Goal: Task Accomplishment & Management: Complete application form

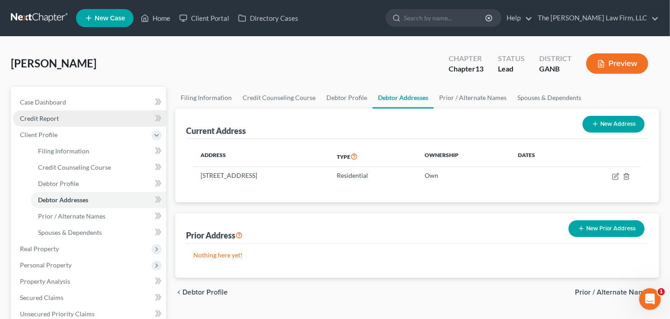
click at [30, 120] on span "Credit Report" at bounding box center [39, 119] width 39 height 8
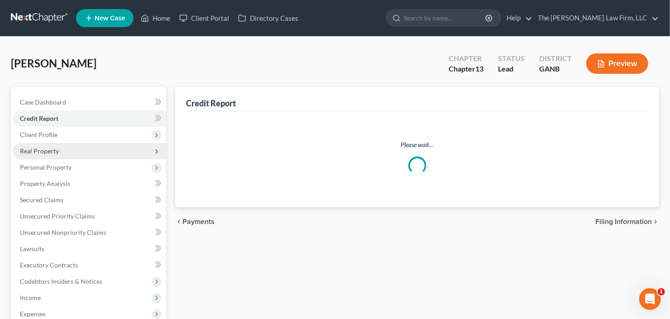
click at [50, 147] on span "Real Property" at bounding box center [39, 151] width 39 height 8
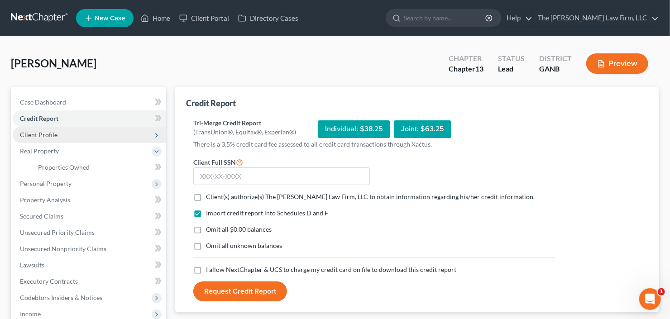
click at [48, 137] on span "Client Profile" at bounding box center [39, 135] width 38 height 8
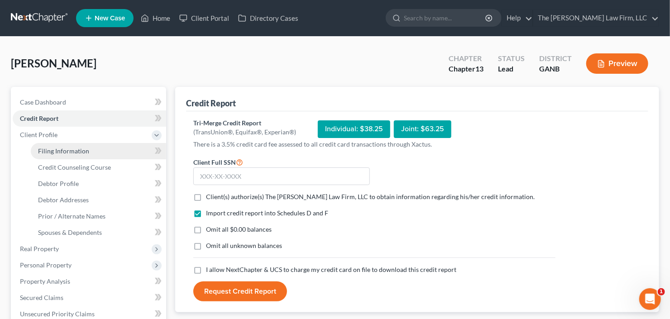
click at [50, 150] on span "Filing Information" at bounding box center [63, 151] width 51 height 8
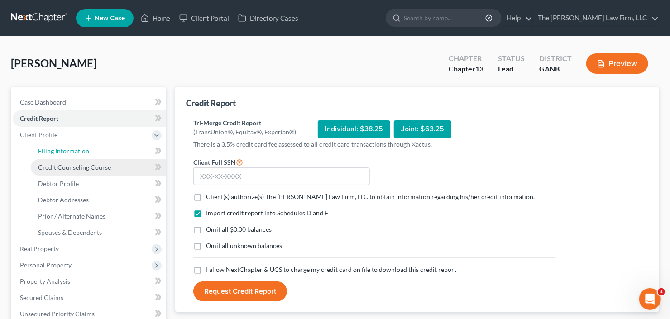
select select "1"
select select "0"
select select "3"
select select "19"
select select "0"
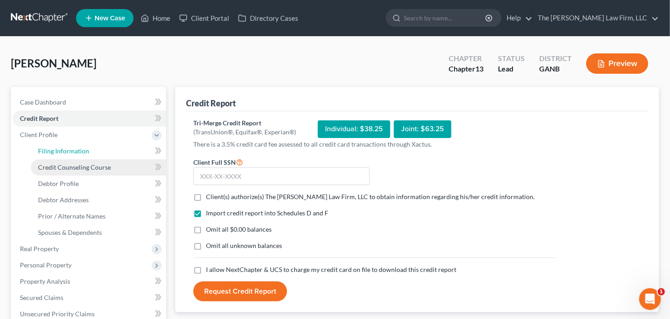
select select "10"
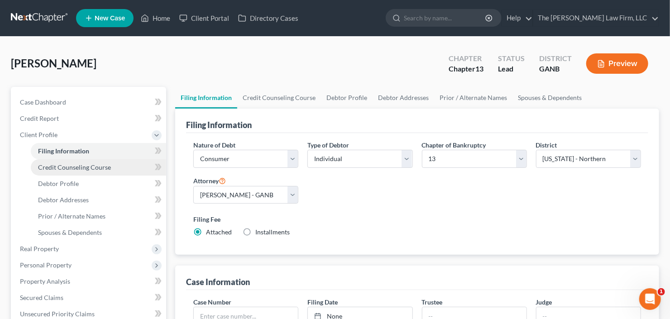
click at [85, 168] on span "Credit Counseling Course" at bounding box center [74, 168] width 73 height 8
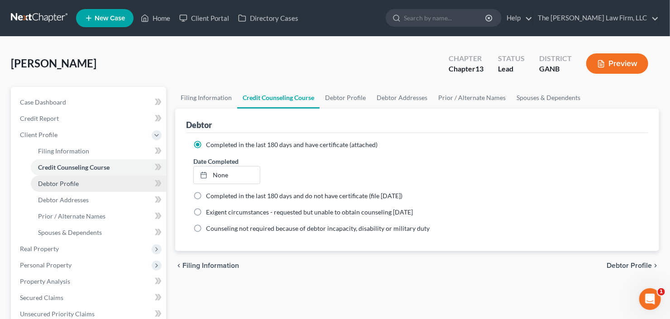
click at [44, 185] on span "Debtor Profile" at bounding box center [58, 184] width 41 height 8
select select "1"
select select "2"
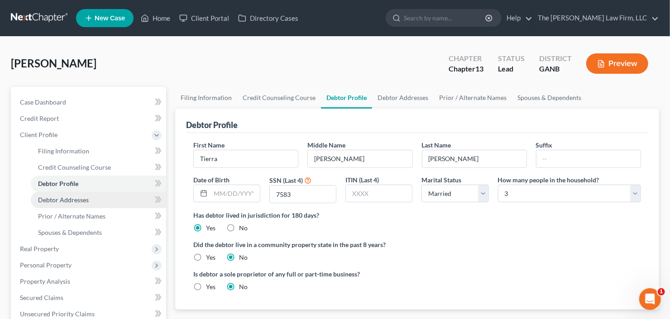
click at [87, 199] on span "Debtor Addresses" at bounding box center [63, 200] width 51 height 8
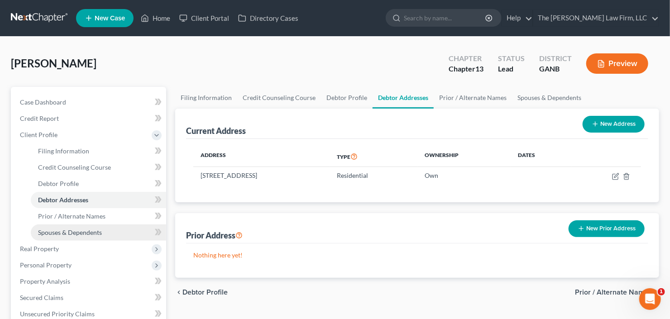
click at [82, 232] on span "Spouses & Dependents" at bounding box center [70, 233] width 64 height 8
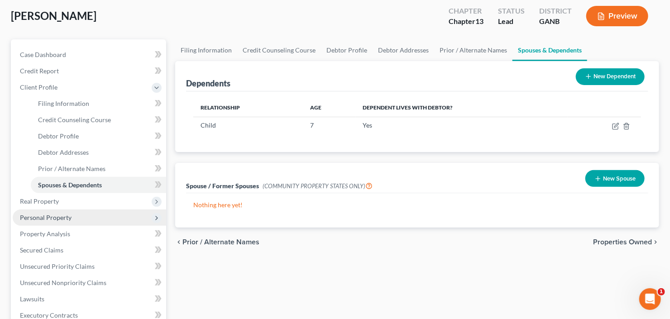
scroll to position [72, 0]
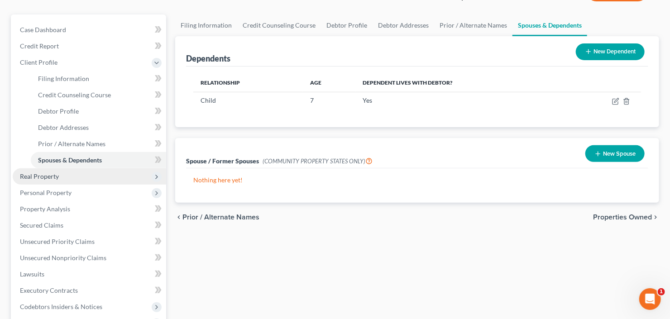
click at [58, 173] on span "Real Property" at bounding box center [90, 177] width 154 height 16
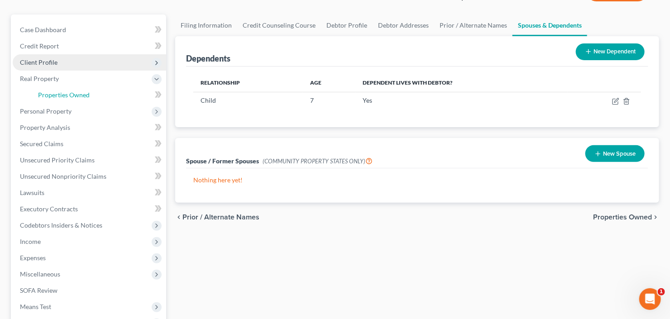
click at [94, 89] on link "Properties Owned" at bounding box center [98, 95] width 135 height 16
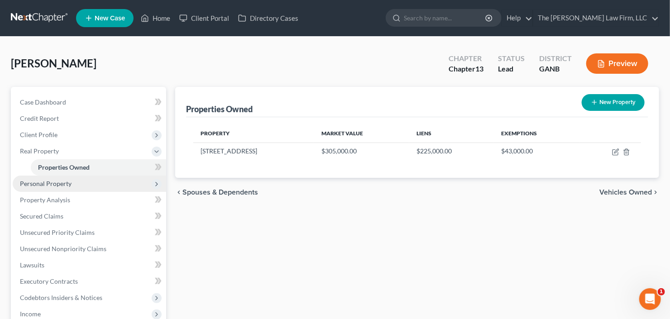
click at [63, 180] on span "Personal Property" at bounding box center [46, 184] width 52 height 8
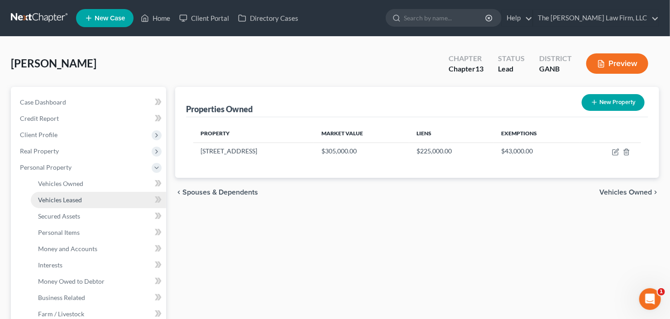
click at [76, 200] on span "Vehicles Leased" at bounding box center [60, 200] width 44 height 8
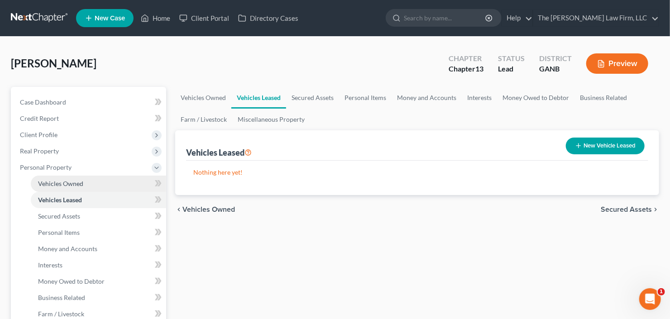
click at [82, 182] on link "Vehicles Owned" at bounding box center [98, 184] width 135 height 16
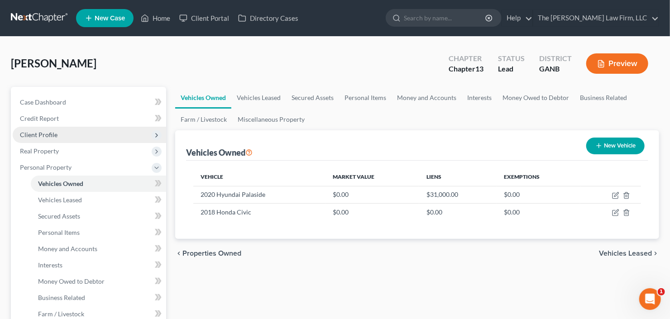
click at [61, 133] on span "Client Profile" at bounding box center [90, 135] width 154 height 16
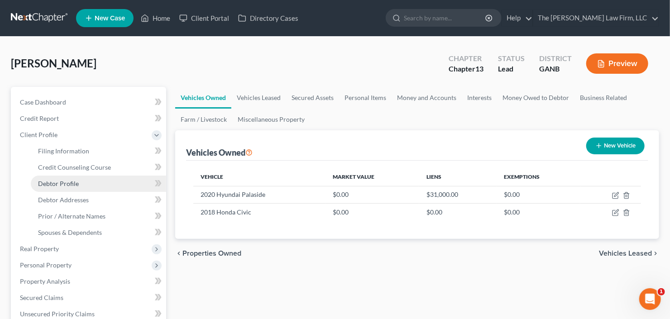
click at [76, 181] on span "Debtor Profile" at bounding box center [58, 184] width 41 height 8
select select "1"
select select "2"
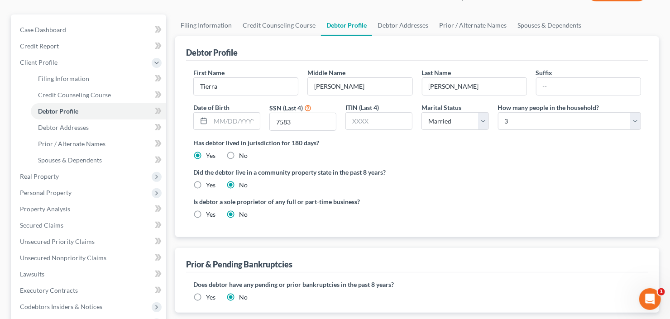
scroll to position [36, 0]
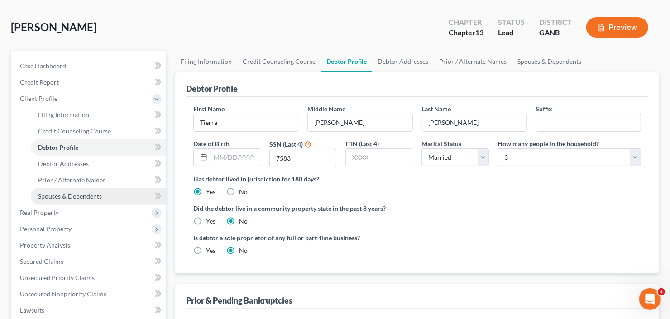
click at [71, 200] on link "Spouses & Dependents" at bounding box center [98, 196] width 135 height 16
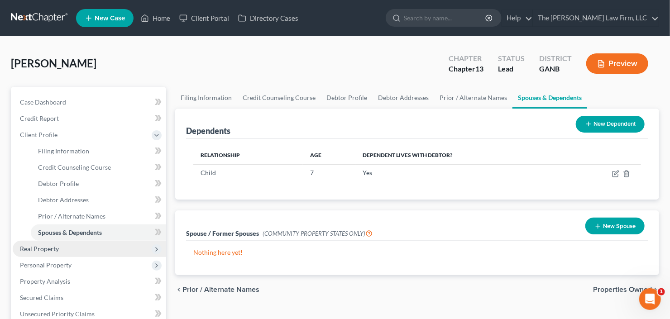
click at [67, 250] on span "Real Property" at bounding box center [90, 249] width 154 height 16
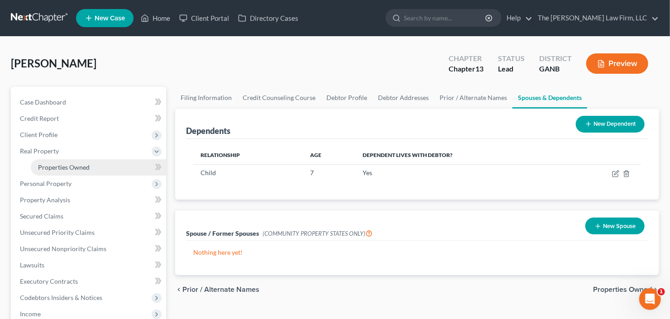
click at [80, 169] on span "Properties Owned" at bounding box center [64, 168] width 52 height 8
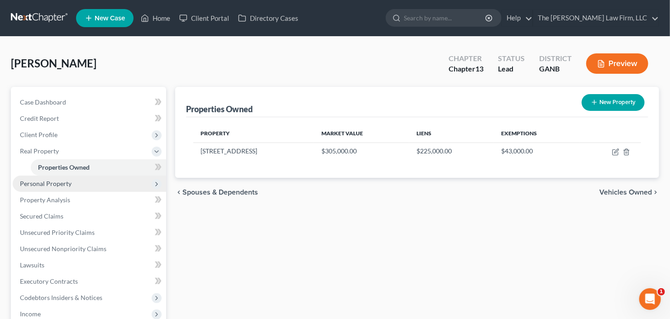
click at [68, 177] on span "Personal Property" at bounding box center [90, 184] width 154 height 16
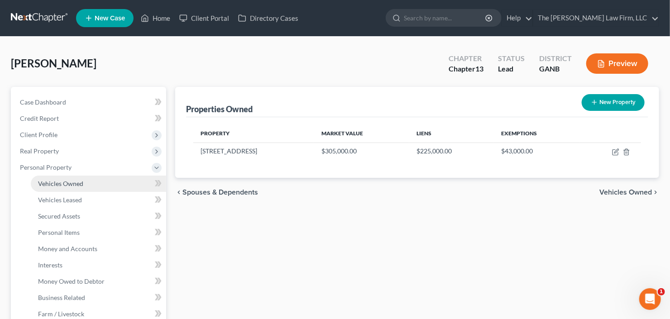
click at [85, 183] on link "Vehicles Owned" at bounding box center [98, 184] width 135 height 16
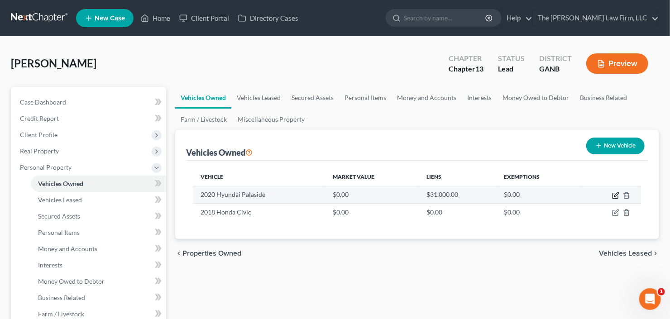
click at [617, 197] on icon "button" at bounding box center [615, 195] width 7 height 7
select select "0"
select select "6"
select select "0"
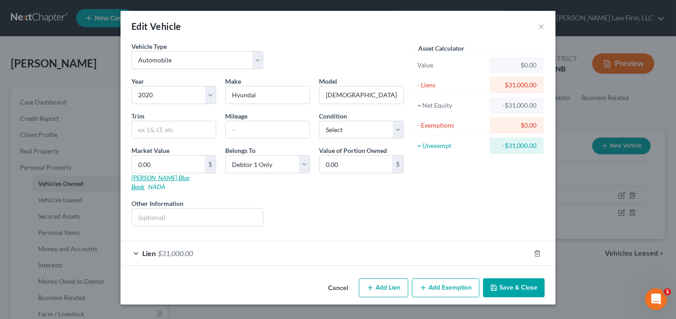
click at [137, 175] on link "Kelly Blue Book" at bounding box center [160, 182] width 58 height 17
click at [157, 163] on input "0.00" at bounding box center [168, 164] width 73 height 17
type input "2"
type input "2.00"
type input "26"
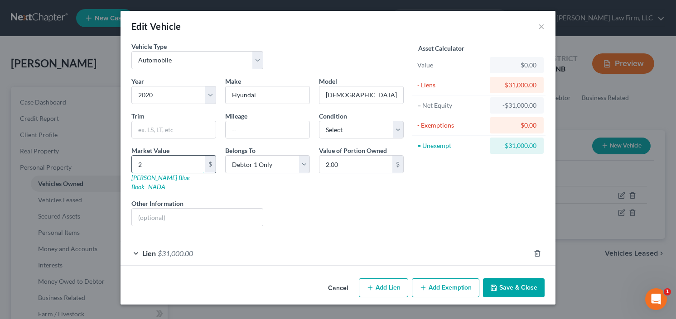
type input "26.00"
type input "265"
type input "265.00"
type input "2650"
type input "2,650.00"
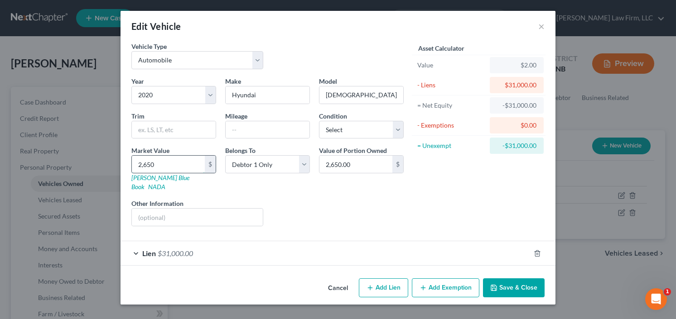
type input "2,6500"
type input "26,500.00"
type input "26,500"
click at [438, 279] on button "Add Exemption" at bounding box center [445, 288] width 67 height 19
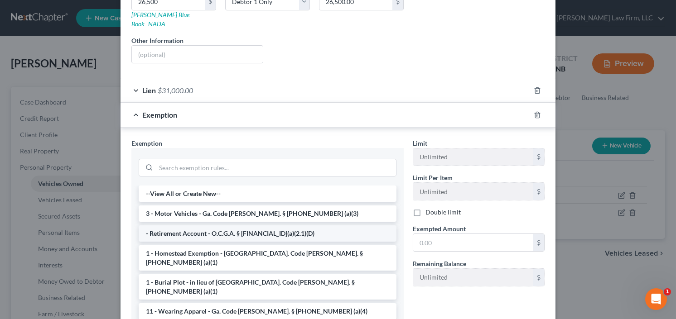
scroll to position [217, 0]
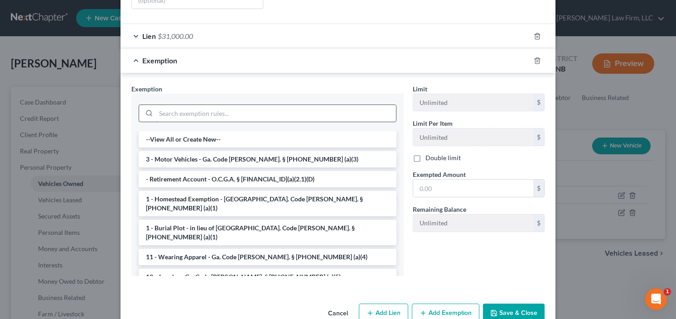
drag, startPoint x: 261, startPoint y: 143, endPoint x: 269, endPoint y: 149, distance: 10.0
click at [261, 151] on li "3 - Motor Vehicles - Ga. Code Ann. § 44-13-100 (a)(3)" at bounding box center [268, 159] width 258 height 16
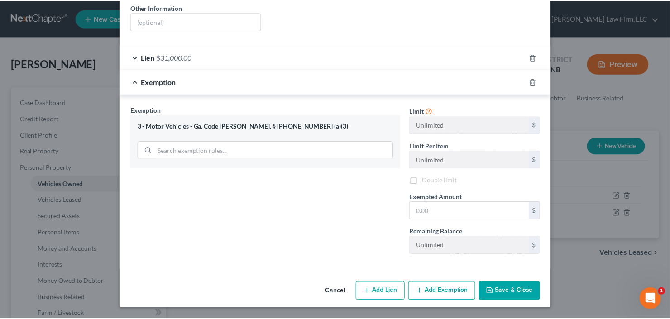
scroll to position [185, 0]
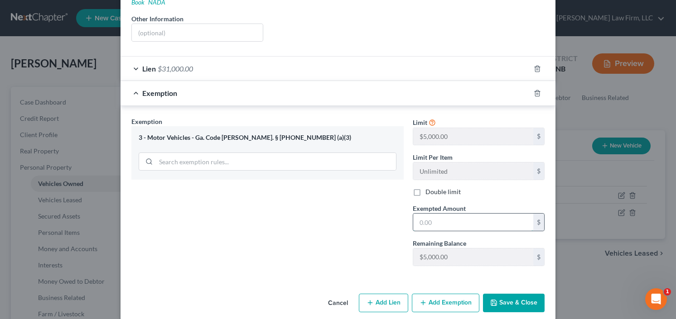
drag, startPoint x: 467, startPoint y: 212, endPoint x: 469, endPoint y: 206, distance: 6.3
click at [467, 214] on input "text" at bounding box center [473, 222] width 120 height 17
type input "5,000.00"
click at [525, 296] on button "Save & Close" at bounding box center [514, 303] width 62 height 19
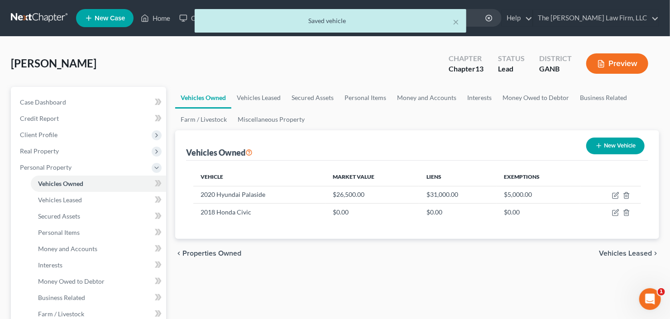
drag, startPoint x: 553, startPoint y: 299, endPoint x: 581, endPoint y: 234, distance: 71.6
click at [581, 234] on div "Vehicle Market Value Liens Exemptions 2020 Hyundai Palaside $26,500.00 $31,000.…" at bounding box center [417, 200] width 462 height 78
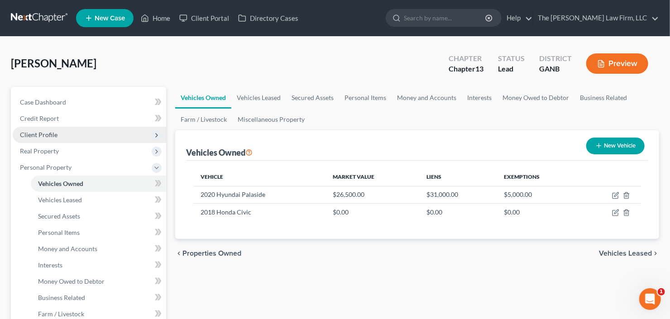
click at [34, 138] on span "Client Profile" at bounding box center [90, 135] width 154 height 16
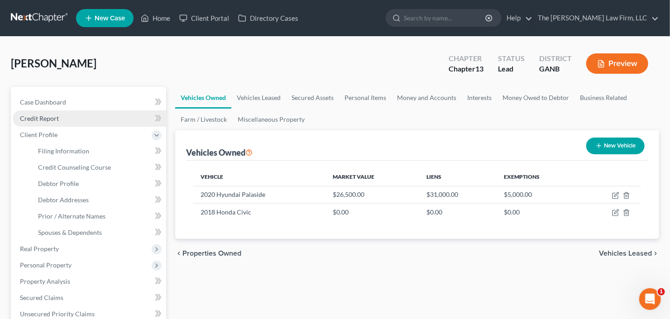
click at [39, 122] on link "Credit Report" at bounding box center [90, 119] width 154 height 16
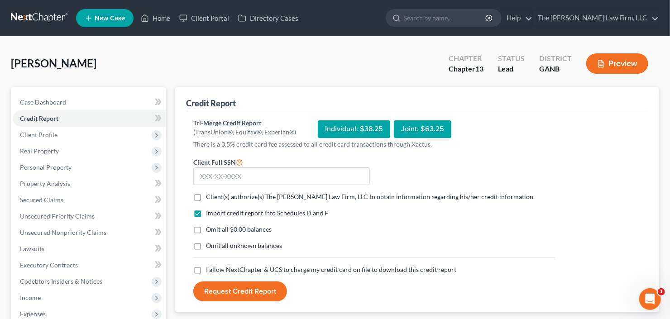
click at [206, 194] on label "Client(s) authorize(s) The Craig Black Law Firm, LLC to obtain information rega…" at bounding box center [370, 197] width 329 height 9
click at [210, 194] on input "Client(s) authorize(s) The Craig Black Law Firm, LLC to obtain information rega…" at bounding box center [213, 196] width 6 height 6
checkbox input "true"
drag, startPoint x: 196, startPoint y: 267, endPoint x: 208, endPoint y: 253, distance: 18.3
click at [206, 267] on label "I allow NextChapter & UCS to charge my credit card on file to download this cre…" at bounding box center [331, 269] width 250 height 9
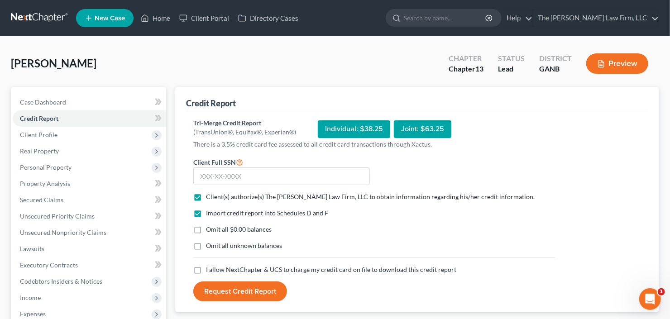
click at [210, 267] on input "I allow NextChapter & UCS to charge my credit card on file to download this cre…" at bounding box center [213, 268] width 6 height 6
checkbox input "true"
click at [241, 170] on input "text" at bounding box center [281, 177] width 177 height 18
click at [247, 170] on input "text" at bounding box center [281, 177] width 177 height 18
type input "225-67-7583"
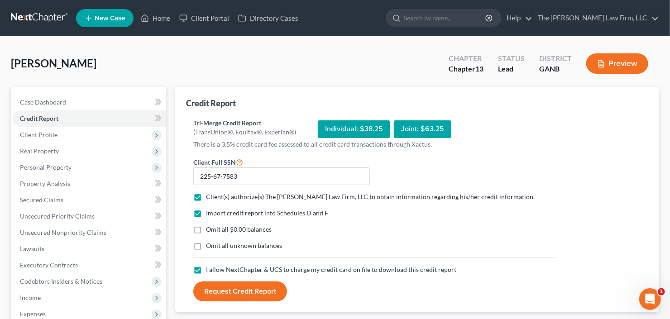
click at [244, 289] on button "Request Credit Report" at bounding box center [240, 292] width 94 height 20
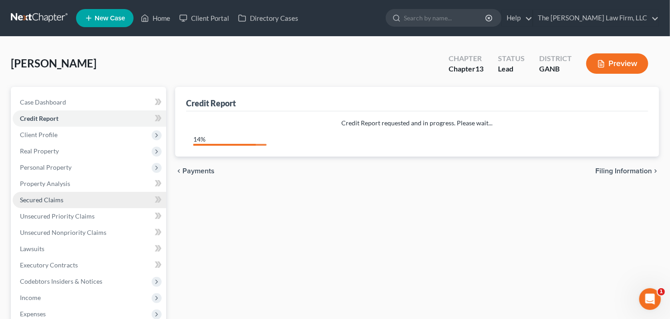
click at [71, 198] on link "Secured Claims" at bounding box center [90, 200] width 154 height 16
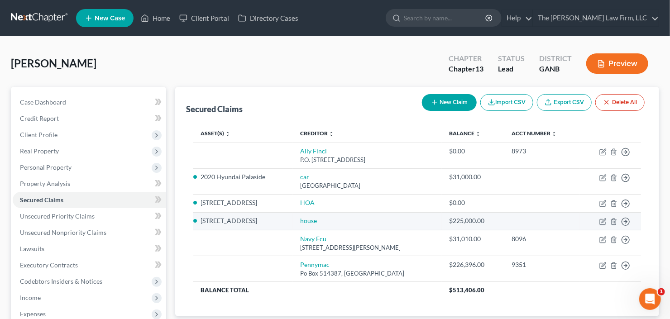
scroll to position [36, 0]
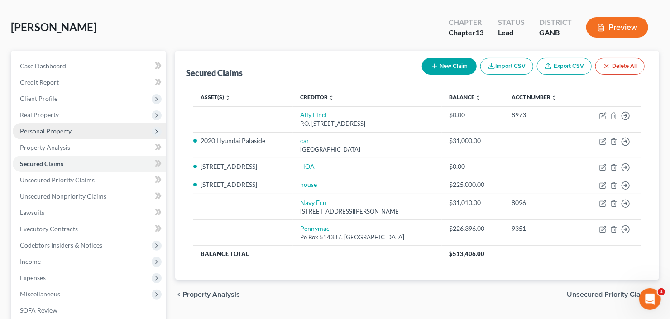
click at [74, 125] on span "Personal Property" at bounding box center [90, 131] width 154 height 16
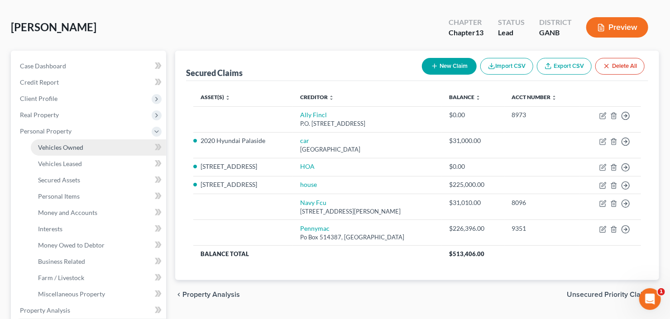
click at [58, 147] on span "Vehicles Owned" at bounding box center [60, 148] width 45 height 8
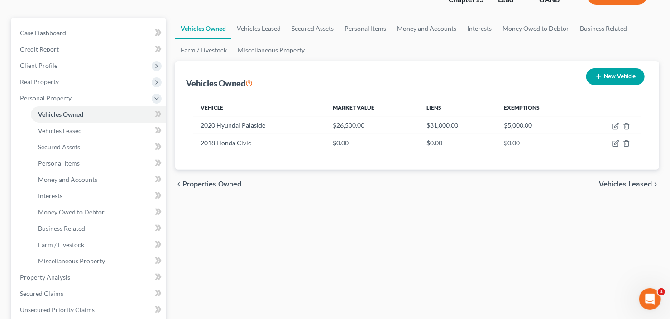
scroll to position [72, 0]
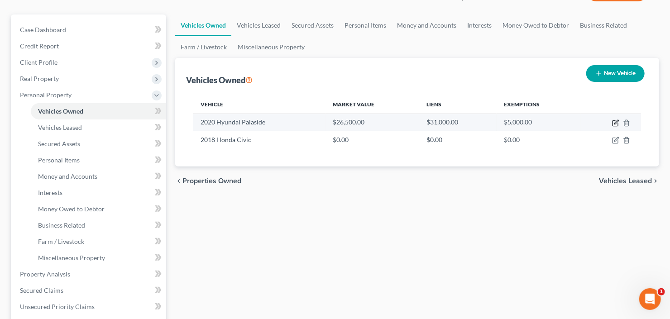
click at [614, 122] on icon "button" at bounding box center [615, 123] width 7 height 7
select select "0"
select select "6"
select select "0"
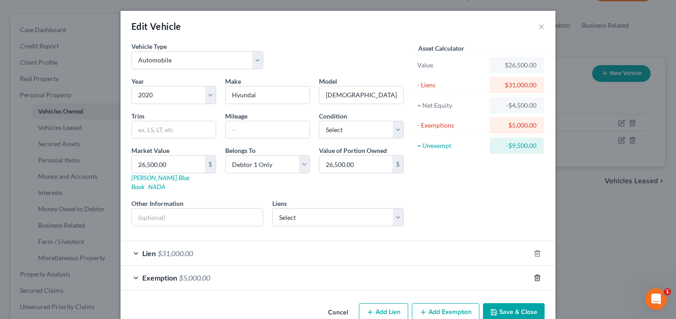
click at [534, 274] on icon "button" at bounding box center [537, 277] width 7 height 7
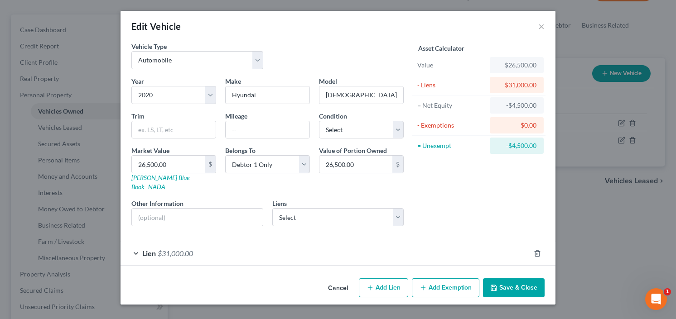
click at [519, 279] on button "Save & Close" at bounding box center [514, 288] width 62 height 19
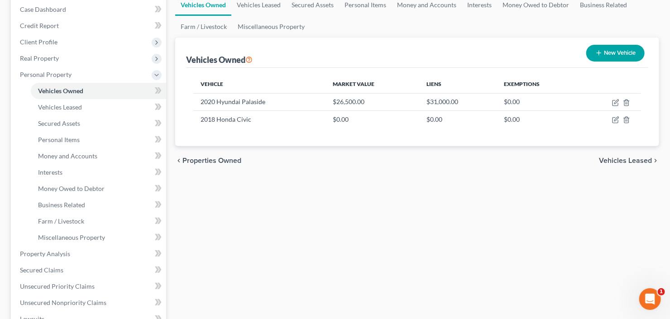
scroll to position [14, 0]
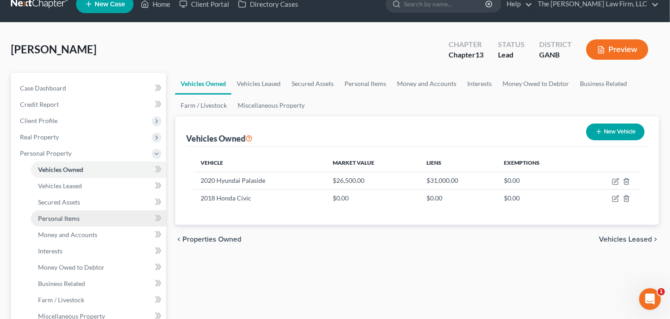
click at [77, 217] on span "Personal Items" at bounding box center [59, 219] width 42 height 8
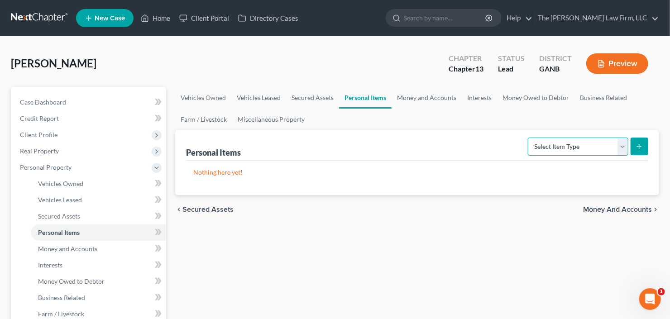
click at [563, 147] on select "Select Item Type Clothing Collectibles Of Value Electronics Firearms Household …" at bounding box center [578, 147] width 101 height 18
select select "household_goods"
click at [530, 138] on select "Select Item Type Clothing Collectibles Of Value Electronics Firearms Household …" at bounding box center [578, 147] width 101 height 18
click at [646, 144] on button "submit" at bounding box center [640, 147] width 18 height 18
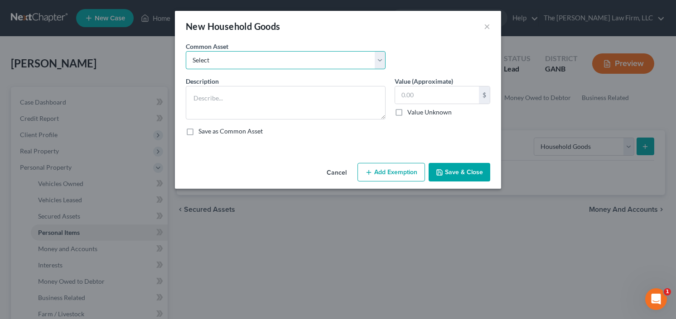
click at [247, 61] on select "Select All household goods and furniture All household goods and furniture All …" at bounding box center [286, 60] width 200 height 18
select select "0"
click at [186, 51] on select "Select All household goods and furniture All household goods and furniture All …" at bounding box center [286, 60] width 200 height 18
type textarea "All household goods and furniture"
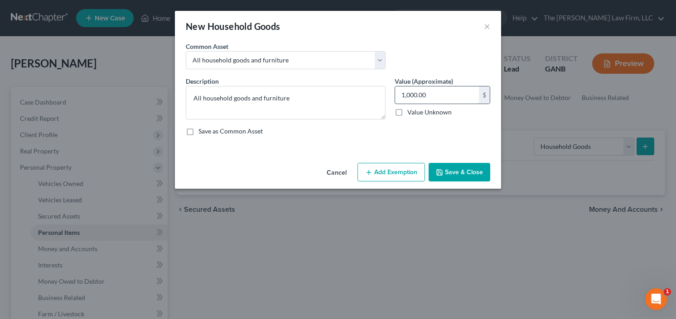
click at [433, 94] on input "1,000.00" at bounding box center [437, 95] width 84 height 17
type input "2,500"
click at [391, 170] on button "Add Exemption" at bounding box center [390, 172] width 67 height 19
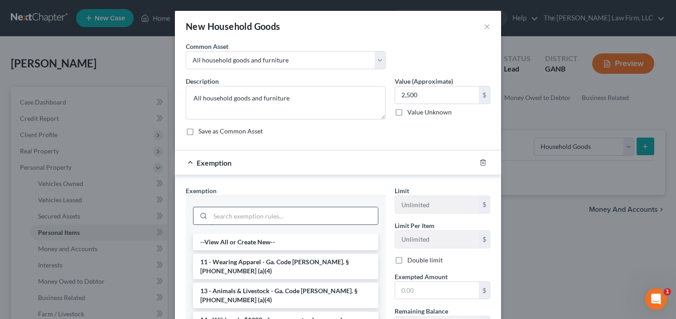
click at [265, 209] on input "search" at bounding box center [294, 215] width 168 height 17
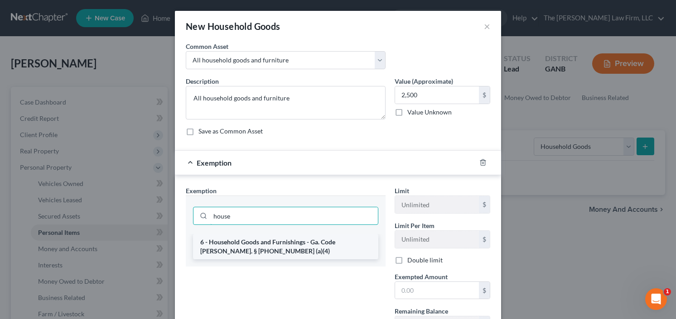
type input "house"
click at [255, 249] on li "6 - Household Goods and Furnishings - Ga. Code Ann. § 44-13-100 (a)(4)" at bounding box center [285, 246] width 185 height 25
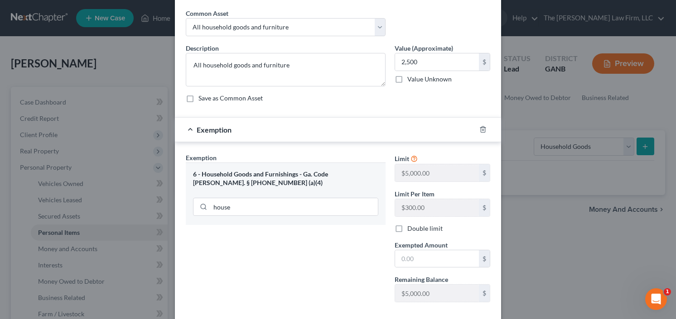
scroll to position [79, 0]
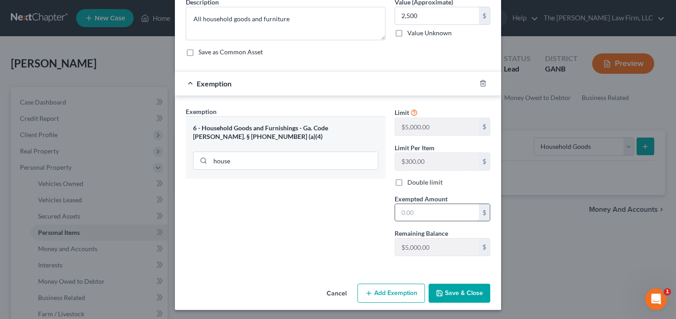
click at [409, 208] on input "text" at bounding box center [437, 212] width 84 height 17
type input "2,500.00"
click at [470, 290] on button "Save & Close" at bounding box center [460, 293] width 62 height 19
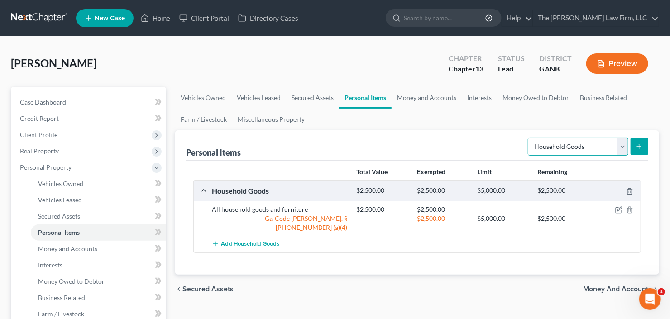
click at [568, 154] on select "Select Item Type Clothing Collectibles Of Value Electronics Firearms Household …" at bounding box center [578, 147] width 101 height 18
select select "electronics"
click at [530, 138] on select "Select Item Type Clothing Collectibles Of Value Electronics Firearms Household …" at bounding box center [578, 147] width 101 height 18
click at [647, 141] on button "submit" at bounding box center [640, 147] width 18 height 18
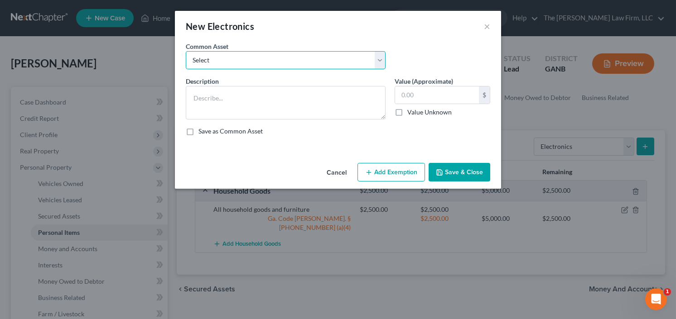
click at [240, 63] on select "Select All Electronics" at bounding box center [286, 60] width 200 height 18
select select "0"
click at [186, 51] on select "Select All Electronics" at bounding box center [286, 60] width 200 height 18
type textarea "All Electronics"
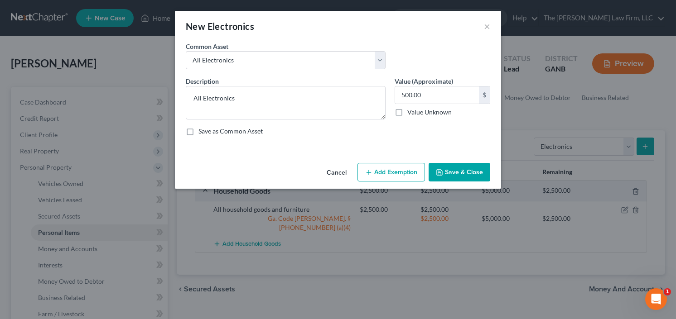
click at [436, 106] on div "500.00 $ Value Unknown" at bounding box center [443, 101] width 96 height 31
click at [433, 100] on input "500.00" at bounding box center [437, 95] width 84 height 17
click at [415, 95] on input "15,600" at bounding box center [437, 95] width 84 height 17
type input "1,500"
click at [385, 175] on button "Add Exemption" at bounding box center [390, 172] width 67 height 19
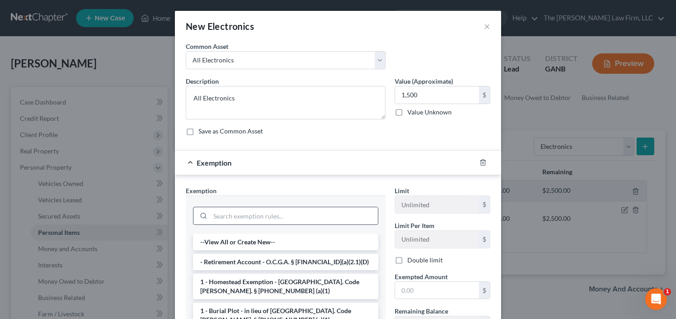
click at [337, 211] on input "search" at bounding box center [294, 215] width 168 height 17
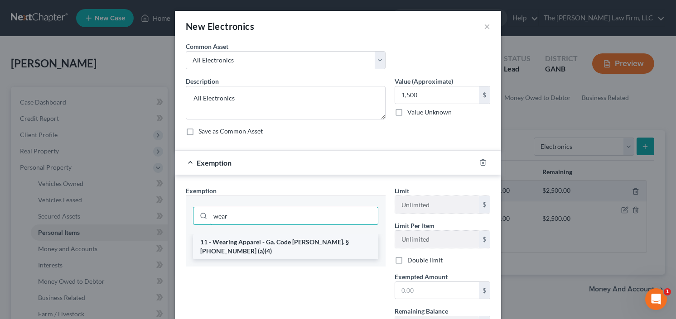
type input "wear"
click at [312, 240] on li "11 - Wearing Apparel - Ga. Code Ann. § 44-13-100 (a)(4)" at bounding box center [285, 246] width 185 height 25
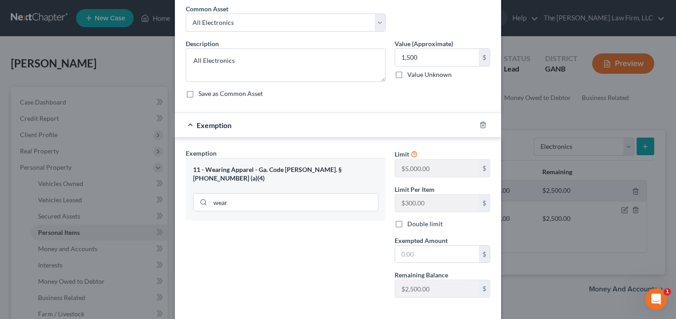
scroll to position [72, 0]
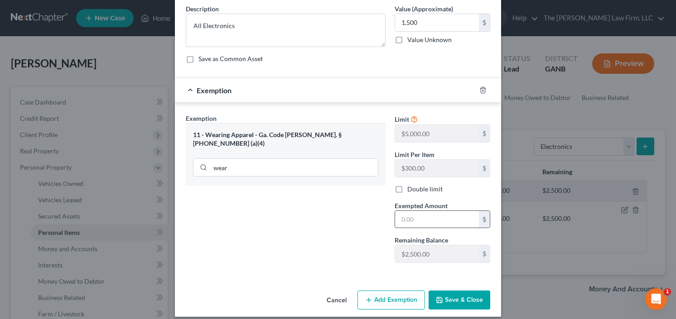
click at [441, 216] on input "text" at bounding box center [437, 219] width 84 height 17
type input "1,500.00"
click at [449, 299] on button "Save & Close" at bounding box center [460, 300] width 62 height 19
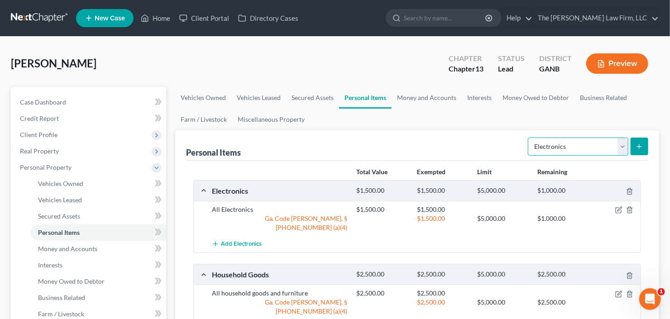
click at [592, 144] on select "Select Item Type Clothing Collectibles Of Value Electronics Firearms Household …" at bounding box center [578, 147] width 101 height 18
select select "clothing"
click at [530, 138] on select "Select Item Type Clothing Collectibles Of Value Electronics Firearms Household …" at bounding box center [578, 147] width 101 height 18
click at [639, 147] on line "submit" at bounding box center [640, 147] width 4 height 0
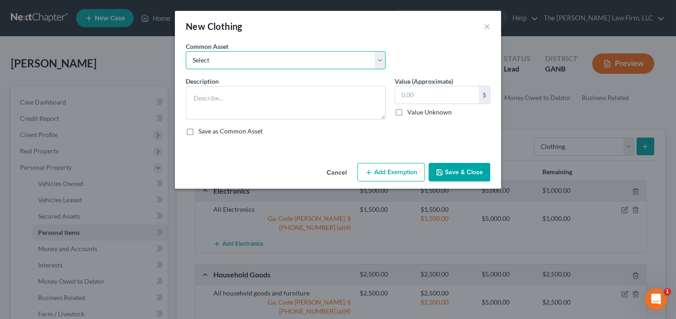
click at [291, 62] on select "Select All clothing and shoes All clothing and shoes All clothing and shoes" at bounding box center [286, 60] width 200 height 18
select select "0"
click at [186, 51] on select "Select All clothing and shoes All clothing and shoes All clothing and shoes" at bounding box center [286, 60] width 200 height 18
type textarea "All clothing and shoes"
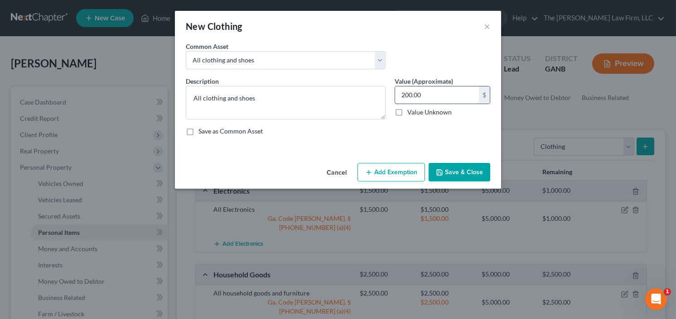
click at [433, 96] on input "200.00" at bounding box center [437, 95] width 84 height 17
click at [420, 91] on input "200.00" at bounding box center [437, 95] width 84 height 17
click at [424, 95] on input "200.00" at bounding box center [437, 95] width 84 height 17
drag, startPoint x: 424, startPoint y: 95, endPoint x: 371, endPoint y: 108, distance: 55.5
click at [371, 108] on div "Description * All clothing and shoes Value (Approximate) 200.00 $ Value Unknown…" at bounding box center [337, 110] width 313 height 67
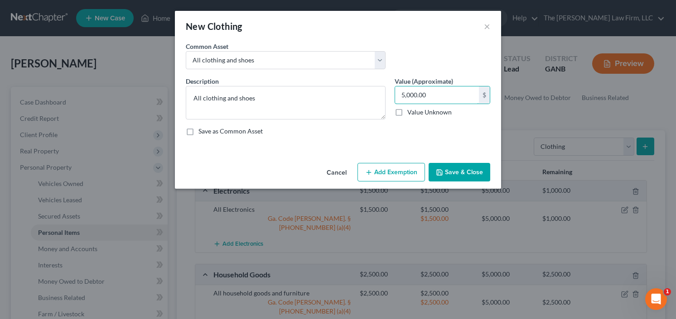
type input "5,000.00"
click at [380, 172] on button "Add Exemption" at bounding box center [390, 172] width 67 height 19
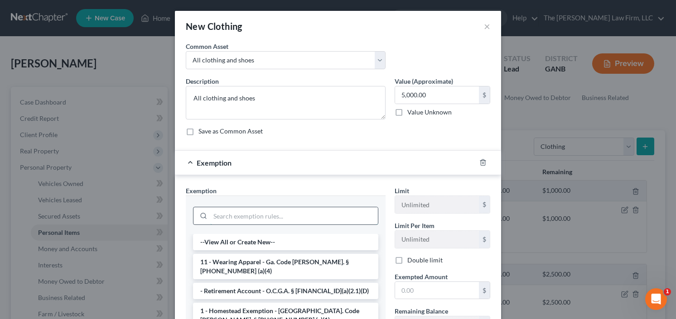
click at [265, 215] on input "search" at bounding box center [294, 215] width 168 height 17
click at [265, 259] on li "11 - Wearing Apparel - Ga. Code Ann. § 44-13-100 (a)(4)" at bounding box center [285, 266] width 185 height 25
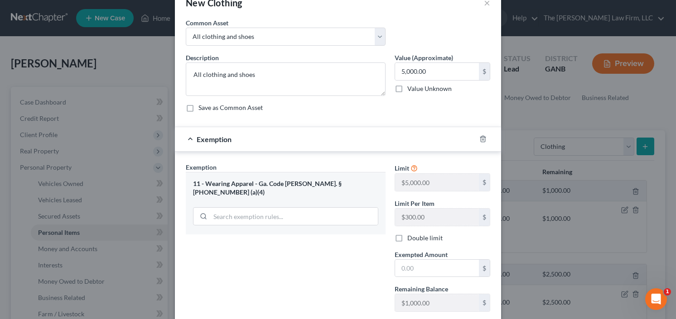
scroll to position [36, 0]
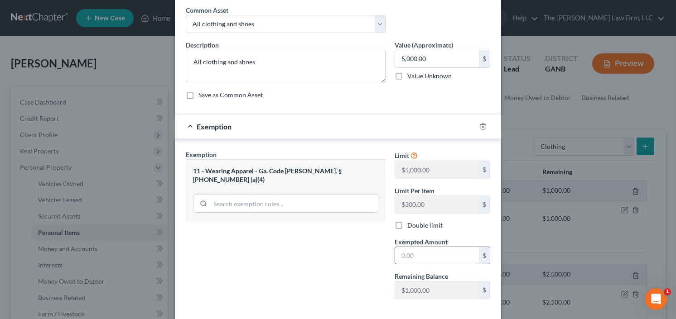
click at [410, 256] on input "text" at bounding box center [437, 255] width 84 height 17
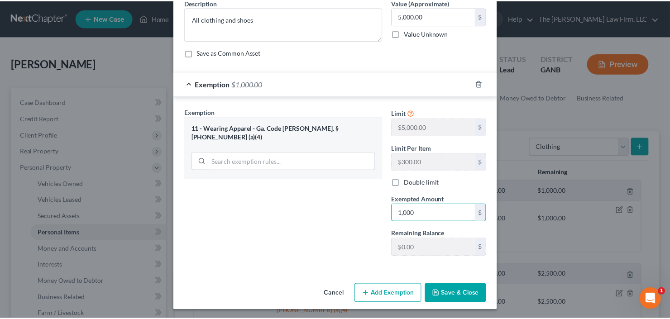
scroll to position [79, 0]
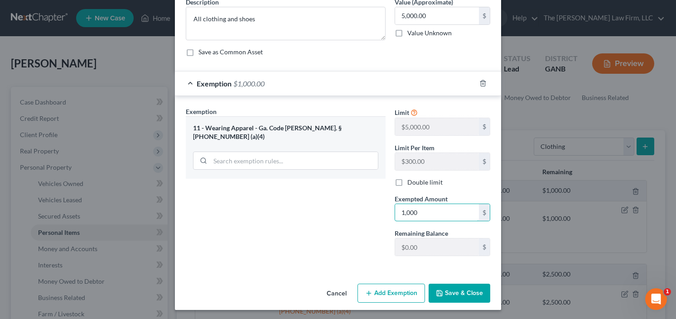
type input "1,000"
click at [462, 294] on button "Save & Close" at bounding box center [460, 293] width 62 height 19
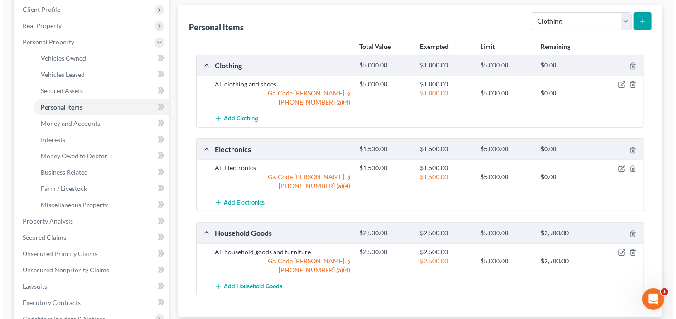
scroll to position [109, 0]
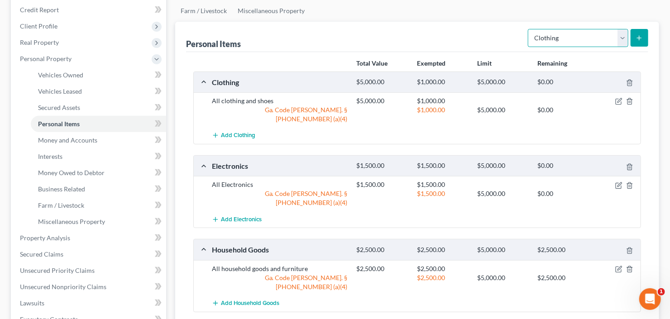
click at [568, 38] on select "Select Item Type Clothing Collectibles Of Value Electronics Firearms Household …" at bounding box center [578, 38] width 101 height 18
select select "jewelry"
click at [530, 29] on select "Select Item Type Clothing Collectibles Of Value Electronics Firearms Household …" at bounding box center [578, 38] width 101 height 18
click at [638, 36] on icon "submit" at bounding box center [639, 37] width 7 height 7
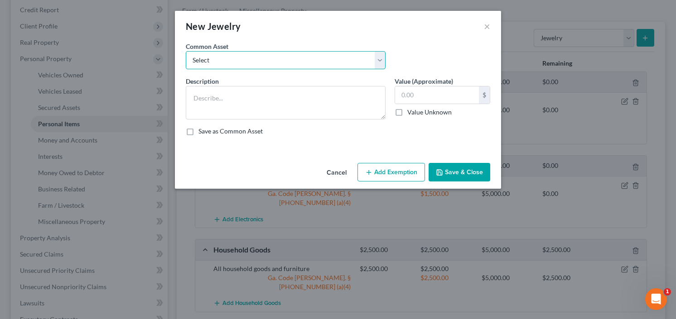
click at [239, 59] on select "Select Jewelry Costume Jewelry" at bounding box center [286, 60] width 200 height 18
select select "0"
click at [186, 51] on select "Select Jewelry Costume Jewelry" at bounding box center [286, 60] width 200 height 18
type textarea "Jewelry"
type input "1,000.00"
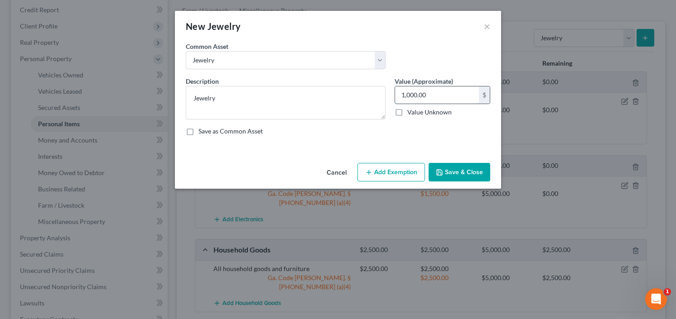
click at [431, 93] on input "1,000.00" at bounding box center [437, 95] width 84 height 17
click at [371, 172] on icon "button" at bounding box center [368, 172] width 7 height 7
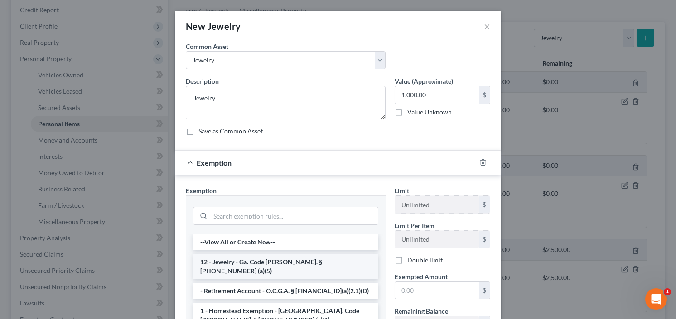
click at [257, 258] on li "12 - Jewelry - Ga. Code Ann. § 44-13-100 (a)(5)" at bounding box center [285, 266] width 185 height 25
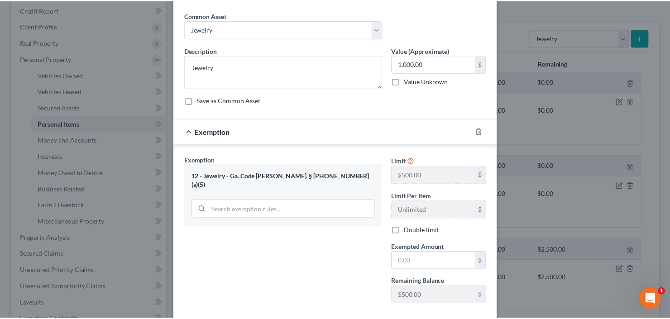
scroll to position [72, 0]
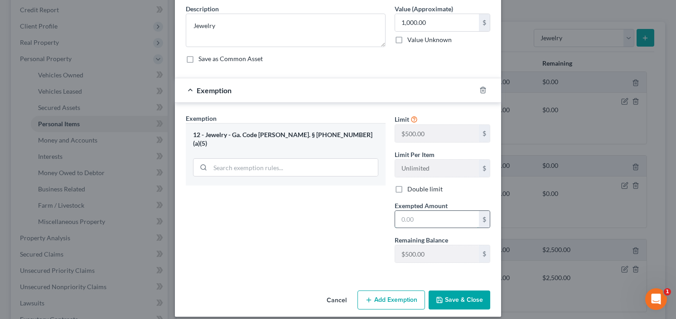
click at [418, 216] on input "text" at bounding box center [437, 219] width 84 height 17
type input "500.00"
click at [452, 296] on button "Save & Close" at bounding box center [460, 300] width 62 height 19
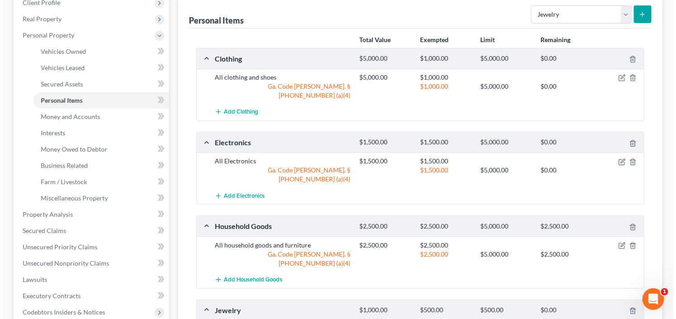
scroll to position [181, 0]
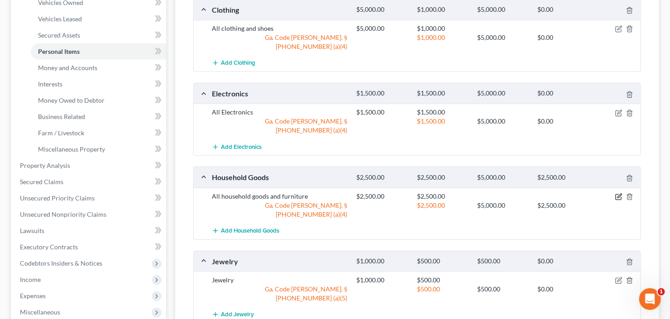
click at [618, 193] on icon "button" at bounding box center [619, 196] width 7 height 7
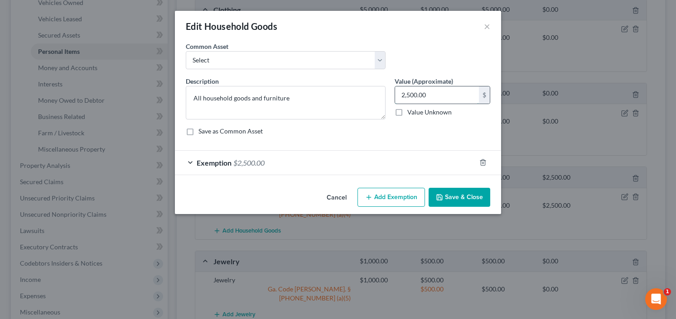
click at [431, 95] on input "2,500.00" at bounding box center [437, 95] width 84 height 17
type input "1,250"
click at [231, 167] on div "Exemption $2,500.00" at bounding box center [325, 163] width 301 height 24
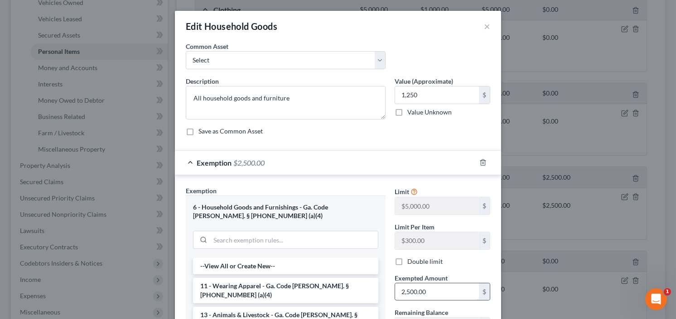
click at [436, 285] on input "2,500.00" at bounding box center [437, 292] width 84 height 17
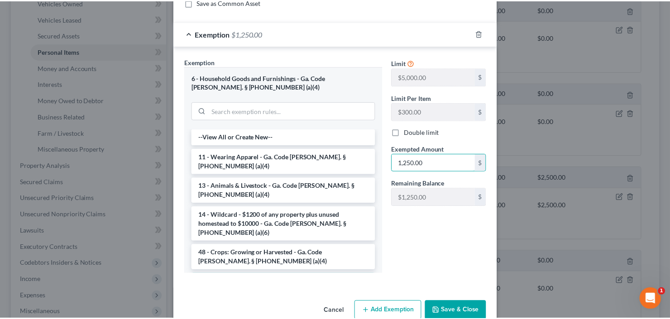
scroll to position [147, 0]
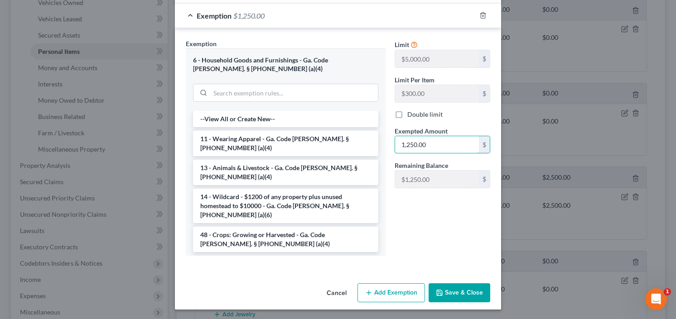
type input "1,250.00"
click at [467, 292] on button "Save & Close" at bounding box center [460, 293] width 62 height 19
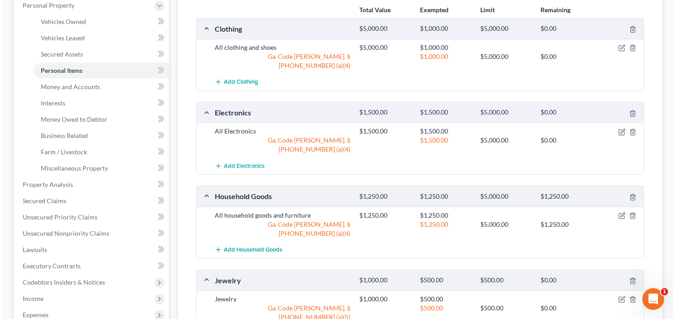
scroll to position [145, 0]
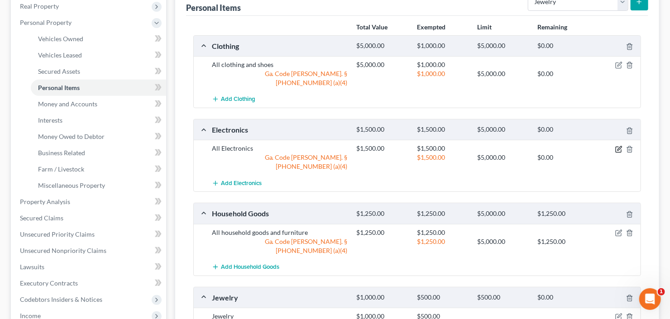
click at [617, 146] on icon "button" at bounding box center [619, 149] width 7 height 7
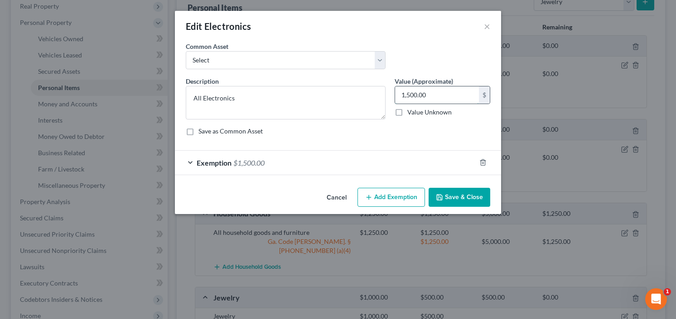
click at [439, 97] on input "1,500.00" at bounding box center [437, 95] width 84 height 17
type input "750.00"
click at [277, 165] on div "Exemption $1,500.00" at bounding box center [325, 163] width 301 height 24
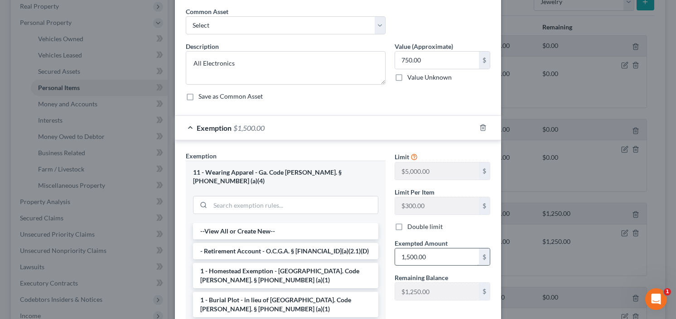
scroll to position [72, 0]
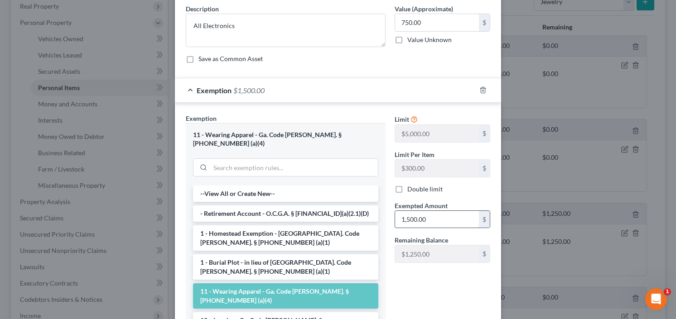
click at [441, 222] on input "1,500.00" at bounding box center [437, 219] width 84 height 17
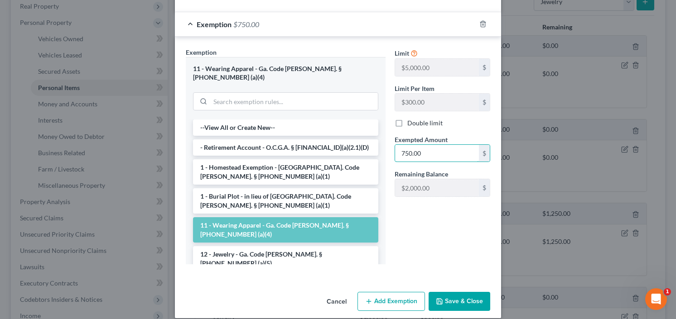
type input "750.00"
click at [453, 294] on button "Save & Close" at bounding box center [460, 301] width 62 height 19
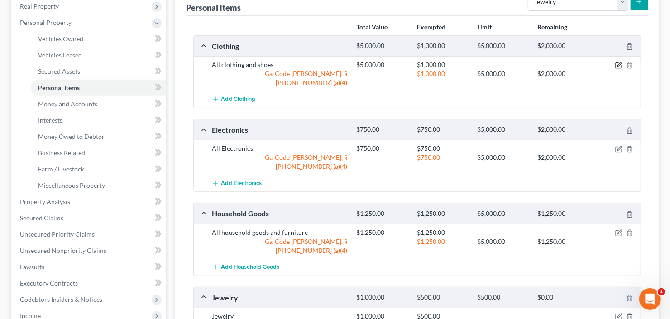
click at [618, 63] on icon "button" at bounding box center [620, 65] width 4 height 4
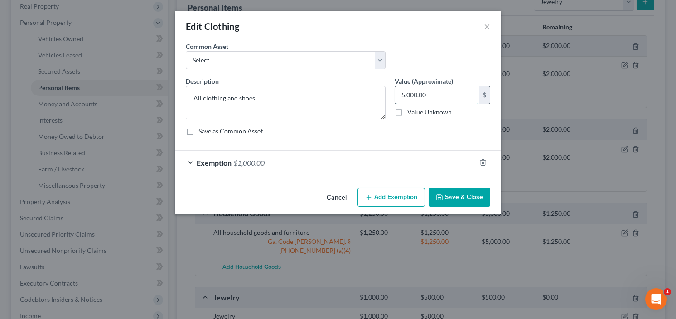
click at [437, 87] on input "5,000.00" at bounding box center [437, 95] width 84 height 17
type input "3,000"
click at [389, 198] on button "Add Exemption" at bounding box center [390, 197] width 67 height 19
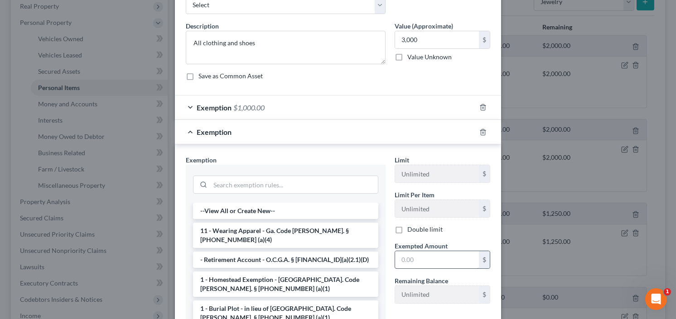
scroll to position [72, 0]
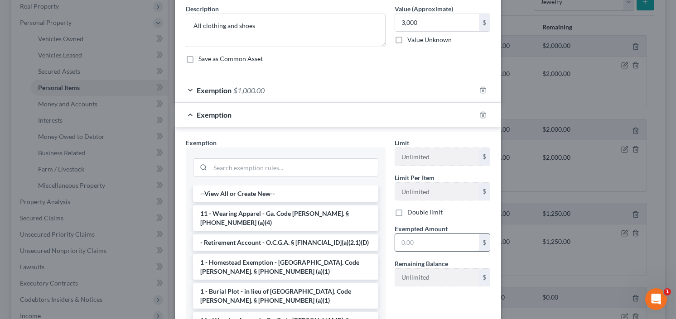
click at [412, 244] on input "text" at bounding box center [437, 242] width 84 height 17
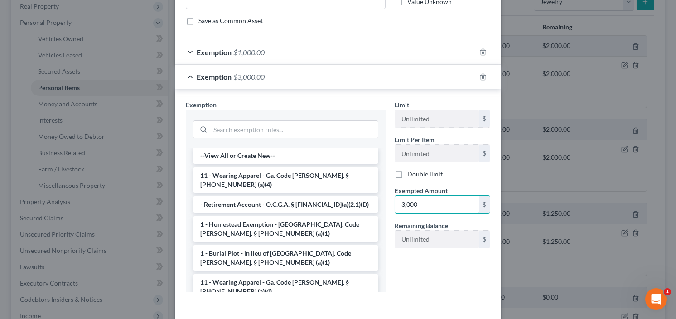
scroll to position [147, 0]
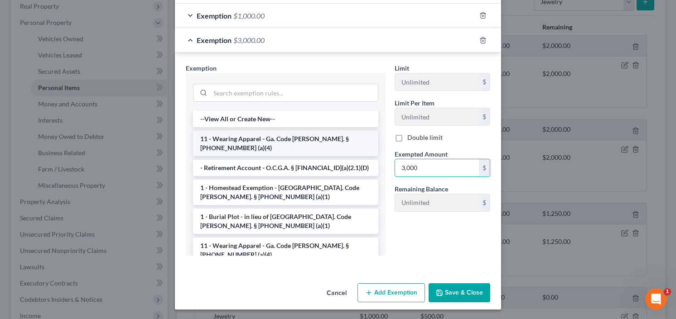
type input "3,000"
click at [254, 135] on li "11 - Wearing Apparel - Ga. Code Ann. § 44-13-100 (a)(4)" at bounding box center [285, 143] width 185 height 25
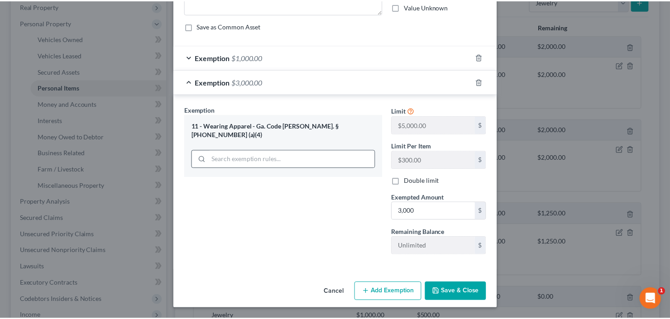
scroll to position [104, 0]
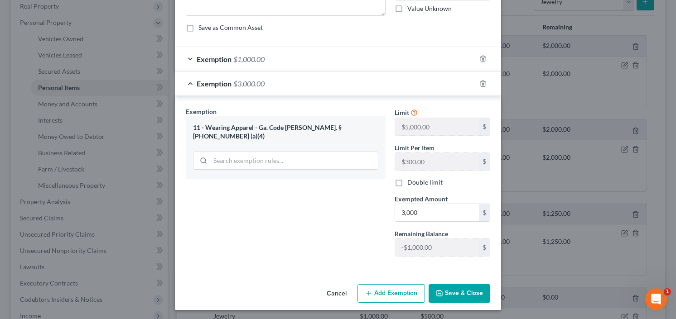
click at [459, 284] on button "Save & Close" at bounding box center [460, 293] width 62 height 19
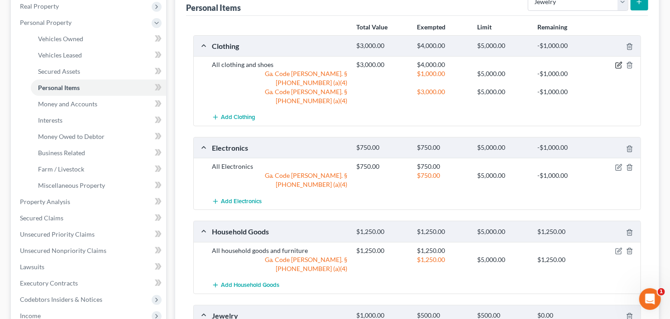
click at [617, 67] on icon "button" at bounding box center [619, 65] width 7 height 7
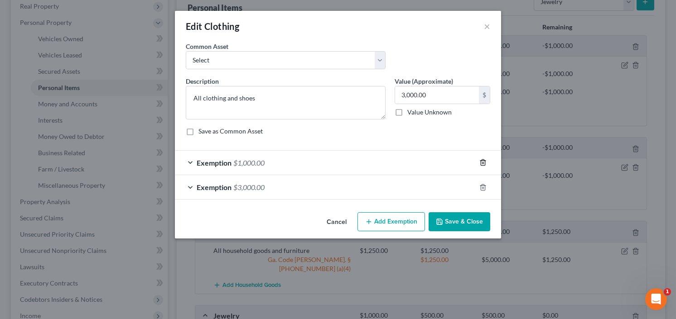
click at [482, 160] on icon "button" at bounding box center [483, 163] width 4 height 6
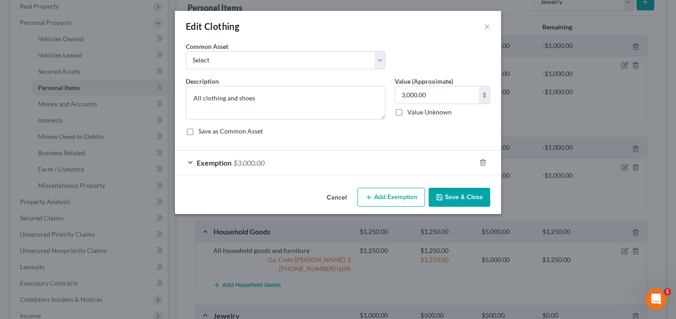
click at [449, 196] on button "Save & Close" at bounding box center [460, 197] width 62 height 19
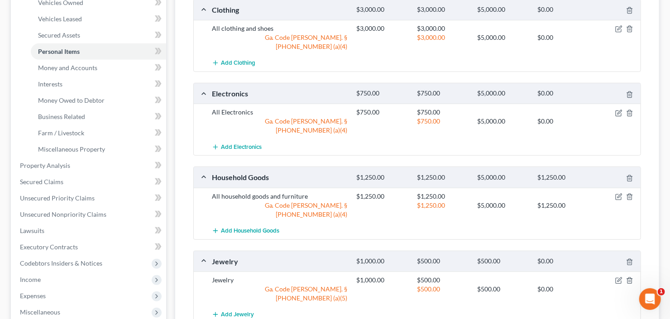
scroll to position [109, 0]
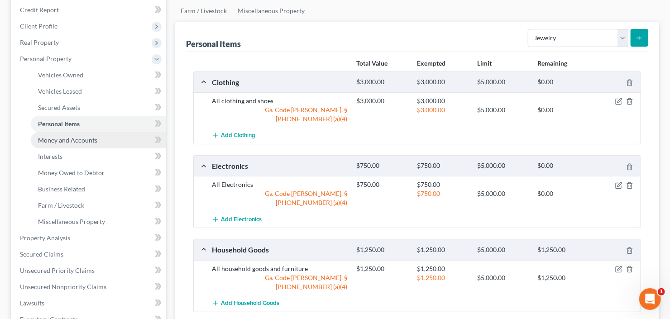
click at [77, 146] on link "Money and Accounts" at bounding box center [98, 140] width 135 height 16
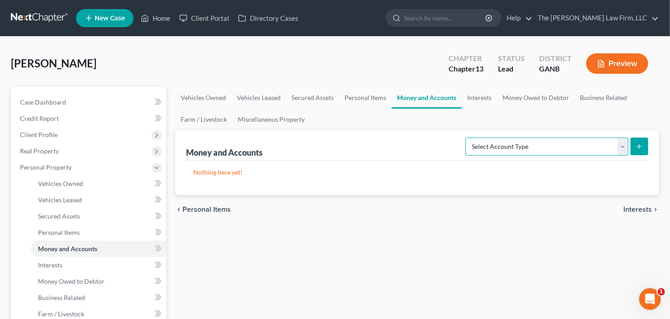
click at [502, 151] on select "Select Account Type Brokerage Cash on Hand Certificates of Deposit Checking Acc…" at bounding box center [547, 147] width 163 height 18
select select "checking"
click at [468, 138] on select "Select Account Type Brokerage Cash on Hand Certificates of Deposit Checking Acc…" at bounding box center [547, 147] width 163 height 18
click at [644, 146] on button "submit" at bounding box center [640, 147] width 18 height 18
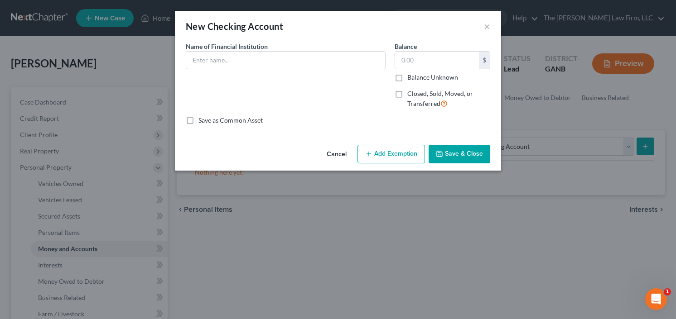
click at [0, 0] on select "Select" at bounding box center [0, 0] width 0 height 0
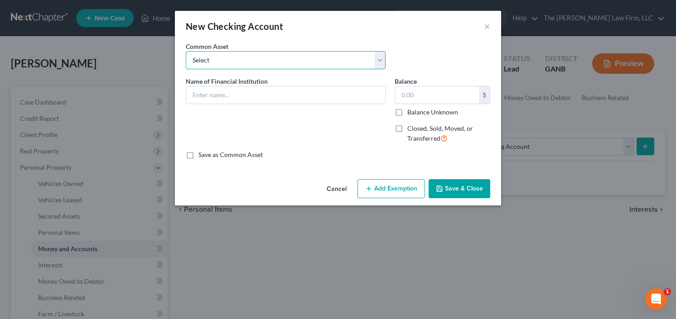
select select "16"
click at [186, 51] on select "Select PNC Credit Union of Georgia Discover Bank Atlanta Postal Credit Union Am…" at bounding box center [286, 60] width 200 height 18
type input "Bank of America"
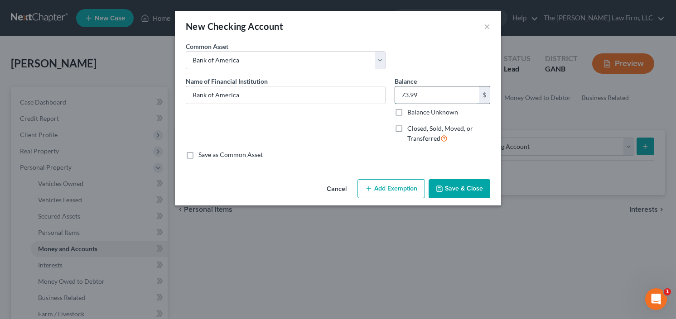
click at [432, 91] on input "73.99" at bounding box center [437, 95] width 84 height 17
type input "3,000"
click at [396, 188] on button "Add Exemption" at bounding box center [390, 188] width 67 height 19
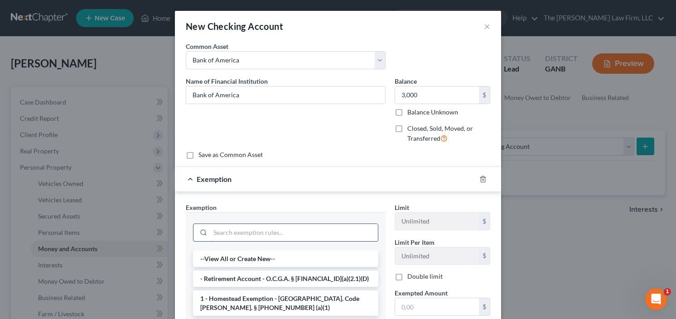
click at [283, 232] on input "search" at bounding box center [294, 232] width 168 height 17
click at [422, 100] on input "3,000" at bounding box center [437, 95] width 84 height 17
click at [418, 95] on input "3,000" at bounding box center [437, 95] width 84 height 17
click at [419, 95] on input "3,000" at bounding box center [437, 95] width 84 height 17
click at [415, 96] on input "3,000" at bounding box center [437, 95] width 84 height 17
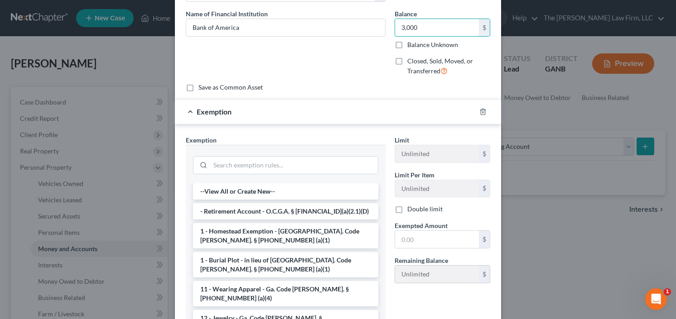
scroll to position [67, 0]
click at [288, 163] on input "search" at bounding box center [294, 165] width 168 height 17
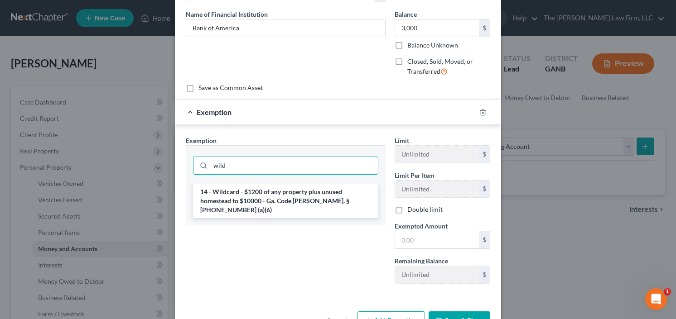
type input "wild"
click at [248, 200] on li "14 - Wildcard - $1200 of any property plus unused homestead to $10000 - Ga. Cod…" at bounding box center [285, 201] width 185 height 34
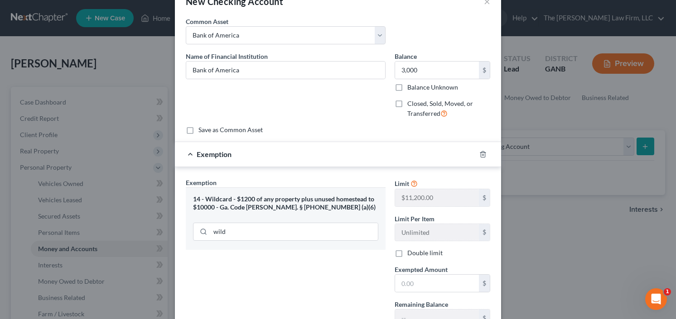
scroll to position [0, 0]
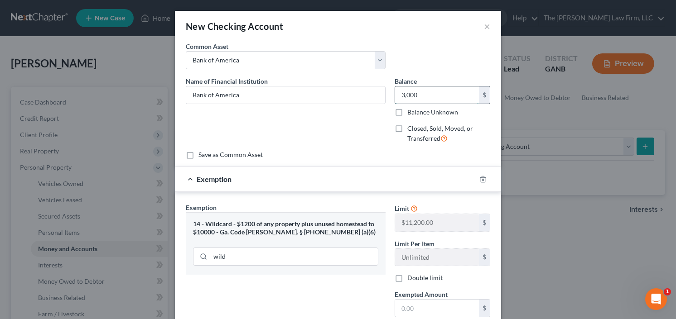
click at [434, 87] on input "3,000" at bounding box center [437, 95] width 84 height 17
click at [387, 145] on div "Name of Financial Institution * Bank of America" at bounding box center [285, 114] width 209 height 74
click at [385, 144] on div "Name of Financial Institution * Bank of America" at bounding box center [285, 114] width 209 height 74
click at [416, 91] on input "3,000" at bounding box center [437, 95] width 84 height 17
click at [421, 94] on input "3,000" at bounding box center [437, 95] width 84 height 17
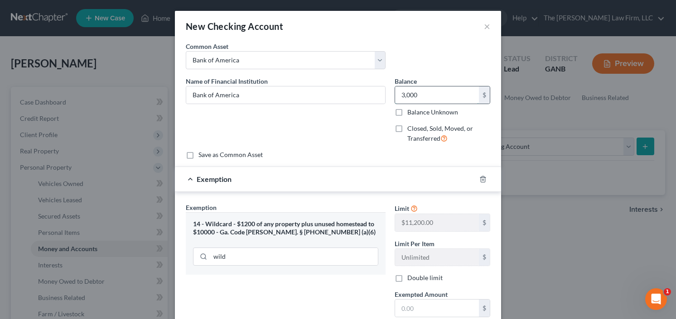
click at [421, 94] on input "3,000" at bounding box center [437, 95] width 84 height 17
drag, startPoint x: 421, startPoint y: 94, endPoint x: 374, endPoint y: 103, distance: 47.5
click at [373, 103] on div "Name of Financial Institution * Bank of America Balance 3,000.00 $ Balance Unkn…" at bounding box center [337, 114] width 313 height 74
click at [416, 98] on input "3,000" at bounding box center [437, 95] width 84 height 17
drag, startPoint x: 420, startPoint y: 96, endPoint x: 376, endPoint y: 102, distance: 44.4
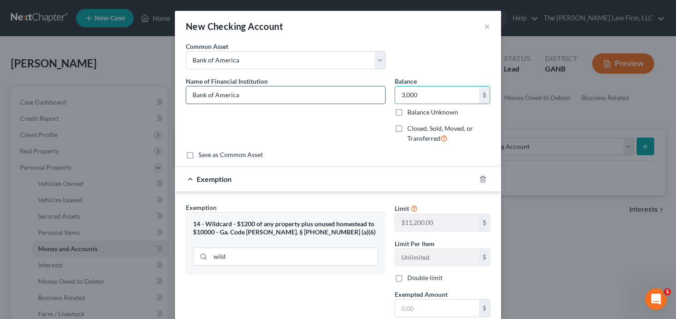
click at [377, 102] on div "Name of Financial Institution * Bank of America Balance 3,000.00 $ Balance Unkn…" at bounding box center [337, 114] width 313 height 74
click at [419, 100] on input "3,000" at bounding box center [437, 95] width 84 height 17
click at [419, 98] on input "3,000" at bounding box center [437, 95] width 84 height 17
type input "3"
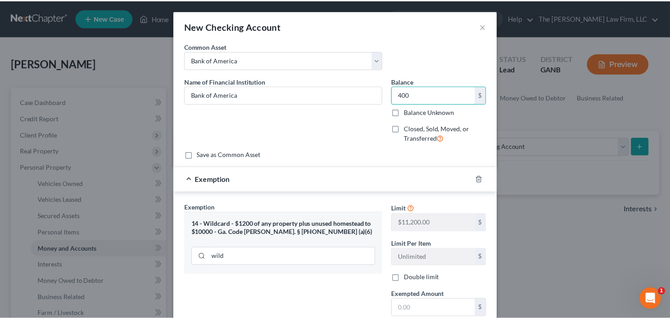
scroll to position [96, 0]
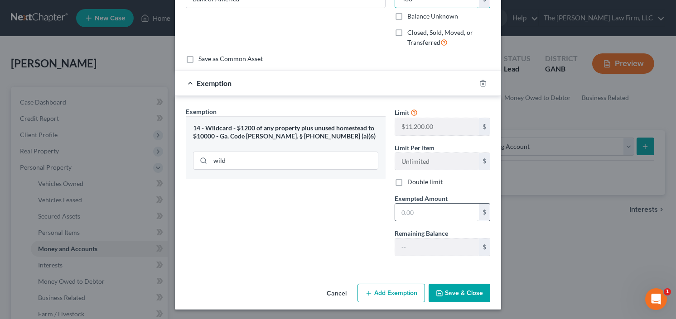
type input "400"
click at [419, 212] on input "text" at bounding box center [437, 212] width 84 height 17
type input "400"
click at [453, 290] on button "Save & Close" at bounding box center [460, 293] width 62 height 19
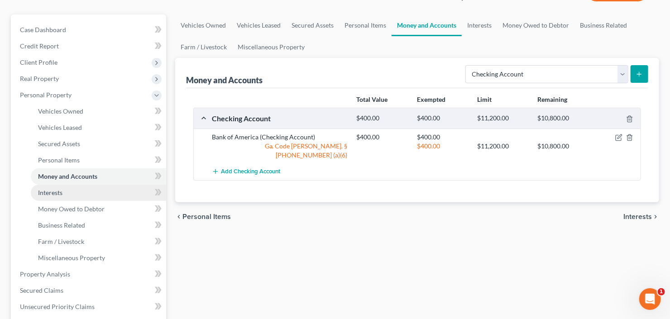
click at [54, 188] on link "Interests" at bounding box center [98, 193] width 135 height 16
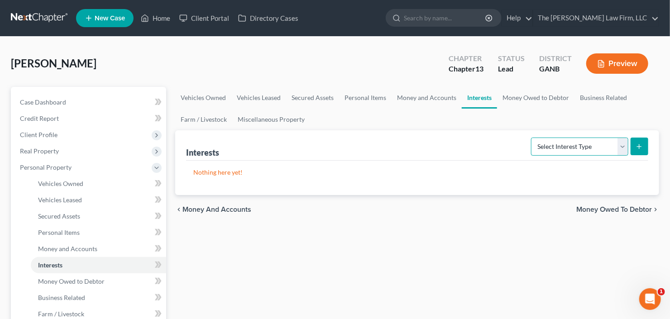
click at [579, 139] on select "Select Interest Type 401K Annuity Bond Education IRA Government Bond Government…" at bounding box center [579, 147] width 97 height 18
click at [55, 257] on link "Interests" at bounding box center [98, 265] width 135 height 16
click at [61, 247] on span "Money and Accounts" at bounding box center [67, 249] width 59 height 8
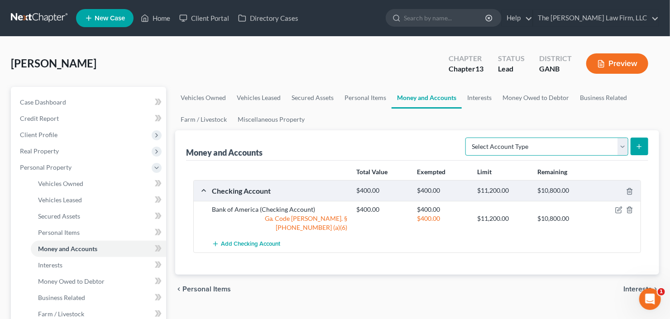
click at [490, 145] on select "Select Account Type Brokerage Cash on Hand Certificates of Deposit Checking Acc…" at bounding box center [547, 147] width 163 height 18
select select "checking"
click at [468, 138] on select "Select Account Type Brokerage Cash on Hand Certificates of Deposit Checking Acc…" at bounding box center [547, 147] width 163 height 18
click at [652, 141] on div "Money and Accounts Select Account Type Brokerage Cash on Hand Certificates of D…" at bounding box center [417, 202] width 484 height 144
click at [642, 145] on icon "submit" at bounding box center [639, 146] width 7 height 7
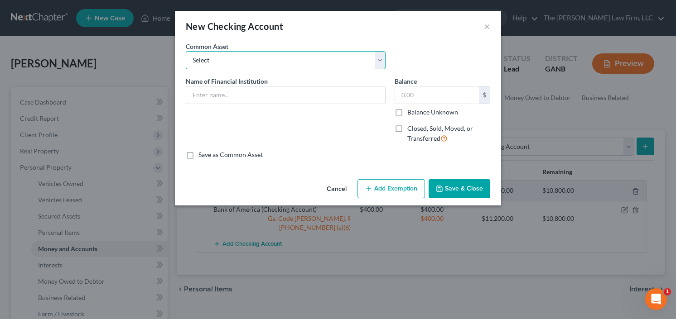
click at [257, 63] on select "Select PNC Credit Union of Georgia Discover Bank Atlanta Postal Credit Union Am…" at bounding box center [286, 60] width 200 height 18
select select "5"
type input "Regions Bank"
type input "0"
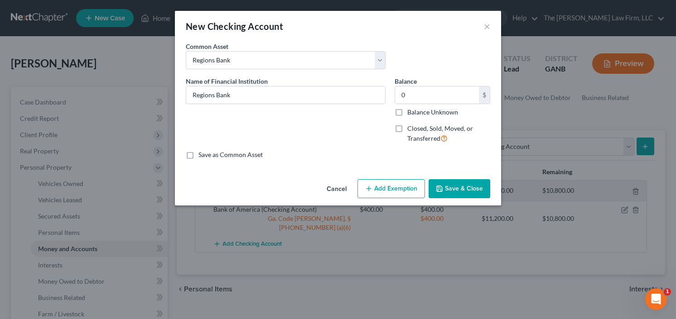
click at [443, 30] on div "New Checking Account ×" at bounding box center [338, 26] width 326 height 31
click at [240, 95] on input "Regions Bank" at bounding box center [285, 95] width 199 height 17
click at [174, 105] on div "New Checking Account × An exemption set must first be selected from the Filing …" at bounding box center [338, 159] width 676 height 319
type input "Robinhood"
type input "1,300.00"
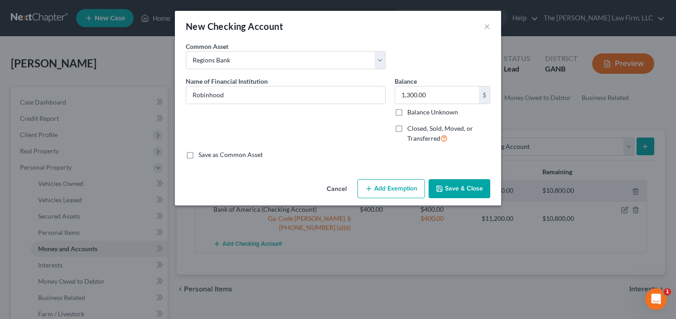
click at [460, 191] on button "Save & Close" at bounding box center [460, 188] width 62 height 19
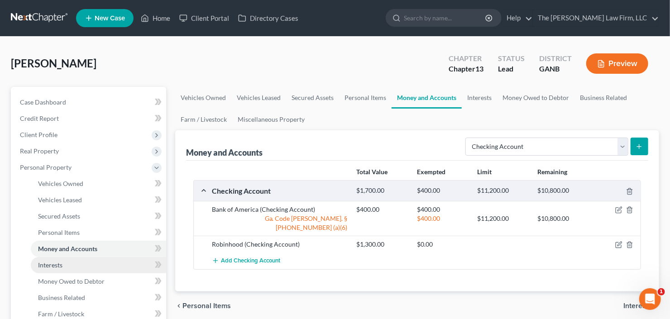
drag, startPoint x: 57, startPoint y: 266, endPoint x: 74, endPoint y: 264, distance: 17.4
click at [57, 266] on span "Interests" at bounding box center [50, 265] width 24 height 8
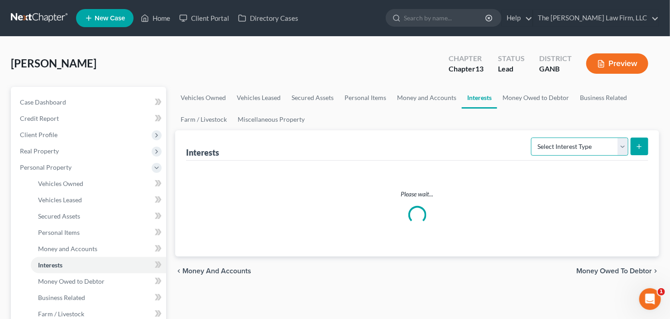
drag, startPoint x: 605, startPoint y: 144, endPoint x: 604, endPoint y: 152, distance: 8.2
click at [603, 144] on select "Select Interest Type 401K Annuity Bond Education IRA Government Bond Government…" at bounding box center [579, 147] width 97 height 18
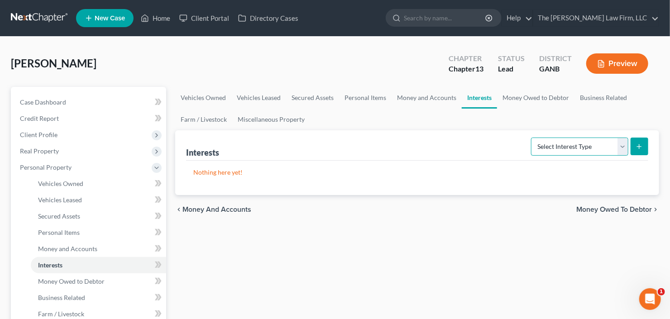
select select "401k"
click at [533, 138] on select "Select Interest Type 401K Annuity Bond Education IRA Government Bond Government…" at bounding box center [579, 147] width 97 height 18
click at [640, 141] on button "submit" at bounding box center [640, 147] width 18 height 18
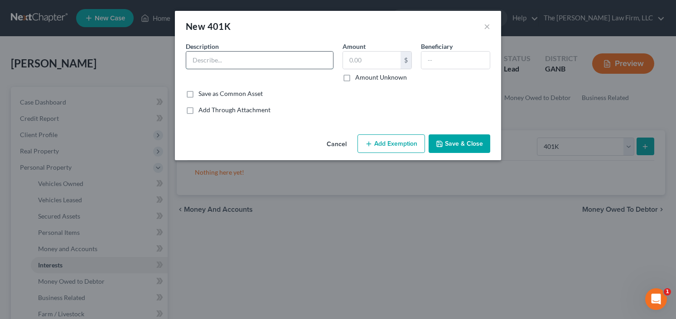
click at [228, 62] on input "text" at bounding box center [259, 60] width 147 height 17
type input "401k"
click at [382, 66] on input "text" at bounding box center [372, 60] width 58 height 17
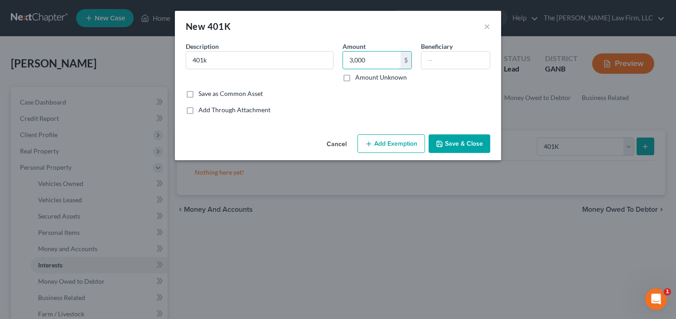
type input "3,000"
click at [400, 145] on button "Add Exemption" at bounding box center [390, 144] width 67 height 19
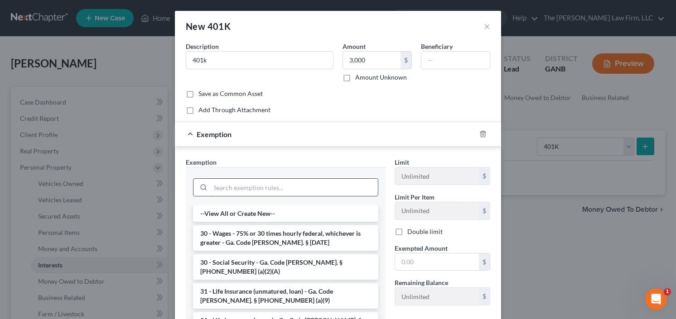
click at [264, 188] on input "search" at bounding box center [294, 187] width 168 height 17
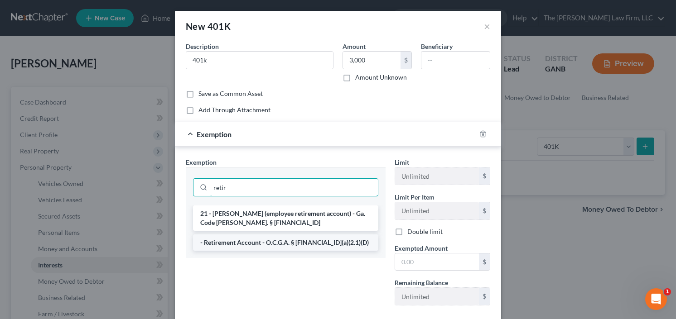
type input "retir"
click at [265, 240] on li "- Retirement Account - O.C.G.A. § 44-13-100(a)(2.1)(D)" at bounding box center [285, 243] width 185 height 16
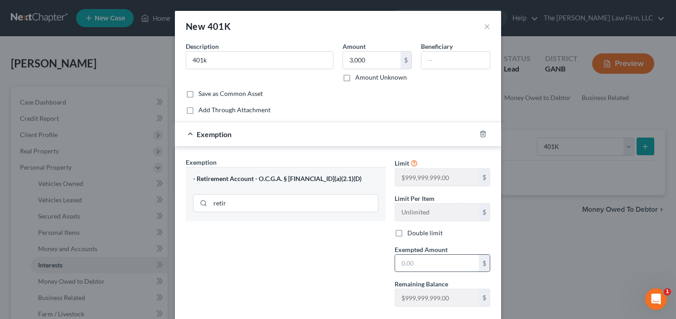
click at [433, 262] on input "text" at bounding box center [437, 263] width 84 height 17
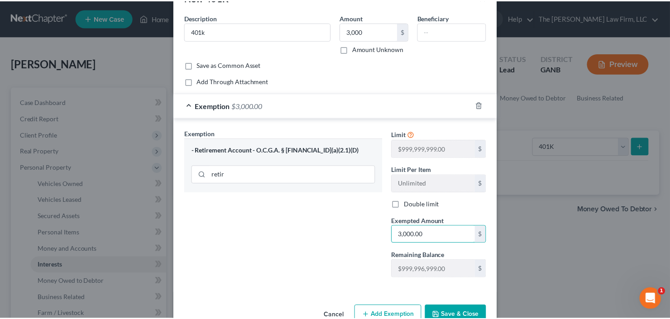
scroll to position [51, 0]
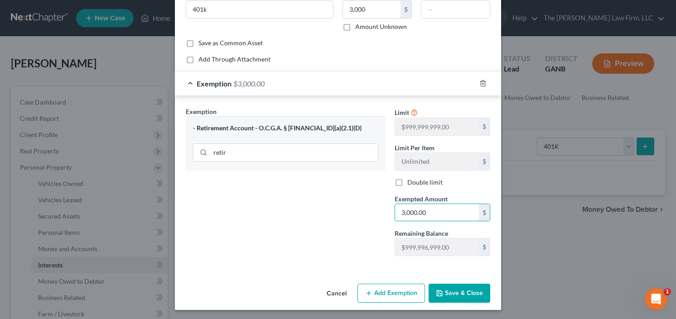
type input "3,000.00"
click at [456, 287] on button "Save & Close" at bounding box center [460, 293] width 62 height 19
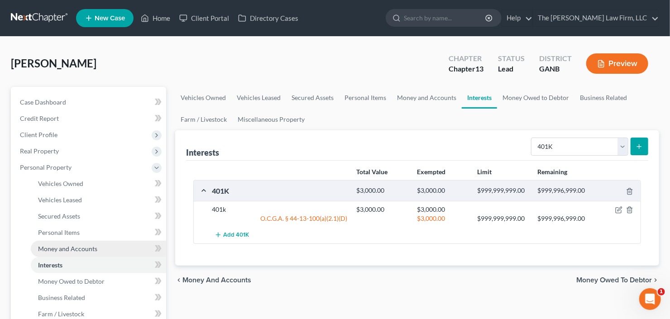
click at [61, 250] on span "Money and Accounts" at bounding box center [67, 249] width 59 height 8
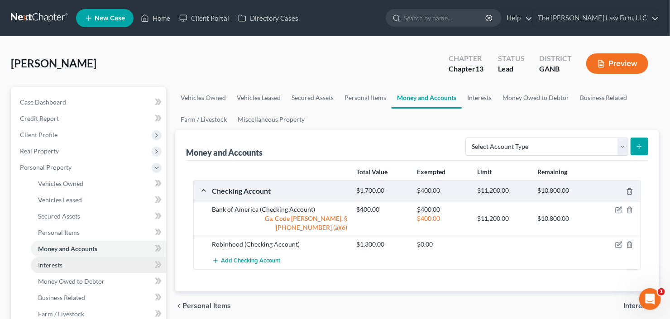
click at [69, 263] on link "Interests" at bounding box center [98, 265] width 135 height 16
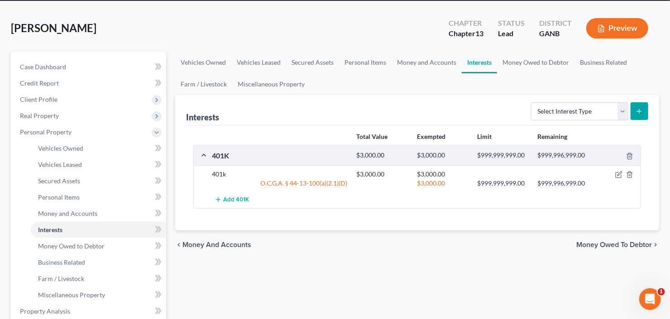
scroll to position [109, 0]
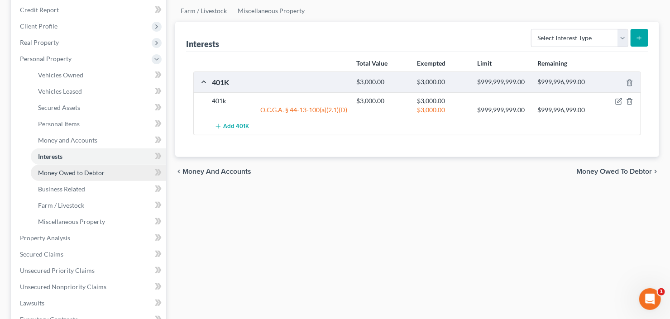
click at [58, 172] on span "Money Owed to Debtor" at bounding box center [71, 173] width 67 height 8
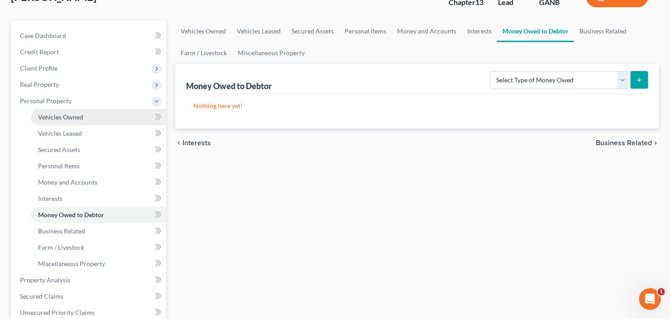
scroll to position [72, 0]
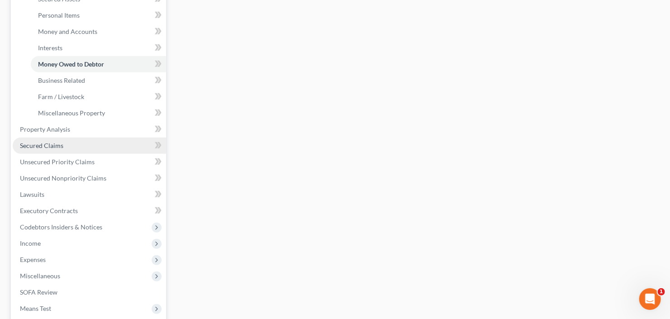
click at [42, 150] on link "Secured Claims" at bounding box center [90, 146] width 154 height 16
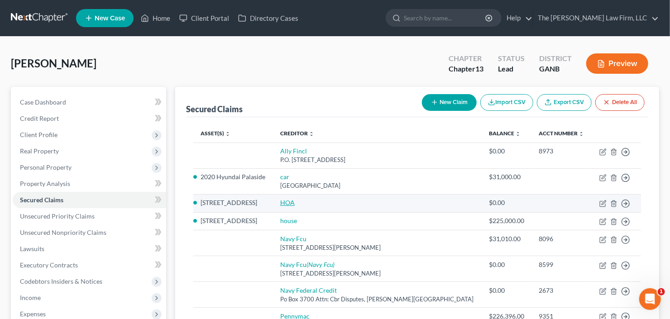
click at [295, 200] on link "HOA" at bounding box center [287, 203] width 14 height 8
select select "10"
select select "0"
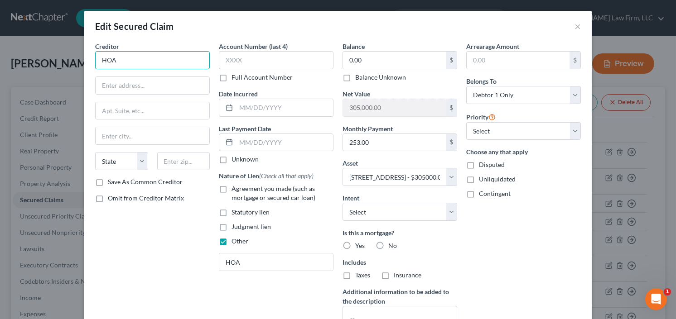
click at [165, 56] on input "HOA" at bounding box center [152, 60] width 115 height 18
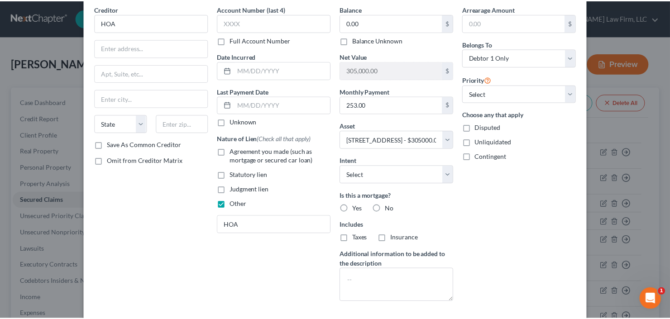
scroll to position [109, 0]
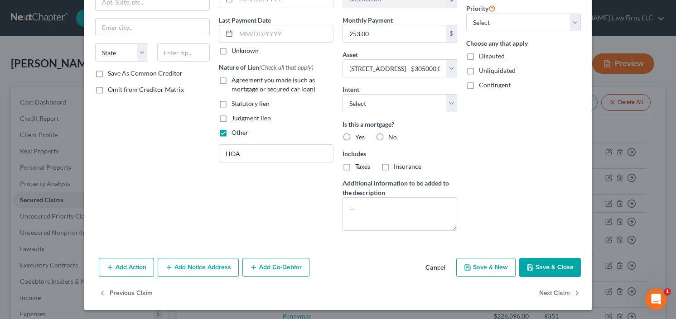
click at [545, 267] on button "Save & Close" at bounding box center [550, 267] width 62 height 19
select select
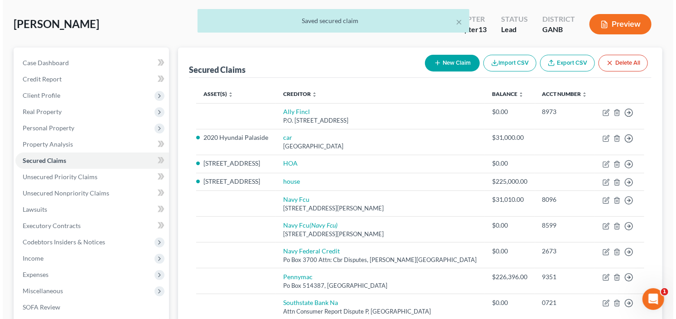
scroll to position [36, 0]
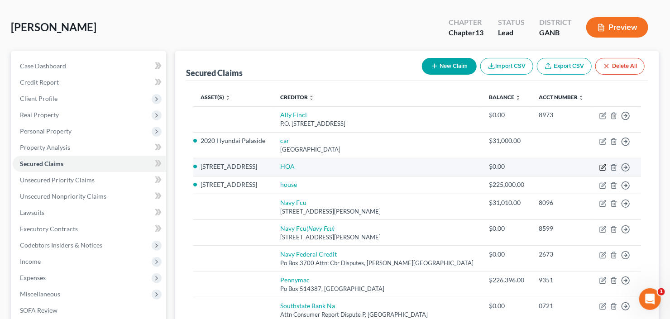
click at [605, 165] on icon "button" at bounding box center [604, 166] width 4 height 4
select select "0"
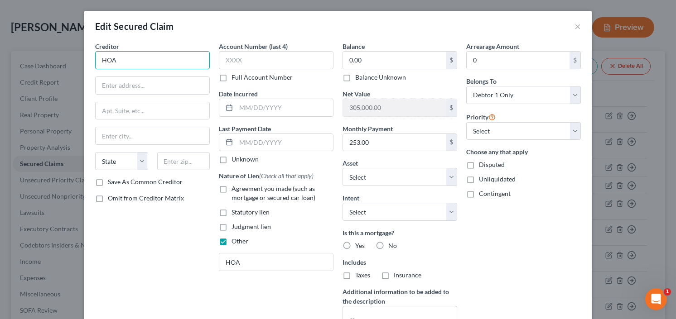
click at [157, 62] on input "HOA" at bounding box center [152, 60] width 115 height 18
click at [106, 61] on input "Coummnity Managament HOA" at bounding box center [152, 60] width 115 height 18
click at [112, 64] on input "Community Managament HOA" at bounding box center [152, 60] width 115 height 18
drag, startPoint x: 133, startPoint y: 62, endPoint x: 212, endPoint y: 67, distance: 79.0
click at [202, 65] on input "Community Managament HOA" at bounding box center [152, 60] width 115 height 18
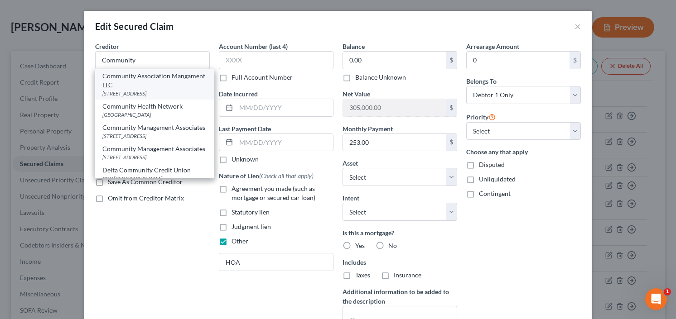
click at [124, 83] on div "Community Association Mangament LLC" at bounding box center [154, 81] width 105 height 18
type input "Community Association Mangament LLC"
type input "101 Devant St STE 904"
type input "Fayetteville"
select select "10"
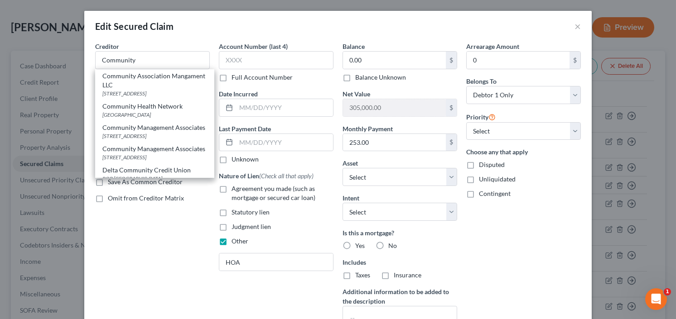
type input "30214"
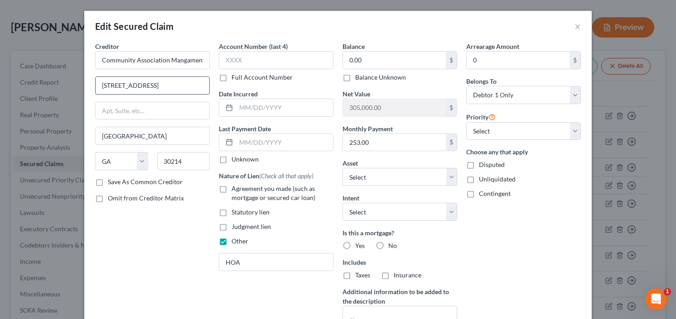
drag, startPoint x: 184, startPoint y: 84, endPoint x: 96, endPoint y: 90, distance: 89.0
click at [101, 90] on input "101 Devant St STE 904" at bounding box center [153, 85] width 114 height 17
type input "1"
type input "POB 530326"
click at [186, 157] on input "303532" at bounding box center [183, 161] width 53 height 18
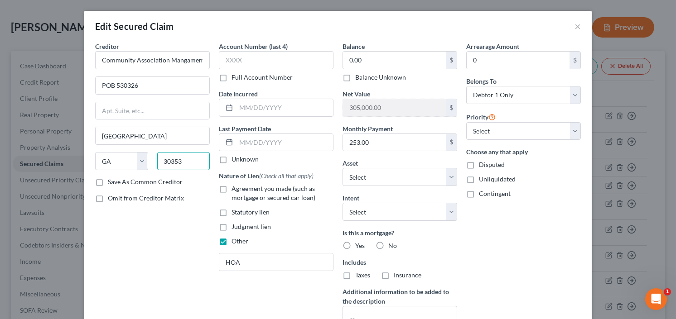
type input "30353"
type input "Atlanta"
click at [355, 246] on label "Yes" at bounding box center [360, 245] width 10 height 9
click at [359, 246] on input "Yes" at bounding box center [362, 244] width 6 height 6
radio input "true"
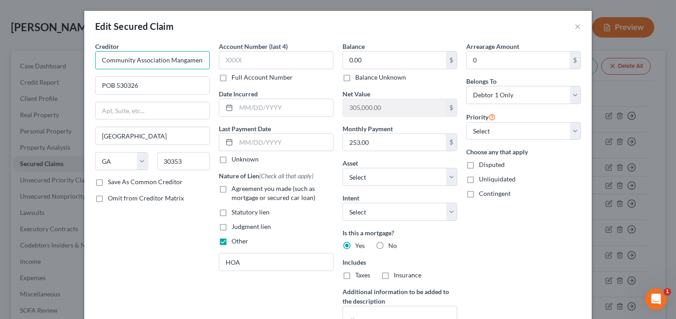
scroll to position [0, 11]
drag, startPoint x: 132, startPoint y: 62, endPoint x: 200, endPoint y: 59, distance: 67.5
click at [200, 59] on input "Community Association Mangament LLC" at bounding box center [152, 60] width 115 height 18
type input "C"
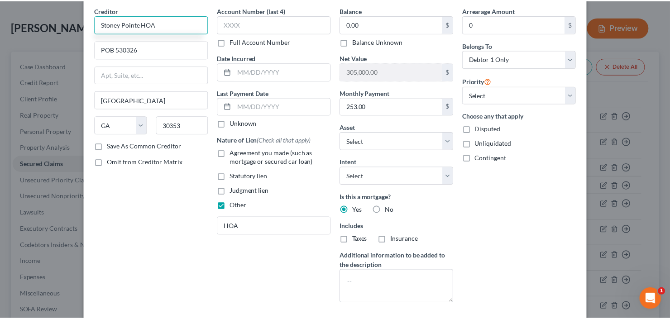
scroll to position [109, 0]
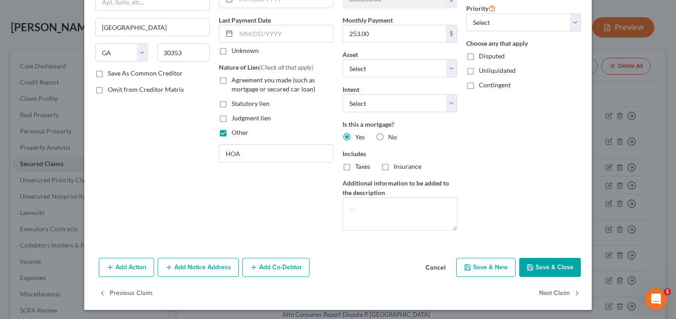
click at [548, 264] on button "Save & Close" at bounding box center [550, 267] width 62 height 19
type input "Stoney Pointe HOA"
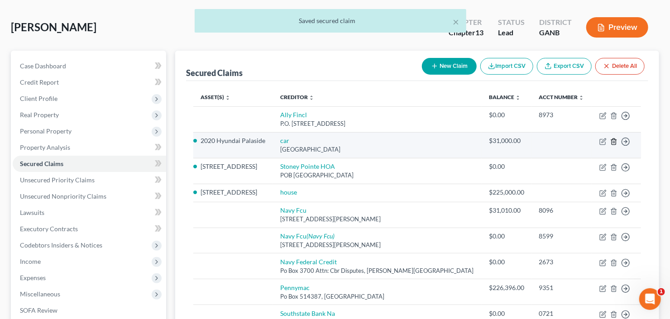
click at [614, 140] on polyline "button" at bounding box center [614, 140] width 5 height 0
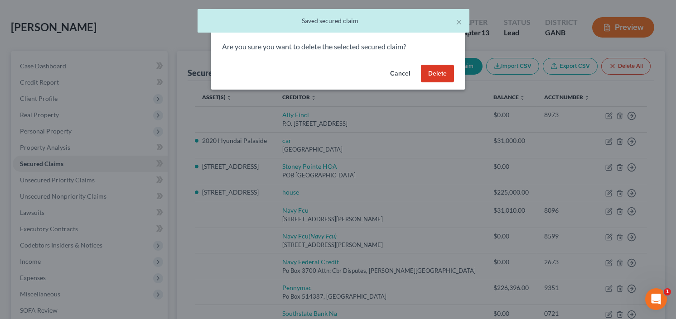
drag, startPoint x: 447, startPoint y: 74, endPoint x: 458, endPoint y: 79, distance: 12.2
click at [446, 74] on button "Delete" at bounding box center [437, 74] width 33 height 18
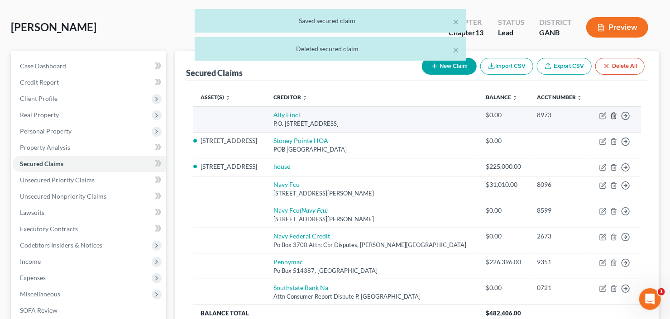
click at [611, 115] on icon "button" at bounding box center [614, 115] width 7 height 7
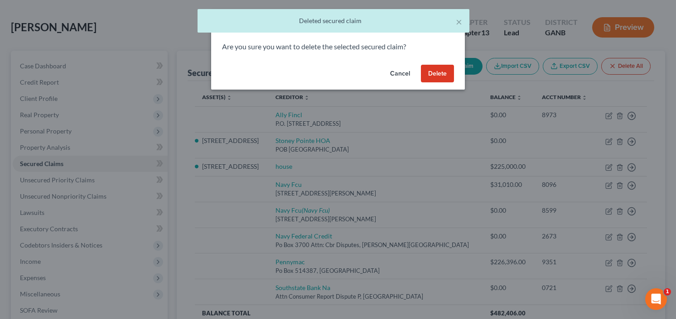
click at [438, 74] on button "Delete" at bounding box center [437, 74] width 33 height 18
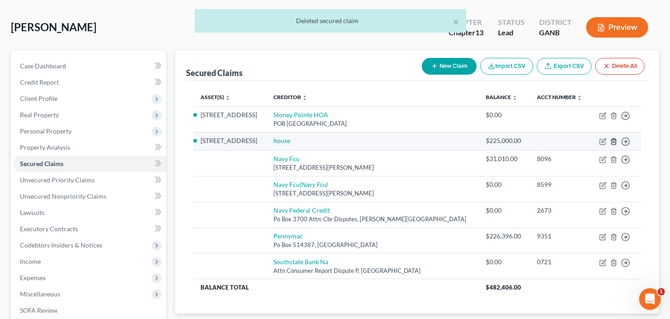
click at [615, 139] on icon "button" at bounding box center [614, 142] width 4 height 6
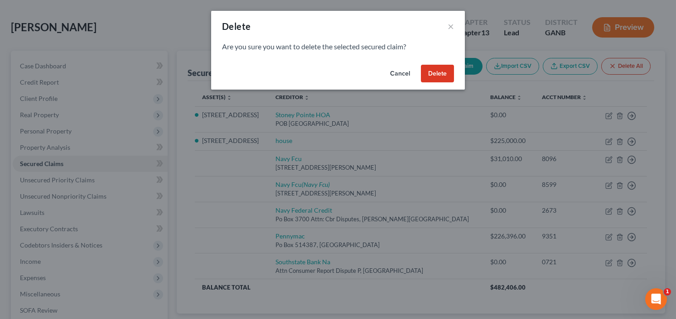
click at [437, 78] on button "Delete" at bounding box center [437, 74] width 33 height 18
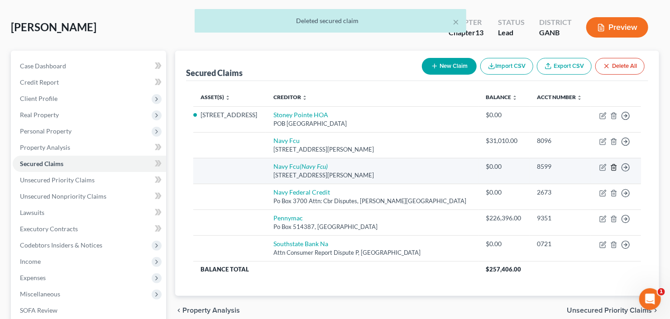
click at [616, 164] on icon "button" at bounding box center [614, 167] width 4 height 6
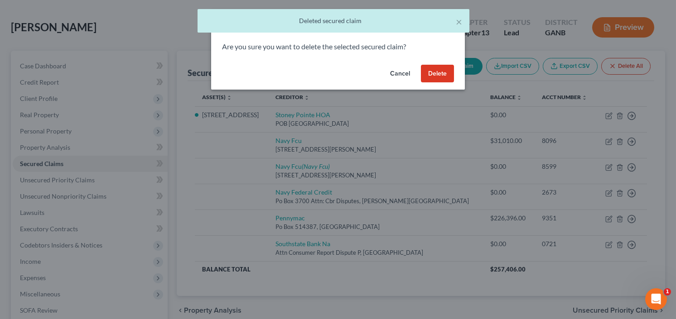
click at [432, 71] on button "Delete" at bounding box center [437, 74] width 33 height 18
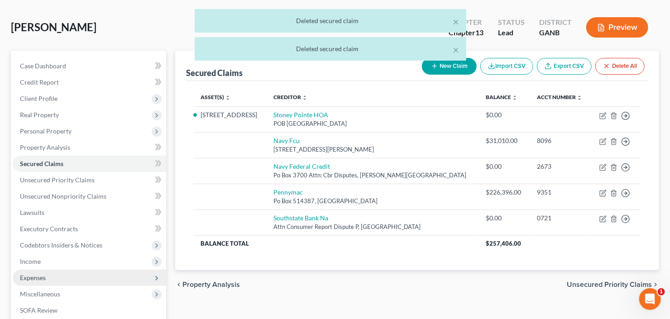
scroll to position [145, 0]
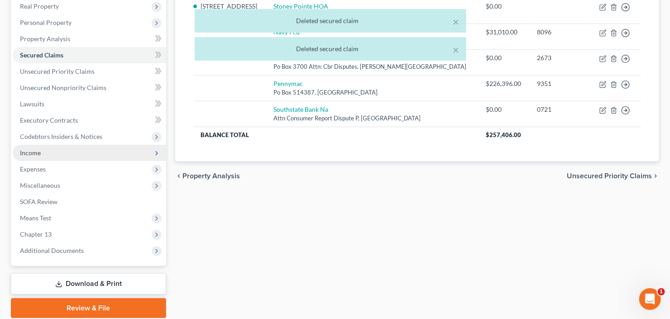
click at [60, 152] on span "Income" at bounding box center [90, 153] width 154 height 16
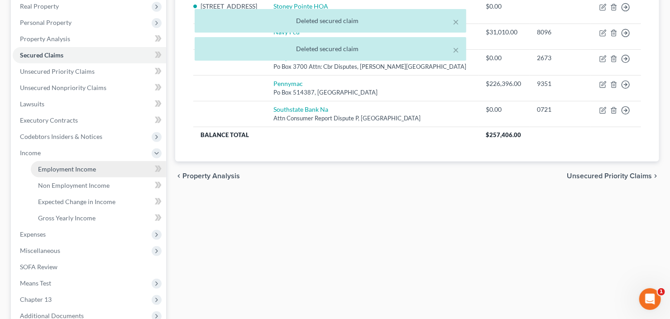
click at [67, 164] on link "Employment Income" at bounding box center [98, 169] width 135 height 16
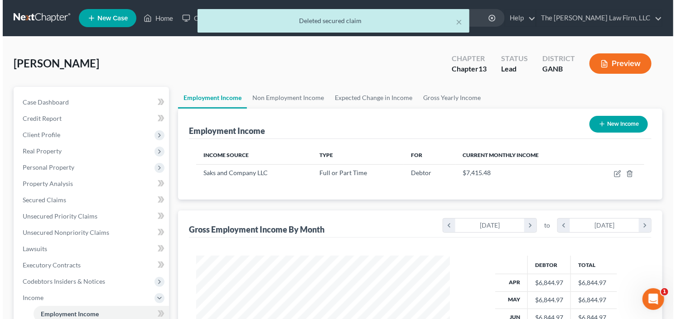
scroll to position [162, 272]
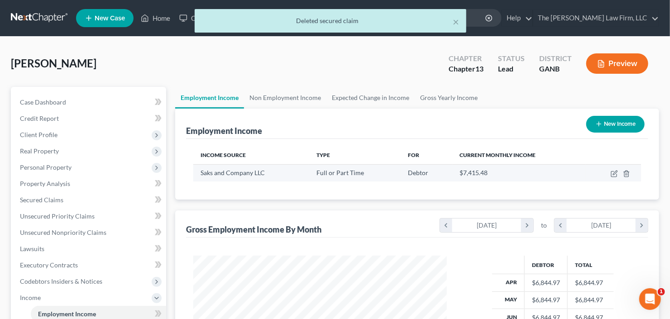
click at [610, 173] on td at bounding box center [613, 172] width 55 height 17
click at [612, 173] on icon "button" at bounding box center [614, 174] width 5 height 5
select select "0"
select select "2"
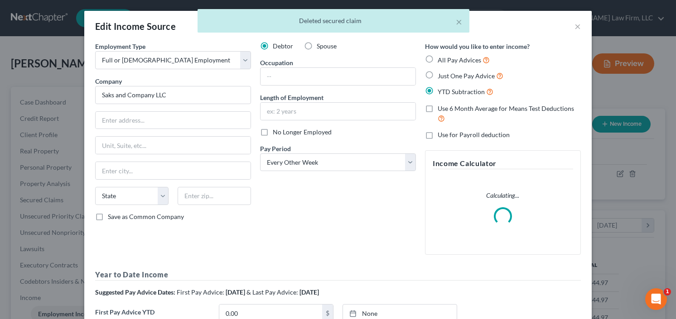
scroll to position [162, 274]
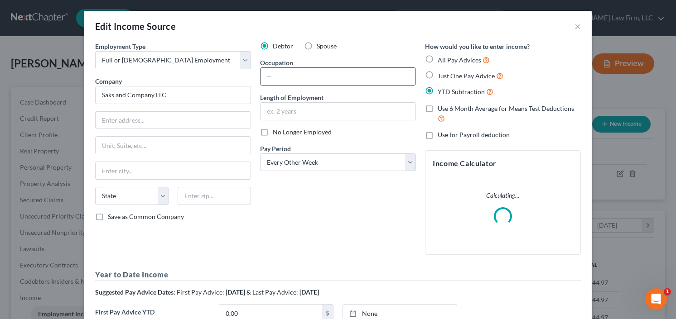
click at [315, 71] on input "text" at bounding box center [337, 76] width 155 height 17
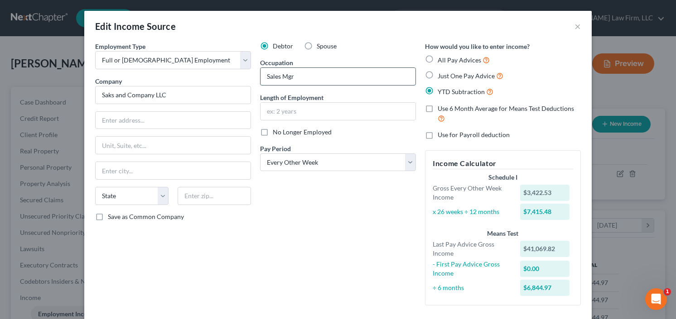
type input "Sales Mgr"
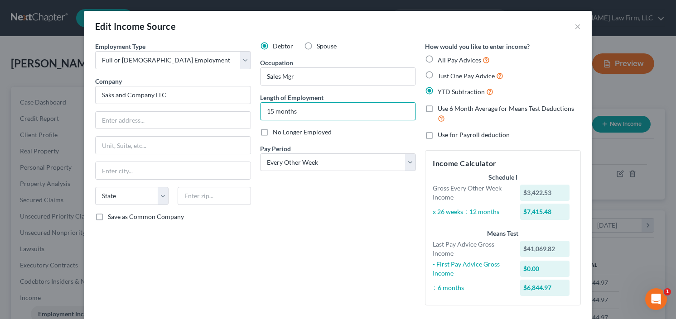
type input "15 months"
click at [129, 116] on input "text" at bounding box center [173, 120] width 155 height 17
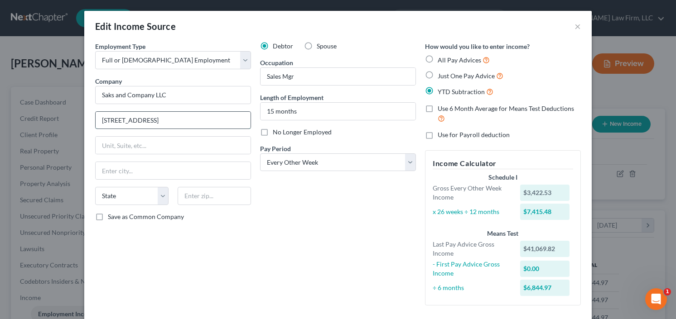
type input "225 Liberty Street"
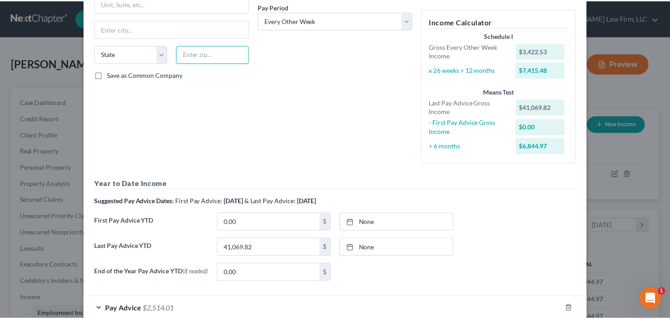
scroll to position [194, 0]
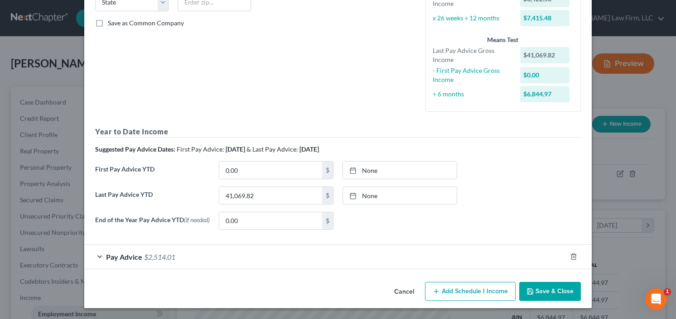
click at [549, 294] on button "Save & Close" at bounding box center [550, 291] width 62 height 19
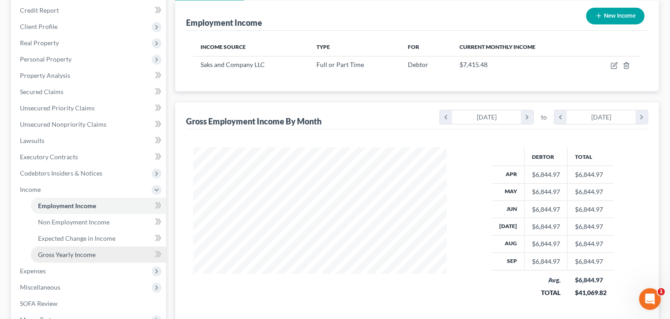
scroll to position [109, 0]
click at [78, 250] on span "Gross Yearly Income" at bounding box center [67, 254] width 58 height 8
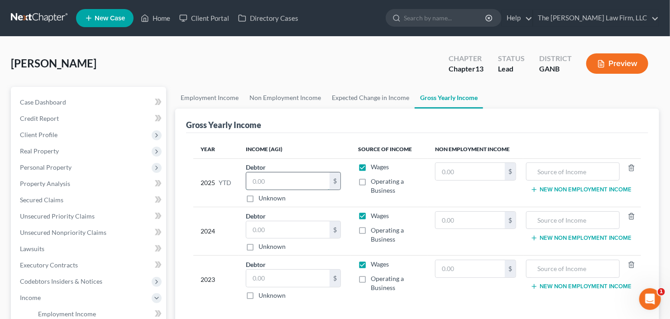
click at [269, 183] on input "text" at bounding box center [287, 181] width 83 height 17
click at [288, 183] on input "text" at bounding box center [287, 181] width 83 height 17
click at [254, 180] on input "28,180.37" at bounding box center [287, 181] width 83 height 17
type input "58,180.37"
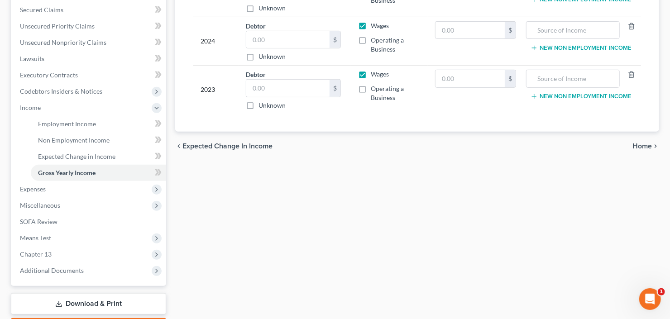
scroll to position [242, 0]
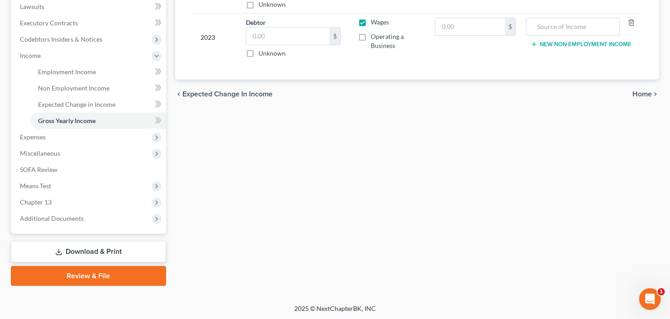
click at [84, 251] on link "Download & Print" at bounding box center [88, 251] width 155 height 21
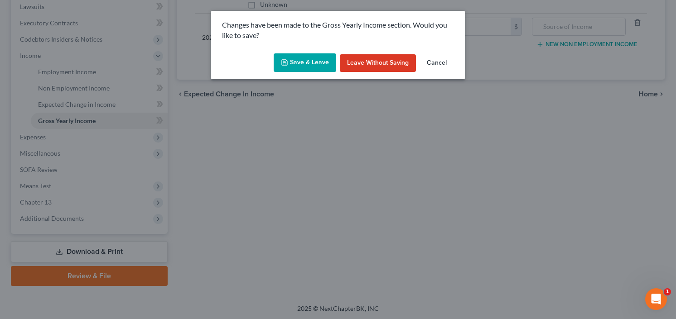
click at [295, 60] on button "Save & Leave" at bounding box center [305, 62] width 63 height 19
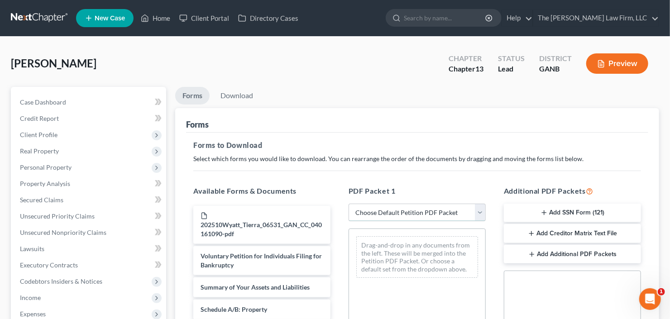
click at [397, 213] on select "Choose Default Petition PDF Packet Complete Bankruptcy Petition (all forms and …" at bounding box center [417, 213] width 137 height 18
click at [349, 204] on select "Choose Default Petition PDF Packet Complete Bankruptcy Petition (all forms and …" at bounding box center [417, 213] width 137 height 18
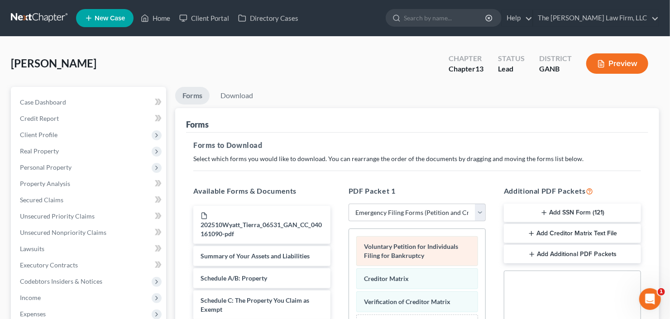
click at [405, 241] on div "Voluntary Petition for Individuals Filing for Bankruptcy Creditor Matrix Verifi…" at bounding box center [417, 296] width 136 height 135
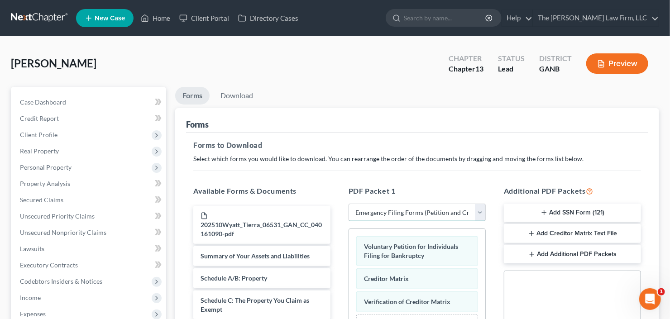
click at [412, 210] on select "Choose Default Petition PDF Packet Complete Bankruptcy Petition (all forms and …" at bounding box center [417, 213] width 137 height 18
select select "0"
click at [351, 204] on select "Choose Default Petition PDF Packet Complete Bankruptcy Petition (all forms and …" at bounding box center [417, 213] width 137 height 18
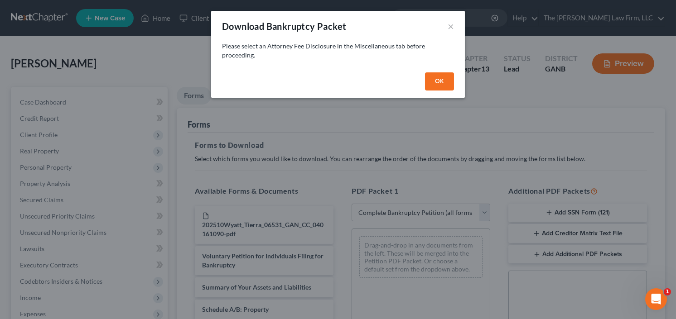
click at [435, 68] on div "Please select an Attorney Fee Disclosure in the Miscellaneous tab before procee…" at bounding box center [338, 55] width 254 height 27
click at [432, 78] on button "OK" at bounding box center [439, 81] width 29 height 18
select select
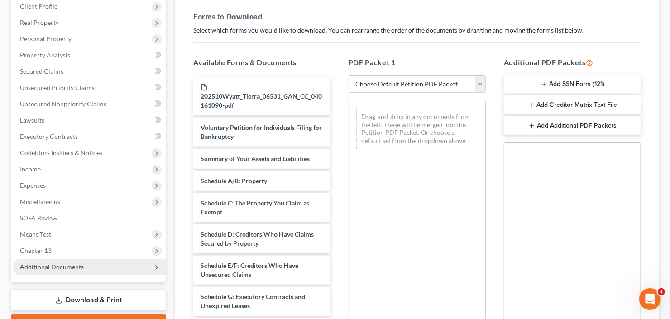
scroll to position [181, 0]
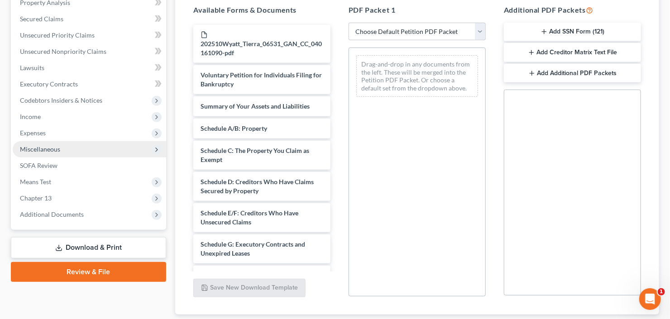
click at [65, 146] on span "Miscellaneous" at bounding box center [90, 149] width 154 height 16
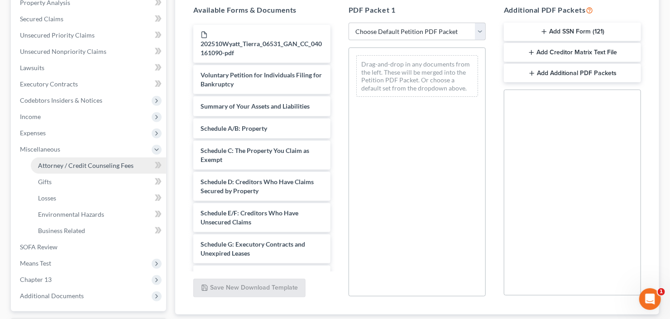
click at [100, 164] on span "Attorney / Credit Counseling Fees" at bounding box center [86, 166] width 96 height 8
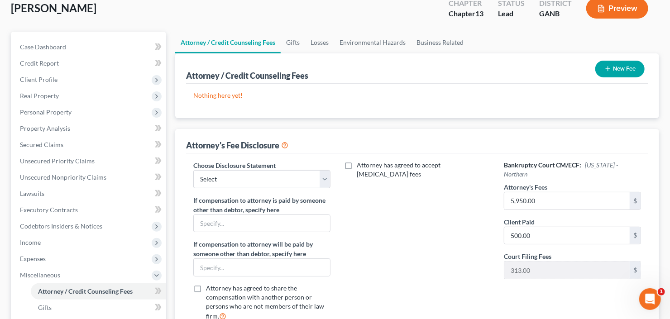
scroll to position [72, 0]
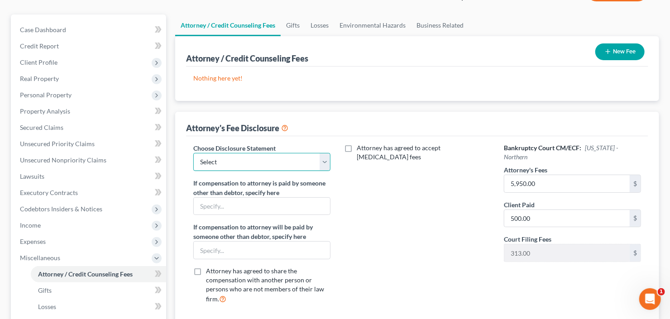
click at [249, 154] on select "Select Advanced Fee 13 Joint Hourly fee agreement Chapter 13 Advance Fee Ch 7 S…" at bounding box center [261, 162] width 137 height 18
select select "2"
click at [193, 153] on select "Select Advanced Fee 13 Joint Hourly fee agreement Chapter 13 Advance Fee Ch 7 S…" at bounding box center [261, 162] width 137 height 18
click at [622, 45] on button "New Fee" at bounding box center [620, 51] width 49 height 17
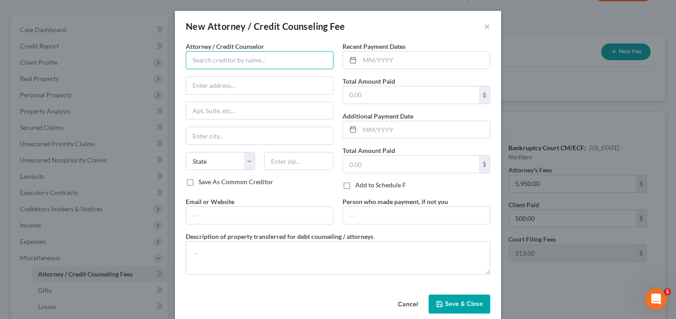
click at [278, 62] on input "text" at bounding box center [260, 60] width 148 height 18
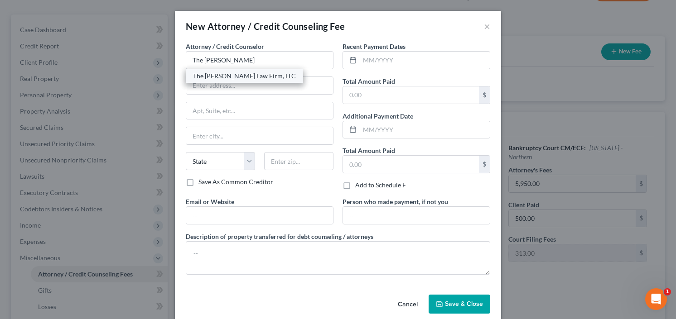
click at [260, 76] on div "The [PERSON_NAME] Law Firm, LLC" at bounding box center [244, 76] width 103 height 9
type input "The [PERSON_NAME] Law Firm, LLC"
type input "5555 Glenridge Connector Suite 200"
type input "Atlanta"
select select "10"
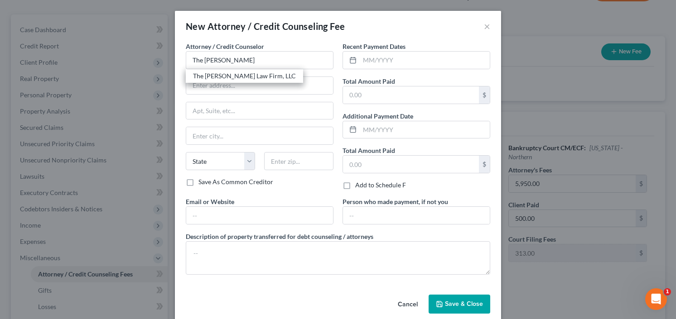
type input "30342"
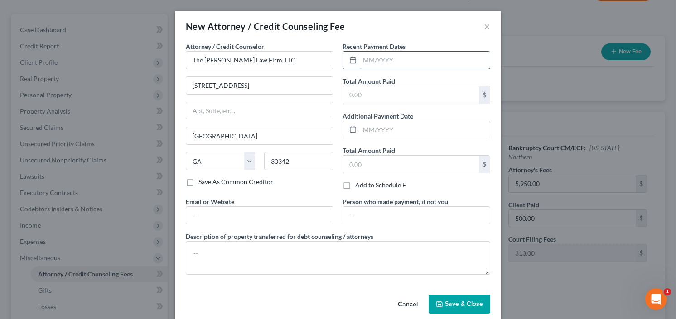
click at [405, 52] on input "text" at bounding box center [425, 60] width 130 height 17
type input "10/25"
type input "2"
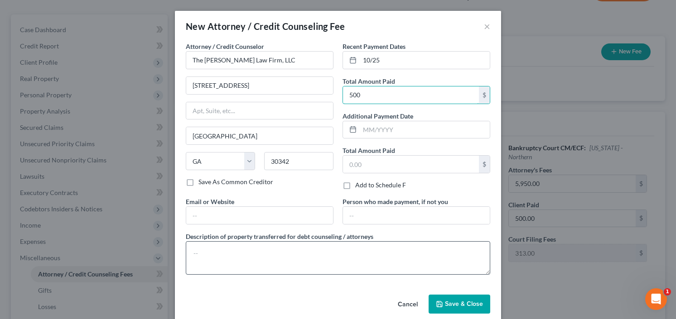
type input "500"
click at [252, 246] on textarea at bounding box center [338, 258] width 304 height 34
type textarea "retainer"
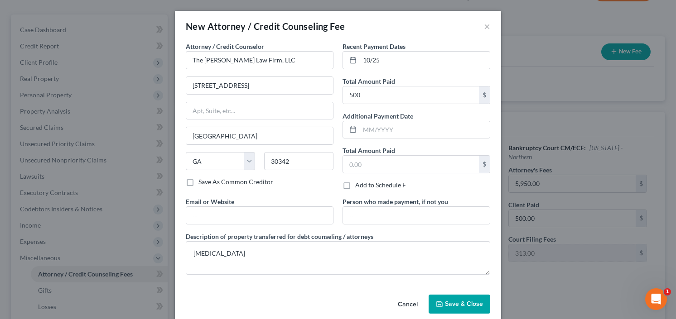
click at [464, 303] on span "Save & Close" at bounding box center [464, 304] width 38 height 8
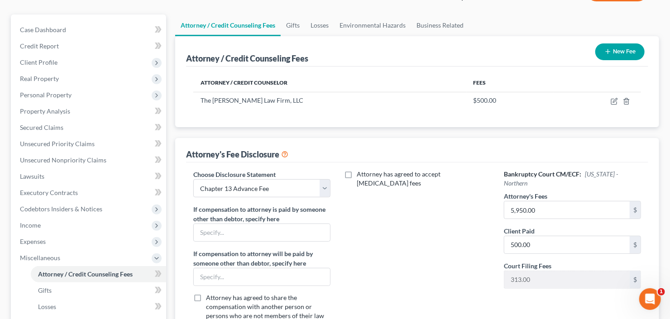
click at [602, 54] on button "New Fee" at bounding box center [620, 51] width 49 height 17
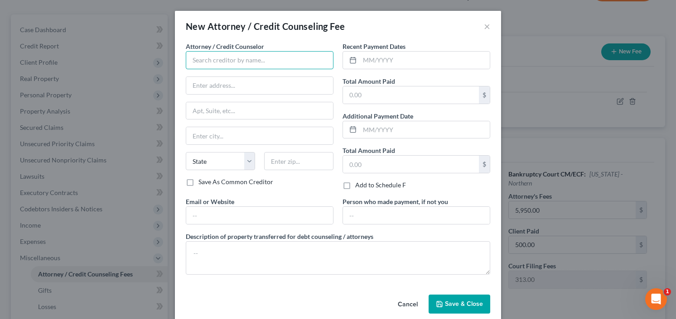
click at [242, 60] on input "text" at bounding box center [260, 60] width 148 height 18
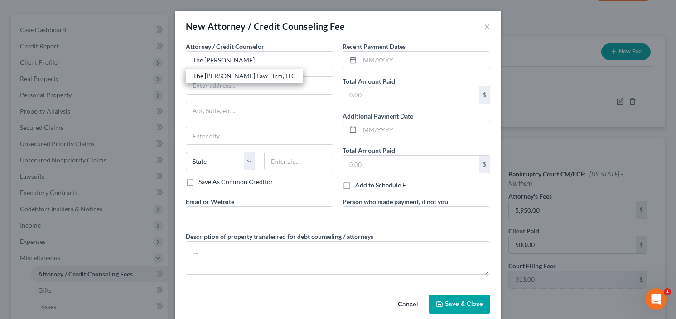
click at [252, 76] on div "The [PERSON_NAME] Law Firm, LLC" at bounding box center [244, 76] width 103 height 9
type input "The [PERSON_NAME] Law Firm, LLC"
type input "5555 Glenridge Connector Suite 200"
type input "Atlanta"
select select "10"
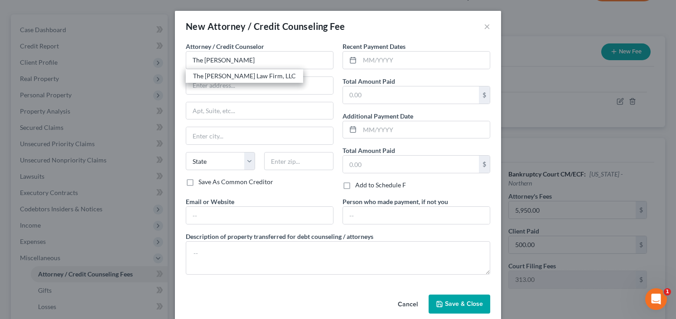
type input "30342"
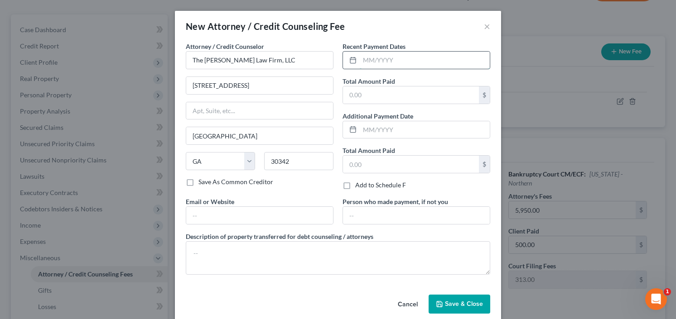
click at [377, 67] on input "text" at bounding box center [425, 60] width 130 height 17
type input "10/25"
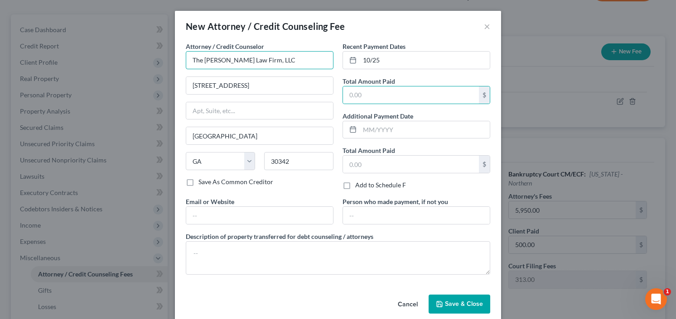
click at [310, 53] on input "The [PERSON_NAME] Law Firm, LLC" at bounding box center [260, 60] width 148 height 18
drag, startPoint x: 307, startPoint y: 56, endPoint x: 158, endPoint y: 76, distance: 150.8
click at [157, 77] on div "New Attorney / Credit Counseling Fee × Attorney / Credit Counselor * The Craig …" at bounding box center [338, 159] width 676 height 319
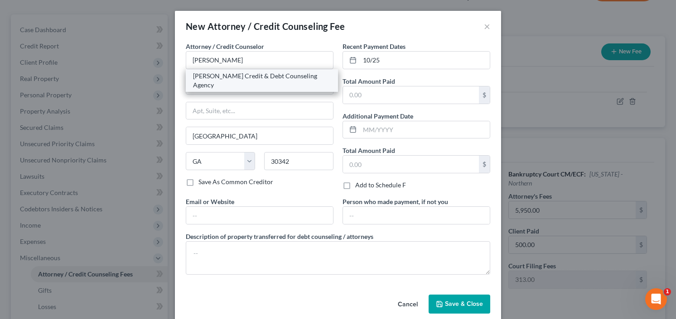
click at [274, 74] on div "Allen Credit & Debt Counseling Agency" at bounding box center [262, 81] width 138 height 18
type input "Allen Credit & Debt Counseling Agency"
type input "20003 387th Ave"
type input "Wolsey"
select select "43"
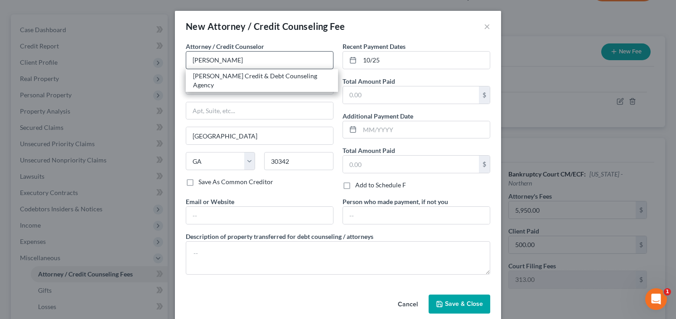
type input "57384"
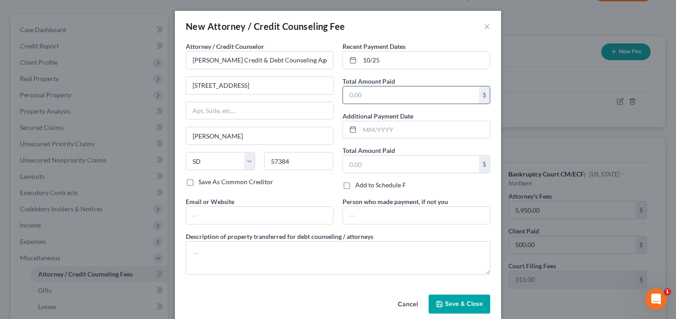
click at [360, 87] on input "text" at bounding box center [411, 95] width 136 height 17
type input "25"
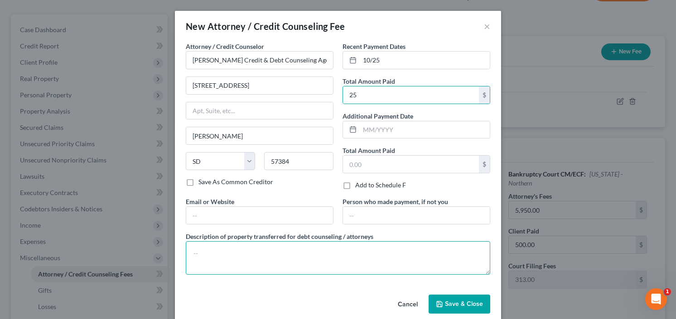
click at [276, 246] on textarea at bounding box center [338, 258] width 304 height 34
type textarea "credit counseling"
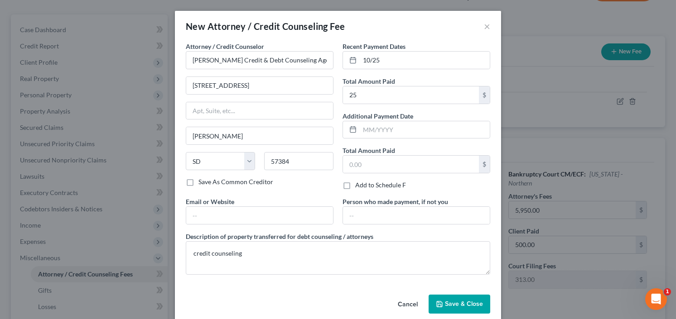
click at [446, 308] on button "Save & Close" at bounding box center [460, 304] width 62 height 19
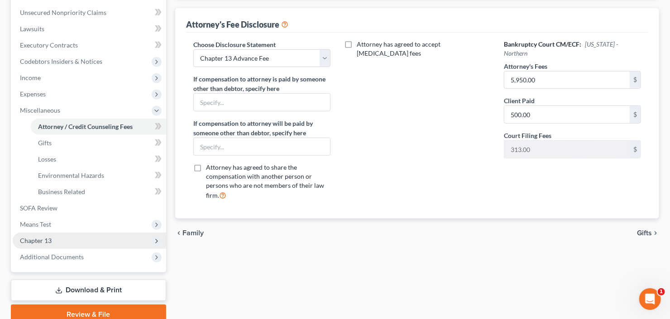
scroll to position [258, 0]
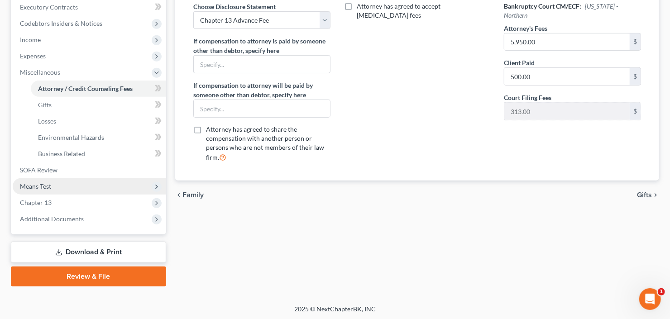
click at [65, 191] on span "Means Test" at bounding box center [90, 186] width 154 height 16
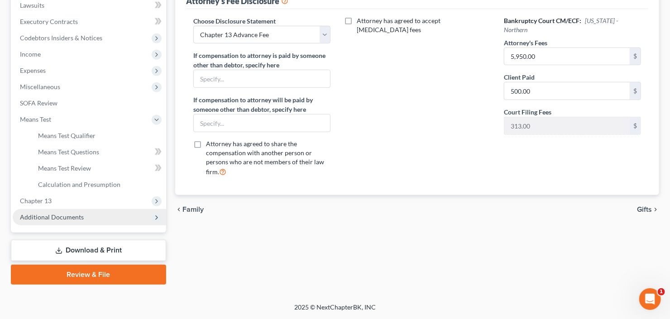
scroll to position [242, 0]
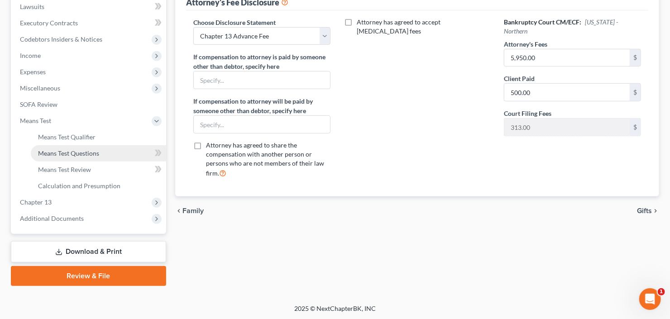
click at [88, 151] on span "Means Test Questions" at bounding box center [68, 153] width 61 height 8
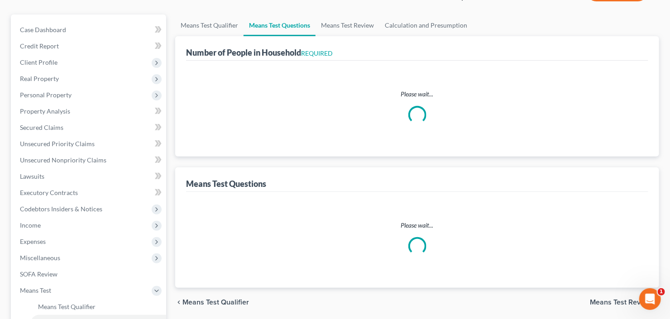
select select "0"
select select "60"
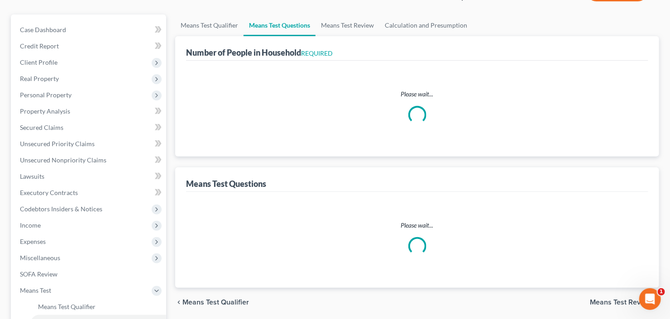
select select "60"
select select "2"
select select "3"
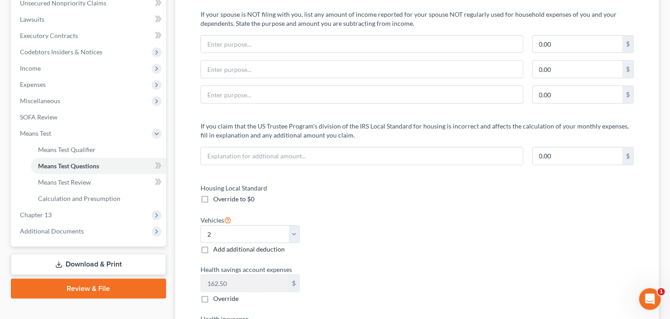
scroll to position [145, 0]
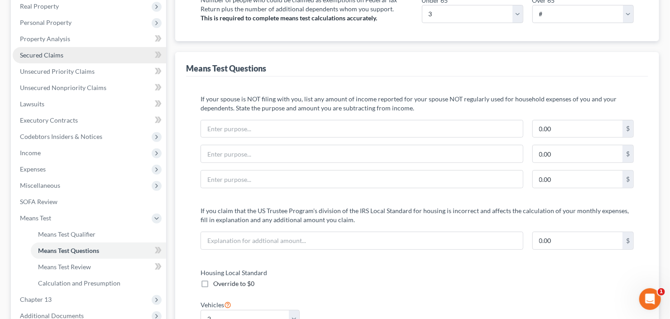
click at [50, 58] on link "Secured Claims" at bounding box center [90, 55] width 154 height 16
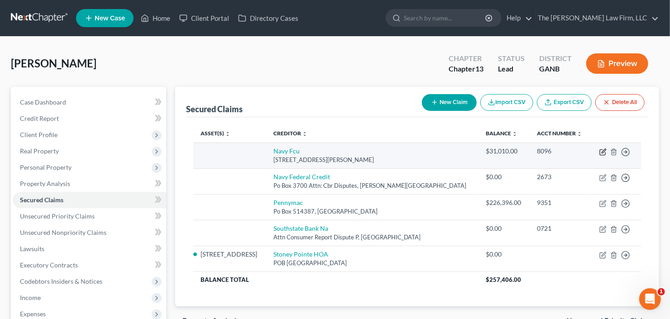
click at [605, 151] on icon "button" at bounding box center [603, 152] width 7 height 7
select select "48"
select select "0"
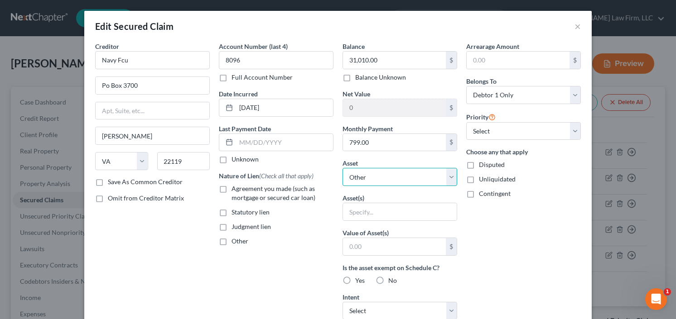
click at [391, 178] on select "Select Other Multiple Assets Household Goods - All household goods and furnitur…" at bounding box center [399, 177] width 115 height 18
select select "9"
click at [342, 168] on select "Select Other Multiple Assets Household Goods - All household goods and furnitur…" at bounding box center [399, 177] width 115 height 18
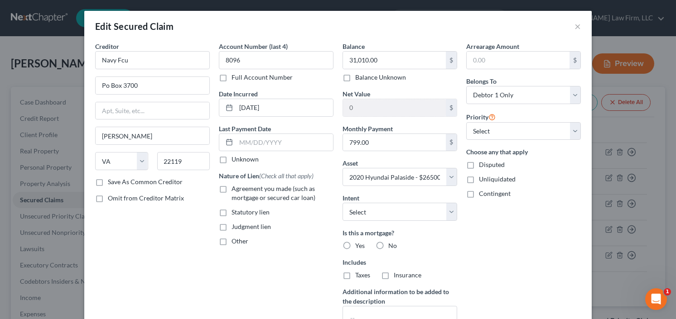
click at [231, 187] on label "Agreement you made (such as mortgage or secured car loan)" at bounding box center [282, 193] width 102 height 18
click at [235, 187] on input "Agreement you made (such as mortgage or secured car loan)" at bounding box center [238, 187] width 6 height 6
checkbox input "true"
click at [355, 241] on label "Yes" at bounding box center [360, 245] width 10 height 9
click at [359, 241] on input "Yes" at bounding box center [362, 244] width 6 height 6
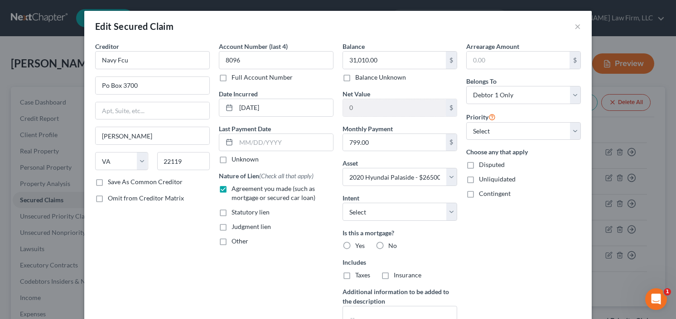
radio input "true"
click at [388, 243] on label "No" at bounding box center [392, 245] width 9 height 9
click at [392, 243] on input "No" at bounding box center [395, 244] width 6 height 6
radio input "true"
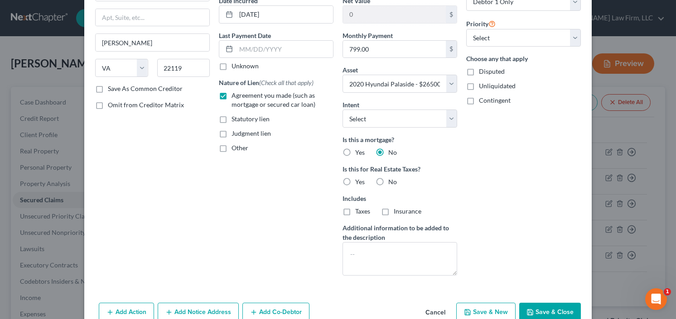
scroll to position [139, 0]
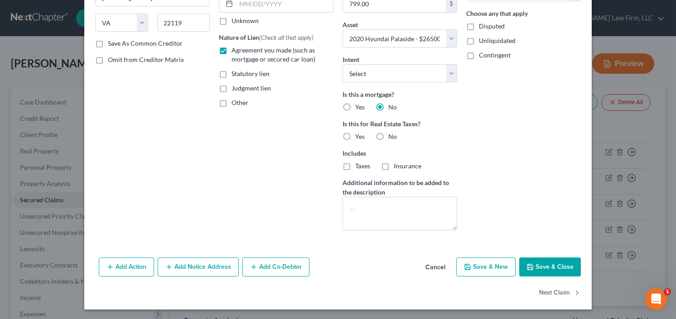
click at [542, 264] on button "Save & Close" at bounding box center [550, 267] width 62 height 19
select select
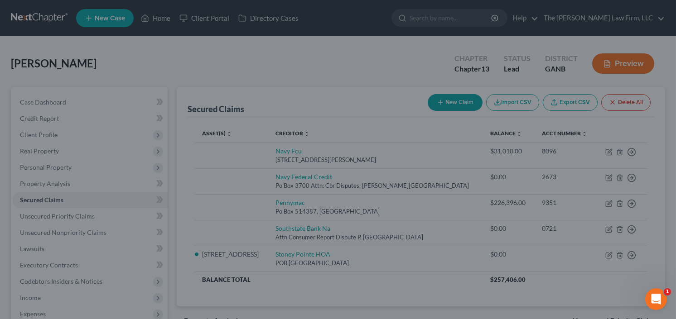
type input "-4,510.00"
select select "9"
type input "0"
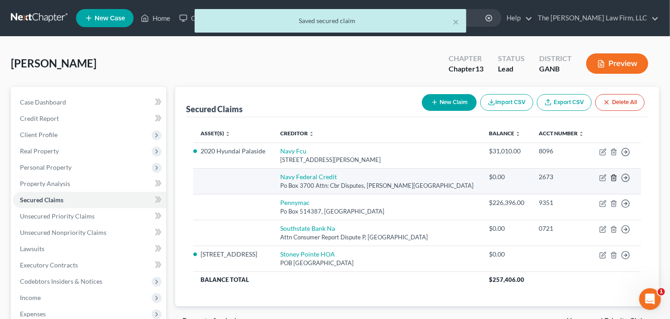
click at [615, 177] on icon "button" at bounding box center [614, 177] width 7 height 7
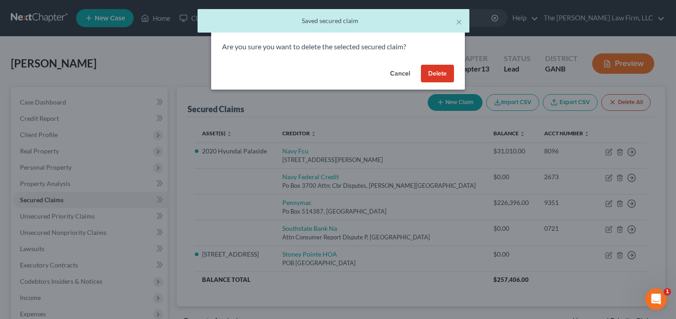
click at [442, 75] on button "Delete" at bounding box center [437, 74] width 33 height 18
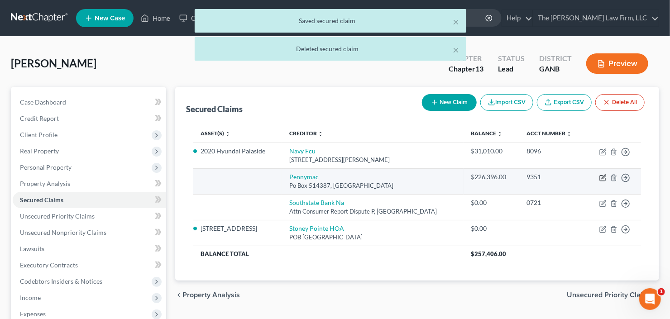
click at [603, 178] on icon "button" at bounding box center [604, 177] width 4 height 4
select select "4"
select select "0"
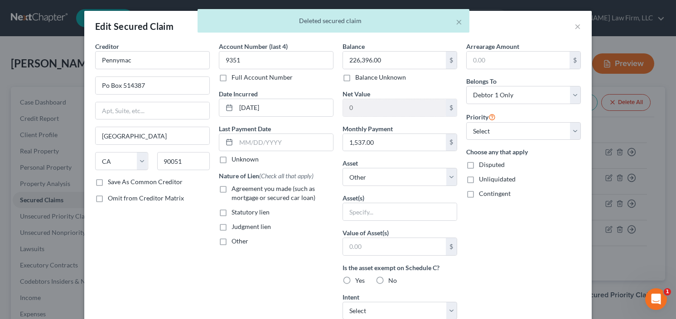
click at [231, 188] on label "Agreement you made (such as mortgage or secured car loan)" at bounding box center [282, 193] width 102 height 18
click at [235, 188] on input "Agreement you made (such as mortgage or secured car loan)" at bounding box center [238, 187] width 6 height 6
checkbox input "true"
click at [406, 172] on select "Select Other Multiple Assets Household Goods - All household goods and furnitur…" at bounding box center [399, 177] width 115 height 18
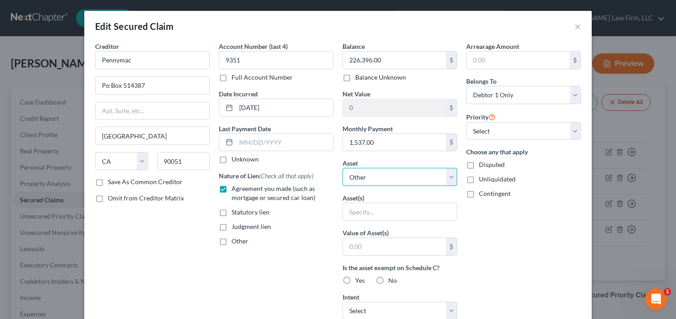
select select "10"
click at [342, 168] on select "Select Other Multiple Assets Household Goods - All household goods and furnitur…" at bounding box center [399, 177] width 115 height 18
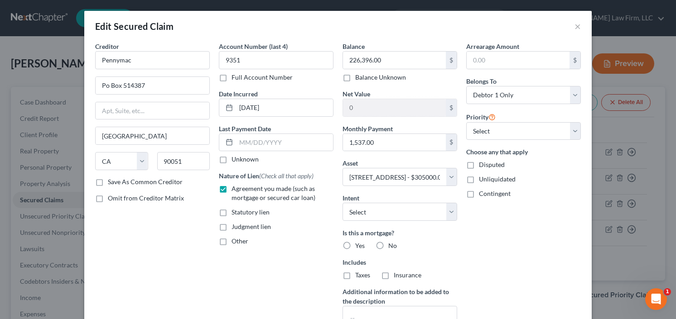
click at [355, 243] on label "Yes" at bounding box center [360, 245] width 10 height 9
click at [359, 243] on input "Yes" at bounding box center [362, 244] width 6 height 6
radio input "true"
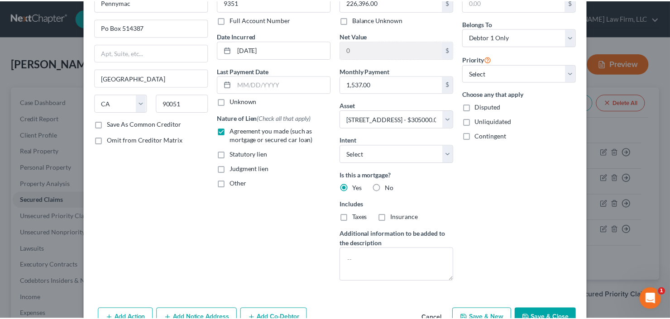
scroll to position [109, 0]
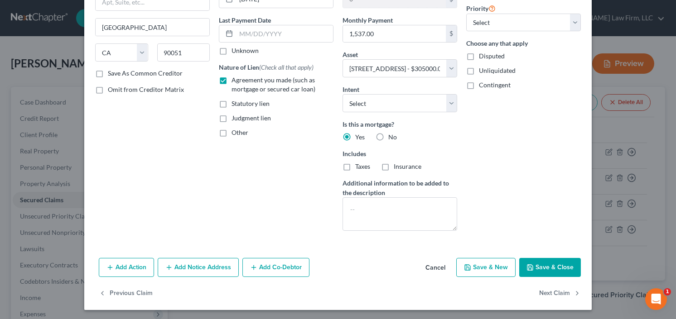
drag, startPoint x: 557, startPoint y: 268, endPoint x: 565, endPoint y: 235, distance: 34.0
click at [557, 268] on button "Save & Close" at bounding box center [550, 267] width 62 height 19
select select
type input "78,604.00"
select select "10"
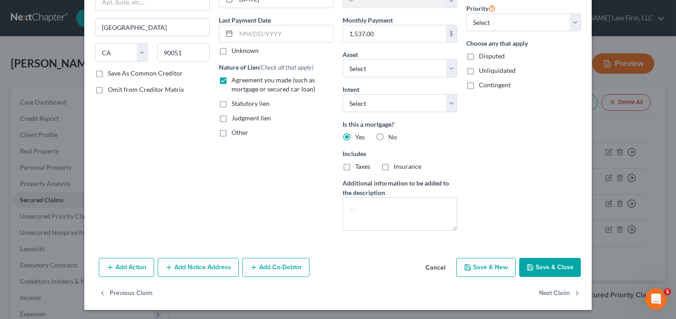
type input "0"
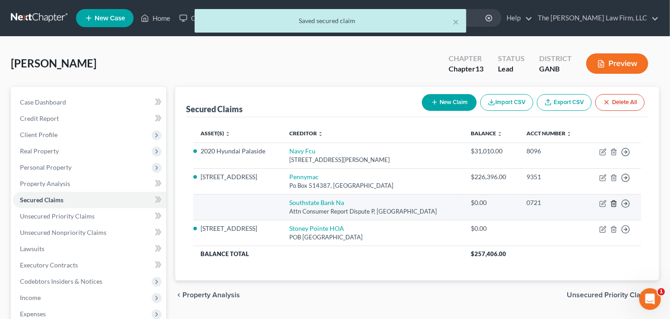
click at [615, 202] on icon "button" at bounding box center [614, 203] width 7 height 7
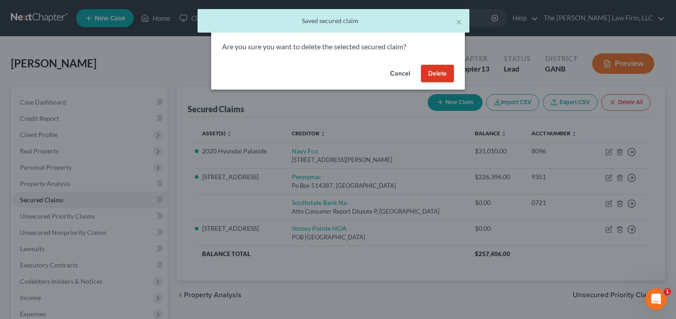
click at [425, 72] on button "Delete" at bounding box center [437, 74] width 33 height 18
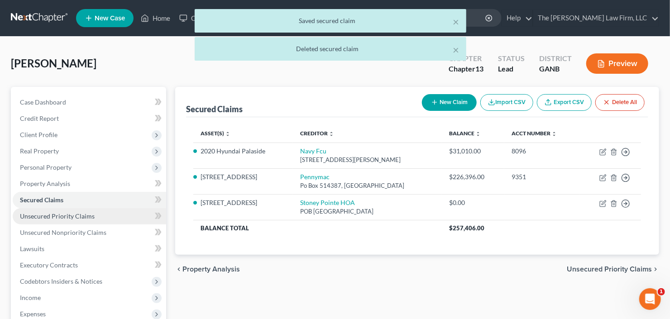
click at [63, 216] on span "Unsecured Priority Claims" at bounding box center [57, 216] width 75 height 8
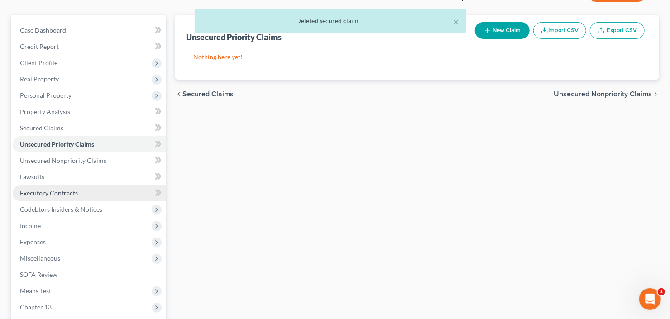
scroll to position [72, 0]
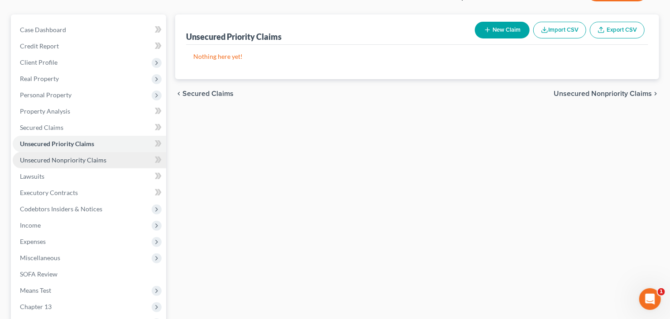
click at [58, 160] on span "Unsecured Nonpriority Claims" at bounding box center [63, 160] width 87 height 8
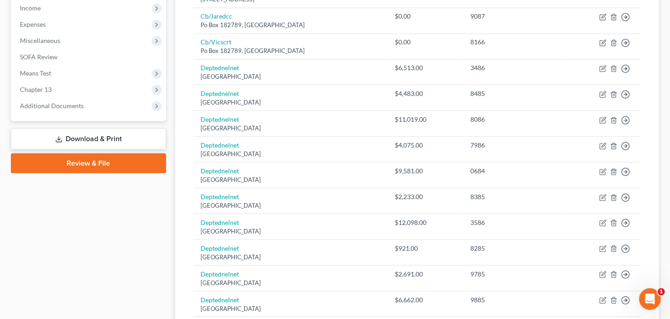
scroll to position [181, 0]
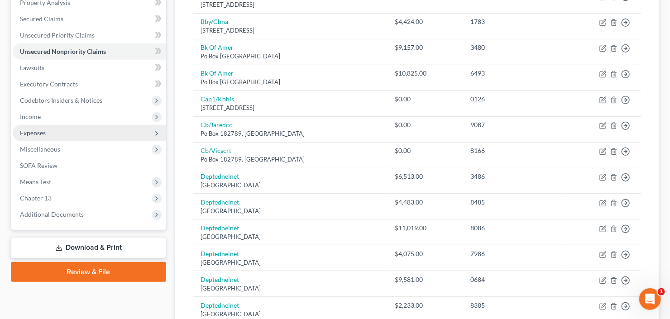
click at [52, 132] on span "Expenses" at bounding box center [90, 133] width 154 height 16
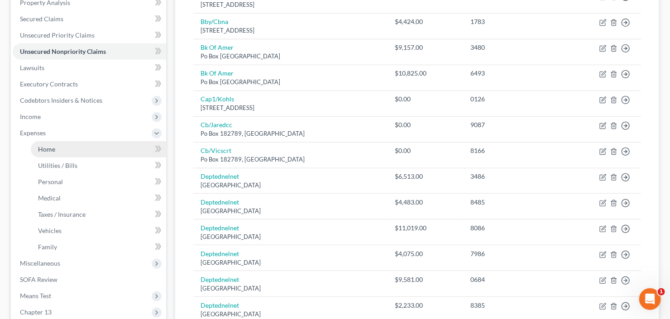
click at [50, 150] on span "Home" at bounding box center [46, 149] width 17 height 8
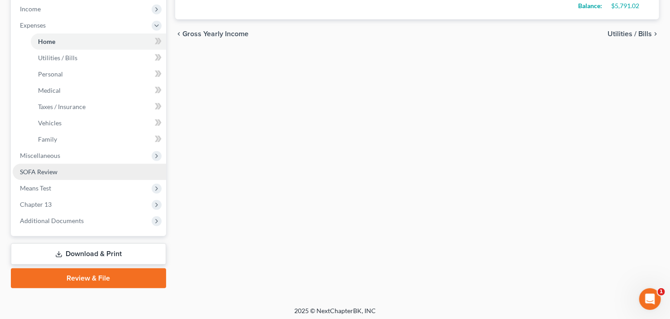
scroll to position [290, 0]
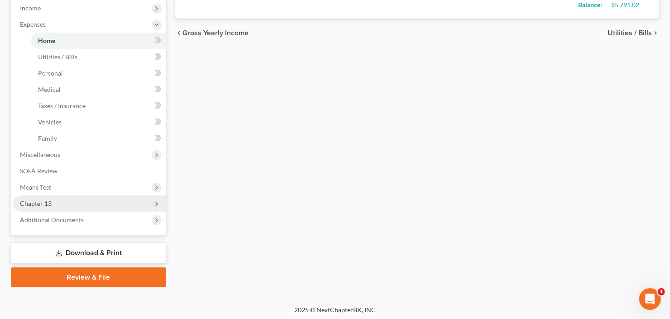
click at [59, 203] on span "Chapter 13" at bounding box center [90, 204] width 154 height 16
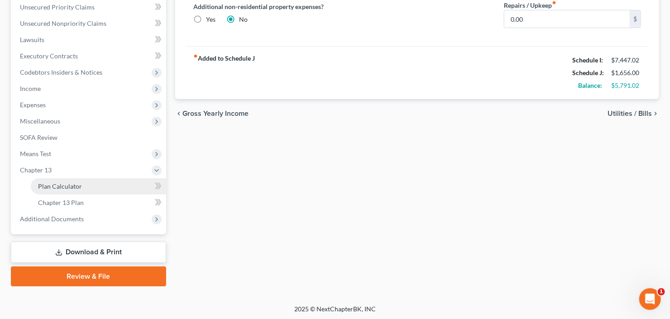
click at [72, 187] on span "Plan Calculator" at bounding box center [60, 187] width 44 height 8
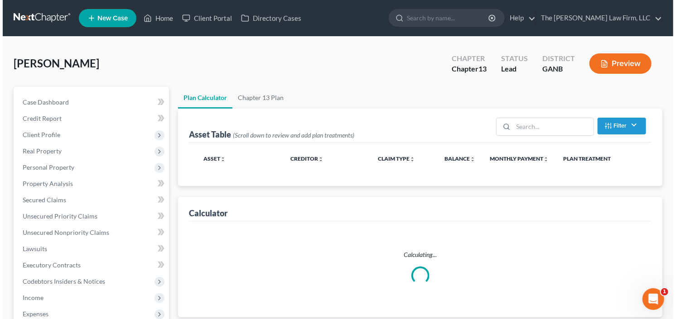
scroll to position [72, 0]
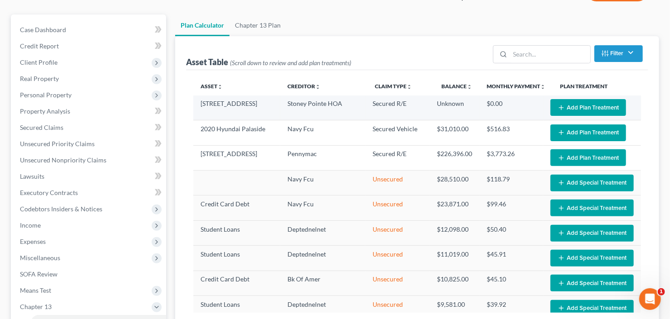
select select "59"
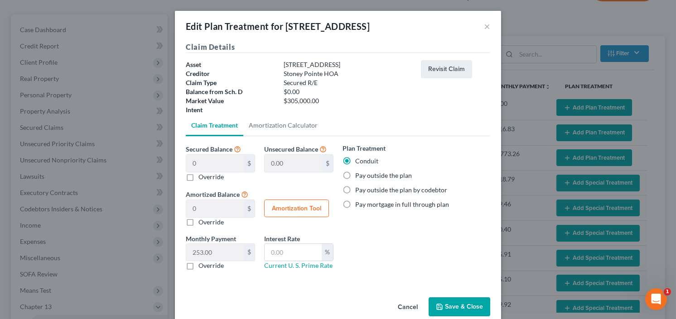
click at [355, 174] on label "Pay outside the plan" at bounding box center [383, 175] width 57 height 9
click at [359, 174] on input "Pay outside the plan" at bounding box center [362, 174] width 6 height 6
radio input "true"
click at [455, 301] on button "Save & Close" at bounding box center [460, 307] width 62 height 19
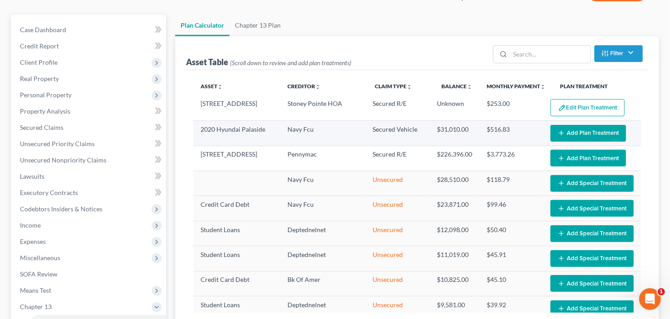
click at [587, 133] on button "Add Plan Treatment" at bounding box center [589, 133] width 76 height 17
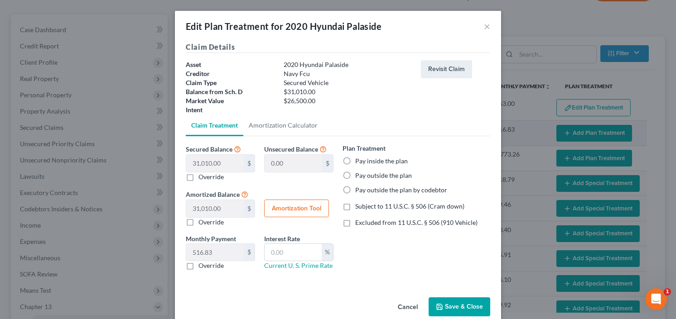
select select "59"
click at [355, 161] on label "Pay inside the plan" at bounding box center [381, 161] width 53 height 9
click at [359, 161] on input "Pay inside the plan" at bounding box center [362, 160] width 6 height 6
radio input "true"
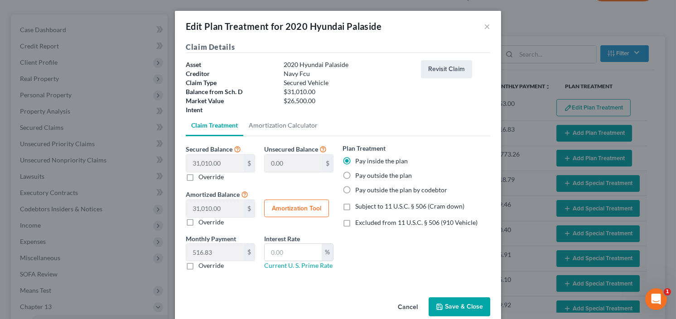
click at [355, 224] on label "Excluded from 11 U.S.C. § 506 (910 Vehicle)" at bounding box center [416, 222] width 122 height 9
click at [359, 224] on input "Excluded from 11 U.S.C. § 506 (910 Vehicle)" at bounding box center [362, 221] width 6 height 6
checkbox input "true"
click at [282, 255] on input "text" at bounding box center [293, 252] width 57 height 17
type input "7.25"
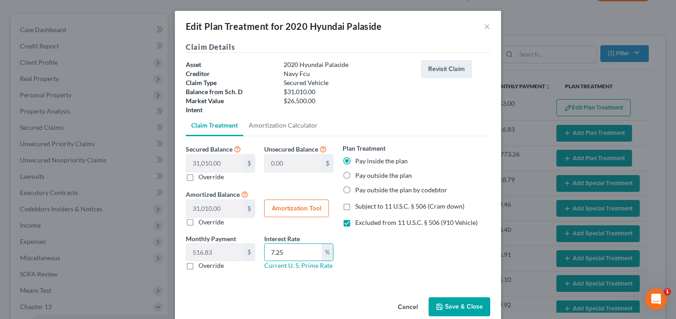
click at [299, 208] on button "Amortization Tool" at bounding box center [296, 209] width 65 height 18
type input "31,010.00"
type input "7.25"
type input "60"
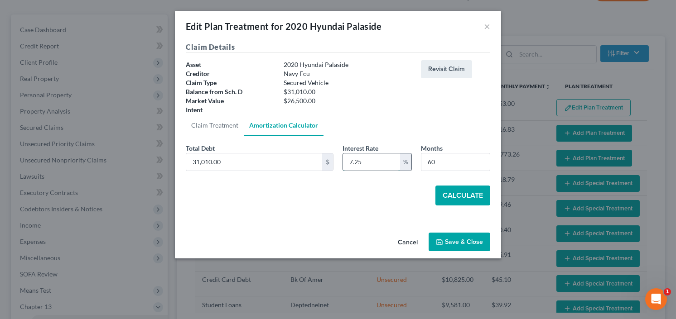
click at [380, 156] on input "7.25" at bounding box center [371, 162] width 57 height 17
click at [471, 194] on button "Calculate" at bounding box center [462, 196] width 55 height 20
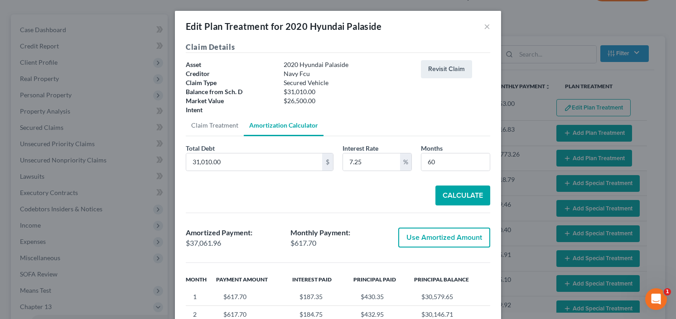
click at [417, 237] on button "Use Amortized Amount" at bounding box center [444, 238] width 92 height 20
type input "37,061.96"
checkbox input "true"
type input "617.69"
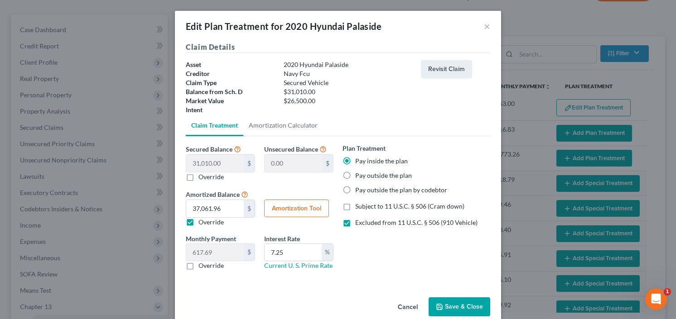
click at [458, 304] on button "Save & Close" at bounding box center [460, 307] width 62 height 19
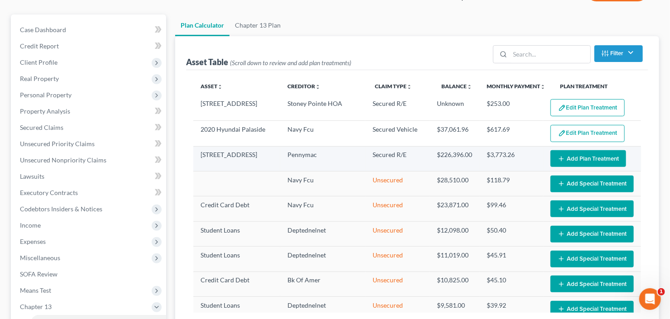
click at [583, 153] on button "Add Plan Treatment" at bounding box center [589, 158] width 76 height 17
select select "59"
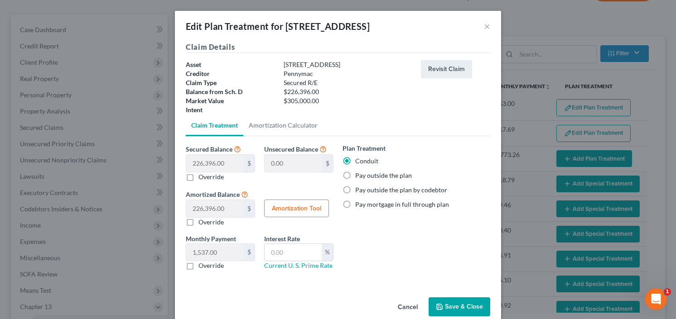
click at [355, 175] on label "Pay outside the plan" at bounding box center [383, 175] width 57 height 9
click at [359, 175] on input "Pay outside the plan" at bounding box center [362, 174] width 6 height 6
radio input "true"
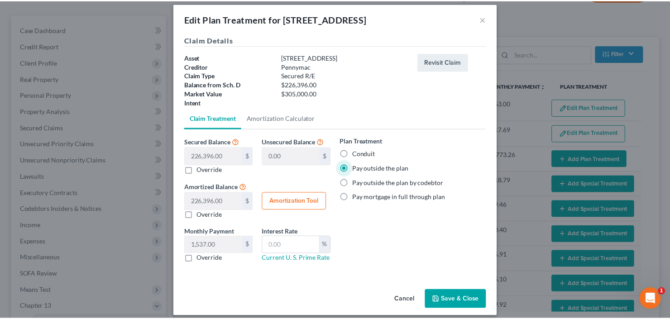
scroll to position [14, 0]
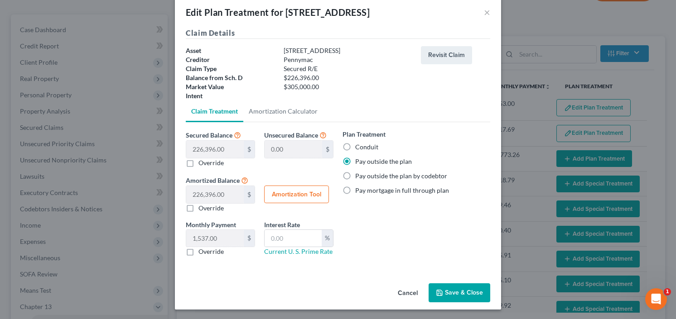
click at [451, 289] on button "Save & Close" at bounding box center [460, 293] width 62 height 19
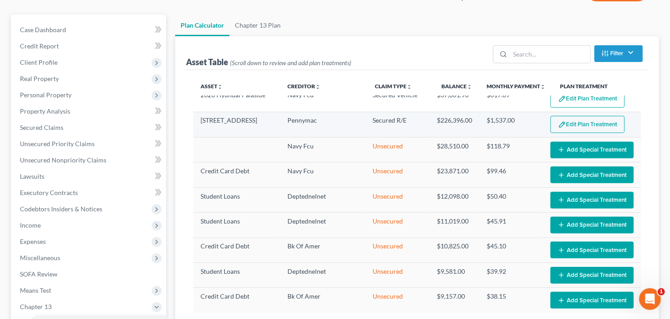
select select "59"
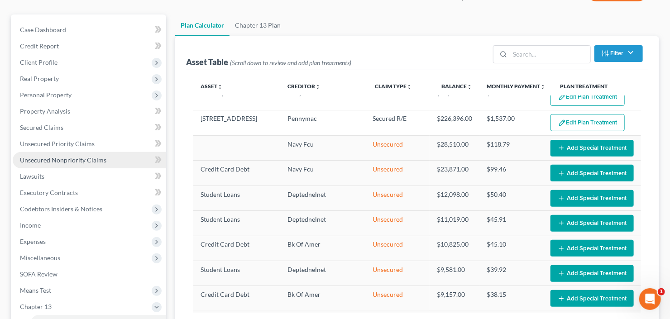
drag, startPoint x: 51, startPoint y: 162, endPoint x: 70, endPoint y: 161, distance: 18.6
click at [51, 162] on span "Unsecured Nonpriority Claims" at bounding box center [63, 160] width 87 height 8
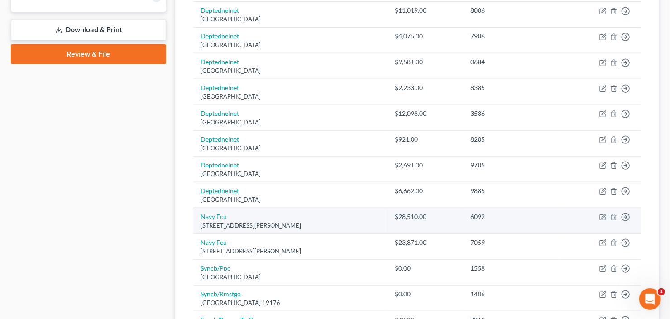
scroll to position [435, 0]
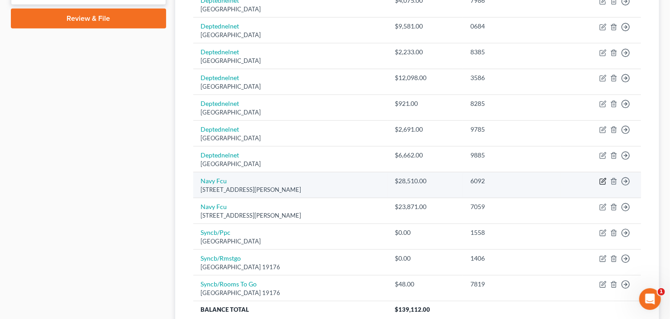
click at [604, 182] on icon "button" at bounding box center [602, 181] width 5 height 5
select select "48"
select select "0"
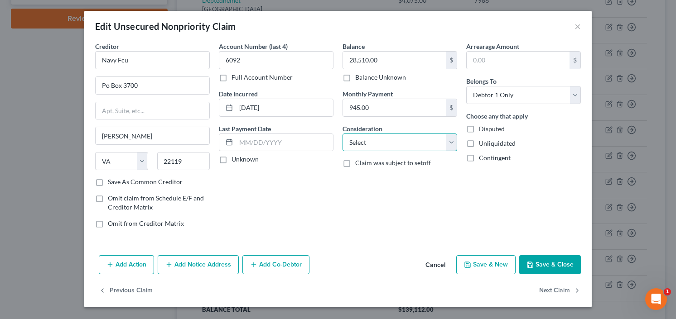
click at [383, 146] on select "Select Cable / Satellite Services Collection Agency Credit Card Debt Debt Couns…" at bounding box center [399, 143] width 115 height 18
select select "2"
click at [381, 149] on select "Select Cable / Satellite Services Collection Agency Credit Card Debt Debt Couns…" at bounding box center [399, 143] width 115 height 18
click at [550, 261] on button "Save & Close" at bounding box center [550, 264] width 62 height 19
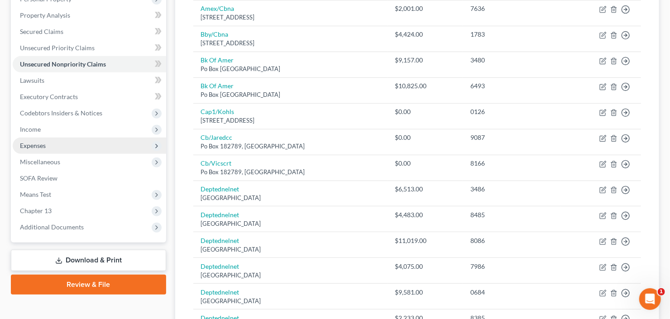
scroll to position [181, 0]
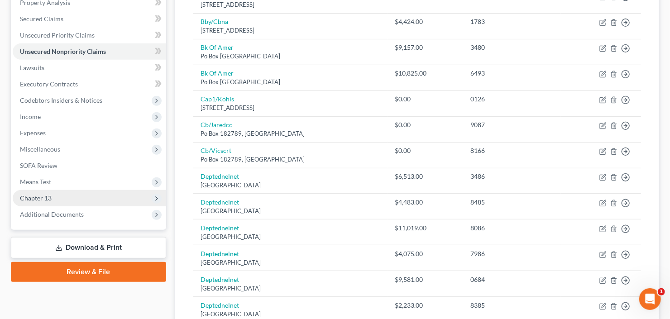
click at [56, 197] on span "Chapter 13" at bounding box center [90, 198] width 154 height 16
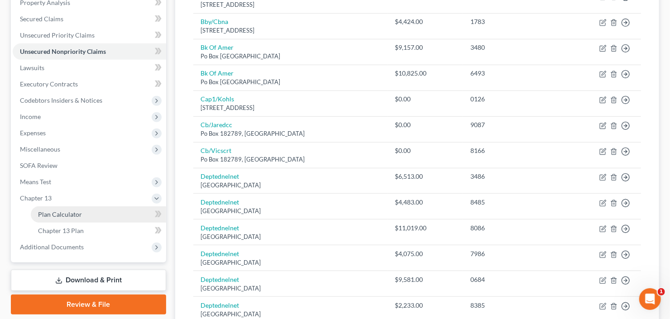
click at [71, 212] on span "Plan Calculator" at bounding box center [60, 215] width 44 height 8
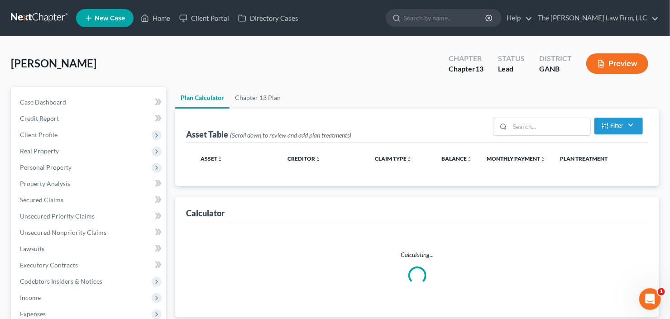
scroll to position [209, 0]
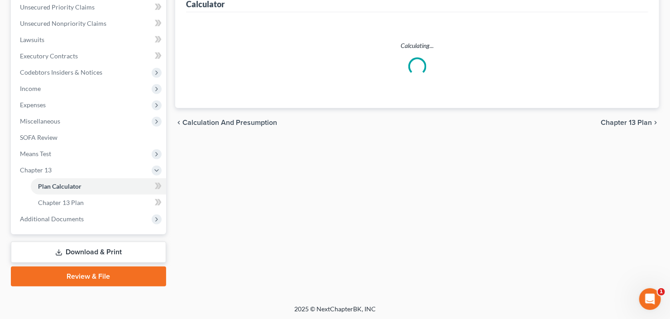
select select "59"
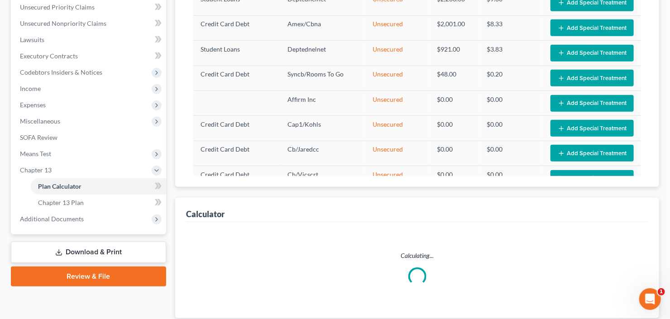
select select "59"
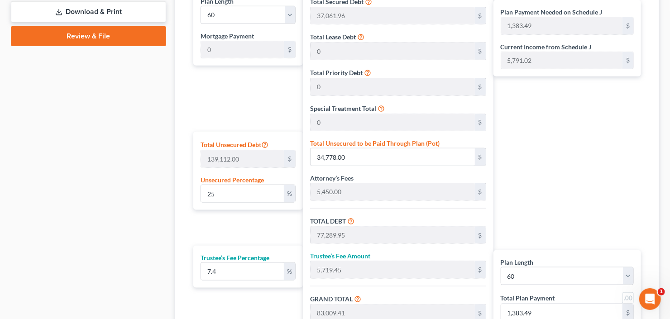
scroll to position [499, 0]
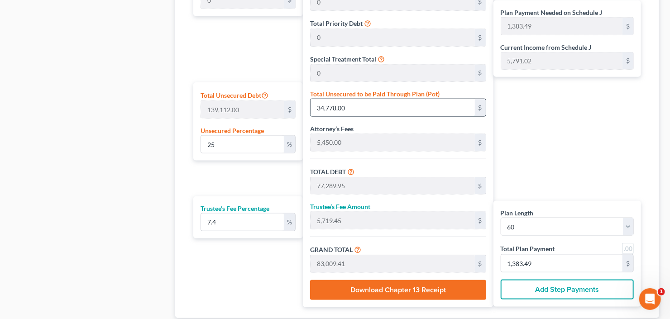
click at [371, 110] on input "34,778.00" at bounding box center [393, 107] width 164 height 17
type input "0.006469607222957042"
type input "9"
type input "42,520.96"
type input "3,146.55"
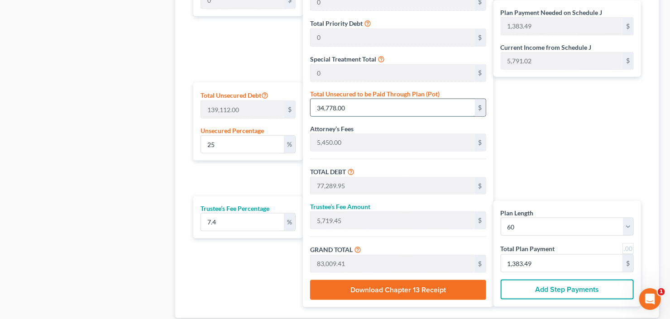
type input "45,667.51"
type input "761.12"
type input "0.06469607222957041"
type input "90"
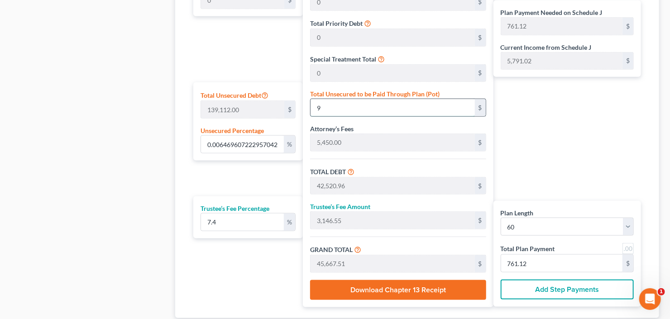
type input "42,601.96"
type input "3,152.54"
type input "45,754.50"
type input "762.57"
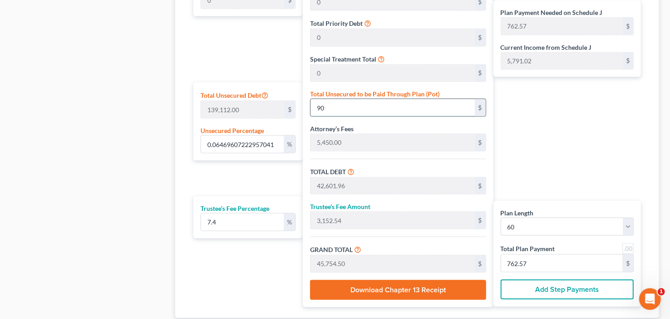
type input "0.6469607222957042"
type input "900"
type input "43,411.96"
type input "3,212.48"
type input "46,624.44"
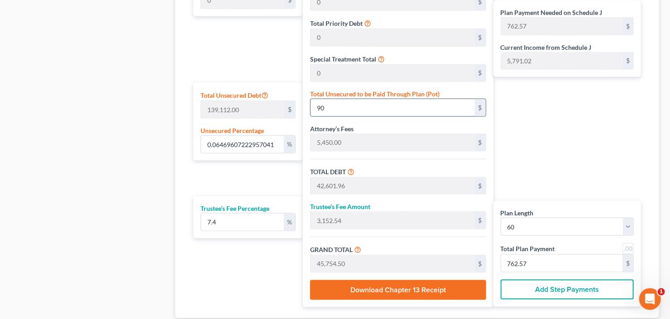
type input "777.07"
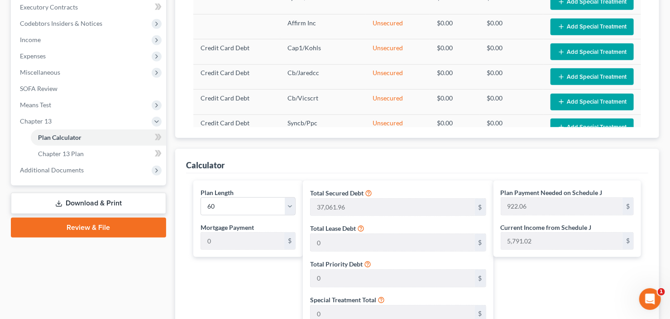
scroll to position [246, 0]
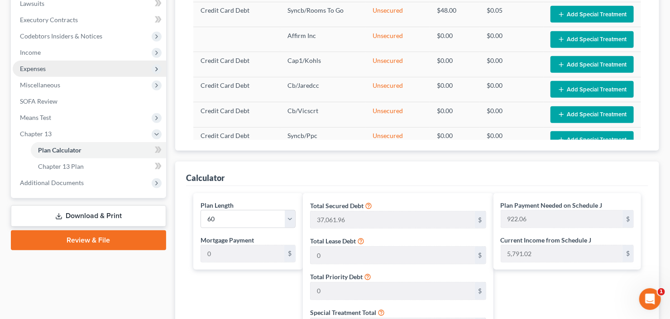
click at [39, 67] on span "Expenses" at bounding box center [33, 69] width 26 height 8
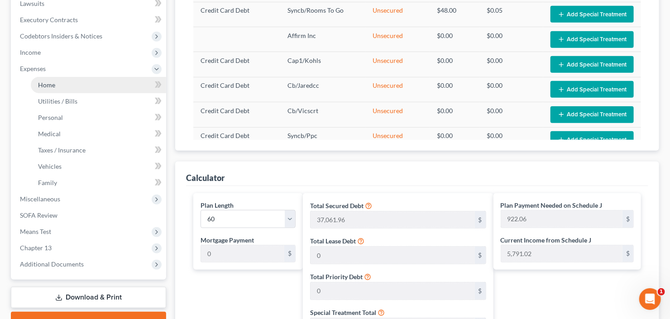
click at [47, 87] on link "Home" at bounding box center [98, 85] width 135 height 16
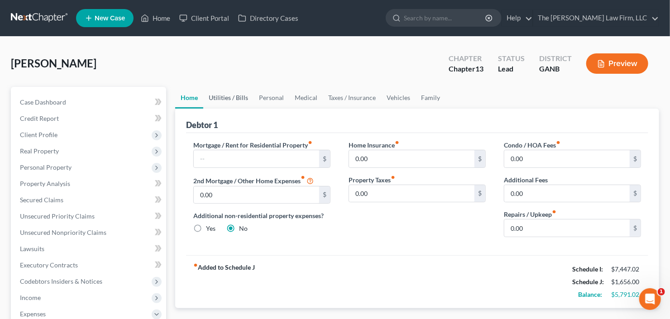
drag, startPoint x: 226, startPoint y: 94, endPoint x: 240, endPoint y: 97, distance: 14.4
click at [226, 94] on link "Utilities / Bills" at bounding box center [228, 98] width 50 height 22
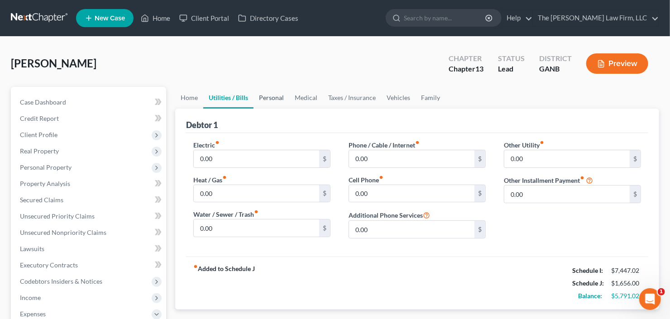
click at [274, 95] on link "Personal" at bounding box center [272, 98] width 36 height 22
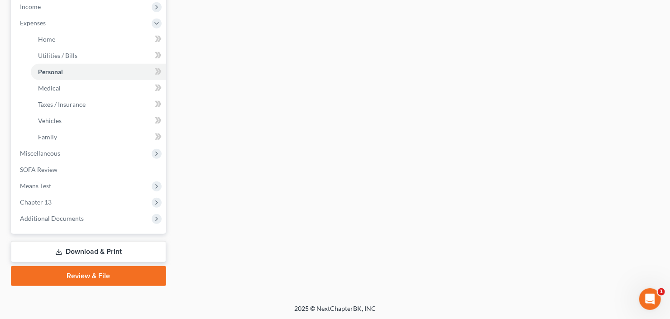
click at [75, 246] on link "Download & Print" at bounding box center [88, 251] width 155 height 21
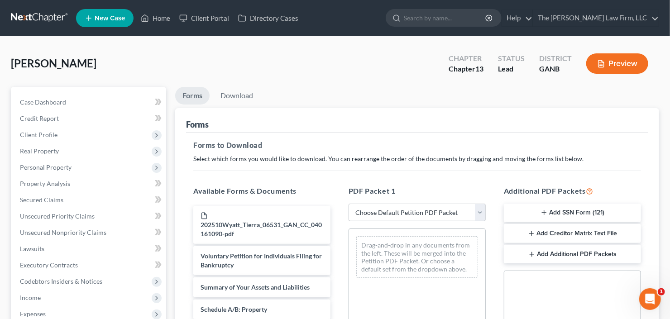
click at [397, 210] on select "Choose Default Petition PDF Packet Complete Bankruptcy Petition (all forms and …" at bounding box center [417, 213] width 137 height 18
click at [349, 204] on select "Choose Default Petition PDF Packet Complete Bankruptcy Petition (all forms and …" at bounding box center [417, 213] width 137 height 18
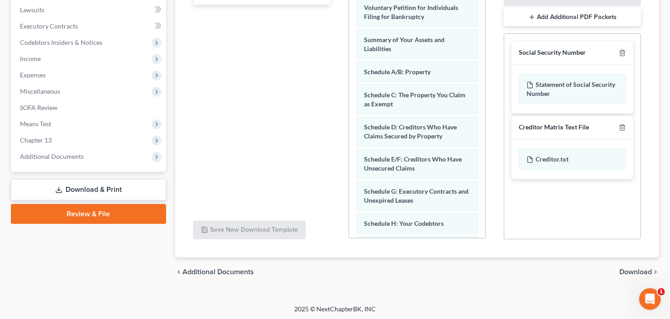
click at [642, 270] on span "Download" at bounding box center [636, 272] width 33 height 7
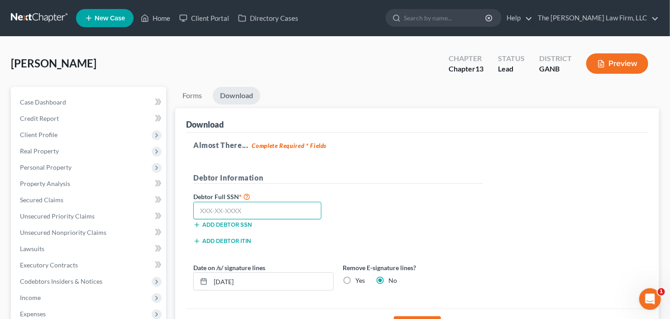
click at [240, 207] on input "text" at bounding box center [257, 211] width 128 height 18
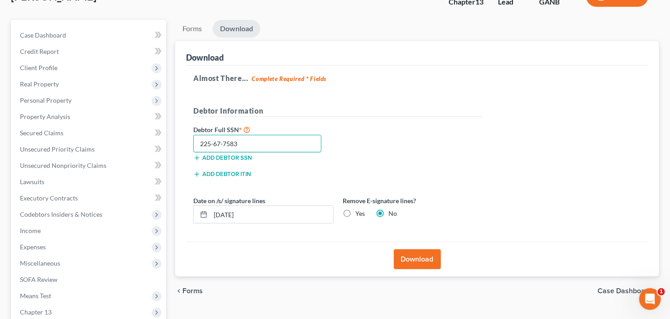
scroll to position [72, 0]
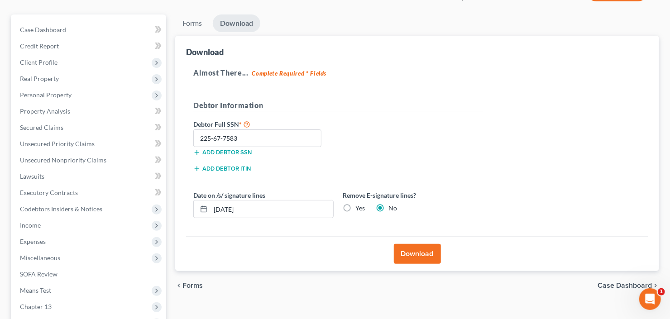
click at [422, 251] on button "Download" at bounding box center [417, 254] width 47 height 20
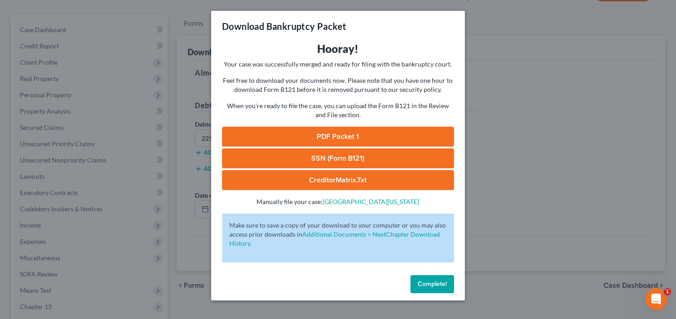
click at [332, 135] on link "PDF Packet 1" at bounding box center [338, 137] width 232 height 20
click at [324, 149] on link "SSN (Form B121)" at bounding box center [338, 159] width 232 height 20
click at [432, 279] on button "Complete!" at bounding box center [431, 284] width 43 height 18
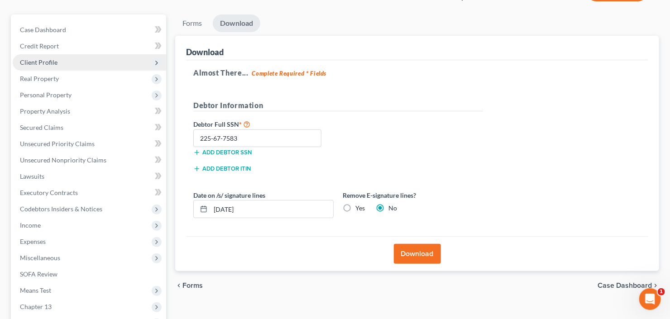
click at [56, 61] on span "Client Profile" at bounding box center [39, 62] width 38 height 8
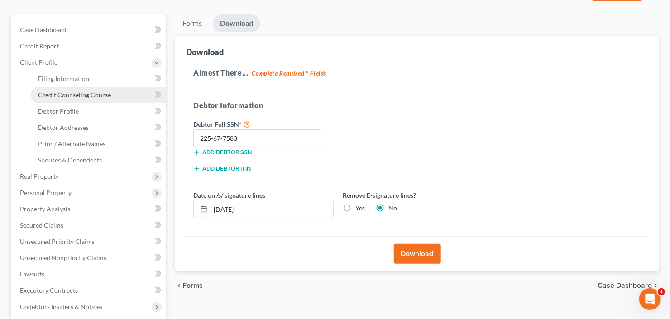
click at [63, 93] on span "Credit Counseling Course" at bounding box center [74, 95] width 73 height 8
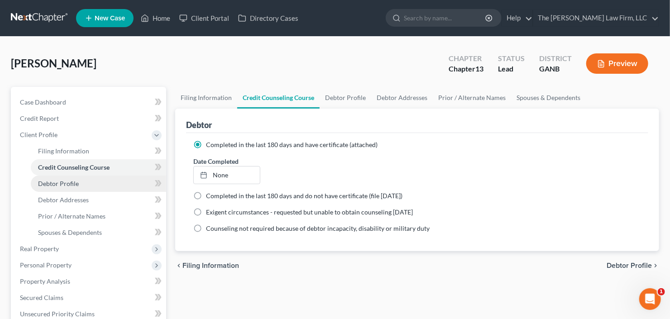
click at [50, 188] on link "Debtor Profile" at bounding box center [98, 184] width 135 height 16
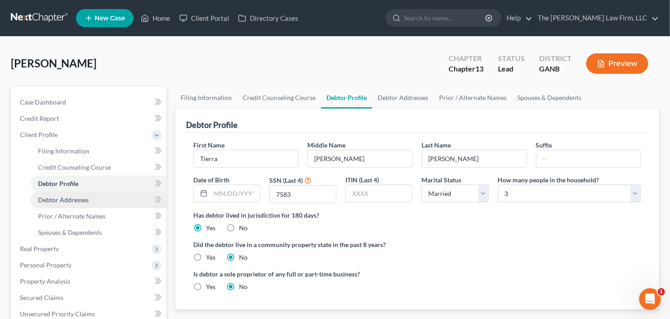
click at [57, 196] on span "Debtor Addresses" at bounding box center [63, 200] width 51 height 8
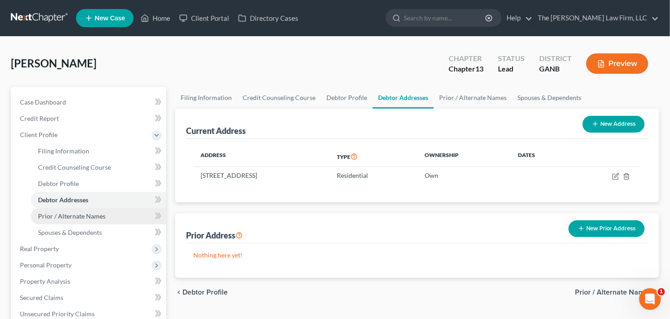
click at [89, 217] on span "Prior / Alternate Names" at bounding box center [71, 216] width 67 height 8
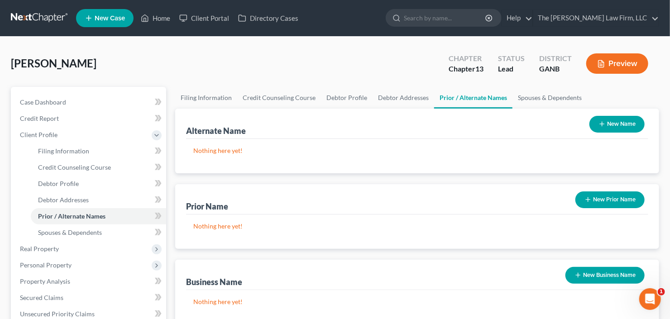
click at [631, 205] on button "New Prior Name" at bounding box center [610, 200] width 69 height 17
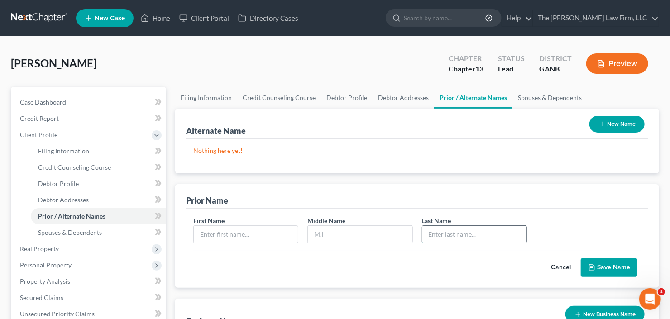
click at [457, 235] on input "text" at bounding box center [475, 234] width 104 height 17
click at [244, 238] on input "text" at bounding box center [246, 234] width 104 height 17
click at [605, 267] on button "Save Name" at bounding box center [609, 268] width 57 height 19
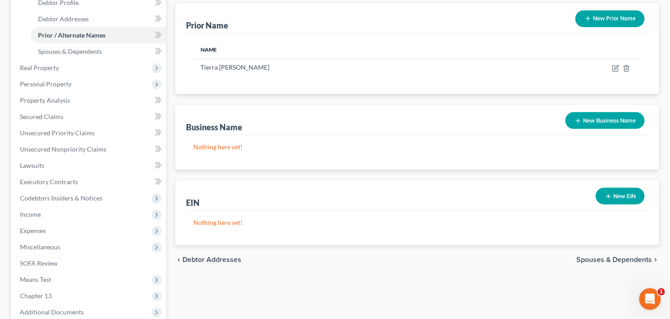
scroll to position [275, 0]
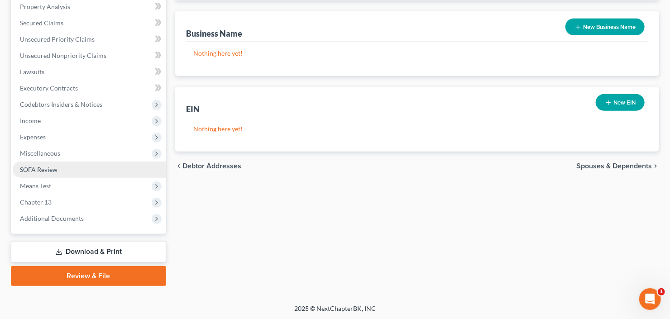
drag, startPoint x: 63, startPoint y: 170, endPoint x: 69, endPoint y: 170, distance: 6.4
click at [63, 170] on link "SOFA Review" at bounding box center [90, 170] width 154 height 16
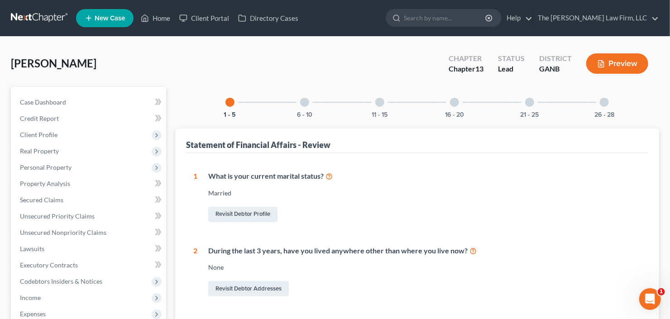
click at [605, 99] on div at bounding box center [604, 102] width 9 height 9
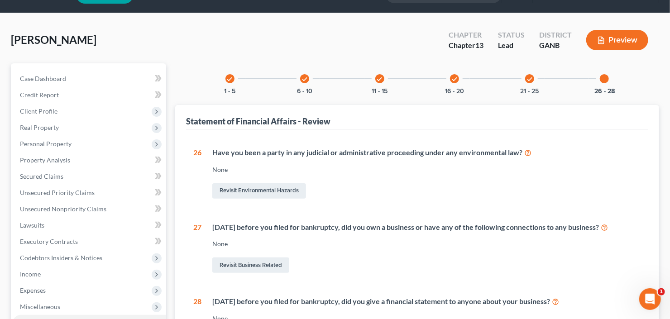
scroll to position [36, 0]
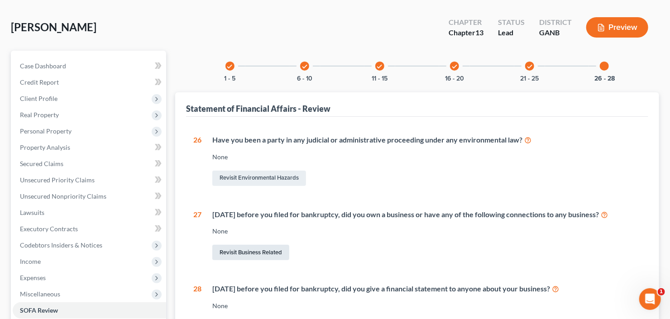
click at [248, 251] on link "Revisit Business Related" at bounding box center [250, 252] width 77 height 15
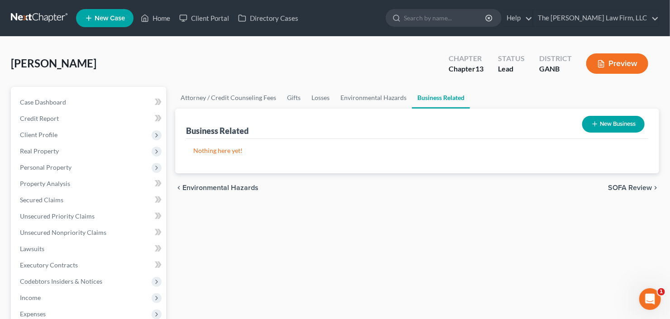
click at [603, 127] on button "New Business" at bounding box center [614, 124] width 63 height 17
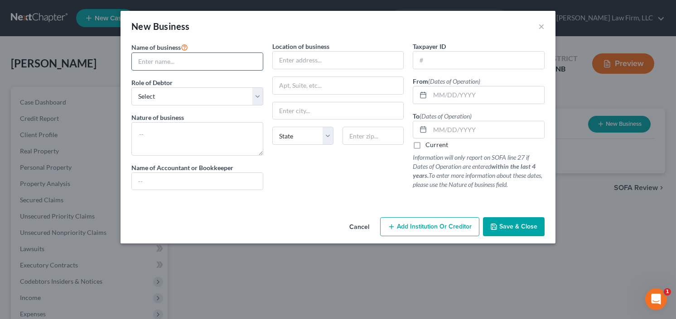
click at [162, 65] on input "text" at bounding box center [197, 61] width 131 height 17
click at [174, 87] on select "Select A member of a limited liability company (LLC) or limited liability partn…" at bounding box center [197, 96] width 132 height 18
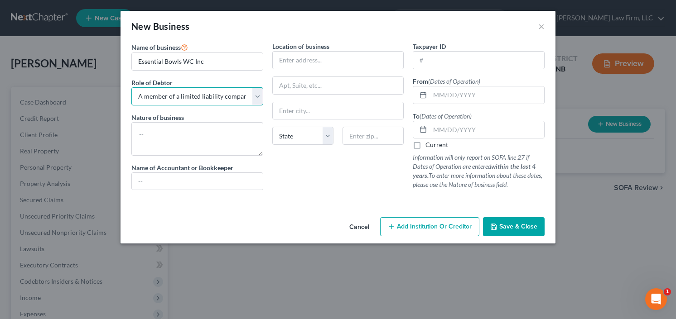
click at [131, 87] on select "Select A member of a limited liability company (LLC) or limited liability partn…" at bounding box center [197, 96] width 132 height 18
click at [184, 137] on textarea at bounding box center [197, 139] width 132 height 34
click at [340, 53] on input "text" at bounding box center [338, 60] width 131 height 17
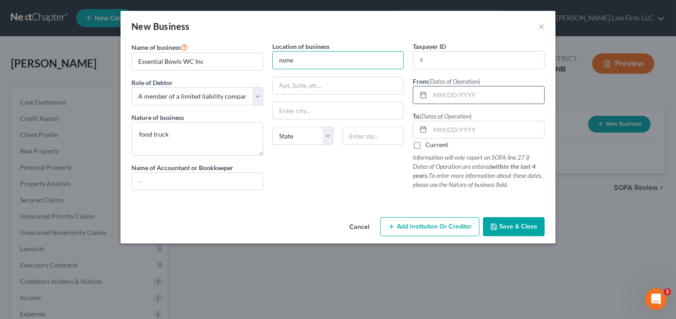
click at [462, 96] on input "text" at bounding box center [487, 95] width 114 height 17
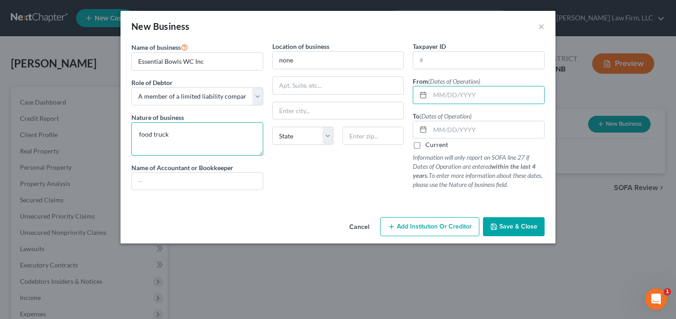
click at [212, 126] on textarea "food truck" at bounding box center [197, 139] width 132 height 34
drag, startPoint x: 174, startPoint y: 131, endPoint x: 128, endPoint y: 133, distance: 46.7
click at [129, 133] on div "Name of business * Essential Bowls WC Inc Role of Debtor * Select A member of a…" at bounding box center [197, 120] width 141 height 156
click at [445, 91] on input "text" at bounding box center [487, 95] width 114 height 17
click at [425, 147] on label "Current" at bounding box center [436, 144] width 23 height 9
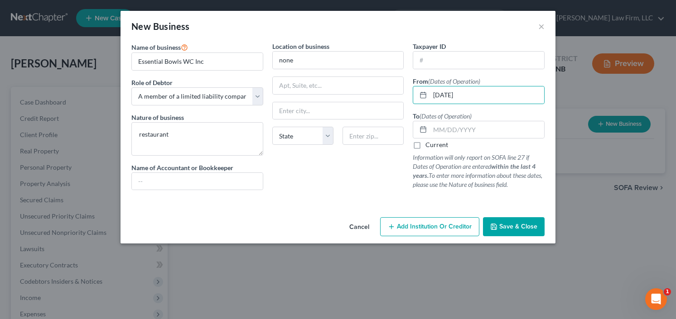
click at [429, 146] on input "Current" at bounding box center [432, 143] width 6 height 6
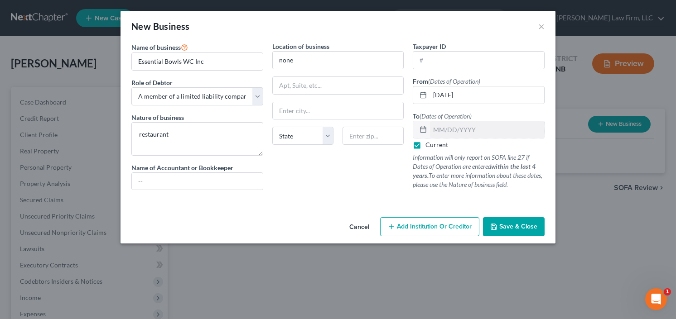
click at [508, 215] on div "Cancel Add Institution Or Creditor Save & Close" at bounding box center [337, 229] width 435 height 30
click at [508, 223] on span "Save & Close" at bounding box center [518, 227] width 38 height 8
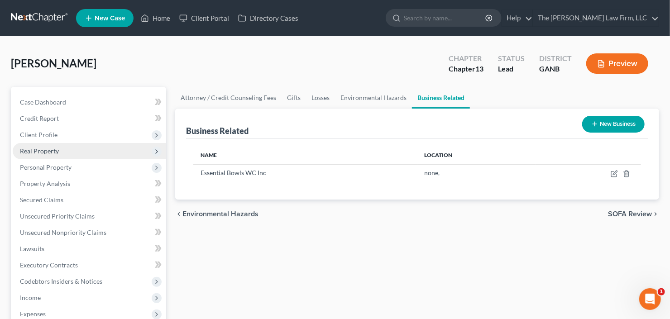
click at [72, 156] on span "Real Property" at bounding box center [90, 151] width 154 height 16
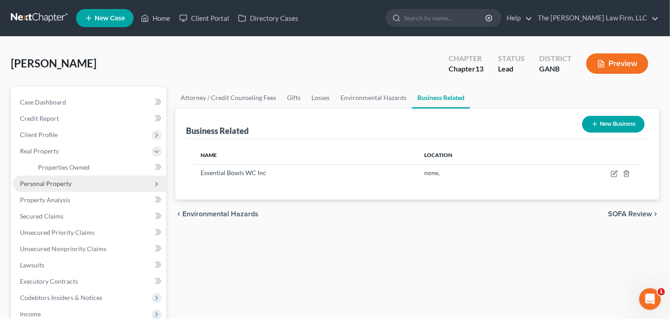
click at [75, 184] on span "Personal Property" at bounding box center [90, 184] width 154 height 16
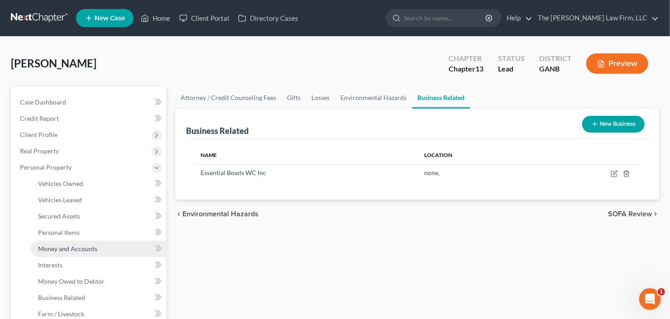
click at [78, 248] on span "Money and Accounts" at bounding box center [67, 249] width 59 height 8
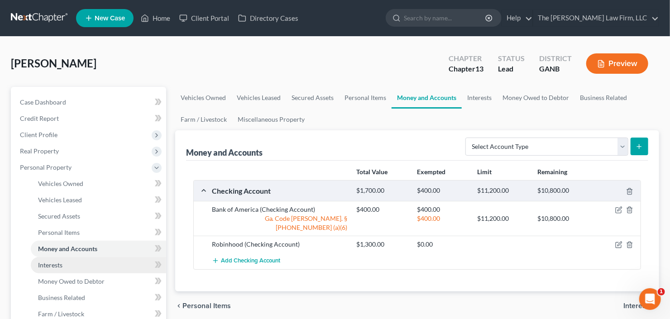
click at [57, 265] on span "Interests" at bounding box center [50, 265] width 24 height 8
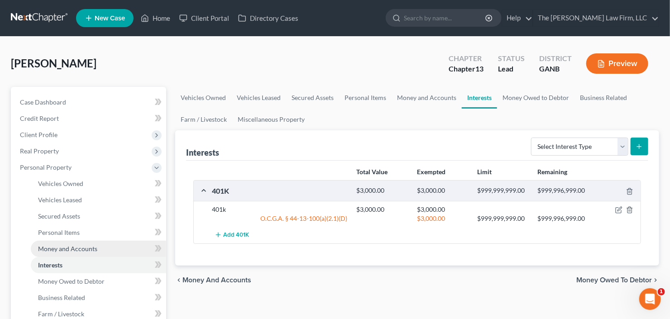
click at [81, 249] on span "Money and Accounts" at bounding box center [67, 249] width 59 height 8
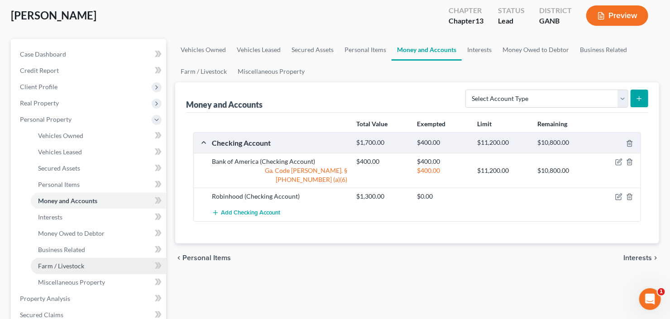
scroll to position [72, 0]
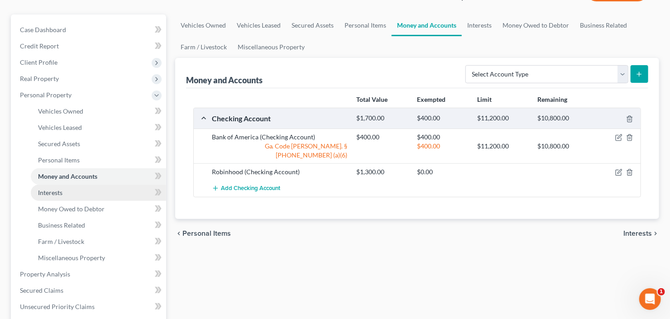
click at [60, 193] on span "Interests" at bounding box center [50, 193] width 24 height 8
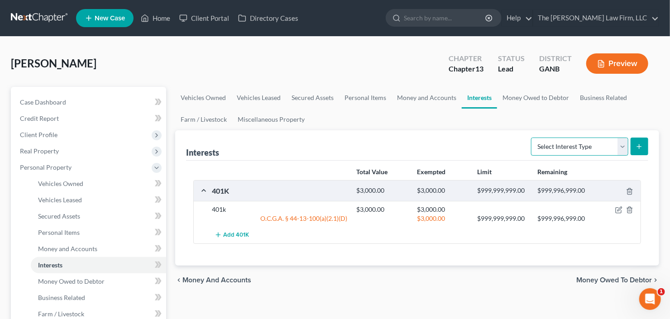
click at [568, 149] on select "Select Interest Type 401K Annuity Bond Education IRA Government Bond Government…" at bounding box center [579, 147] width 97 height 18
click at [533, 138] on select "Select Interest Type 401K Annuity Bond Education IRA Government Bond Government…" at bounding box center [579, 147] width 97 height 18
click at [641, 141] on button "submit" at bounding box center [640, 147] width 18 height 18
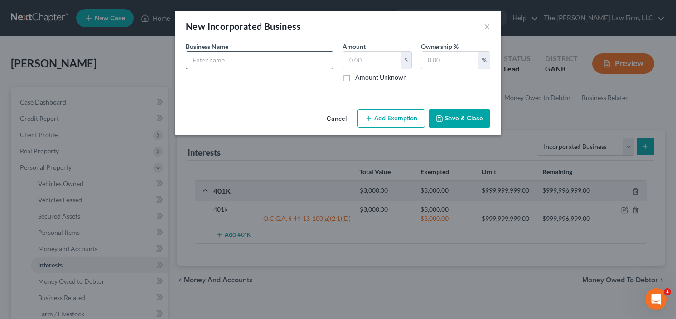
click at [256, 64] on input "text" at bounding box center [259, 60] width 147 height 17
click at [460, 61] on input "text" at bounding box center [449, 60] width 57 height 17
click at [355, 76] on label "Amount Unknown" at bounding box center [381, 77] width 52 height 9
click at [359, 76] on input "Amount Unknown" at bounding box center [362, 76] width 6 height 6
click at [355, 75] on label "Amount Unknown" at bounding box center [381, 77] width 52 height 9
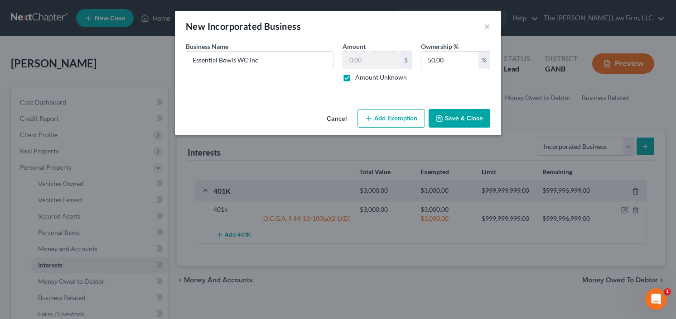
click at [359, 75] on input "Amount Unknown" at bounding box center [362, 76] width 6 height 6
click at [355, 76] on label "Amount Unknown" at bounding box center [381, 77] width 52 height 9
click at [359, 76] on input "Amount Unknown" at bounding box center [362, 76] width 6 height 6
click at [355, 77] on label "Amount Unknown" at bounding box center [381, 77] width 52 height 9
click at [359, 77] on input "Amount Unknown" at bounding box center [362, 76] width 6 height 6
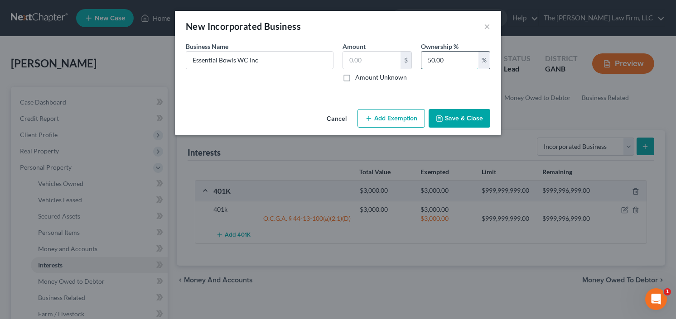
click at [433, 60] on input "50.00" at bounding box center [449, 60] width 57 height 17
drag, startPoint x: 451, startPoint y: 61, endPoint x: 424, endPoint y: 66, distance: 27.6
click at [424, 66] on input "50.00" at bounding box center [449, 60] width 57 height 17
click at [432, 64] on input "50.00" at bounding box center [449, 60] width 57 height 17
click at [444, 119] on button "Save & Close" at bounding box center [460, 118] width 62 height 19
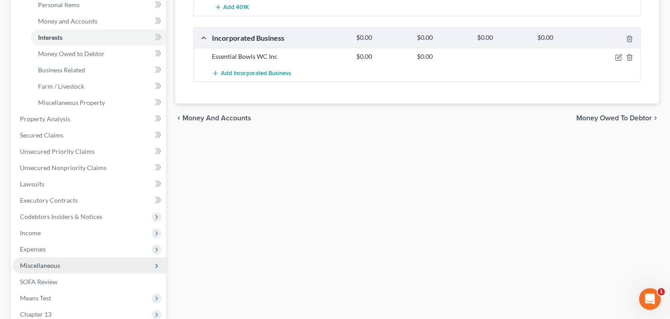
scroll to position [340, 0]
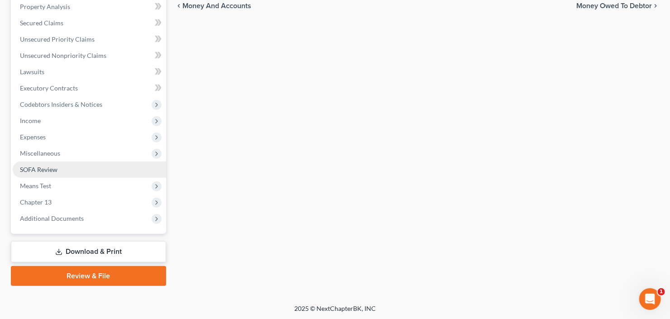
click at [72, 173] on link "SOFA Review" at bounding box center [90, 170] width 154 height 16
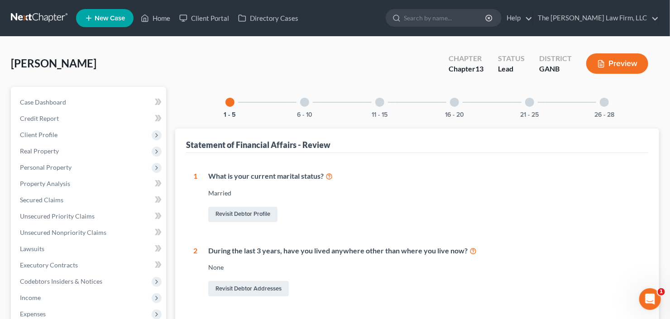
click at [602, 101] on div at bounding box center [604, 102] width 9 height 9
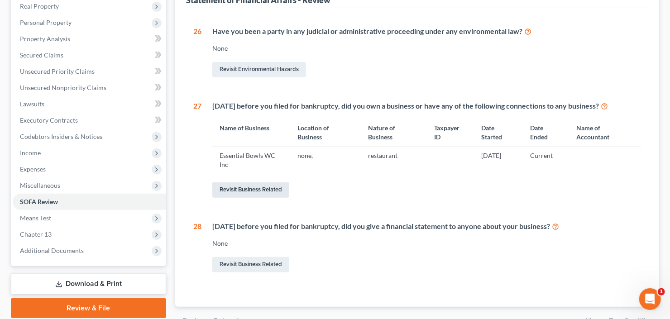
click at [260, 196] on link "Revisit Business Related" at bounding box center [250, 190] width 77 height 15
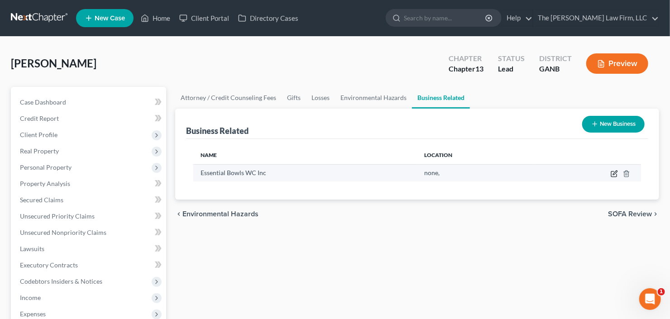
click at [618, 171] on icon "button" at bounding box center [614, 173] width 7 height 7
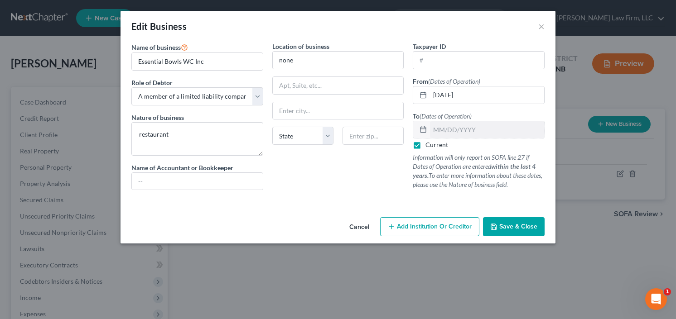
click at [425, 145] on label "Current" at bounding box center [436, 144] width 23 height 9
click at [429, 145] on input "Current" at bounding box center [432, 143] width 6 height 6
click at [443, 131] on input "text" at bounding box center [487, 129] width 114 height 17
click at [515, 229] on span "Save & Close" at bounding box center [518, 227] width 38 height 8
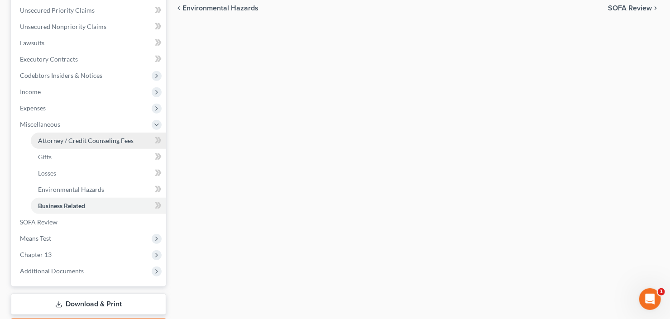
scroll to position [181, 0]
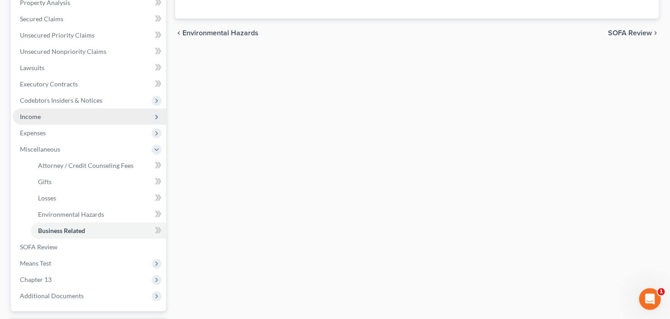
click at [62, 113] on span "Income" at bounding box center [90, 117] width 154 height 16
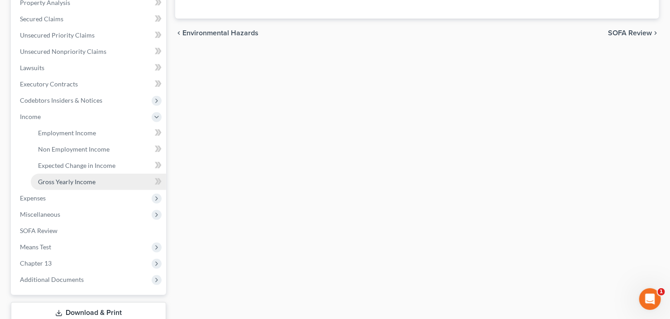
click at [67, 178] on span "Gross Yearly Income" at bounding box center [67, 182] width 58 height 8
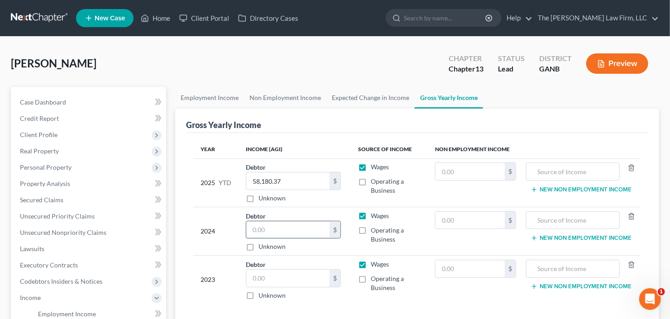
click at [288, 229] on input "text" at bounding box center [287, 230] width 83 height 17
click at [371, 229] on label "Operating a Business" at bounding box center [396, 235] width 50 height 18
click at [375, 229] on input "Operating a Business" at bounding box center [378, 229] width 6 height 6
click at [267, 235] on input "text" at bounding box center [287, 230] width 83 height 17
click at [267, 279] on input "text" at bounding box center [287, 278] width 83 height 17
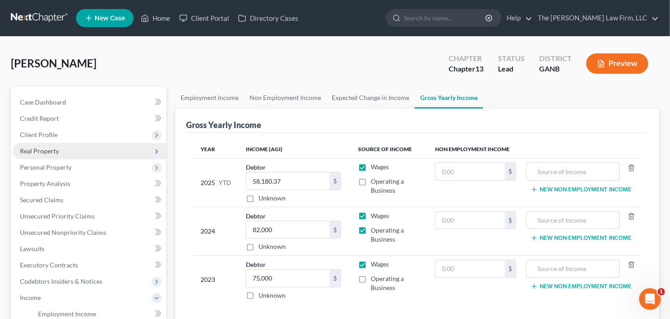
click at [65, 149] on span "Real Property" at bounding box center [90, 151] width 154 height 16
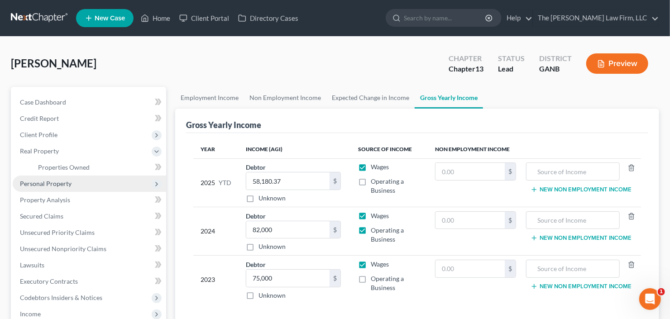
click at [70, 184] on span "Personal Property" at bounding box center [46, 184] width 52 height 8
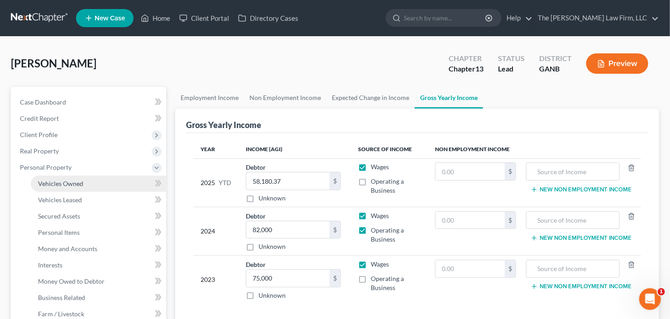
click at [82, 182] on span "Vehicles Owned" at bounding box center [60, 184] width 45 height 8
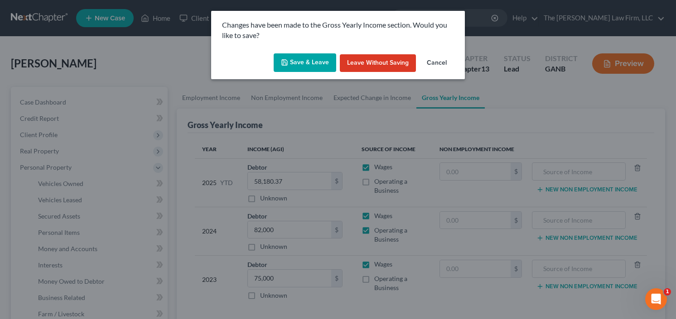
click at [280, 65] on button "Save & Leave" at bounding box center [305, 62] width 63 height 19
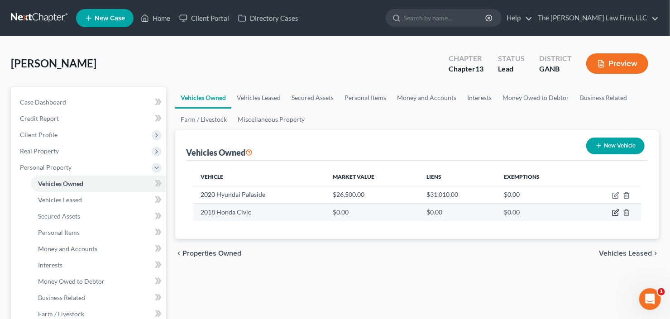
click at [613, 211] on icon "button" at bounding box center [615, 212] width 7 height 7
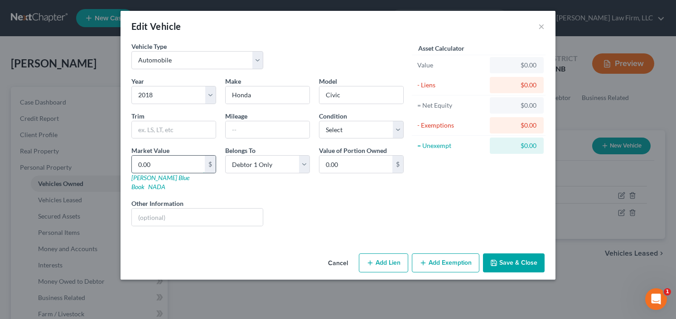
click at [164, 164] on input "0.00" at bounding box center [168, 164] width 73 height 17
click at [438, 254] on button "Add Exemption" at bounding box center [445, 263] width 67 height 19
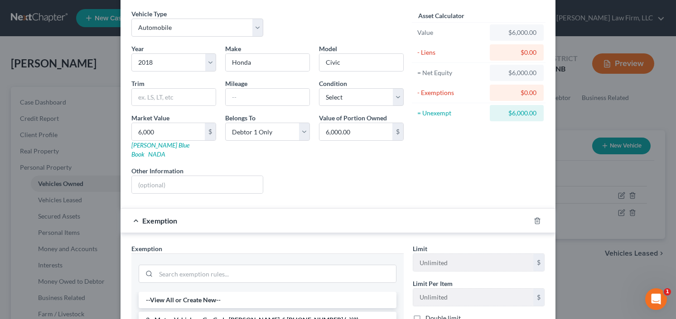
scroll to position [72, 0]
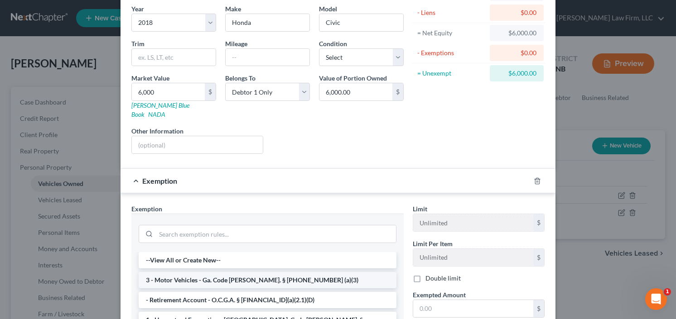
click at [202, 272] on li "3 - Motor Vehicles - Ga. Code Ann. § 44-13-100 (a)(3)" at bounding box center [268, 280] width 258 height 16
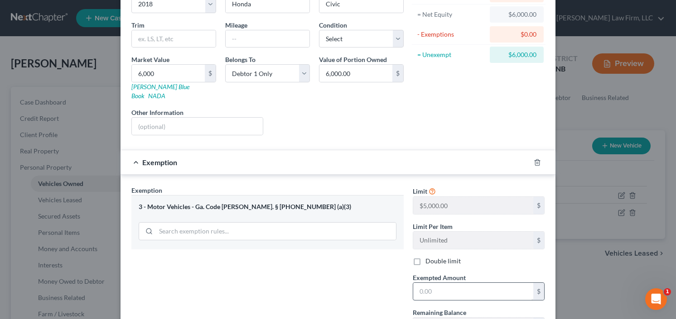
scroll to position [109, 0]
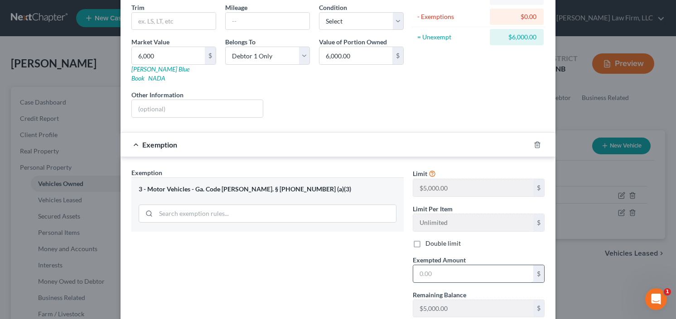
click at [442, 265] on input "text" at bounding box center [473, 273] width 120 height 17
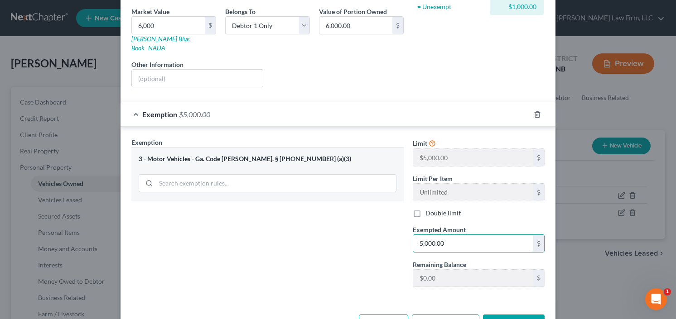
scroll to position [160, 0]
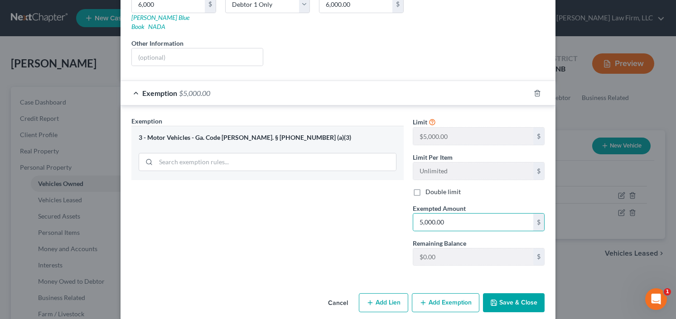
click at [524, 294] on button "Save & Close" at bounding box center [514, 303] width 62 height 19
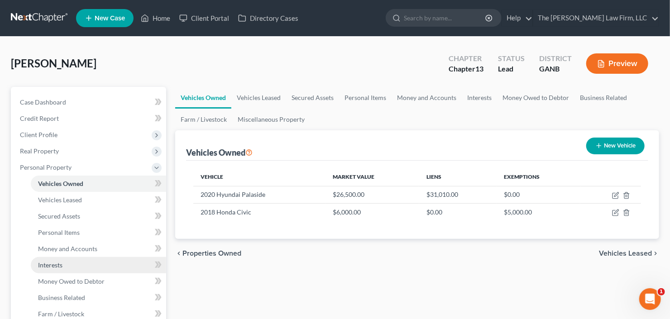
drag, startPoint x: 54, startPoint y: 265, endPoint x: 58, endPoint y: 264, distance: 4.7
click at [54, 265] on span "Interests" at bounding box center [50, 265] width 24 height 8
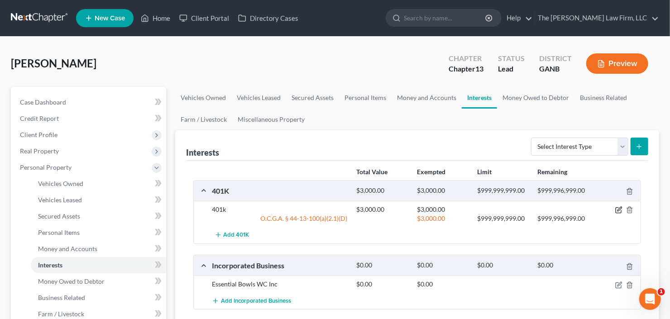
click at [620, 212] on icon "button" at bounding box center [618, 210] width 5 height 5
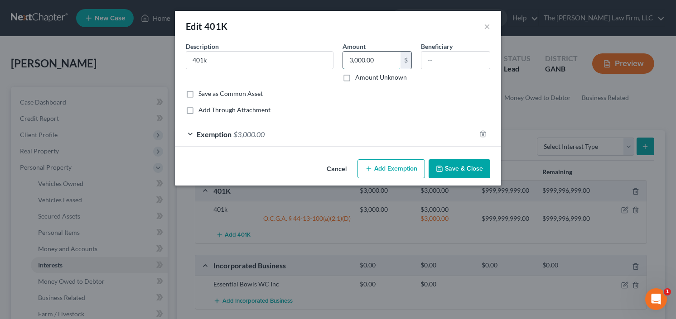
click at [370, 64] on input "3,000.00" at bounding box center [372, 60] width 58 height 17
click at [347, 62] on input "3,000.00" at bounding box center [372, 60] width 58 height 17
click at [350, 62] on input "3,000.00" at bounding box center [372, 60] width 58 height 17
click at [261, 133] on span "$3,000.00" at bounding box center [248, 134] width 31 height 9
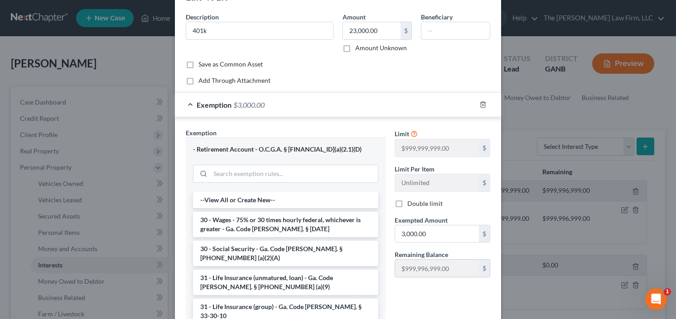
scroll to position [72, 0]
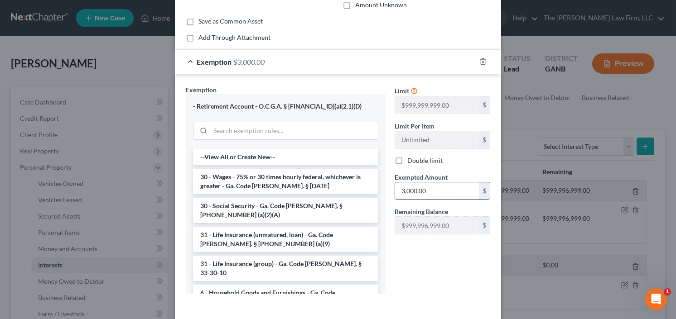
click at [398, 183] on input "3,000.00" at bounding box center [437, 191] width 84 height 17
click at [401, 193] on input "3,000.00" at bounding box center [437, 191] width 84 height 17
click at [400, 193] on input "3,000.00" at bounding box center [437, 191] width 84 height 17
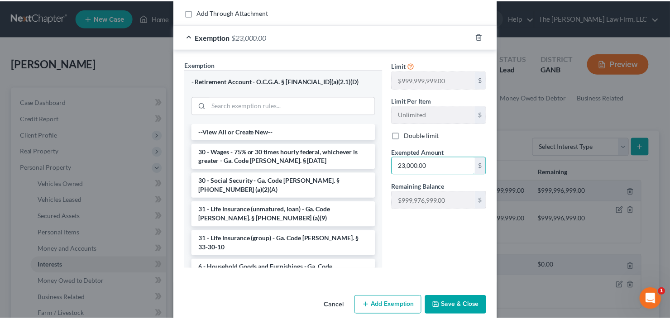
scroll to position [110, 0]
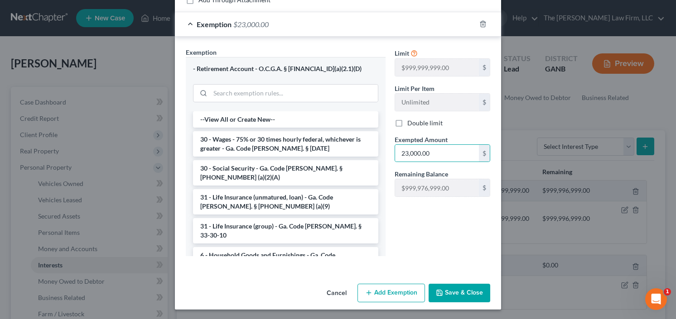
click at [452, 297] on button "Save & Close" at bounding box center [460, 293] width 62 height 19
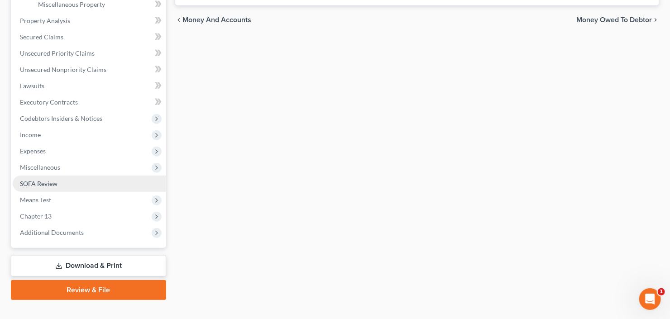
click at [86, 186] on link "SOFA Review" at bounding box center [90, 184] width 154 height 16
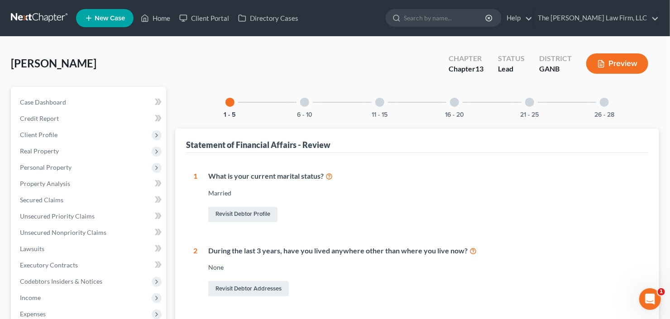
click at [602, 103] on div at bounding box center [604, 102] width 9 height 9
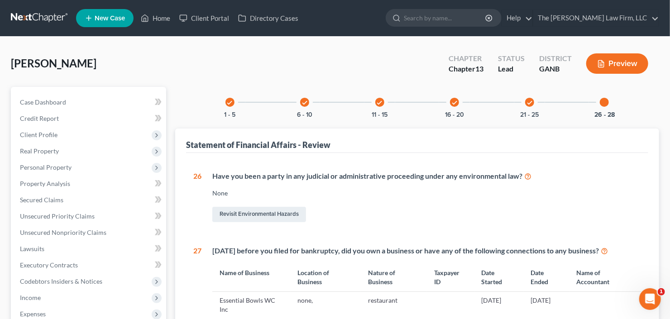
click at [303, 106] on div "check" at bounding box center [304, 102] width 9 height 9
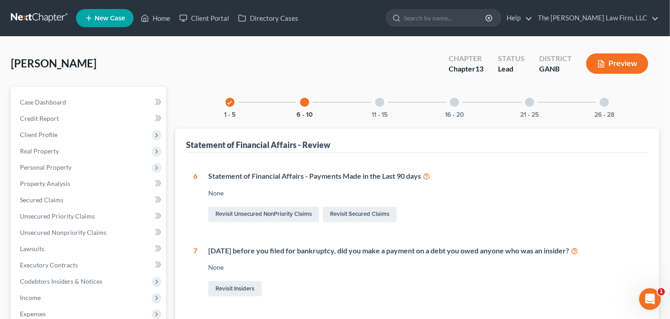
click at [380, 98] on div at bounding box center [380, 102] width 9 height 9
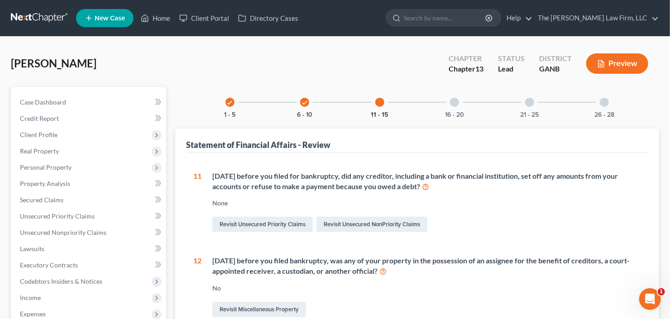
click at [453, 106] on div at bounding box center [454, 102] width 9 height 9
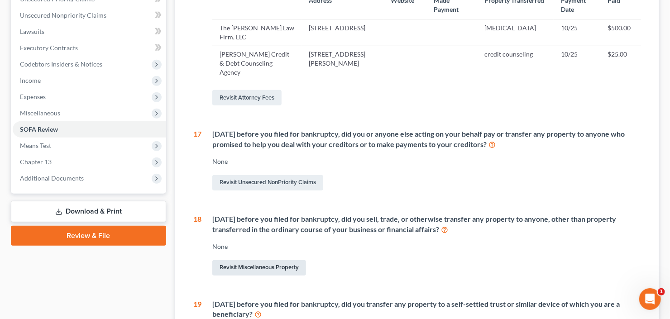
click at [251, 264] on link "Revisit Miscellaneous Property" at bounding box center [259, 267] width 94 height 15
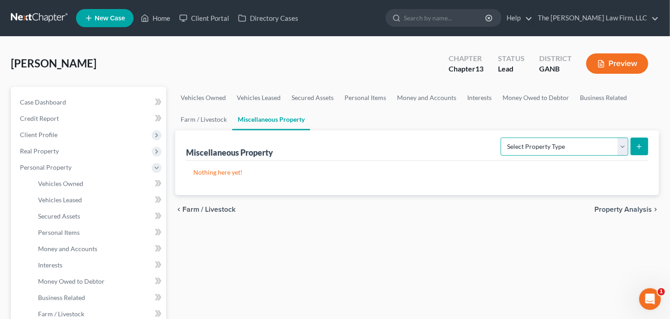
click at [571, 145] on select "Select Property Type Assigned for Creditor Benefit Within 1 Year Holding for An…" at bounding box center [565, 147] width 128 height 18
click at [501, 138] on select "Select Property Type Assigned for Creditor Benefit Within 1 Year Holding for An…" at bounding box center [565, 147] width 128 height 18
click at [640, 144] on line "submit" at bounding box center [640, 146] width 0 height 4
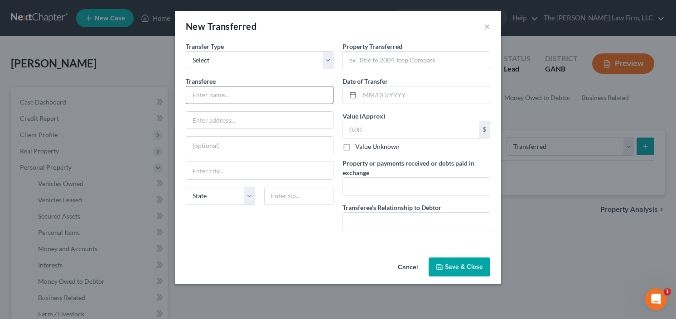
click at [230, 89] on input "text" at bounding box center [259, 95] width 147 height 17
click at [392, 67] on input "text" at bounding box center [416, 60] width 147 height 17
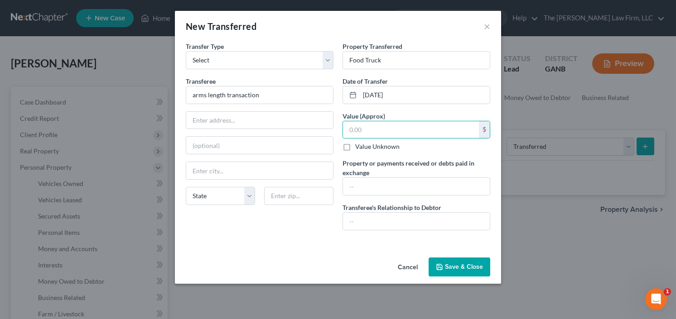
click at [355, 144] on label "Value Unknown" at bounding box center [377, 146] width 44 height 9
click at [359, 144] on input "Value Unknown" at bounding box center [362, 145] width 6 height 6
click at [377, 185] on input "text" at bounding box center [416, 186] width 147 height 17
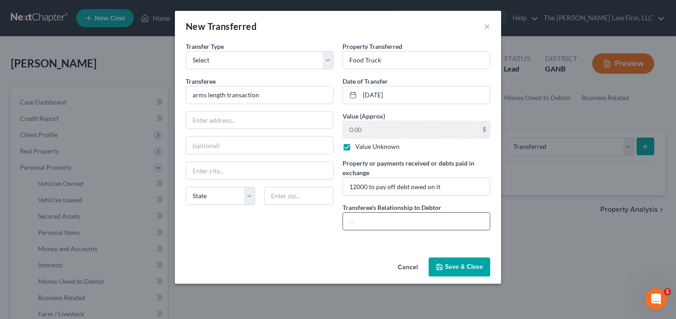
click at [383, 219] on input "text" at bounding box center [416, 221] width 147 height 17
click at [464, 268] on button "Save & Close" at bounding box center [460, 267] width 62 height 19
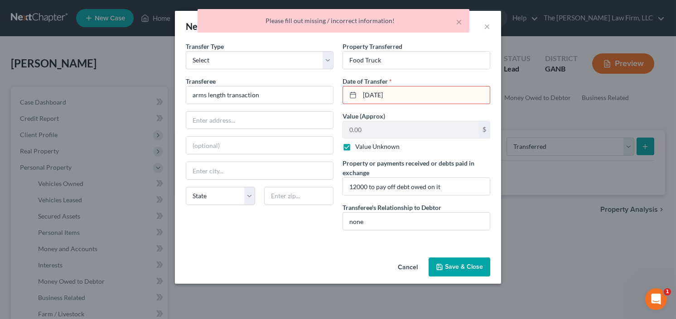
click at [381, 95] on input "02/24/25" at bounding box center [425, 95] width 130 height 17
click at [453, 267] on button "Save & Close" at bounding box center [460, 267] width 62 height 19
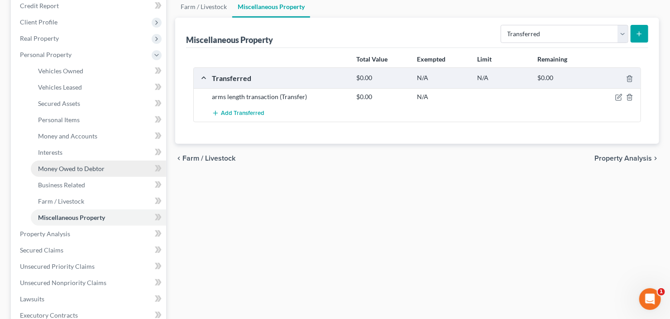
scroll to position [181, 0]
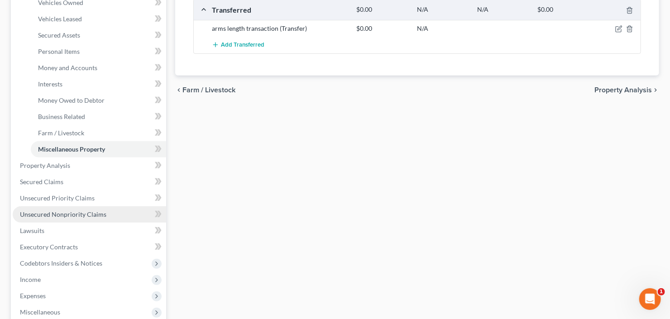
click at [66, 211] on span "Unsecured Nonpriority Claims" at bounding box center [63, 215] width 87 height 8
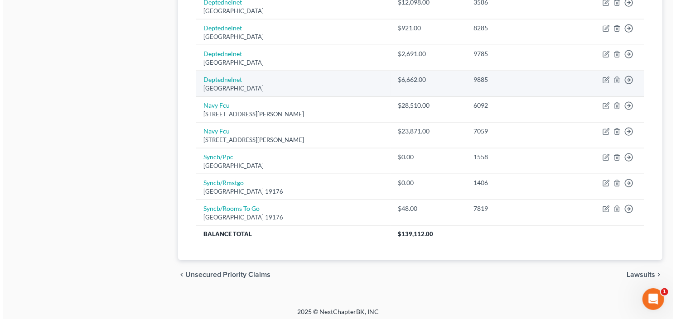
scroll to position [512, 0]
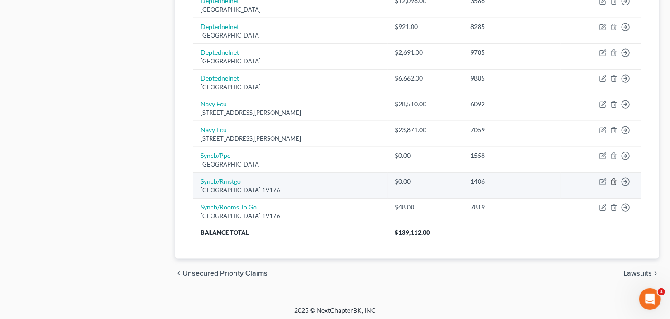
click at [612, 180] on icon "button" at bounding box center [614, 182] width 4 height 6
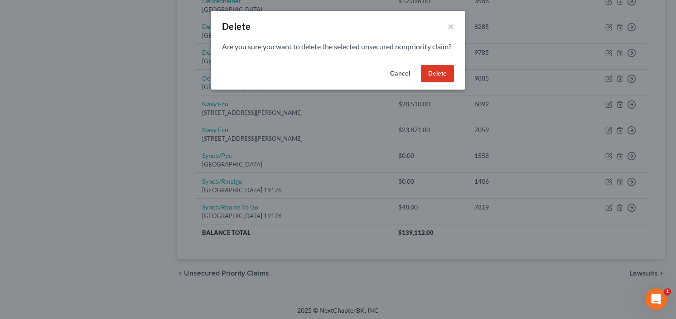
click at [436, 83] on button "Delete" at bounding box center [437, 74] width 33 height 18
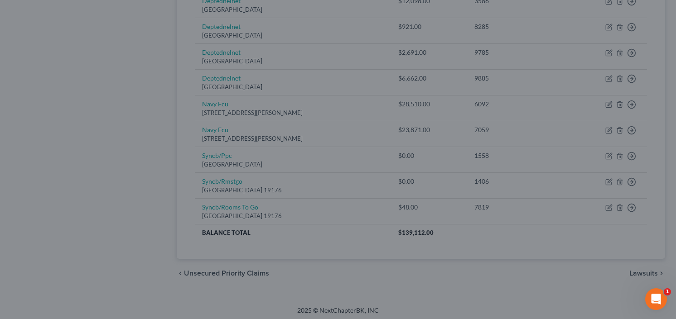
scroll to position [486, 0]
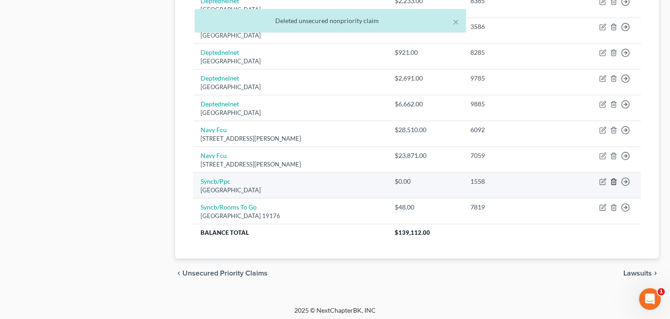
click at [613, 179] on icon "button" at bounding box center [614, 181] width 7 height 7
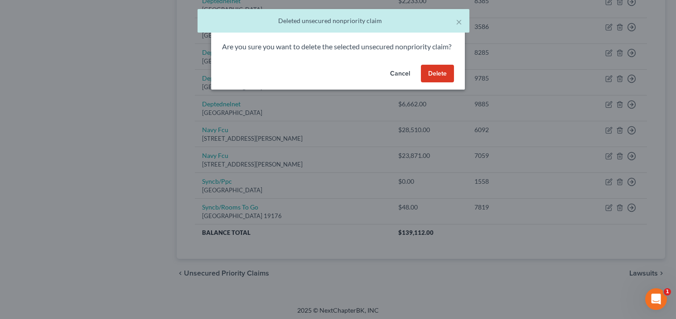
click at [437, 77] on button "Delete" at bounding box center [437, 74] width 33 height 18
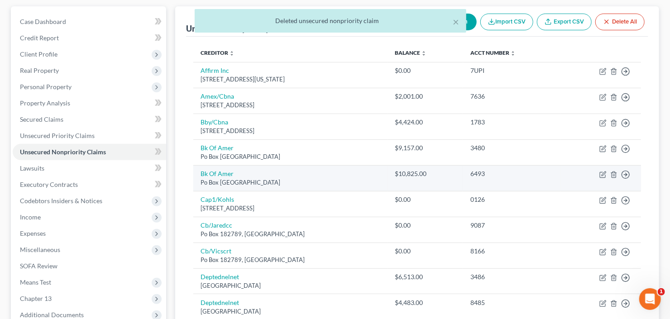
scroll to position [98, 0]
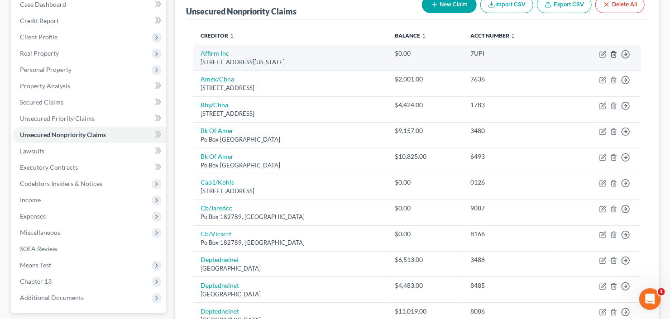
click at [614, 56] on icon "button" at bounding box center [614, 54] width 7 height 7
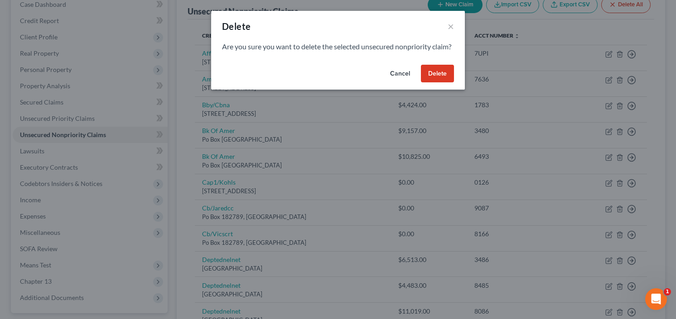
click at [436, 77] on button "Delete" at bounding box center [437, 74] width 33 height 18
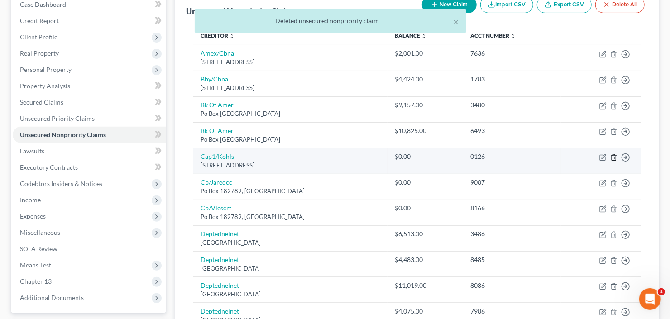
click at [614, 155] on icon "button" at bounding box center [614, 157] width 7 height 7
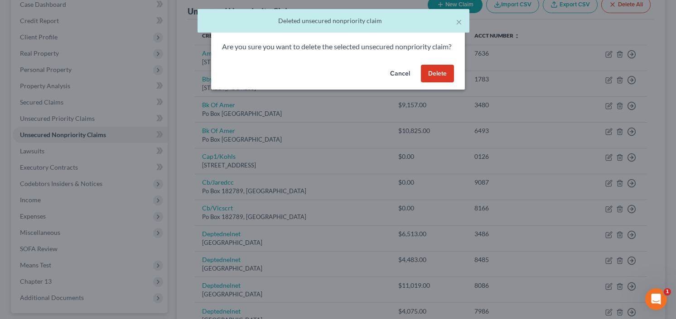
click at [437, 82] on button "Delete" at bounding box center [437, 74] width 33 height 18
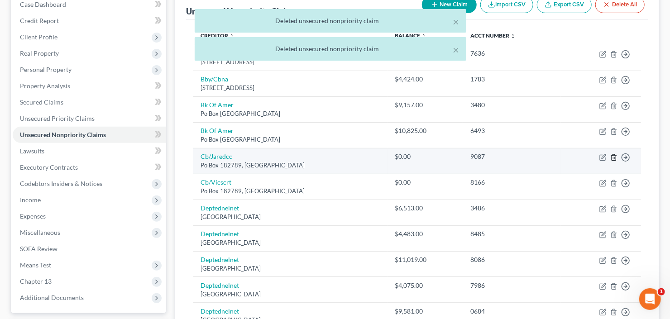
click at [614, 155] on icon "button" at bounding box center [614, 157] width 7 height 7
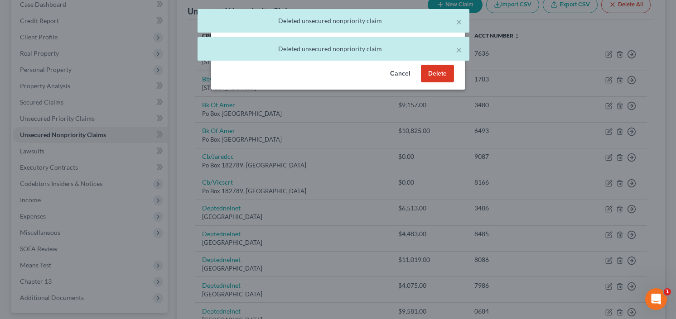
click at [438, 83] on button "Delete" at bounding box center [437, 74] width 33 height 18
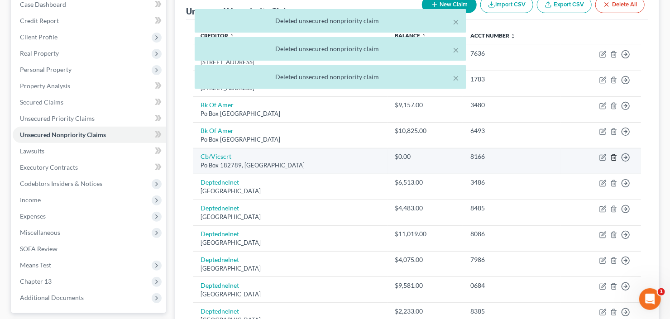
click at [616, 157] on icon "button" at bounding box center [614, 157] width 7 height 7
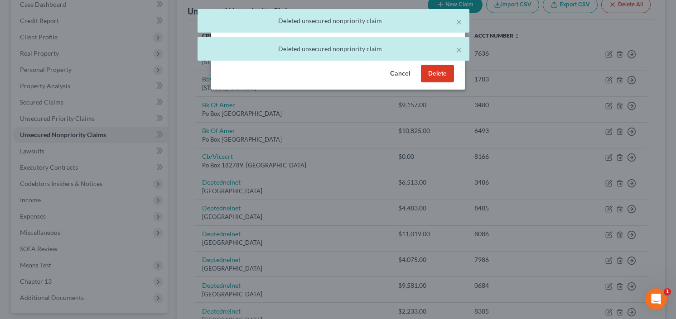
click at [434, 82] on button "Delete" at bounding box center [437, 74] width 33 height 18
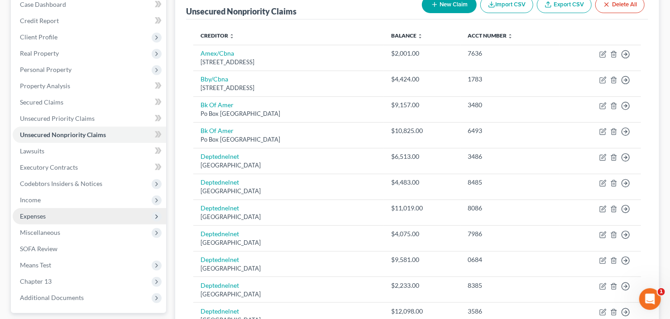
click at [48, 217] on span "Expenses" at bounding box center [90, 216] width 154 height 16
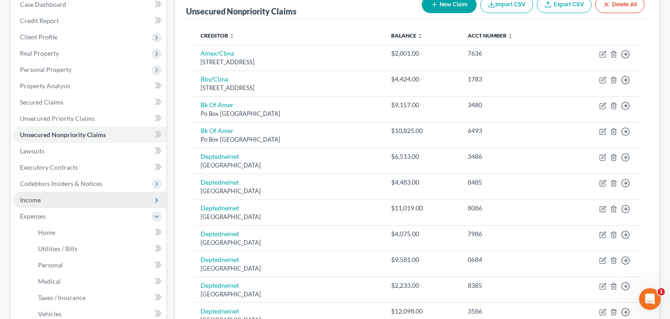
click at [48, 197] on span "Income" at bounding box center [90, 200] width 154 height 16
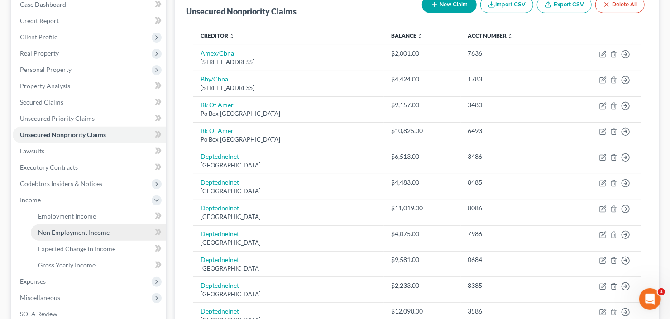
click at [63, 233] on span "Non Employment Income" at bounding box center [74, 233] width 72 height 8
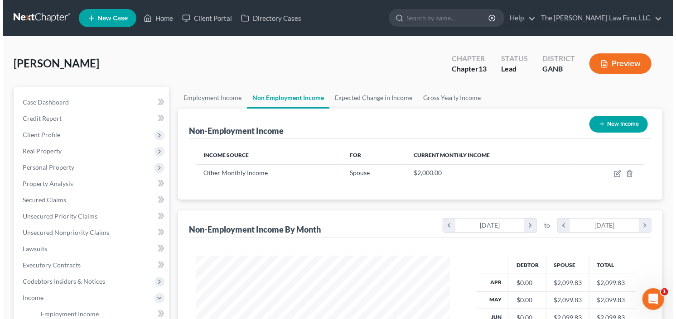
scroll to position [162, 272]
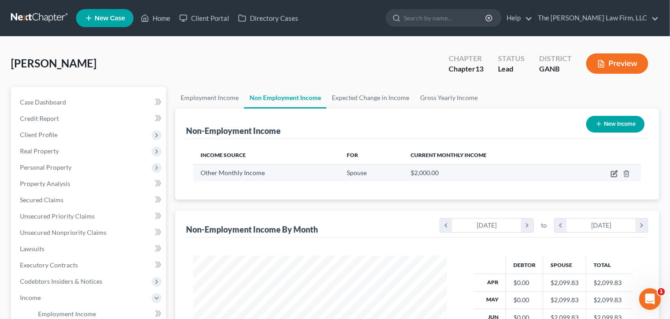
click at [614, 173] on icon "button" at bounding box center [614, 173] width 7 height 7
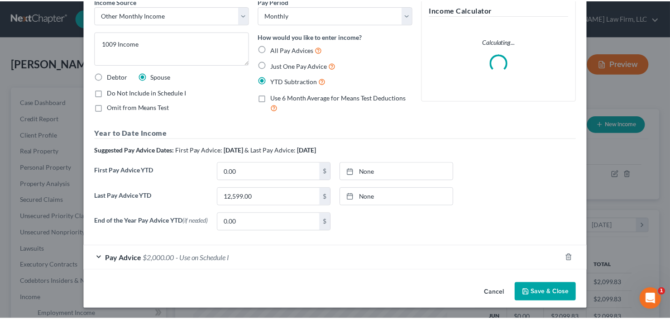
scroll to position [47, 0]
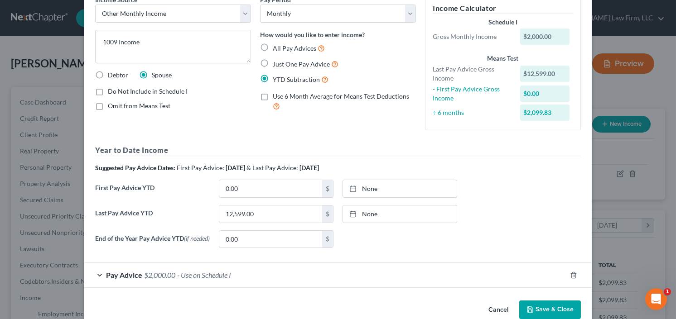
click at [544, 308] on button "Save & Close" at bounding box center [550, 310] width 62 height 19
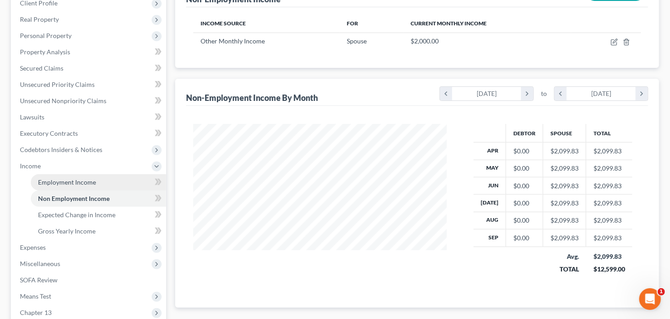
scroll to position [145, 0]
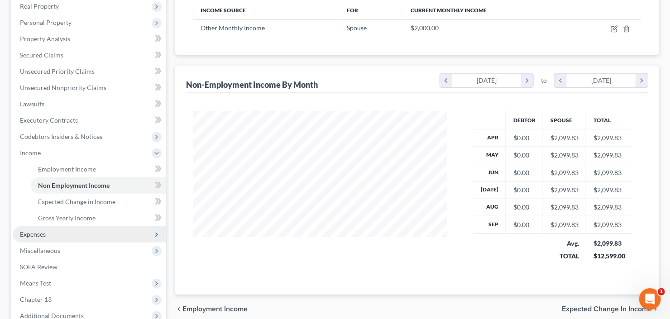
click at [50, 232] on span "Expenses" at bounding box center [90, 234] width 154 height 16
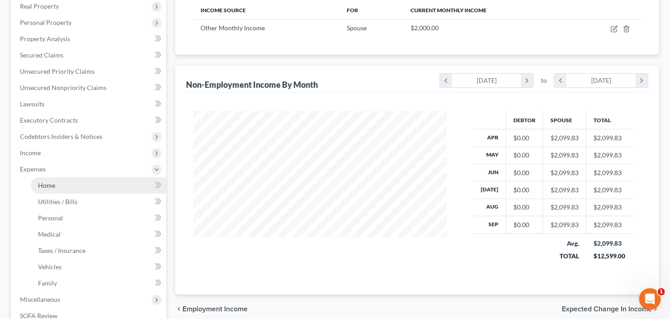
click at [45, 184] on span "Home" at bounding box center [46, 186] width 17 height 8
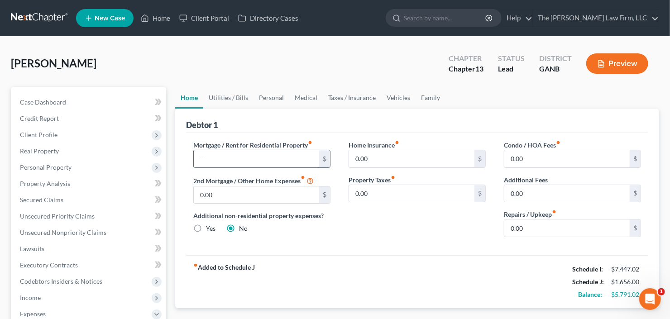
click at [236, 159] on input "text" at bounding box center [256, 158] width 125 height 17
click at [523, 152] on input "0.00" at bounding box center [567, 158] width 125 height 17
drag, startPoint x: 524, startPoint y: 229, endPoint x: 526, endPoint y: 221, distance: 8.2
click at [524, 229] on input "0.00" at bounding box center [567, 228] width 125 height 17
click at [406, 92] on link "Vehicles" at bounding box center [398, 98] width 34 height 22
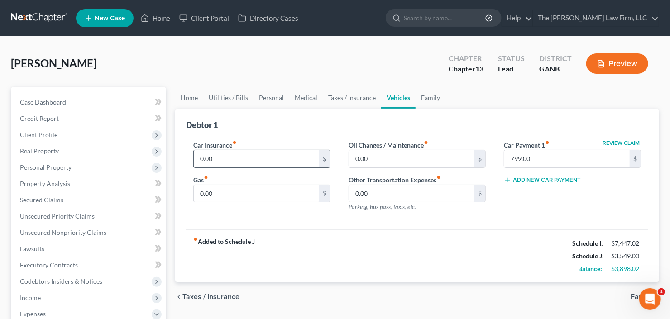
click at [257, 153] on input "0.00" at bounding box center [256, 158] width 125 height 17
click at [562, 159] on input "799.00" at bounding box center [567, 158] width 125 height 17
click at [214, 162] on input "0.00" at bounding box center [256, 158] width 125 height 17
drag, startPoint x: 216, startPoint y: 194, endPoint x: 213, endPoint y: 189, distance: 5.3
click at [216, 194] on input "0.00" at bounding box center [256, 193] width 125 height 17
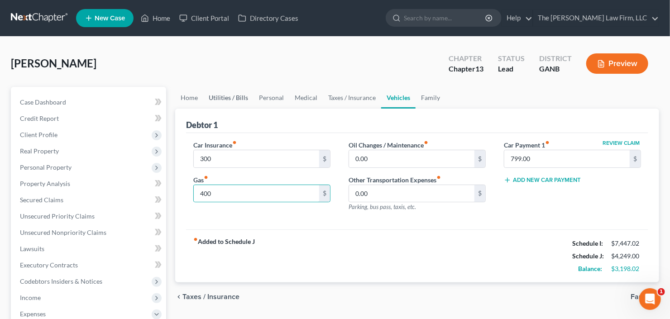
click at [225, 97] on link "Utilities / Bills" at bounding box center [228, 98] width 50 height 22
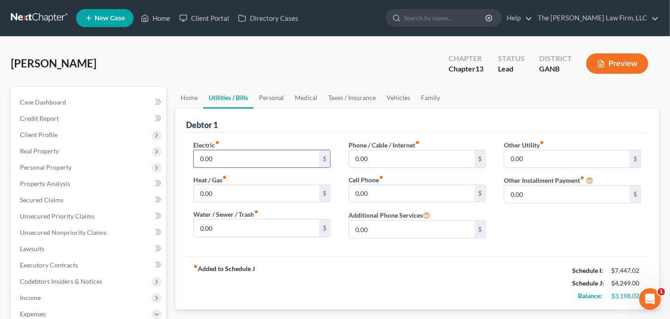
click at [249, 159] on input "0.00" at bounding box center [256, 158] width 125 height 17
click at [269, 99] on link "Personal" at bounding box center [272, 98] width 36 height 22
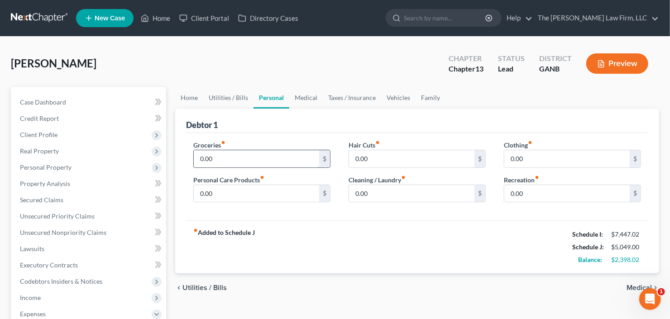
click at [242, 163] on input "0.00" at bounding box center [256, 158] width 125 height 17
click at [309, 93] on link "Medical" at bounding box center [306, 98] width 34 height 22
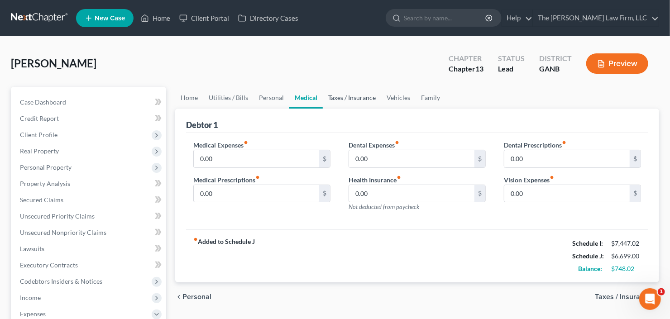
click at [356, 97] on link "Taxes / Insurance" at bounding box center [352, 98] width 58 height 22
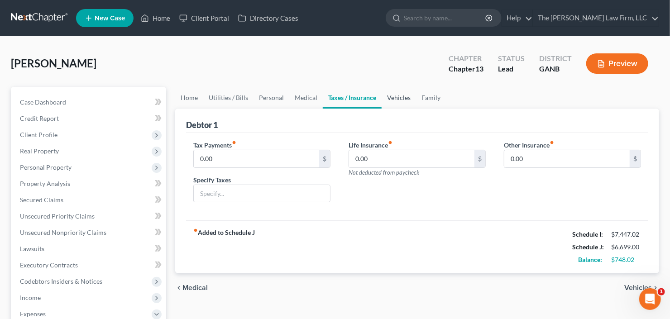
click at [400, 96] on link "Vehicles" at bounding box center [399, 98] width 34 height 22
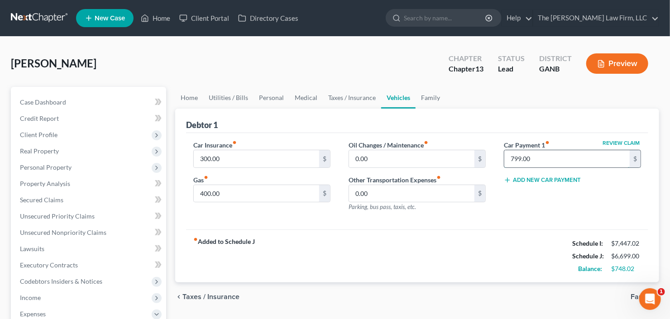
click at [537, 160] on input "799.00" at bounding box center [567, 158] width 125 height 17
click at [423, 99] on link "Family" at bounding box center [431, 98] width 30 height 22
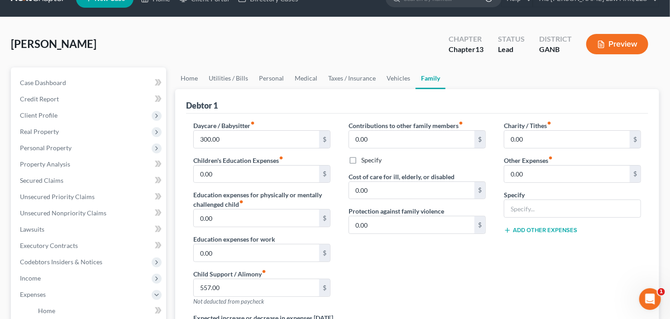
scroll to position [36, 0]
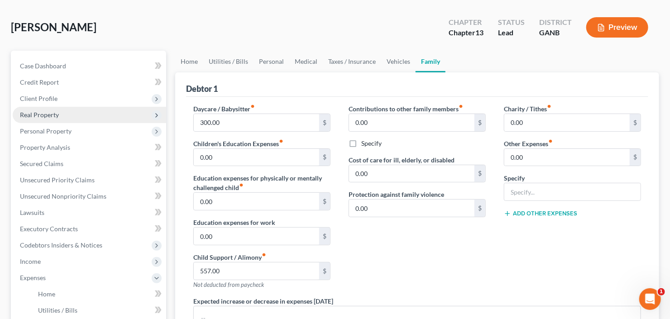
click at [47, 116] on span "Real Property" at bounding box center [39, 115] width 39 height 8
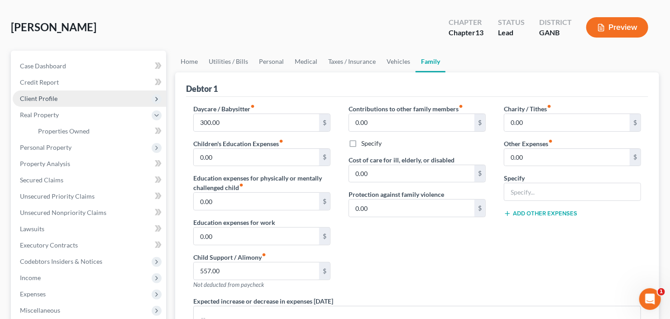
click at [63, 101] on span "Client Profile" at bounding box center [90, 99] width 154 height 16
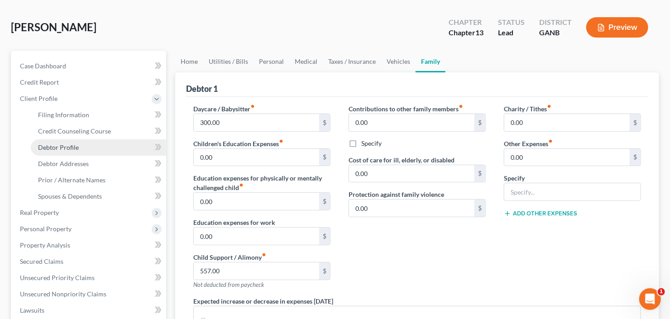
click at [72, 149] on span "Debtor Profile" at bounding box center [58, 148] width 41 height 8
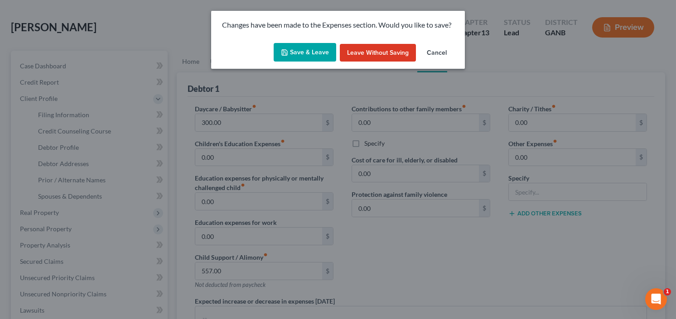
click at [295, 52] on button "Save & Leave" at bounding box center [305, 52] width 63 height 19
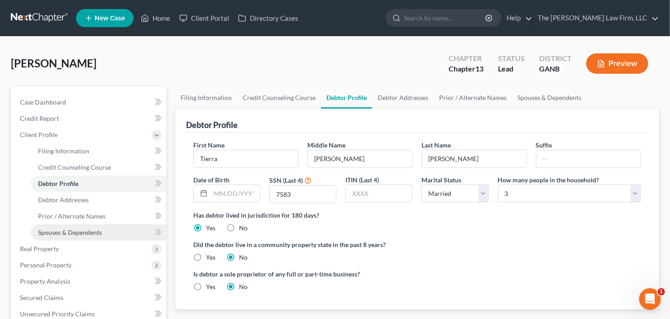
click at [82, 235] on span "Spouses & Dependents" at bounding box center [70, 233] width 64 height 8
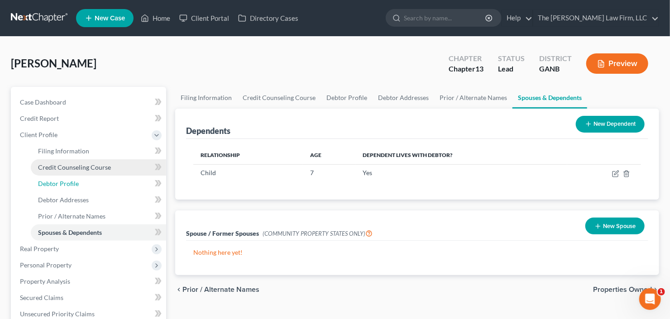
click at [63, 182] on span "Debtor Profile" at bounding box center [58, 184] width 41 height 8
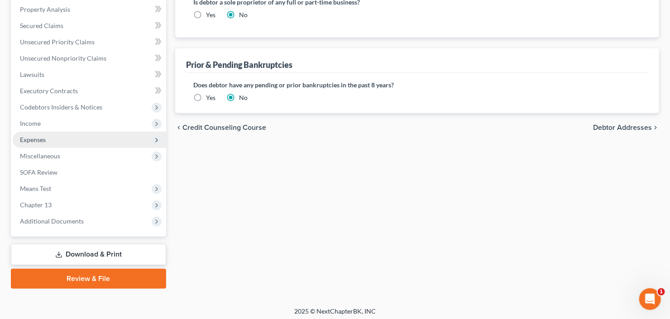
scroll to position [275, 0]
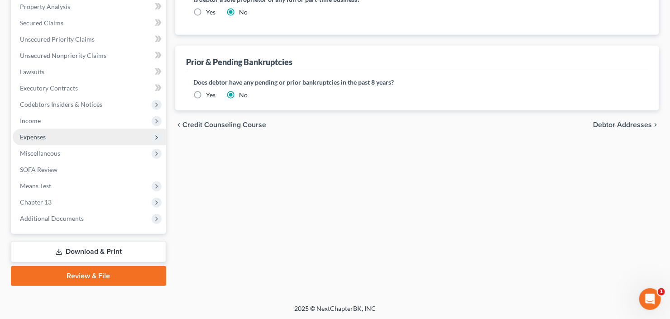
click at [58, 133] on span "Expenses" at bounding box center [90, 137] width 154 height 16
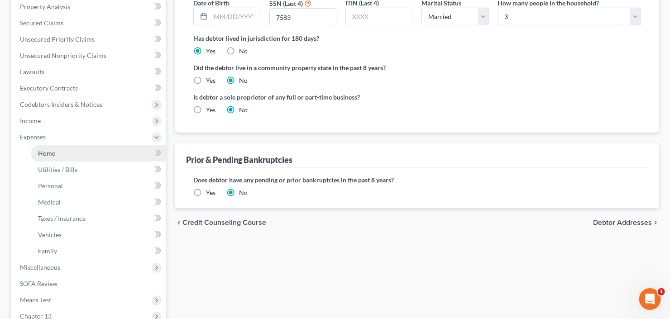
click at [60, 152] on link "Home" at bounding box center [98, 153] width 135 height 16
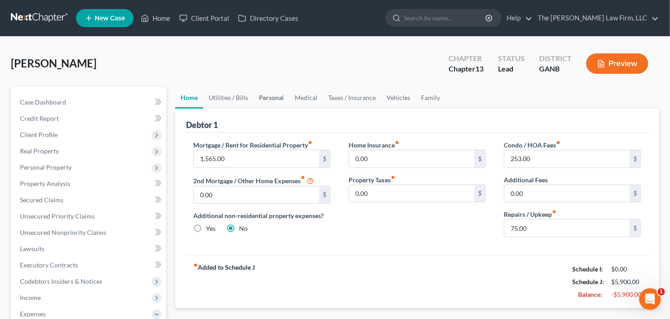
click at [275, 95] on link "Personal" at bounding box center [272, 98] width 36 height 22
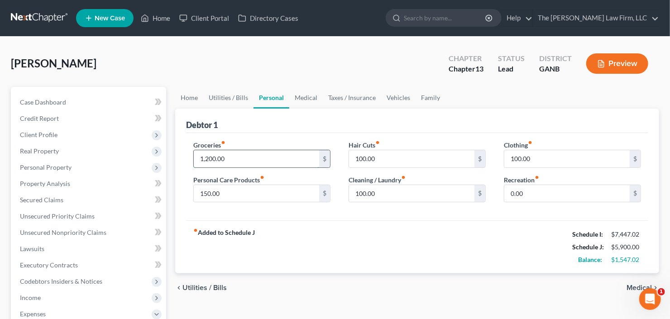
click at [259, 160] on input "1,200.00" at bounding box center [256, 158] width 125 height 17
click at [229, 96] on link "Utilities / Bills" at bounding box center [228, 98] width 50 height 22
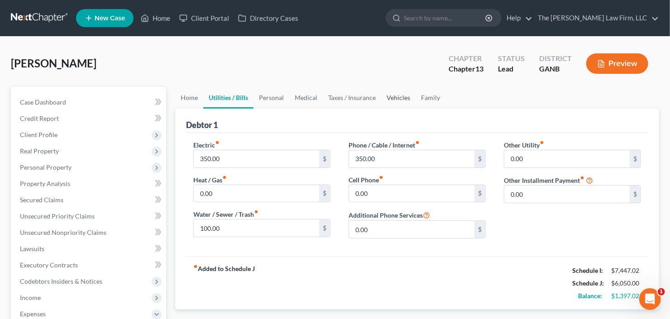
click at [389, 96] on link "Vehicles" at bounding box center [398, 98] width 34 height 22
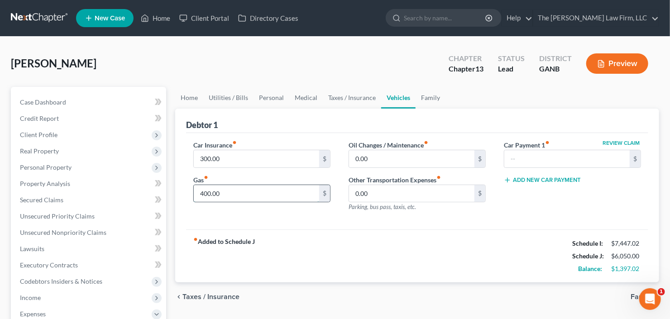
click at [268, 185] on input "400.00" at bounding box center [256, 193] width 125 height 17
click at [235, 195] on input "400.00" at bounding box center [256, 193] width 125 height 17
click at [234, 194] on input "400.00" at bounding box center [256, 193] width 125 height 17
click at [218, 193] on input "400.00" at bounding box center [256, 193] width 125 height 17
click at [225, 191] on input "400.00" at bounding box center [256, 193] width 125 height 17
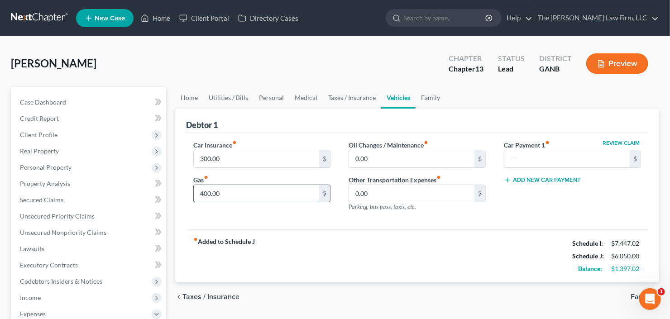
drag, startPoint x: 225, startPoint y: 191, endPoint x: 202, endPoint y: 197, distance: 23.8
click at [198, 197] on input "400.00" at bounding box center [256, 193] width 125 height 17
click at [433, 103] on link "Family" at bounding box center [431, 98] width 30 height 22
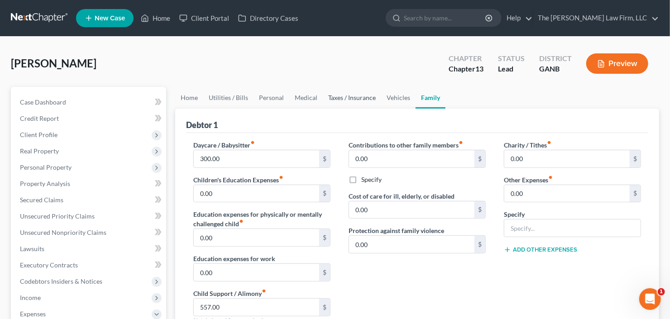
click at [359, 96] on link "Taxes / Insurance" at bounding box center [352, 98] width 58 height 22
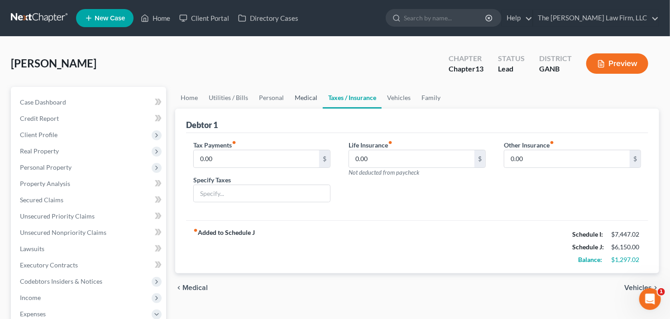
click at [295, 97] on link "Medical" at bounding box center [306, 98] width 34 height 22
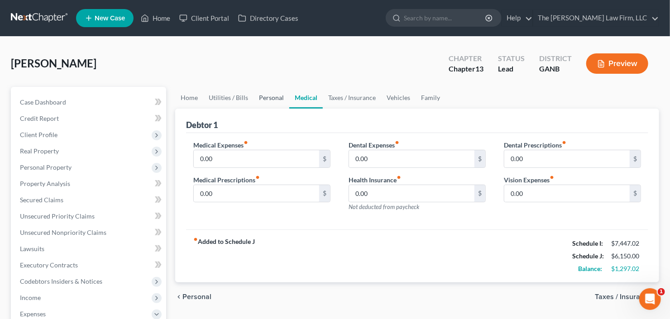
click at [269, 99] on link "Personal" at bounding box center [272, 98] width 36 height 22
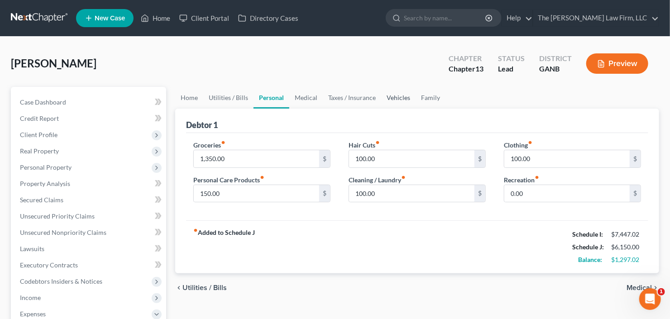
click at [393, 95] on link "Vehicles" at bounding box center [398, 98] width 34 height 22
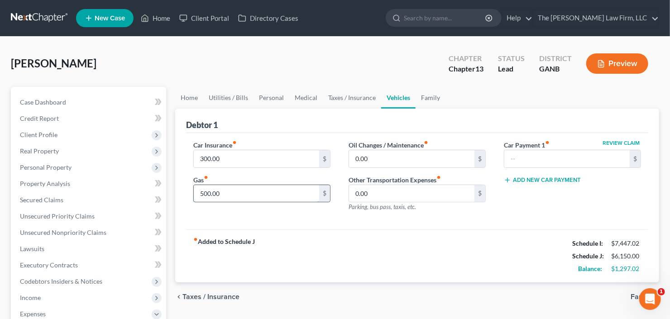
click at [246, 191] on input "500.00" at bounding box center [256, 193] width 125 height 17
click at [252, 98] on link "Utilities / Bills" at bounding box center [228, 98] width 50 height 22
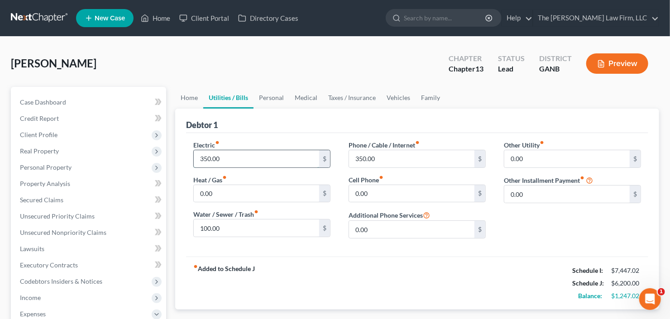
click at [247, 157] on input "350.00" at bounding box center [256, 158] width 125 height 17
click at [252, 92] on link "Utilities / Bills" at bounding box center [228, 98] width 50 height 22
click at [266, 96] on link "Personal" at bounding box center [272, 98] width 36 height 22
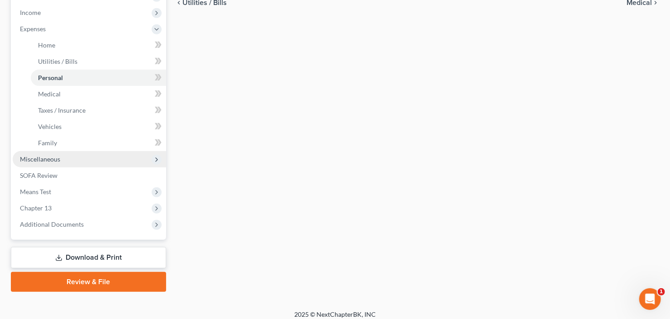
scroll to position [290, 0]
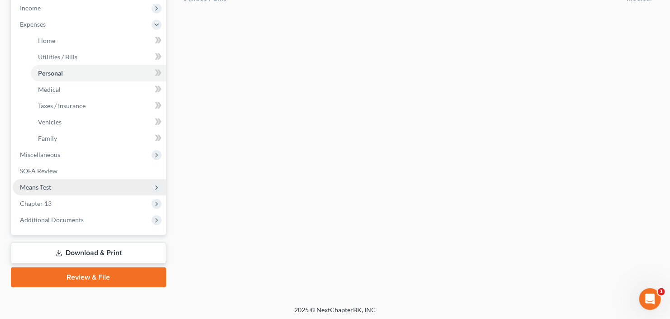
click at [51, 186] on span "Means Test" at bounding box center [90, 187] width 154 height 16
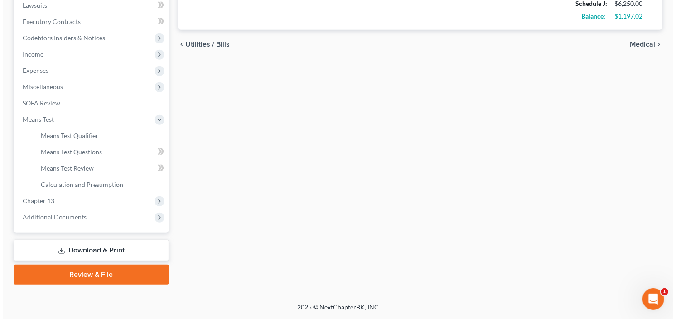
scroll to position [242, 0]
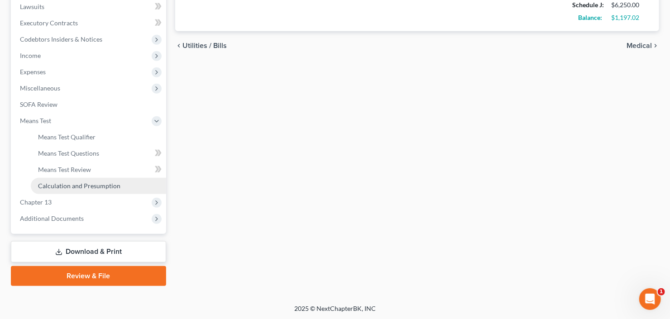
click at [78, 184] on span "Calculation and Presumption" at bounding box center [79, 186] width 82 height 8
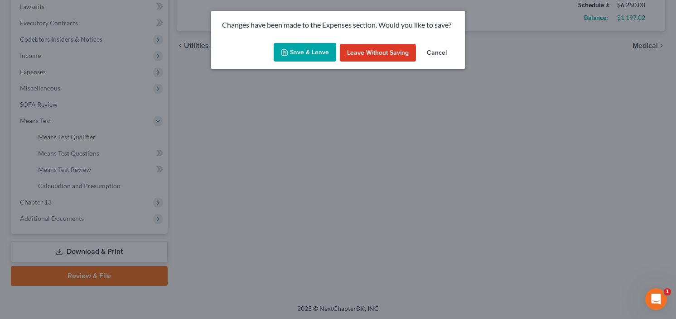
click at [302, 53] on button "Save & Leave" at bounding box center [305, 52] width 63 height 19
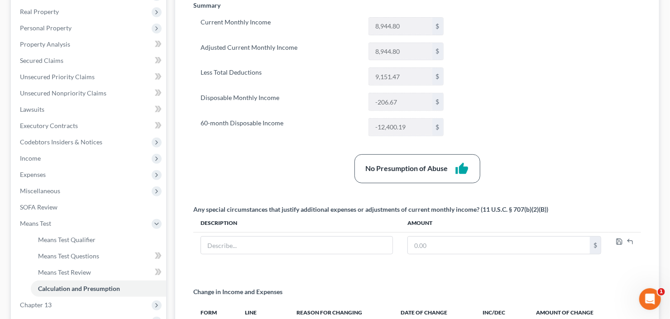
scroll to position [217, 0]
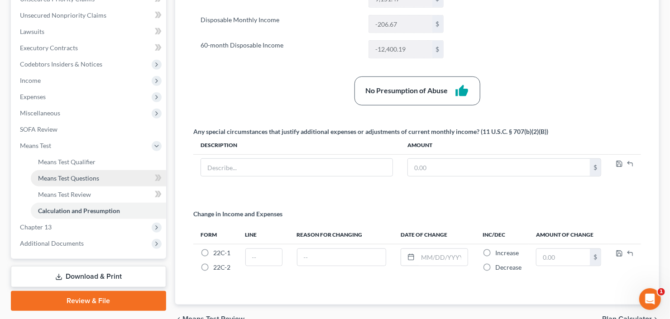
click at [63, 177] on span "Means Test Questions" at bounding box center [68, 178] width 61 height 8
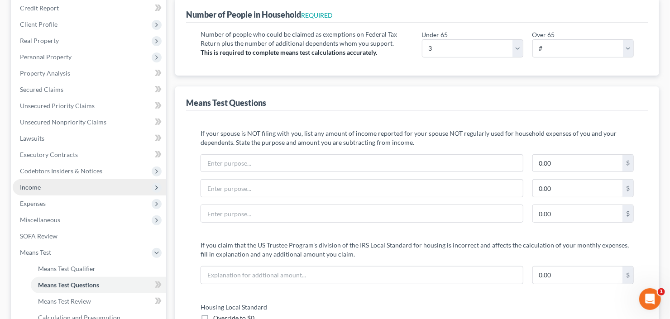
scroll to position [109, 0]
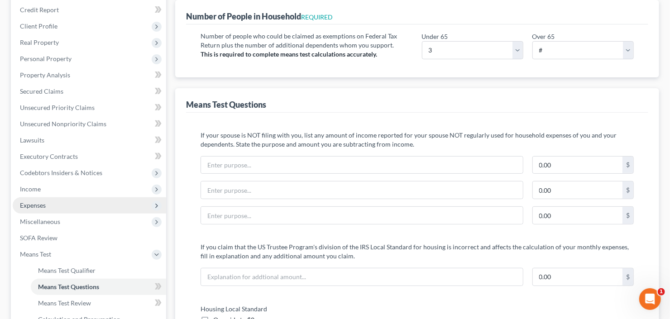
click at [44, 205] on span "Expenses" at bounding box center [33, 206] width 26 height 8
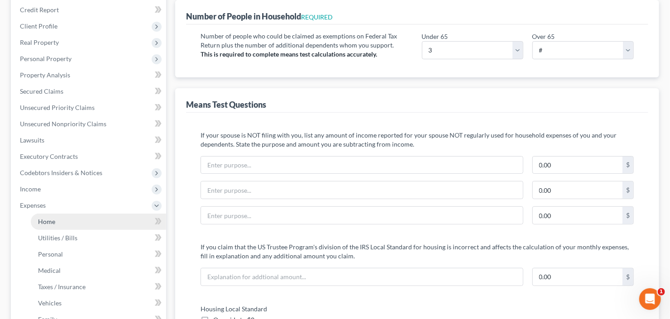
click at [48, 219] on span "Home" at bounding box center [46, 222] width 17 height 8
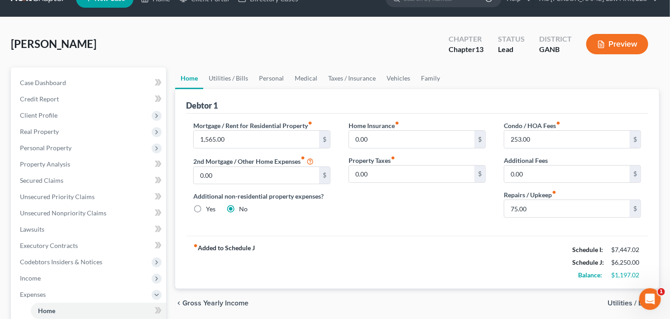
scroll to position [36, 0]
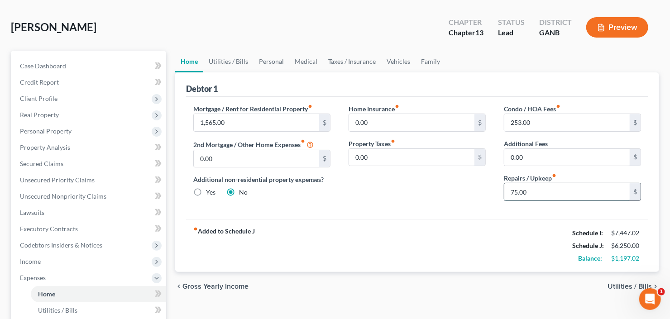
click at [511, 194] on input "75.00" at bounding box center [567, 191] width 125 height 17
click at [226, 60] on link "Utilities / Bills" at bounding box center [228, 62] width 50 height 22
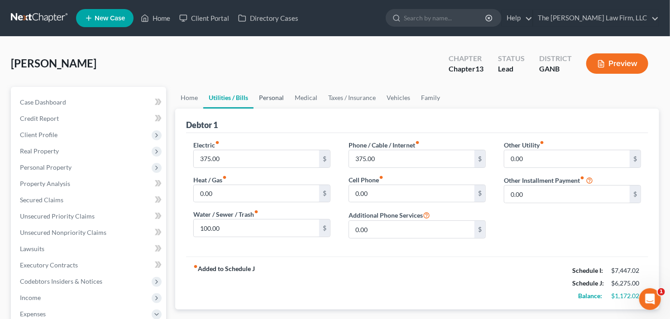
click at [274, 104] on link "Personal" at bounding box center [272, 98] width 36 height 22
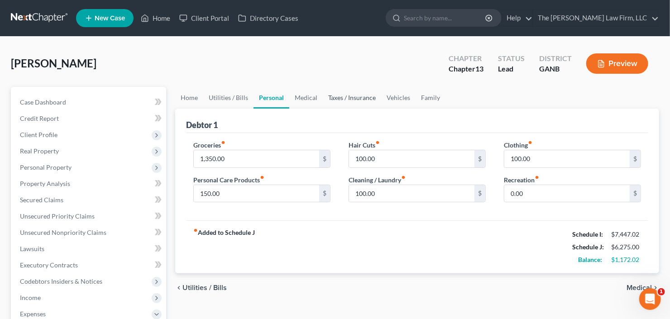
click at [339, 98] on link "Taxes / Insurance" at bounding box center [352, 98] width 58 height 22
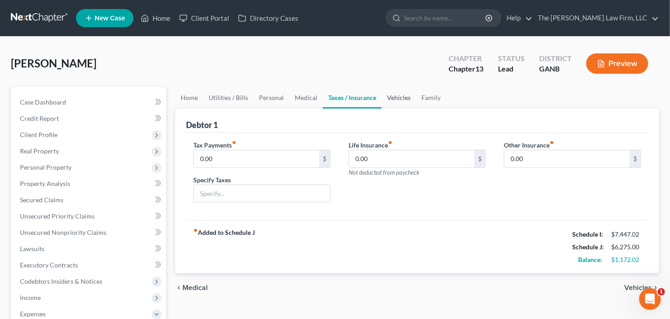
click at [395, 98] on link "Vehicles" at bounding box center [399, 98] width 34 height 22
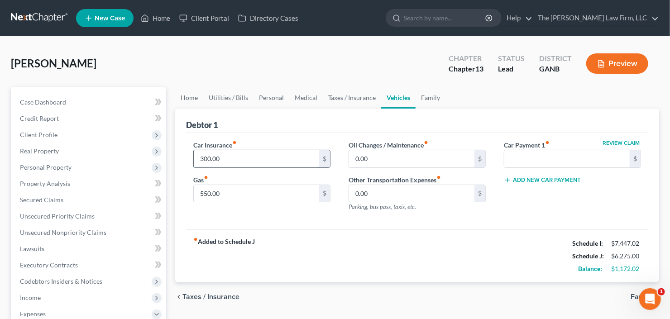
click at [238, 157] on input "300.00" at bounding box center [256, 158] width 125 height 17
click at [230, 96] on link "Utilities / Bills" at bounding box center [228, 98] width 50 height 22
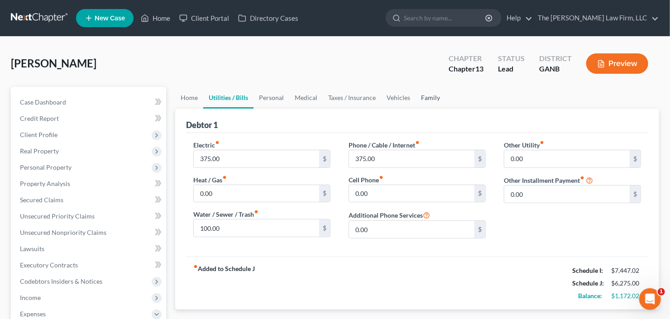
click at [424, 100] on link "Family" at bounding box center [431, 98] width 30 height 22
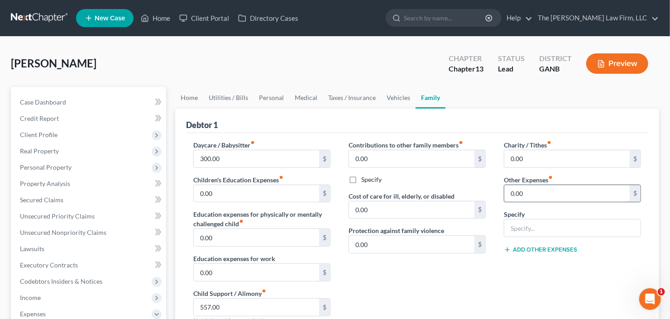
click at [548, 197] on input "0.00" at bounding box center [567, 193] width 125 height 17
click at [269, 96] on link "Personal" at bounding box center [272, 98] width 36 height 22
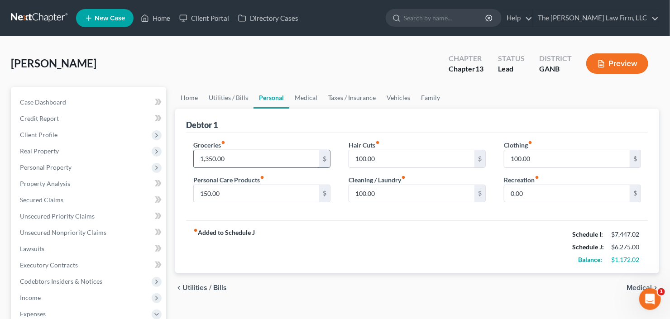
click at [266, 162] on input "1,350.00" at bounding box center [256, 158] width 125 height 17
click at [251, 186] on input "150.00" at bounding box center [256, 193] width 125 height 17
click at [244, 95] on link "Utilities / Bills" at bounding box center [228, 98] width 50 height 22
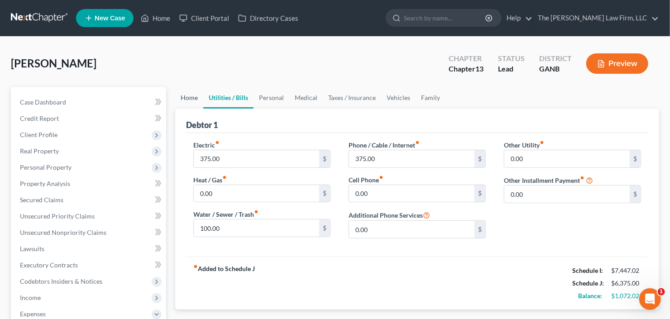
click at [186, 98] on link "Home" at bounding box center [189, 98] width 28 height 22
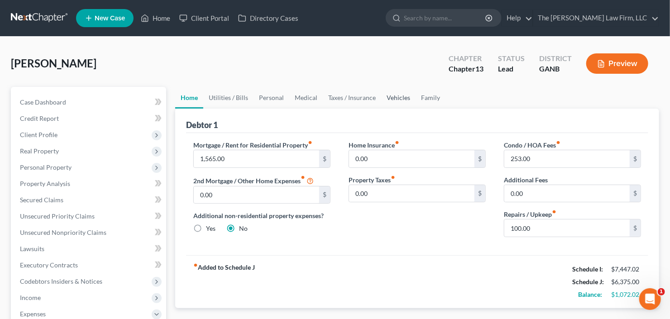
click at [393, 96] on link "Vehicles" at bounding box center [398, 98] width 34 height 22
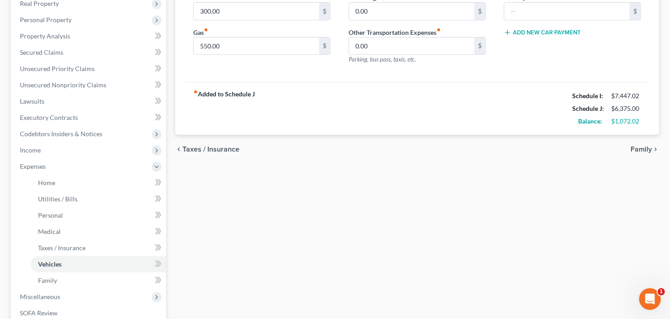
scroll to position [291, 0]
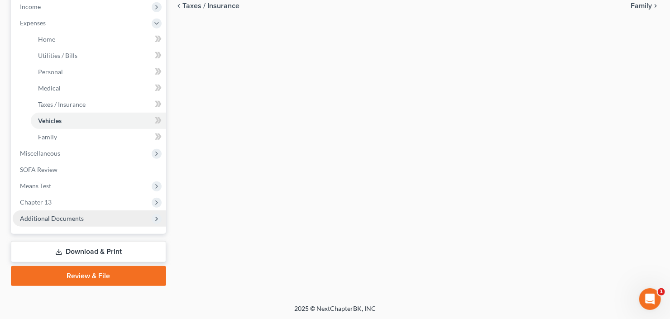
drag, startPoint x: 43, startPoint y: 202, endPoint x: 57, endPoint y: 213, distance: 17.4
click at [43, 202] on span "Chapter 13" at bounding box center [36, 202] width 32 height 8
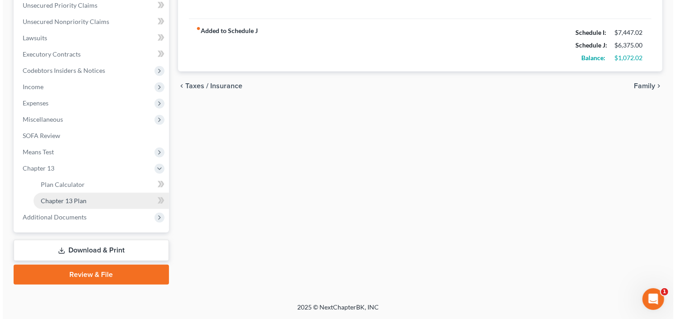
scroll to position [209, 0]
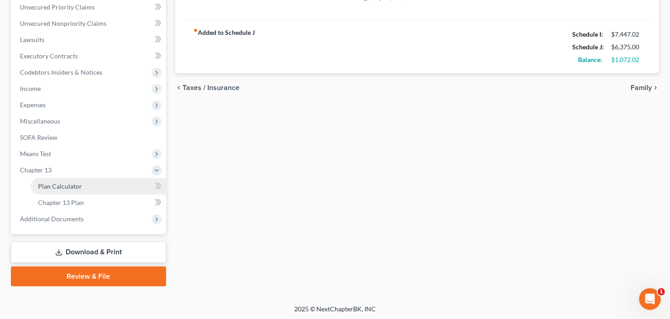
click at [67, 184] on span "Plan Calculator" at bounding box center [60, 187] width 44 height 8
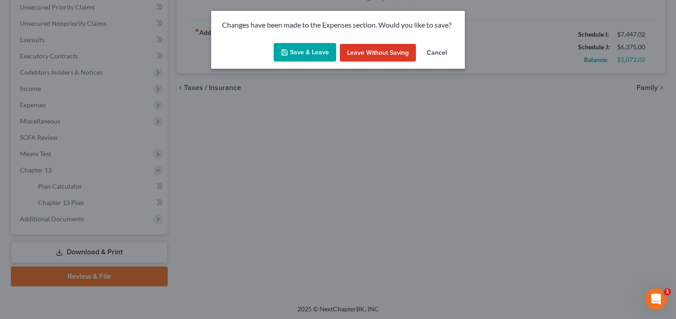
drag, startPoint x: 299, startPoint y: 44, endPoint x: 315, endPoint y: 52, distance: 18.2
click at [299, 43] on button "Save & Leave" at bounding box center [305, 52] width 63 height 19
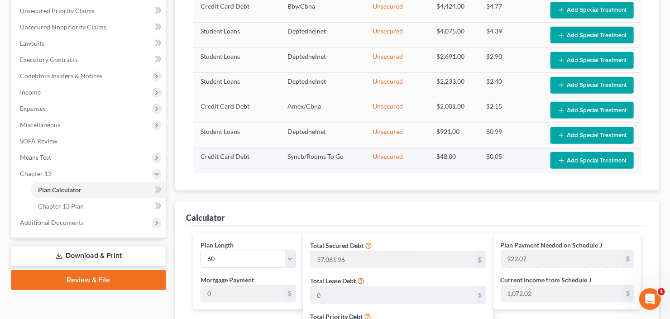
scroll to position [160, 0]
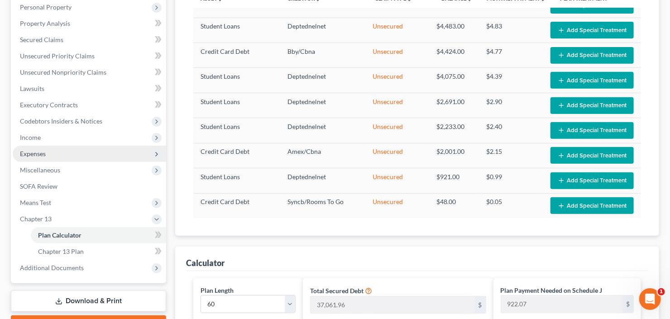
click at [44, 159] on span "Expenses" at bounding box center [90, 154] width 154 height 16
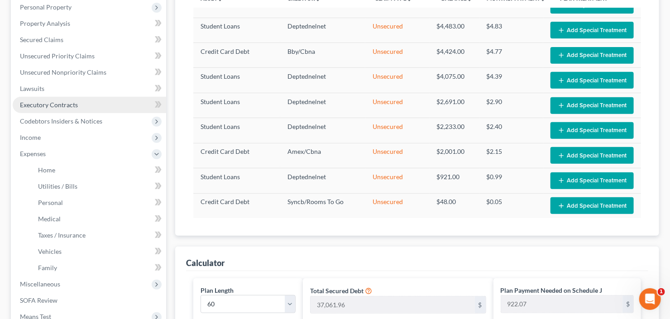
click at [61, 104] on span "Executory Contracts" at bounding box center [49, 105] width 58 height 8
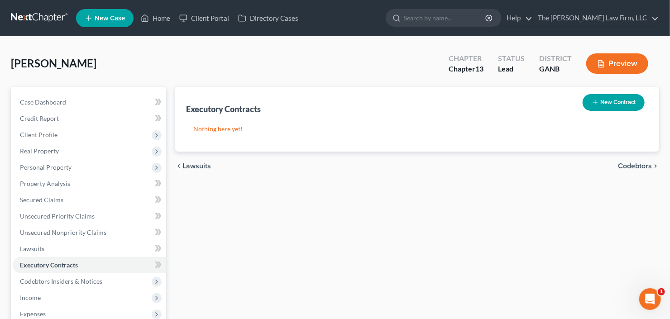
click at [607, 99] on button "New Contract" at bounding box center [614, 102] width 62 height 17
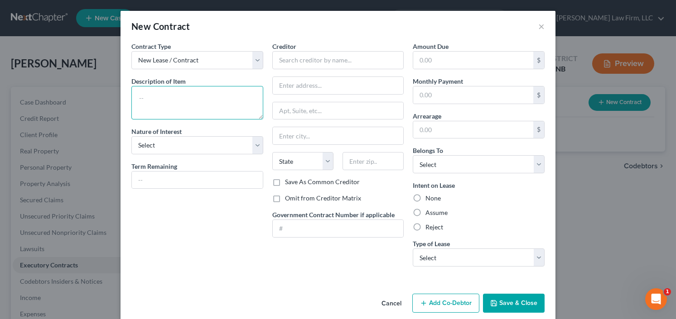
click at [140, 96] on textarea at bounding box center [197, 103] width 132 height 34
drag, startPoint x: 198, startPoint y: 98, endPoint x: 129, endPoint y: 105, distance: 70.0
click at [131, 105] on textarea "residential lease" at bounding box center [197, 103] width 132 height 34
click at [425, 223] on label "Reject" at bounding box center [434, 227] width 18 height 9
click at [429, 223] on input "Reject" at bounding box center [432, 226] width 6 height 6
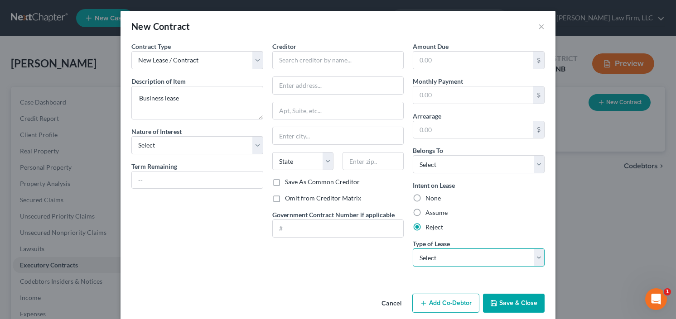
click at [464, 253] on select "Select Real Estate Car Other" at bounding box center [479, 258] width 132 height 18
click at [413, 249] on select "Select Real Estate Car Other" at bounding box center [479, 258] width 132 height 18
click at [448, 260] on select "Select Real Estate Car Other" at bounding box center [479, 258] width 132 height 18
click at [413, 249] on select "Select Real Estate Car Other" at bounding box center [479, 258] width 132 height 18
click at [327, 71] on div "Creditor * State AL AK AR AZ CA CO CT DE DC FL GA GU HI ID IL IN IA KS KY LA ME…" at bounding box center [338, 110] width 132 height 136
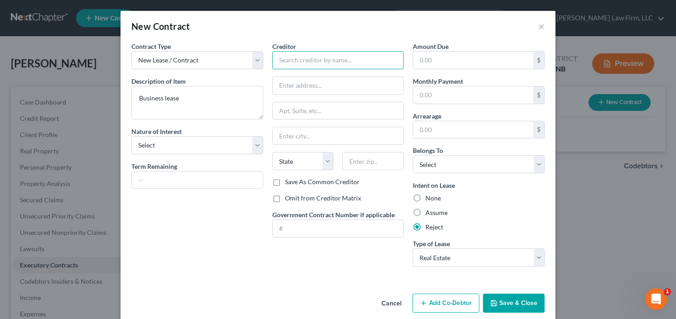
click at [325, 63] on input "text" at bounding box center [338, 60] width 132 height 18
click at [289, 59] on input "Brix Mor Property" at bounding box center [338, 60] width 132 height 18
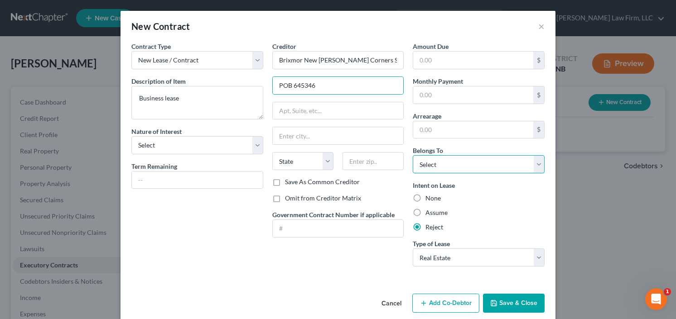
click at [456, 167] on select "Select Debtor 1 Only Debtor 2 Only Debtor 1 And Debtor 2 Only At Least One Of T…" at bounding box center [479, 164] width 132 height 18
click at [413, 155] on select "Select Debtor 1 Only Debtor 2 Only Debtor 1 And Debtor 2 Only At Least One Of T…" at bounding box center [479, 164] width 132 height 18
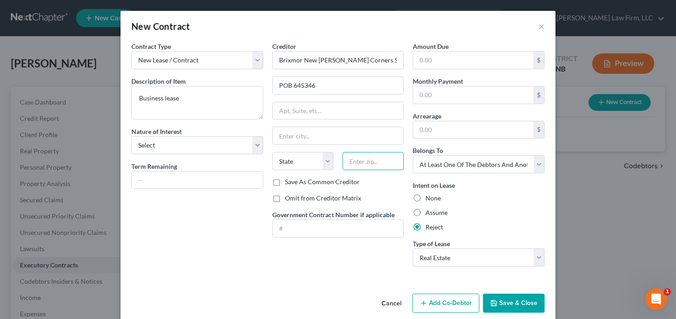
click at [365, 163] on input "text" at bounding box center [372, 161] width 61 height 18
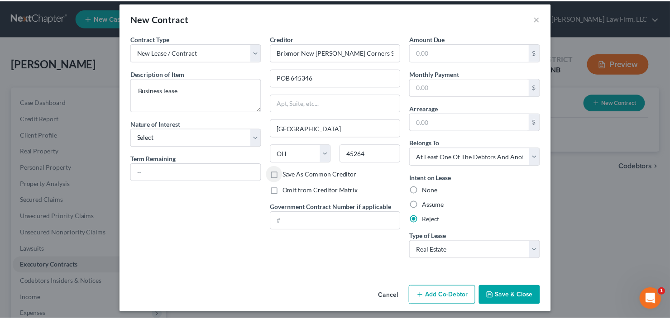
scroll to position [10, 0]
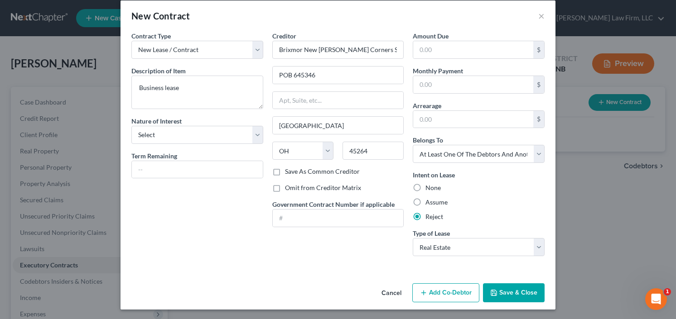
click at [513, 291] on button "Save & Close" at bounding box center [514, 293] width 62 height 19
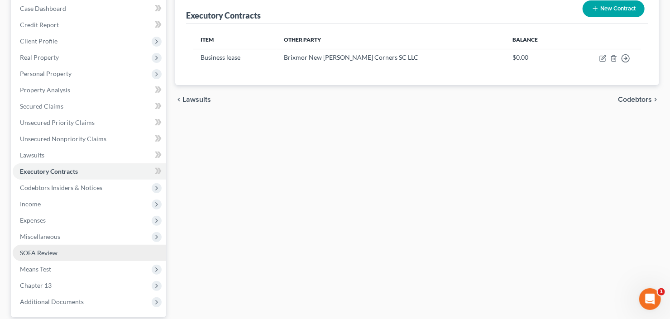
scroll to position [145, 0]
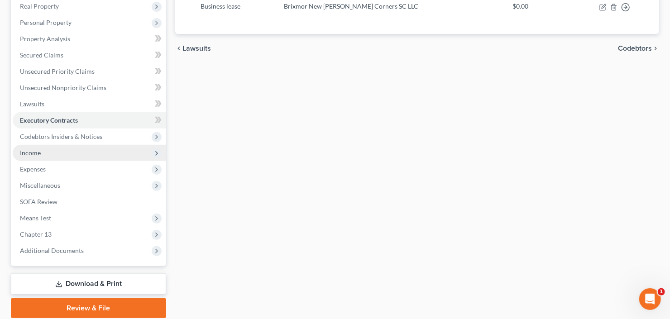
click at [57, 159] on span "Income" at bounding box center [90, 153] width 154 height 16
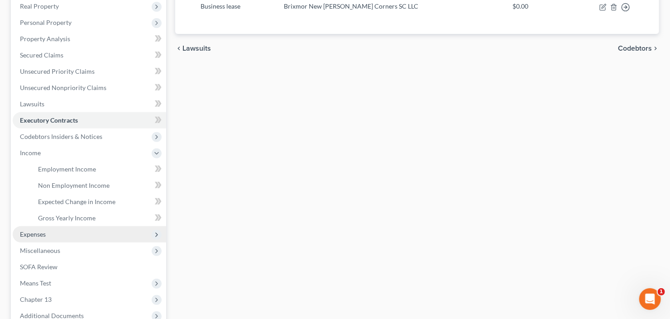
click at [59, 232] on span "Expenses" at bounding box center [90, 234] width 154 height 16
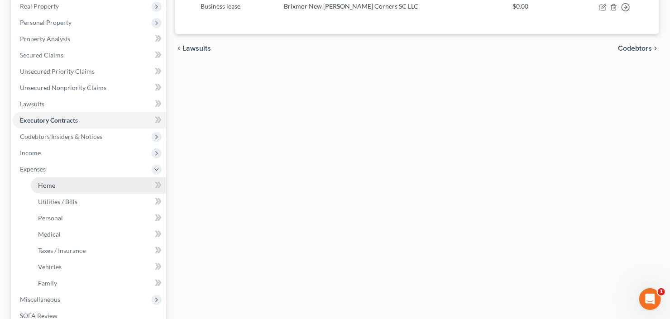
click at [72, 179] on link "Home" at bounding box center [98, 186] width 135 height 16
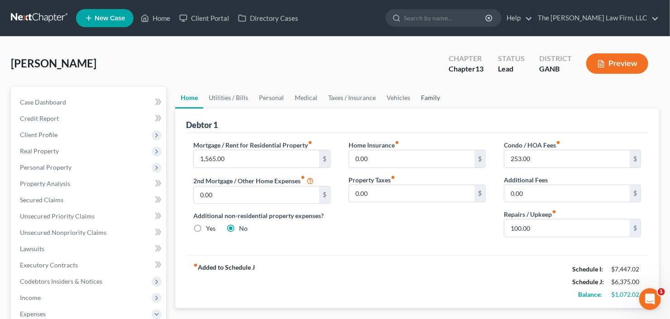
click at [433, 97] on link "Family" at bounding box center [431, 98] width 30 height 22
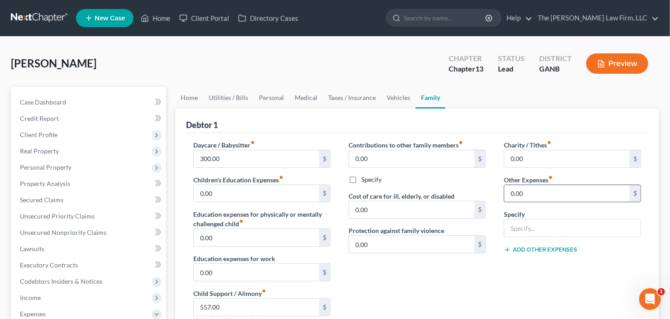
click at [530, 189] on input "0.00" at bounding box center [567, 193] width 125 height 17
drag, startPoint x: 533, startPoint y: 219, endPoint x: 537, endPoint y: 211, distance: 9.1
click at [534, 219] on div at bounding box center [572, 228] width 137 height 18
click at [263, 100] on link "Personal" at bounding box center [272, 98] width 36 height 22
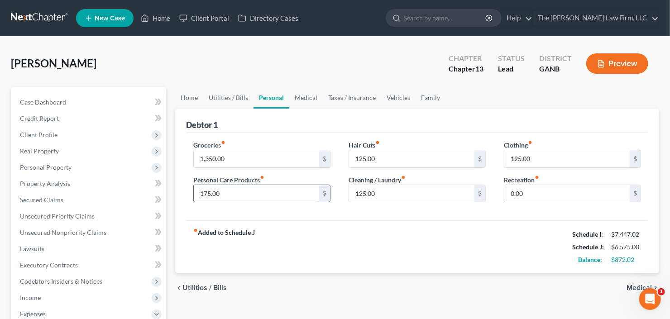
click at [258, 194] on input "175.00" at bounding box center [256, 193] width 125 height 17
click at [237, 158] on input "1,350.00" at bounding box center [256, 158] width 125 height 17
drag, startPoint x: 237, startPoint y: 157, endPoint x: 169, endPoint y: 169, distance: 68.9
drag, startPoint x: 225, startPoint y: 95, endPoint x: 246, endPoint y: 103, distance: 22.0
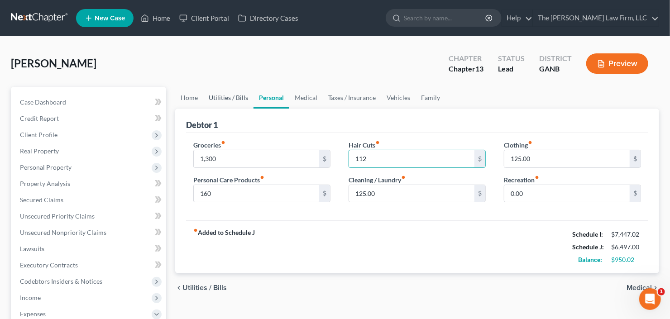
click at [225, 95] on link "Utilities / Bills" at bounding box center [228, 98] width 50 height 22
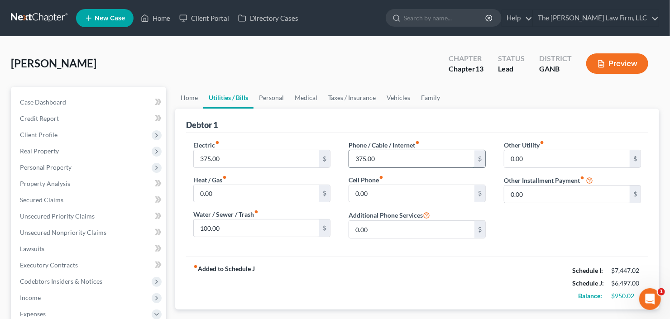
click at [388, 163] on input "375.00" at bounding box center [411, 158] width 125 height 17
click at [236, 159] on input "375.00" at bounding box center [256, 158] width 125 height 17
click at [389, 98] on link "Vehicles" at bounding box center [398, 98] width 34 height 22
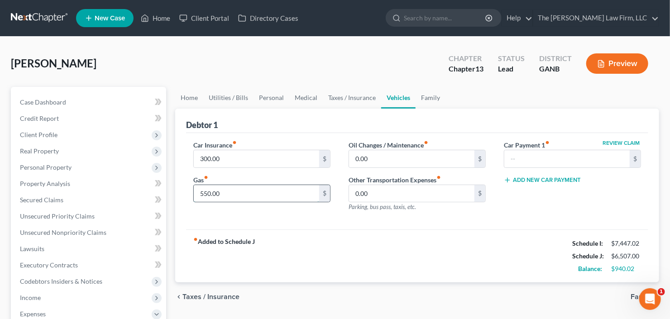
click at [250, 197] on input "550.00" at bounding box center [256, 193] width 125 height 17
click at [258, 97] on link "Personal" at bounding box center [272, 98] width 36 height 22
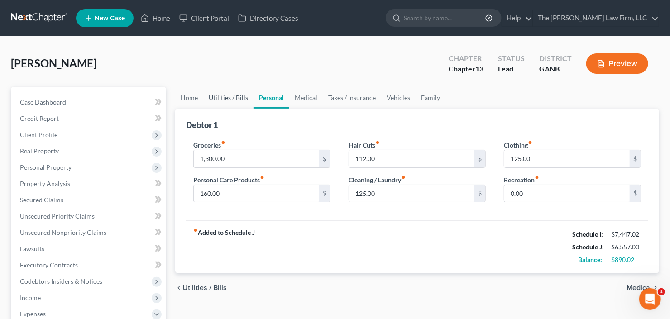
click at [230, 96] on link "Utilities / Bills" at bounding box center [228, 98] width 50 height 22
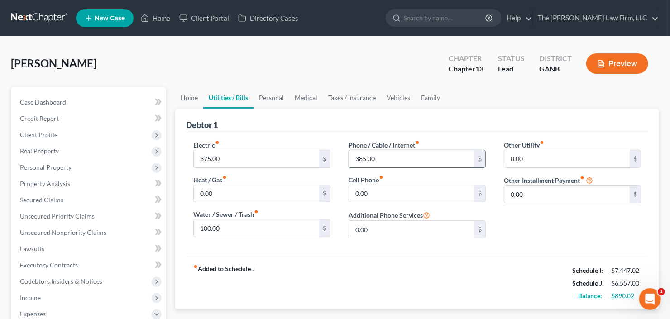
click at [383, 156] on input "385.00" at bounding box center [411, 158] width 125 height 17
click at [270, 101] on link "Personal" at bounding box center [272, 98] width 36 height 22
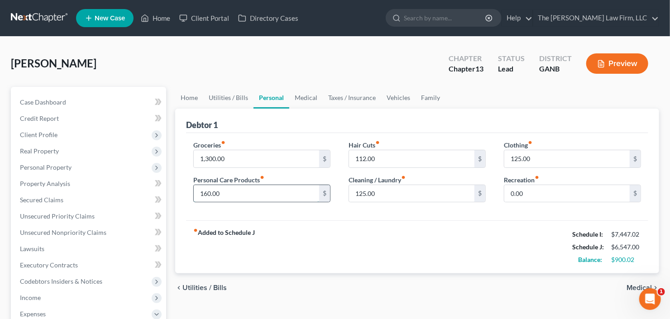
click at [244, 191] on input "160.00" at bounding box center [256, 193] width 125 height 17
click at [381, 197] on input "125.00" at bounding box center [411, 193] width 125 height 17
click at [225, 160] on input "1,300.00" at bounding box center [256, 158] width 125 height 17
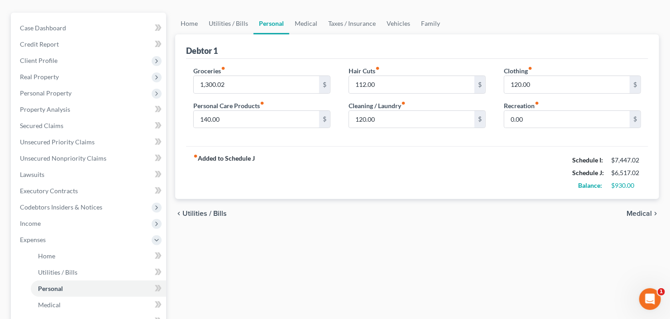
scroll to position [1, 0]
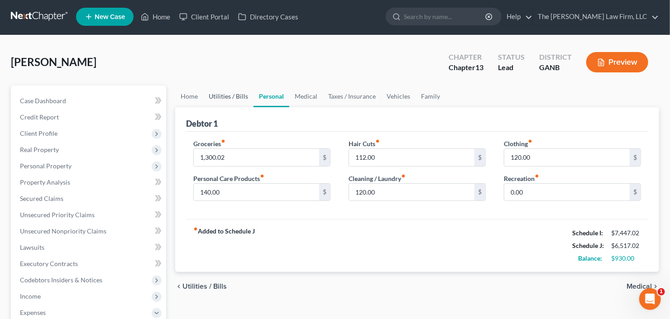
click at [218, 94] on link "Utilities / Bills" at bounding box center [228, 97] width 50 height 22
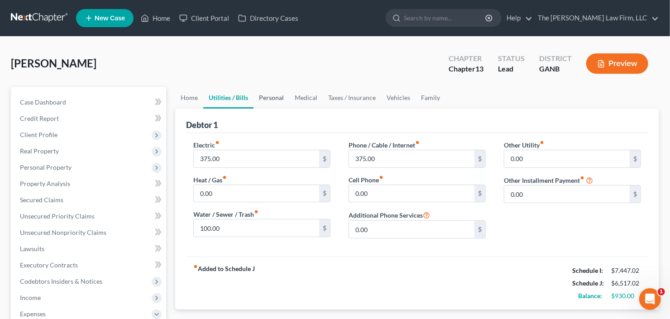
click at [265, 101] on link "Personal" at bounding box center [272, 98] width 36 height 22
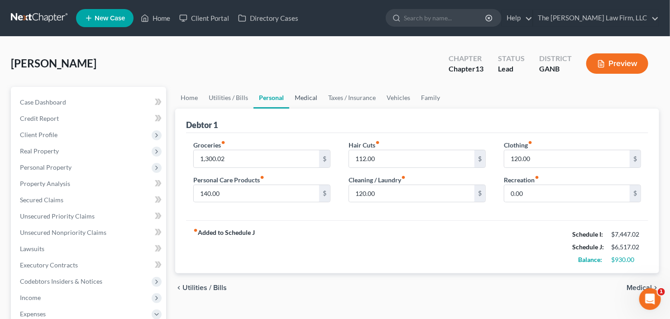
click at [295, 98] on link "Medical" at bounding box center [306, 98] width 34 height 22
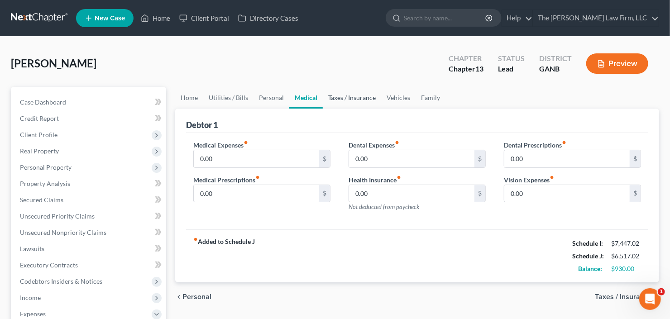
click at [332, 98] on link "Taxes / Insurance" at bounding box center [352, 98] width 58 height 22
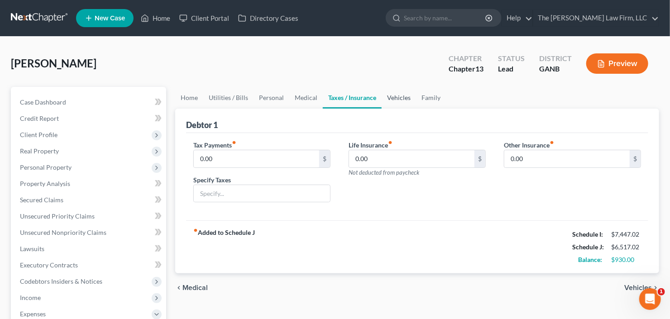
click at [395, 98] on link "Vehicles" at bounding box center [399, 98] width 34 height 22
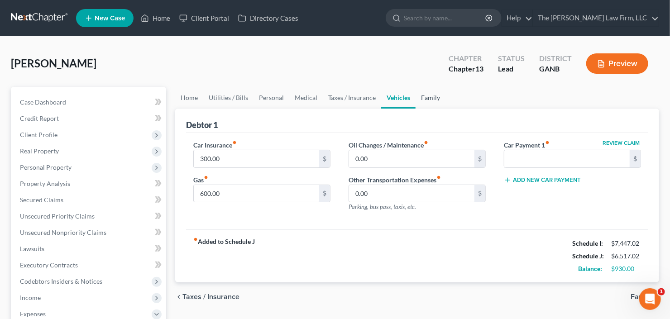
click at [420, 103] on link "Family" at bounding box center [431, 98] width 30 height 22
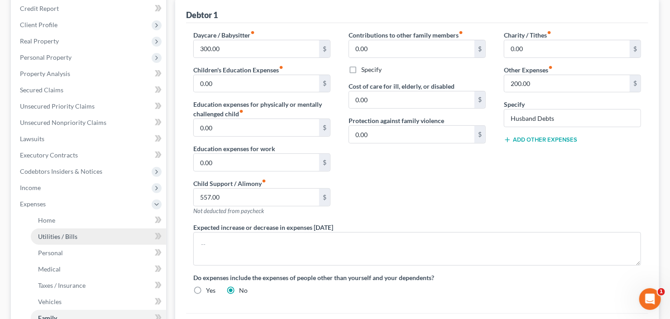
scroll to position [110, 0]
drag, startPoint x: 60, startPoint y: 124, endPoint x: 268, endPoint y: 130, distance: 208.0
click at [60, 124] on span "Unsecured Nonpriority Claims" at bounding box center [63, 123] width 87 height 8
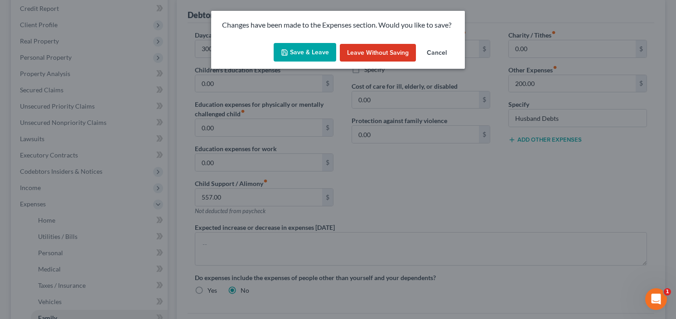
click at [296, 51] on button "Save & Leave" at bounding box center [305, 52] width 63 height 19
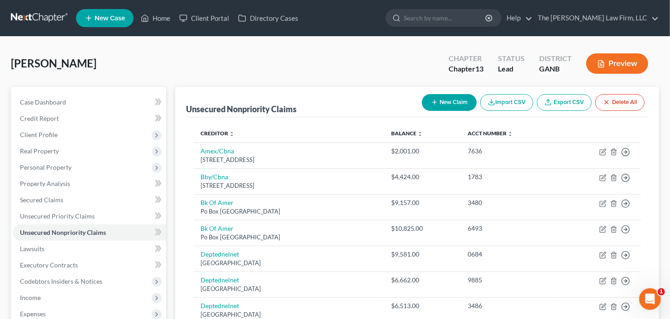
click at [448, 106] on button "New Claim" at bounding box center [449, 102] width 55 height 17
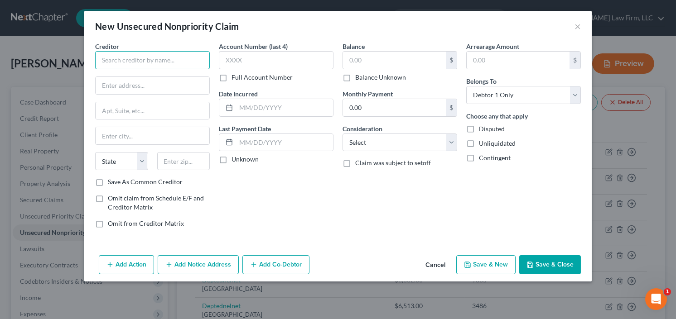
click at [167, 63] on input "text" at bounding box center [152, 60] width 115 height 18
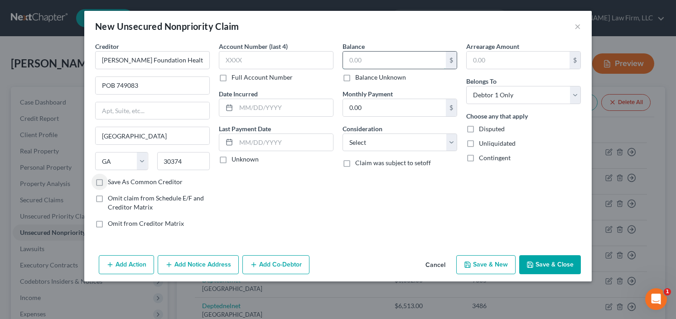
click at [384, 56] on input "text" at bounding box center [394, 60] width 103 height 17
click at [386, 145] on select "Select Cable / Satellite Services Collection Agency Credit Card Debt Debt Couns…" at bounding box center [399, 143] width 115 height 18
click at [342, 134] on select "Select Cable / Satellite Services Collection Agency Credit Card Debt Debt Couns…" at bounding box center [399, 143] width 115 height 18
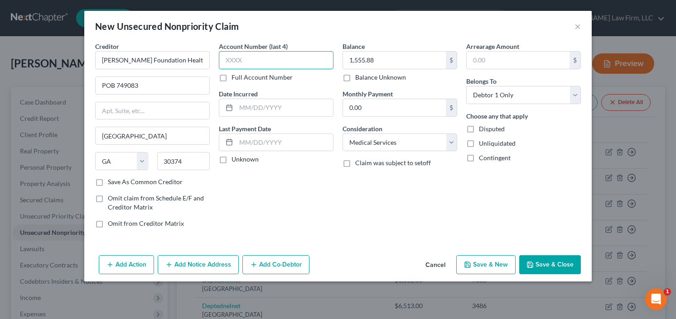
click at [269, 58] on input "text" at bounding box center [276, 60] width 115 height 18
click at [276, 107] on input "text" at bounding box center [284, 107] width 97 height 17
click at [265, 107] on input "2025" at bounding box center [284, 107] width 97 height 17
drag, startPoint x: 265, startPoint y: 107, endPoint x: 232, endPoint y: 109, distance: 33.1
click at [232, 109] on div "2025" at bounding box center [276, 108] width 115 height 18
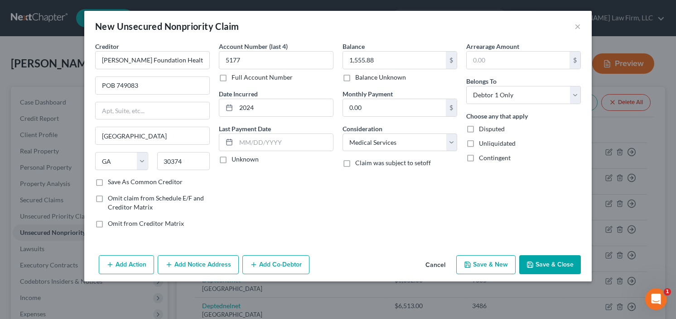
click at [544, 260] on button "Save & Close" at bounding box center [550, 264] width 62 height 19
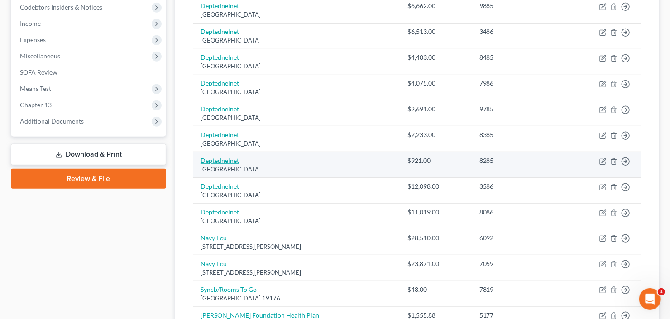
click at [75, 148] on link "Download & Print" at bounding box center [88, 154] width 155 height 21
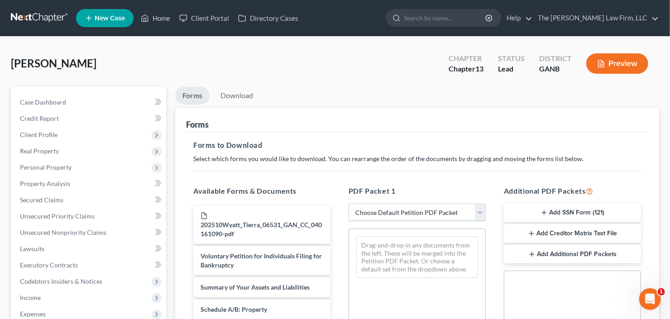
click at [407, 207] on select "Choose Default Petition PDF Packet Complete Bankruptcy Petition (all forms and …" at bounding box center [417, 213] width 137 height 18
click at [349, 204] on select "Choose Default Petition PDF Packet Complete Bankruptcy Petition (all forms and …" at bounding box center [417, 213] width 137 height 18
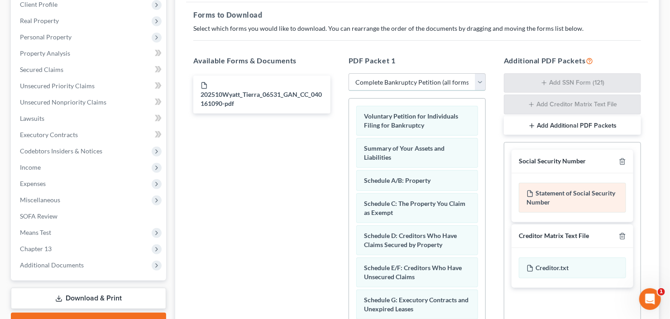
scroll to position [181, 0]
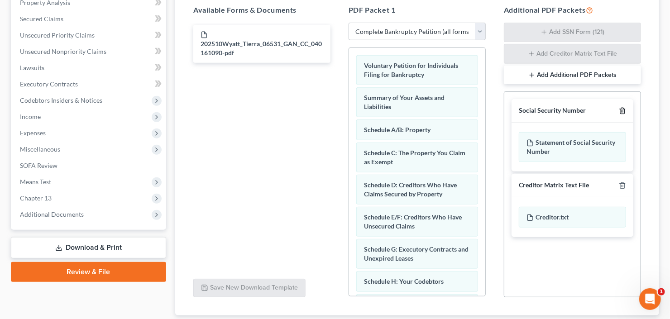
click at [623, 109] on icon "button" at bounding box center [622, 110] width 7 height 7
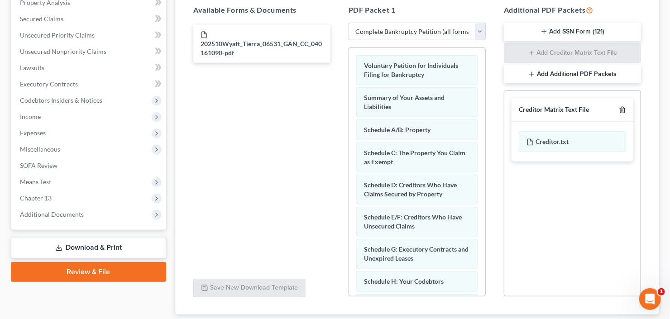
click at [623, 110] on line "button" at bounding box center [623, 111] width 0 height 2
click at [623, 109] on div "Social Security Number Statement of Social Security Number Creditor Matrix Text…" at bounding box center [572, 194] width 137 height 206
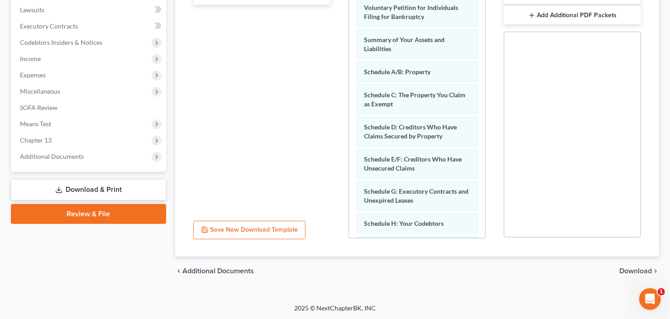
click at [632, 271] on span "Download" at bounding box center [636, 271] width 33 height 7
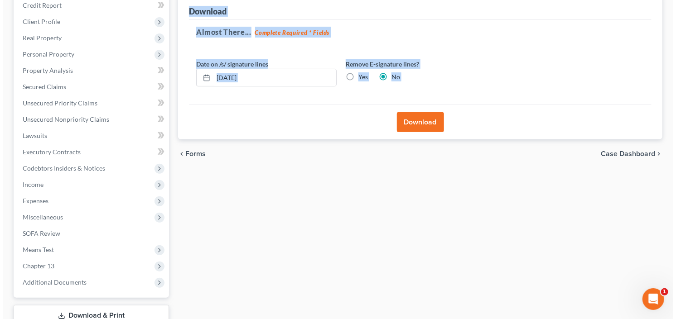
scroll to position [32, 0]
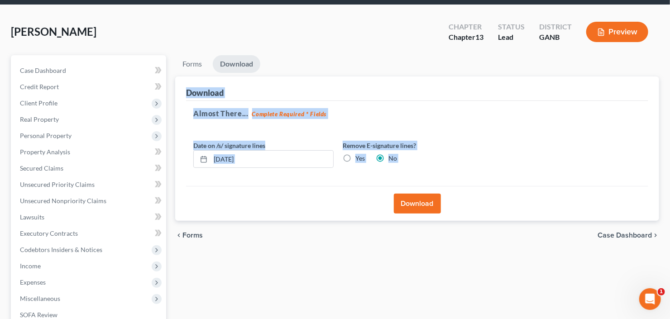
click at [410, 198] on button "Download" at bounding box center [417, 204] width 47 height 20
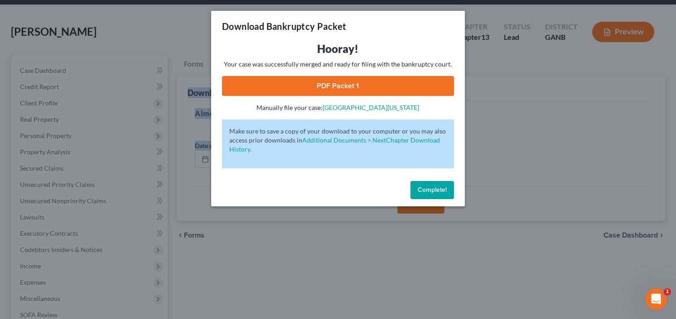
click at [284, 81] on link "PDF Packet 1" at bounding box center [338, 86] width 232 height 20
click at [434, 188] on span "Complete!" at bounding box center [432, 190] width 29 height 8
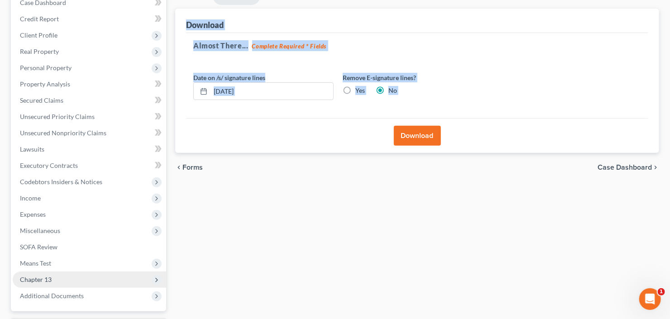
scroll to position [177, 0]
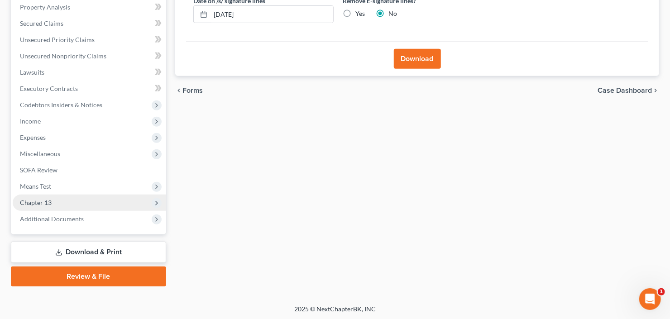
click at [40, 200] on span "Chapter 13" at bounding box center [36, 203] width 32 height 8
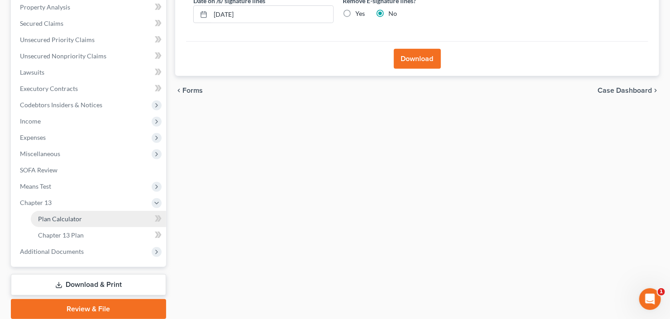
click at [73, 218] on span "Plan Calculator" at bounding box center [60, 219] width 44 height 8
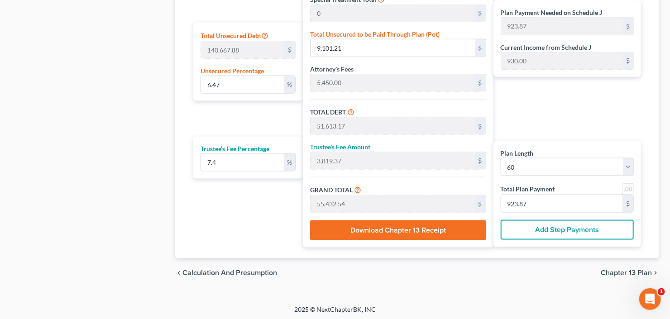
scroll to position [305, 0]
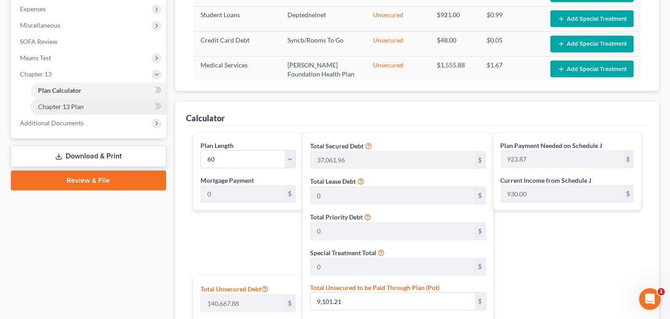
click at [61, 105] on span "Chapter 13 Plan" at bounding box center [61, 107] width 46 height 8
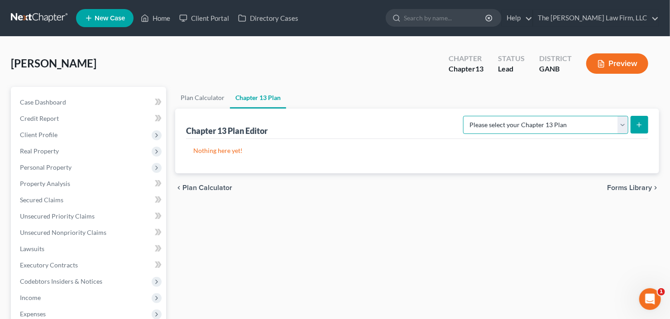
drag, startPoint x: 622, startPoint y: 122, endPoint x: 622, endPoint y: 131, distance: 9.1
click at [622, 122] on select "Please select your Chapter 13 Plan National Form Plan - Official Form 113 North…" at bounding box center [545, 125] width 165 height 18
click at [465, 116] on select "Please select your Chapter 13 Plan National Form Plan - Official Form 113 North…" at bounding box center [545, 125] width 165 height 18
click at [641, 123] on icon "submit" at bounding box center [639, 124] width 7 height 7
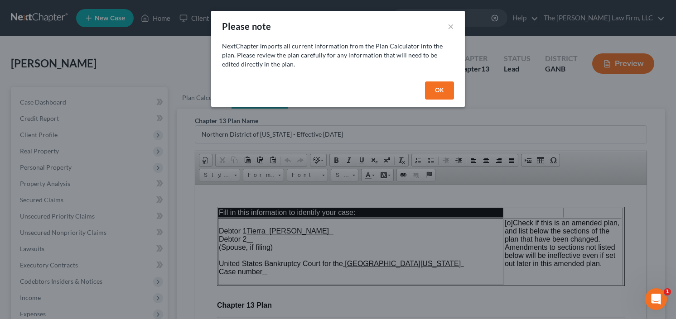
click at [453, 80] on div "OK" at bounding box center [338, 92] width 254 height 29
click at [438, 87] on button "OK" at bounding box center [439, 91] width 29 height 18
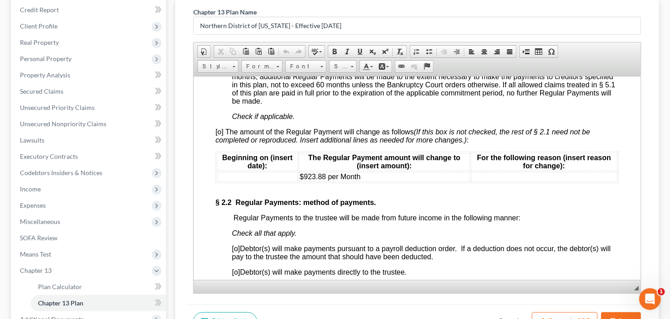
scroll to position [544, 0]
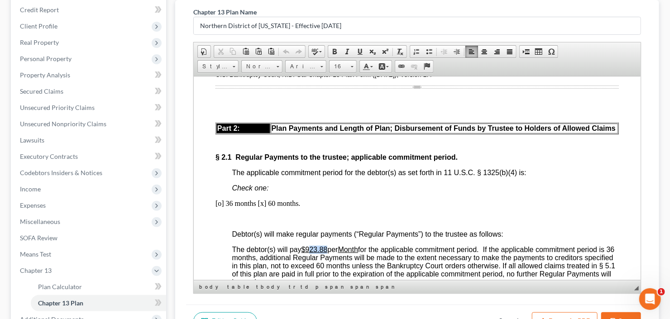
drag, startPoint x: 310, startPoint y: 253, endPoint x: 327, endPoint y: 252, distance: 17.7
click at [327, 252] on u "$923.88" at bounding box center [314, 250] width 26 height 8
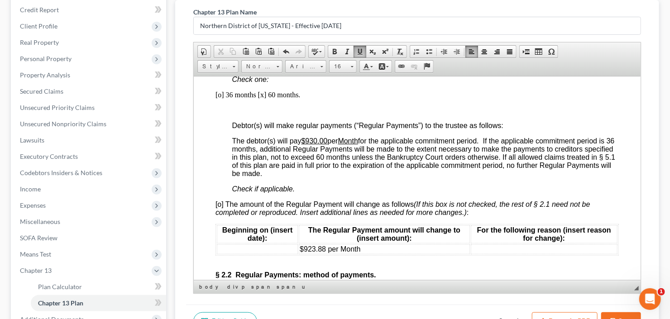
scroll to position [725, 0]
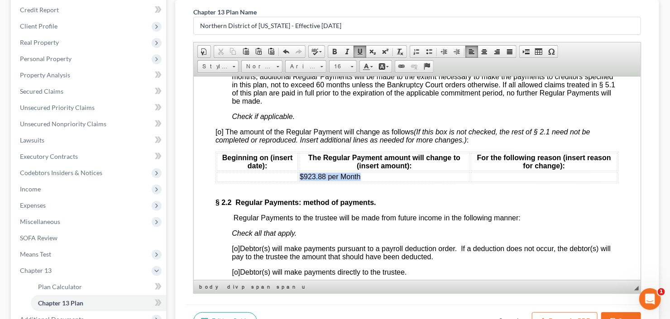
drag, startPoint x: 334, startPoint y: 183, endPoint x: 298, endPoint y: 183, distance: 35.8
click at [299, 182] on td "$923.88 per Month" at bounding box center [384, 177] width 171 height 10
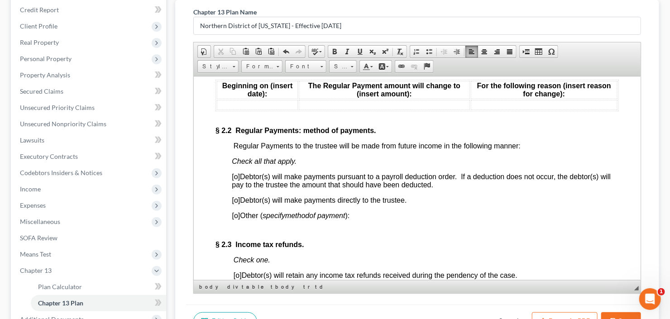
scroll to position [797, 0]
click at [235, 203] on span "[o]" at bounding box center [236, 200] width 8 height 8
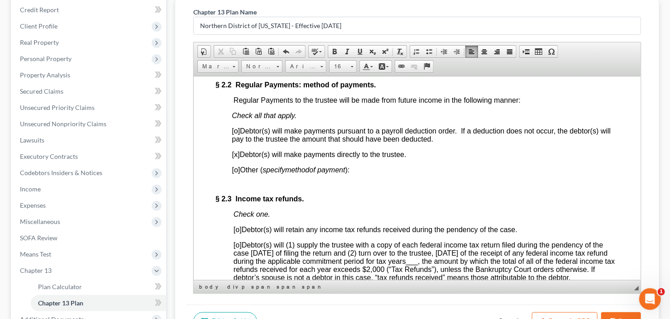
scroll to position [870, 0]
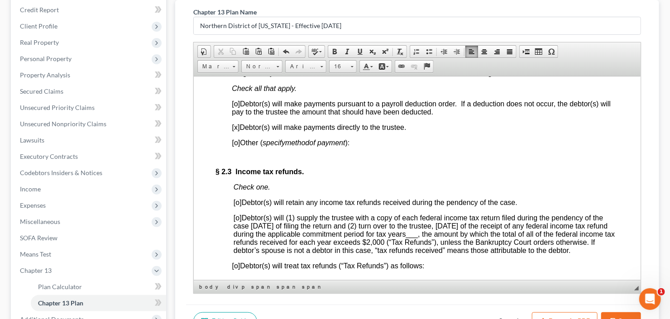
click at [236, 222] on span "[o]" at bounding box center [237, 218] width 8 height 8
click at [418, 238] on span "___" at bounding box center [412, 234] width 12 height 8
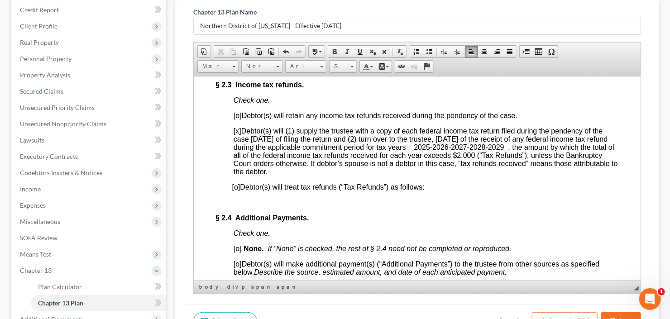
scroll to position [978, 0]
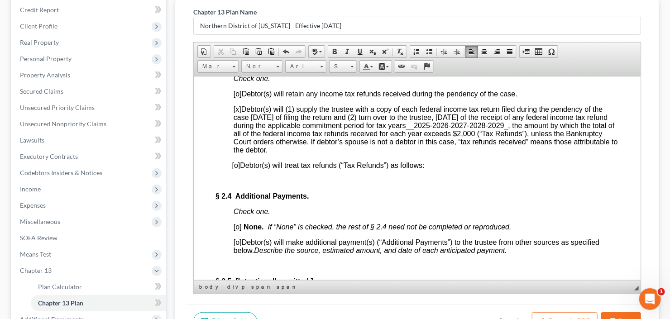
click at [236, 231] on span "[o]" at bounding box center [237, 227] width 8 height 8
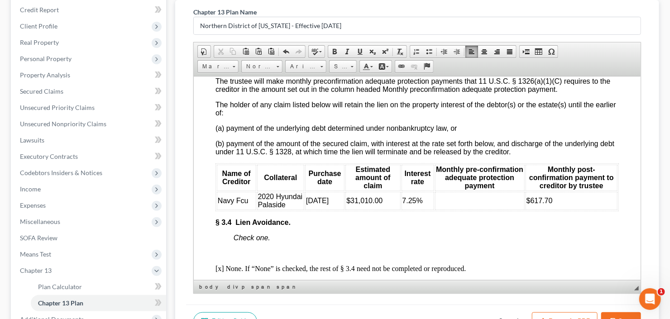
scroll to position [1812, 0]
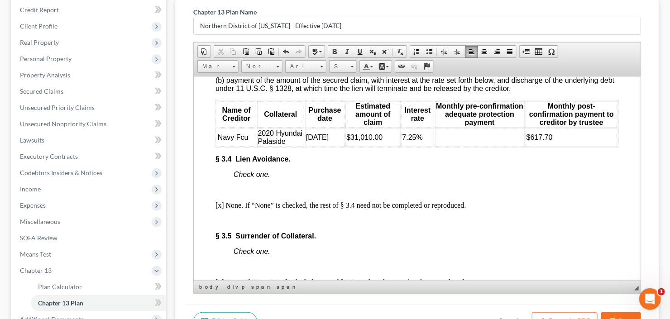
click at [454, 146] on td at bounding box center [480, 137] width 90 height 18
drag, startPoint x: 528, startPoint y: 196, endPoint x: 552, endPoint y: 195, distance: 24.0
click at [552, 146] on td "$617.70" at bounding box center [571, 137] width 92 height 18
click at [584, 146] on td "$$300 to $850 in" at bounding box center [571, 137] width 92 height 18
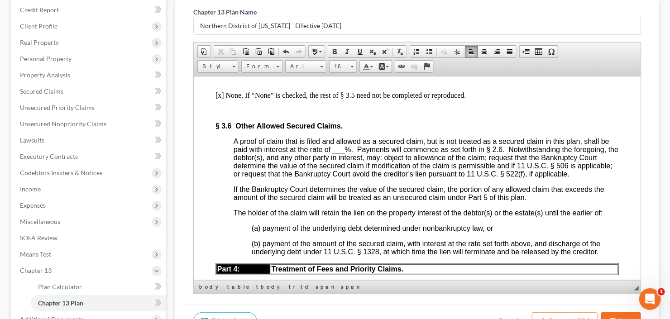
scroll to position [2066, 0]
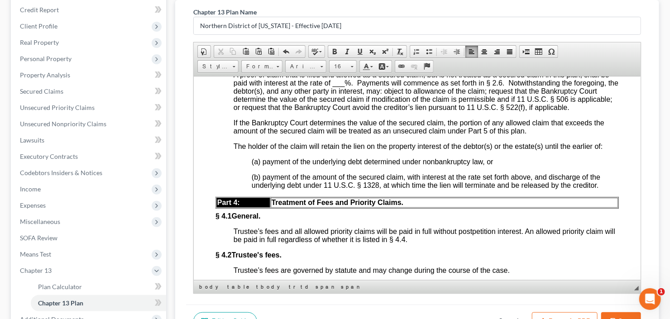
click at [339, 87] on span "___" at bounding box center [338, 83] width 12 height 8
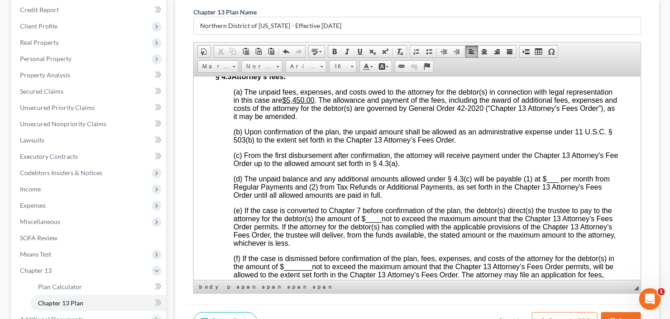
scroll to position [2355, 0]
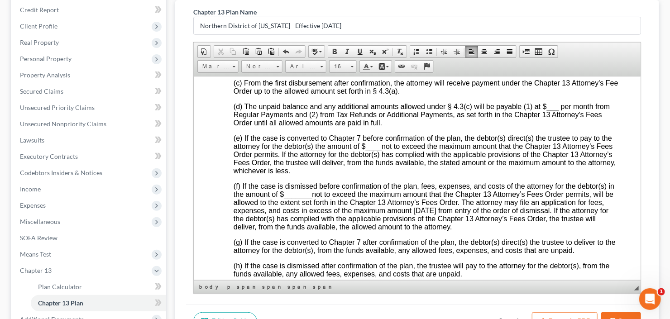
click at [549, 110] on span "___" at bounding box center [553, 106] width 12 height 8
click at [368, 174] on span "(e) If the case is converted to Chapter 7 before confirmation of the plan, the …" at bounding box center [424, 154] width 383 height 40
click at [371, 150] on span "____" at bounding box center [374, 146] width 16 height 8
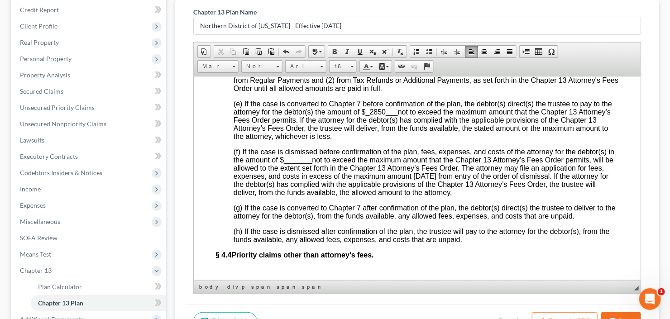
scroll to position [2392, 0]
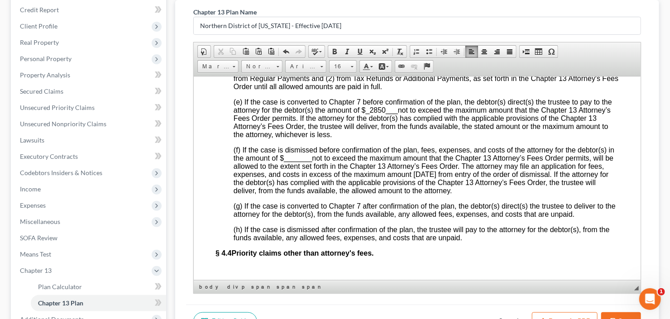
click at [299, 194] on span "(f) If the case is dismissed before confirmation of the plan, fees, expenses, a…" at bounding box center [423, 170] width 381 height 48
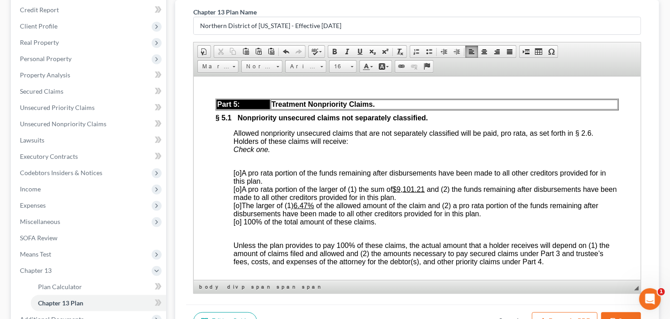
scroll to position [2682, 0]
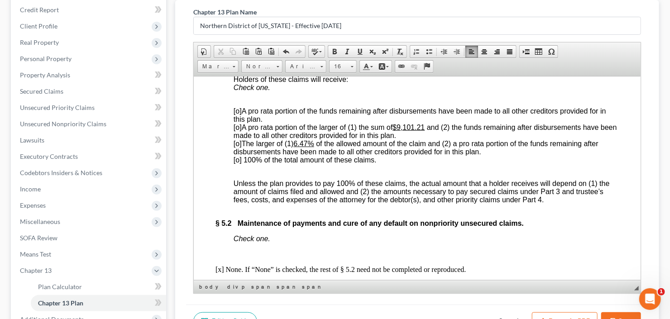
click at [236, 131] on span "[o]" at bounding box center [237, 127] width 8 height 8
drag, startPoint x: 429, startPoint y: 203, endPoint x: 409, endPoint y: 204, distance: 20.8
click at [409, 139] on span "[c ] A pro rata portion of the larger of (1) the sum of $9,101.21 and (2) the f…" at bounding box center [424, 131] width 383 height 16
click at [296, 155] on span "[o] The larger of (1) 6.47% of the allowed amount of the claim and (2) a pro ra…" at bounding box center [415, 148] width 365 height 16
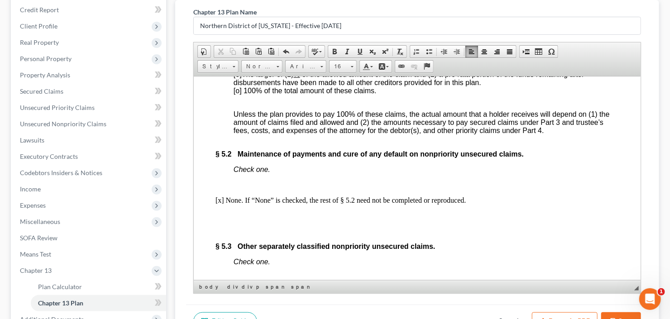
scroll to position [2754, 0]
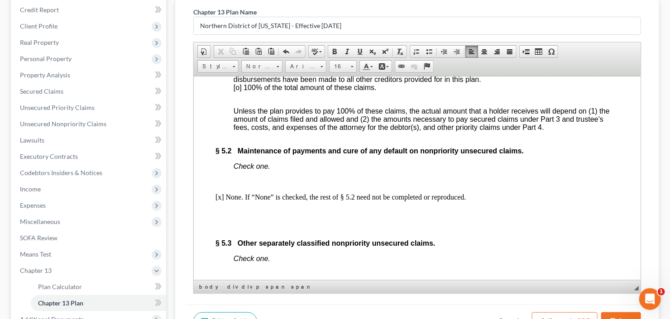
click at [236, 58] on span "[c ]" at bounding box center [237, 55] width 8 height 8
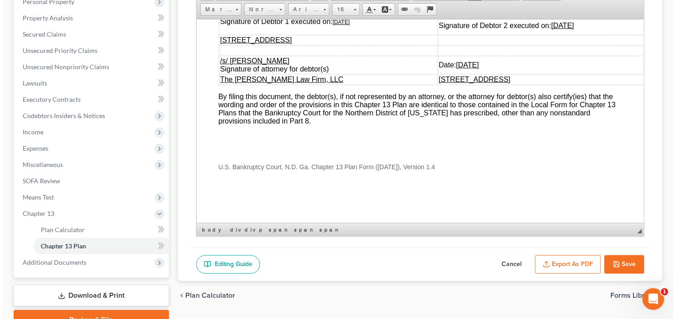
scroll to position [209, 0]
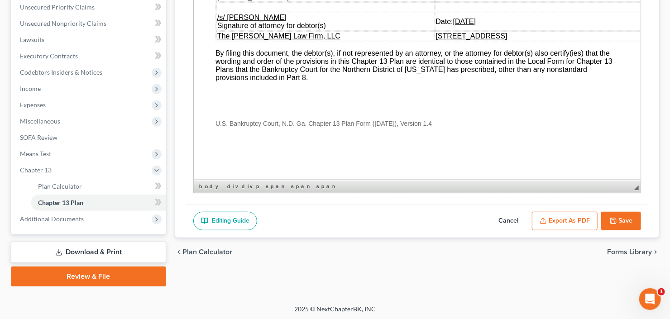
click at [553, 218] on button "Export as PDF" at bounding box center [565, 221] width 66 height 19
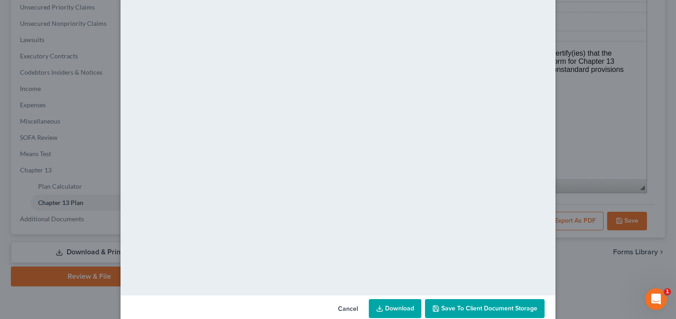
scroll to position [59, 0]
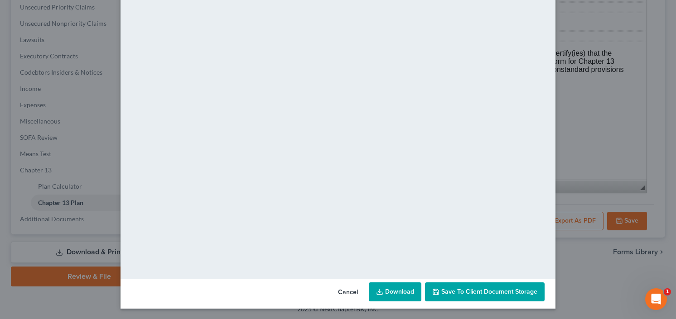
click at [390, 287] on link "Download" at bounding box center [395, 292] width 53 height 19
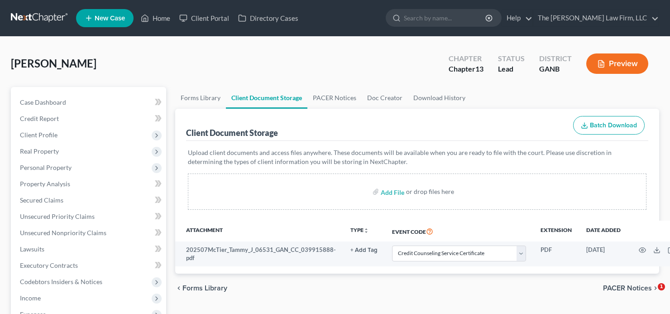
select select "5"
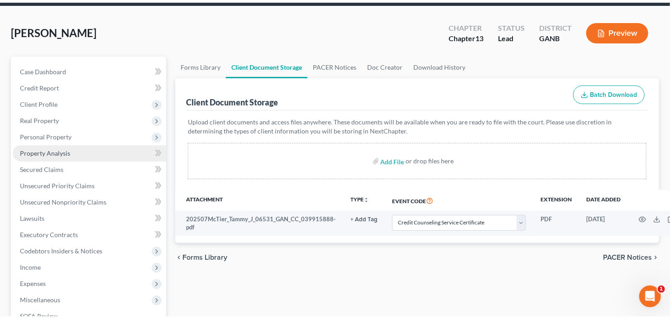
scroll to position [72, 0]
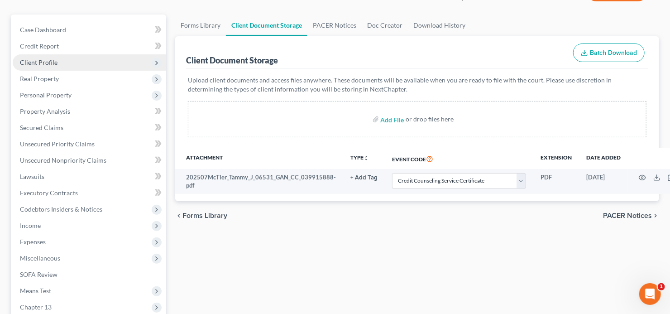
click at [72, 58] on span "Client Profile" at bounding box center [90, 62] width 154 height 16
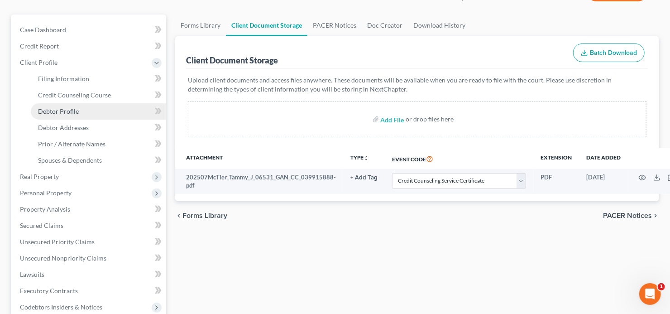
click at [70, 112] on span "Debtor Profile" at bounding box center [58, 111] width 41 height 8
select select "0"
select select "1"
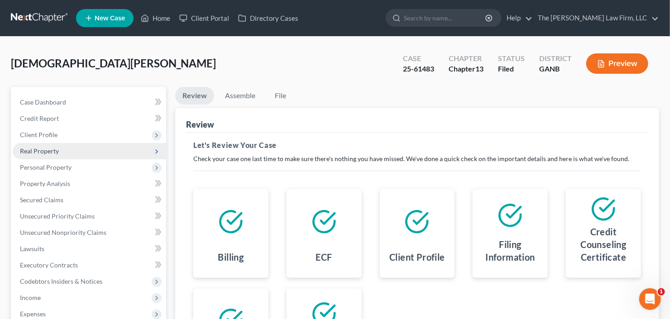
click at [57, 153] on span "Real Property" at bounding box center [39, 151] width 39 height 8
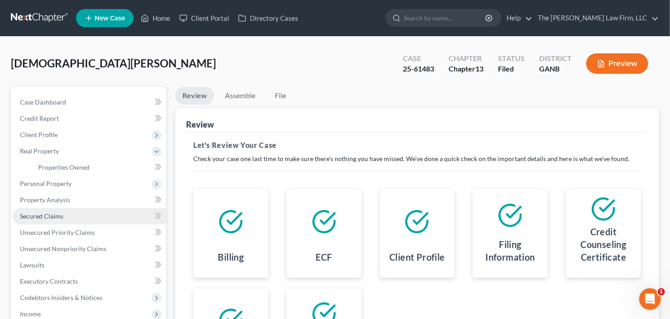
click at [56, 211] on link "Secured Claims" at bounding box center [90, 216] width 154 height 16
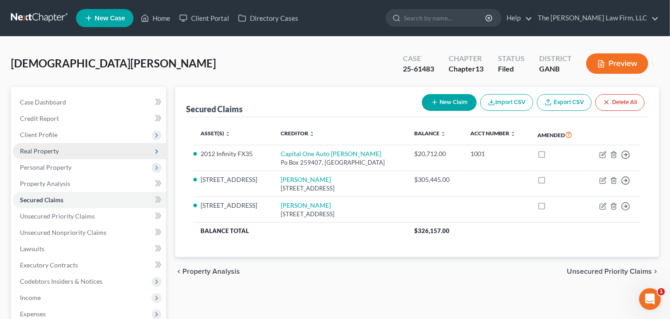
click at [69, 148] on span "Real Property" at bounding box center [90, 151] width 154 height 16
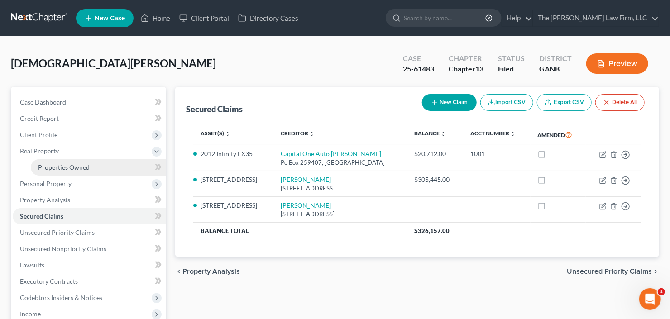
click at [74, 167] on span "Properties Owned" at bounding box center [64, 168] width 52 height 8
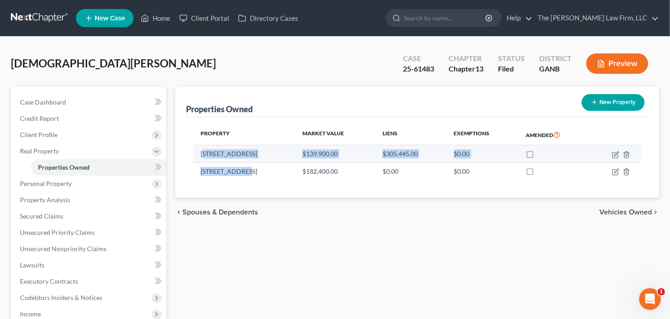
drag, startPoint x: 242, startPoint y: 171, endPoint x: 203, endPoint y: 153, distance: 42.8
click at [203, 153] on tbody "712 2nd Street $139,900.00 $305,445.00 $0.00 69 1Main Street $182,400.00 $0.00 …" at bounding box center [417, 162] width 448 height 34
click at [205, 153] on td "712 2nd Street" at bounding box center [244, 153] width 102 height 17
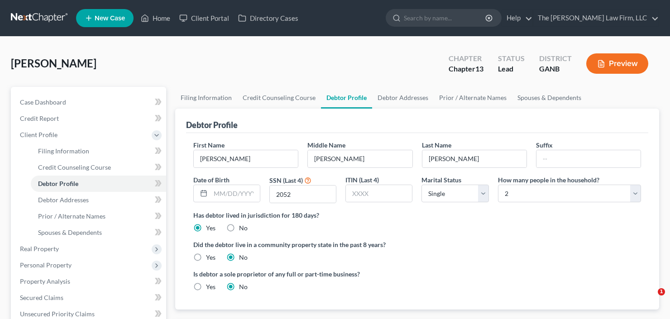
select select "0"
select select "1"
click at [58, 203] on link "Debtor Addresses" at bounding box center [98, 200] width 135 height 16
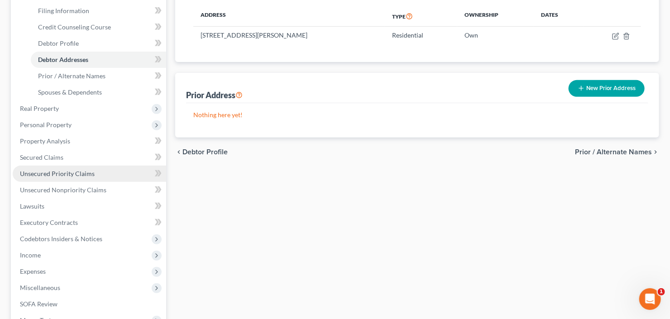
scroll to position [145, 0]
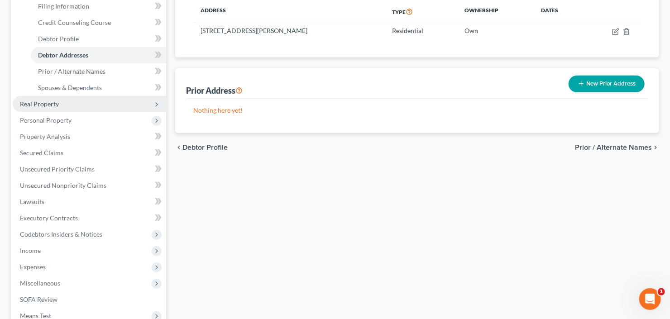
click at [72, 104] on span "Real Property" at bounding box center [90, 104] width 154 height 16
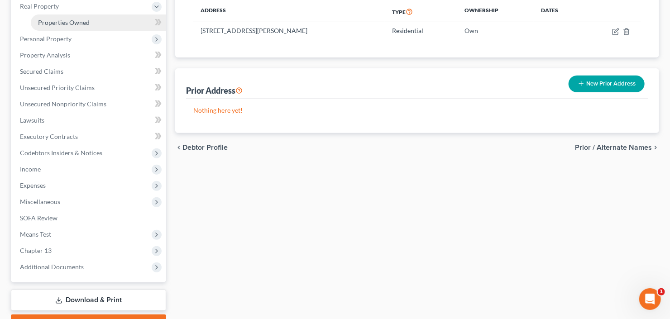
click at [106, 25] on link "Properties Owned" at bounding box center [98, 22] width 135 height 16
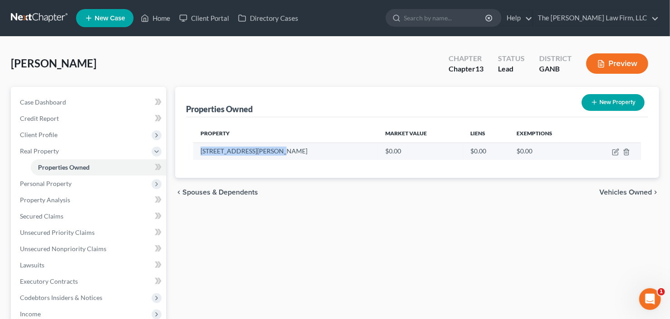
drag, startPoint x: 202, startPoint y: 152, endPoint x: 293, endPoint y: 149, distance: 90.6
click at [293, 149] on td "644 Laurel Wood Drive SW" at bounding box center [285, 151] width 185 height 17
copy td "644 Laurel Wood Drive SW"
click at [618, 153] on icon "button" at bounding box center [615, 152] width 7 height 7
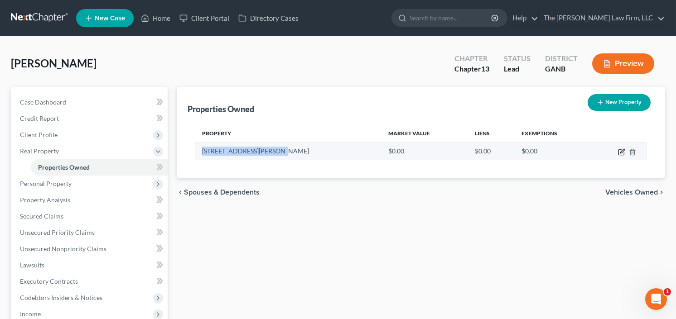
select select "10"
select select "32"
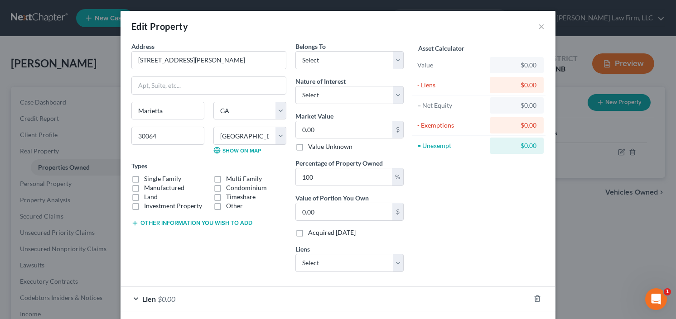
drag, startPoint x: 130, startPoint y: 181, endPoint x: 197, endPoint y: 145, distance: 75.0
click at [144, 183] on label "Manufactured" at bounding box center [164, 187] width 40 height 9
click at [148, 183] on input "Manufactured" at bounding box center [151, 186] width 6 height 6
click at [144, 188] on label "Manufactured" at bounding box center [164, 187] width 40 height 9
click at [148, 188] on input "Manufactured" at bounding box center [151, 186] width 6 height 6
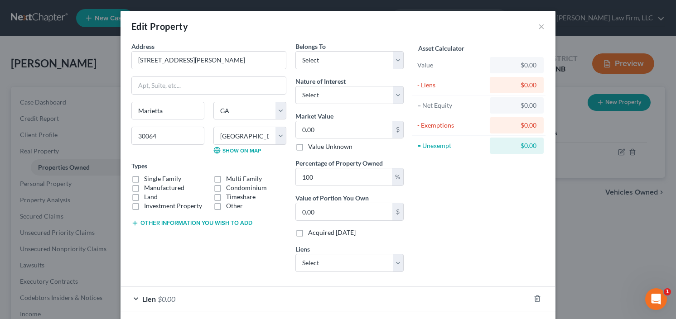
click at [144, 183] on label "Manufactured" at bounding box center [164, 187] width 40 height 9
click at [148, 183] on input "Manufactured" at bounding box center [151, 186] width 6 height 6
click at [144, 185] on label "Manufactured" at bounding box center [164, 187] width 40 height 9
click at [148, 185] on input "Manufactured" at bounding box center [151, 186] width 6 height 6
checkbox input "false"
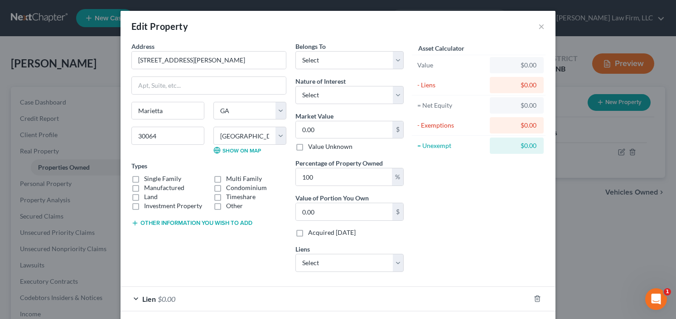
click at [144, 178] on label "Single Family" at bounding box center [162, 178] width 37 height 9
click at [148, 178] on input "Single Family" at bounding box center [151, 177] width 6 height 6
checkbox input "true"
click at [353, 58] on select "Select Debtor 1 Only Debtor 2 Only Debtor 1 And Debtor 2 Only At Least One Of T…" at bounding box center [349, 60] width 108 height 18
select select "0"
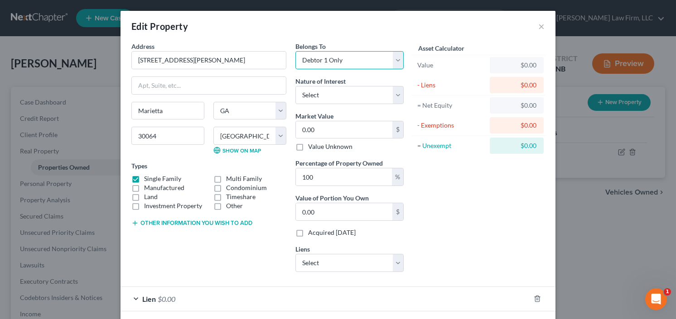
click at [295, 51] on select "Select Debtor 1 Only Debtor 2 Only Debtor 1 And Debtor 2 Only At Least One Of T…" at bounding box center [349, 60] width 108 height 18
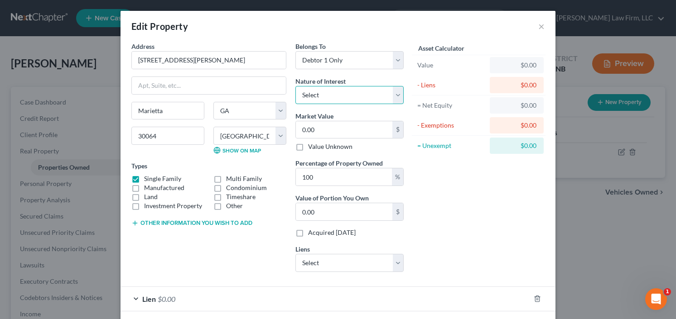
click at [341, 99] on select "Select Fee Simple Joint Tenant Life Estate Equitable Interest Future Interest T…" at bounding box center [349, 95] width 108 height 18
select select "0"
click at [295, 86] on select "Select Fee Simple Joint Tenant Life Estate Equitable Interest Future Interest T…" at bounding box center [349, 95] width 108 height 18
click at [333, 123] on input "0.00" at bounding box center [344, 129] width 96 height 17
type input "4"
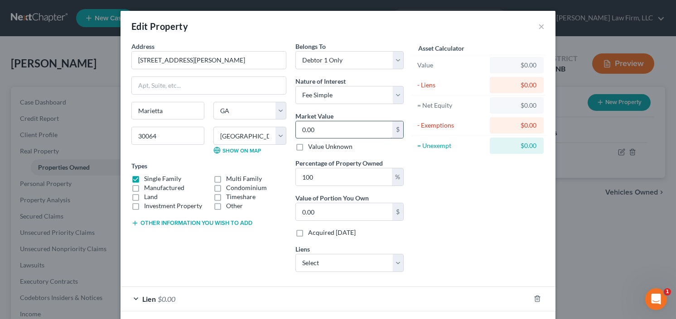
type input "4.00"
type input "47"
type input "47.00"
type input "479"
type input "479.00"
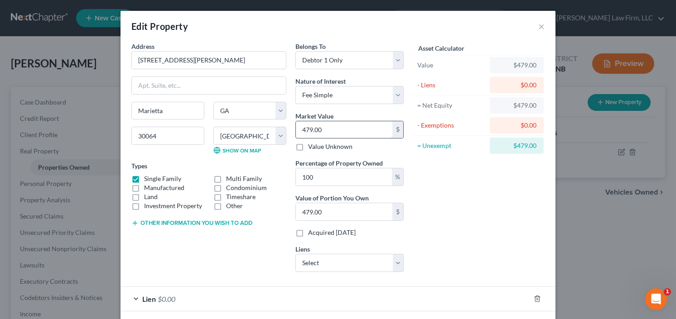
drag, startPoint x: 325, startPoint y: 131, endPoint x: 295, endPoint y: 133, distance: 30.0
click at [296, 133] on input "479.00" at bounding box center [344, 129] width 96 height 17
type input "4"
type input "4.00"
type input "47"
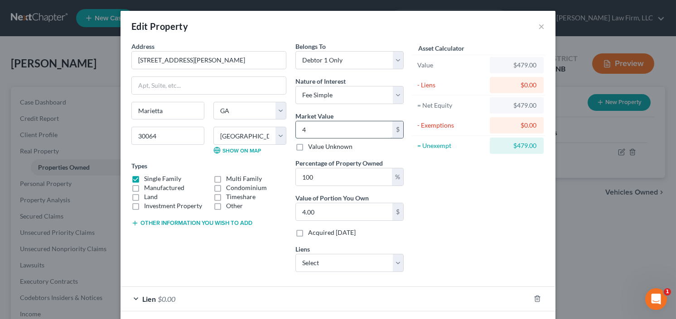
type input "47.00"
type input "479"
type input "479.00"
type input "4790"
type input "4,790.00"
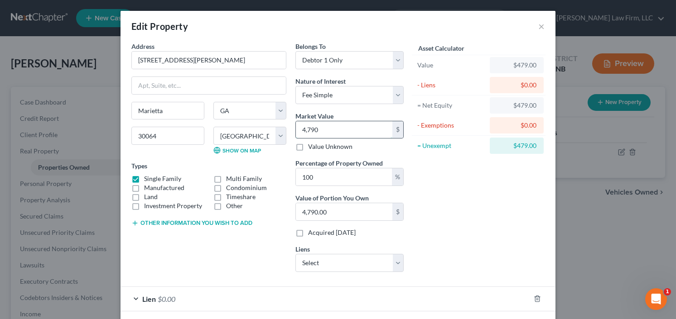
type input "4,7900"
type input "47,900.00"
type input "47,9000"
type input "479,000.00"
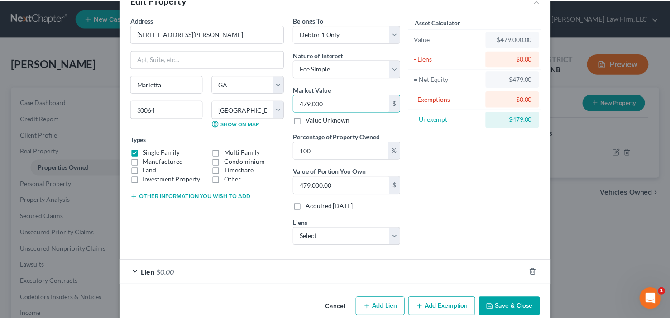
scroll to position [40, 0]
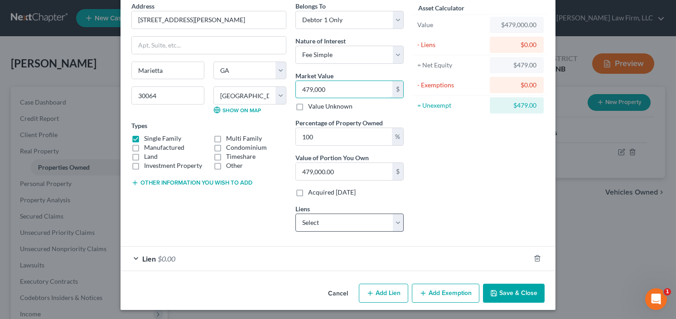
type input "479,000"
click at [359, 224] on select "Select Santander - $21,434.00 Vvauto Cntr - $0.00" at bounding box center [349, 223] width 108 height 18
click at [505, 292] on button "Save & Close" at bounding box center [514, 293] width 62 height 19
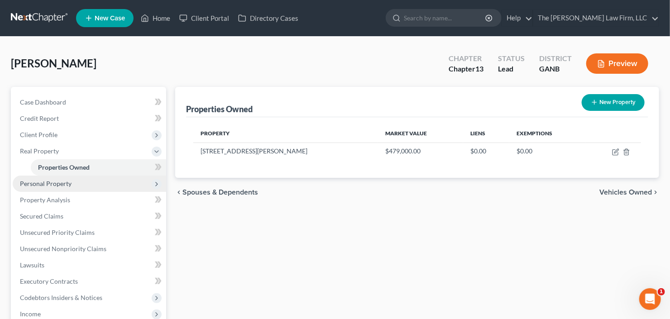
click at [67, 184] on span "Personal Property" at bounding box center [46, 184] width 52 height 8
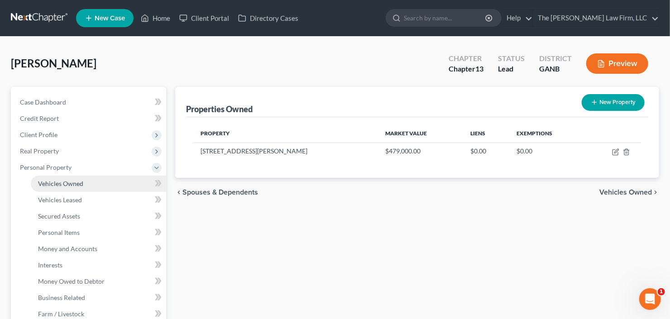
click at [71, 185] on span "Vehicles Owned" at bounding box center [60, 184] width 45 height 8
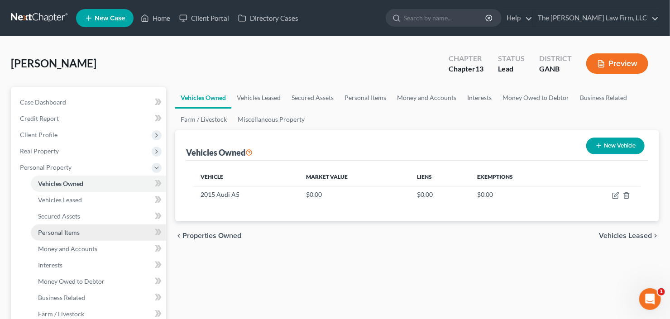
click at [58, 231] on span "Personal Items" at bounding box center [59, 233] width 42 height 8
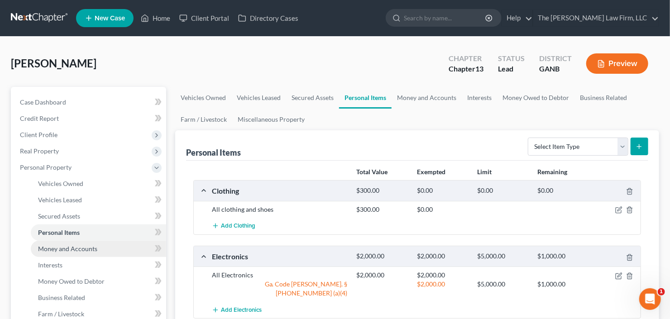
click at [63, 252] on link "Money and Accounts" at bounding box center [98, 249] width 135 height 16
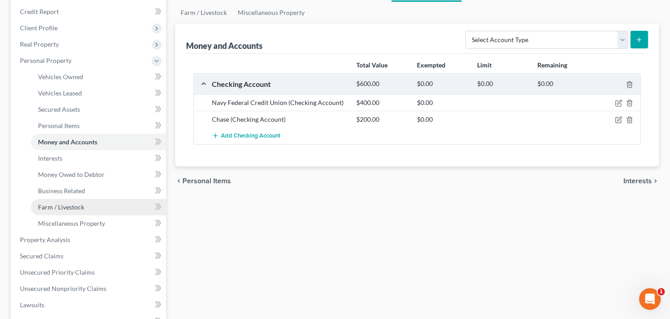
scroll to position [109, 0]
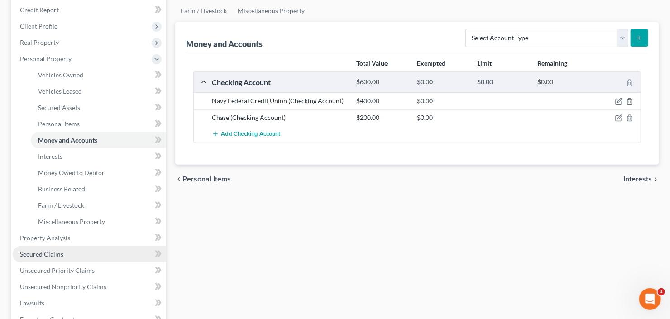
click at [53, 252] on span "Secured Claims" at bounding box center [41, 254] width 43 height 8
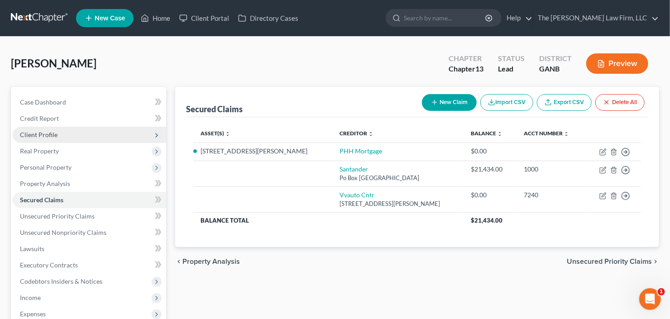
scroll to position [109, 0]
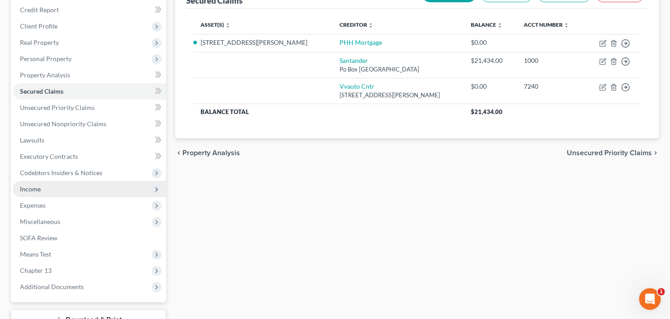
click at [47, 187] on span "Income" at bounding box center [90, 189] width 154 height 16
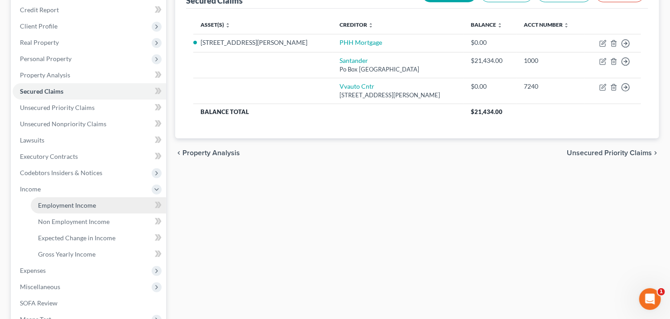
click at [58, 202] on span "Employment Income" at bounding box center [67, 206] width 58 height 8
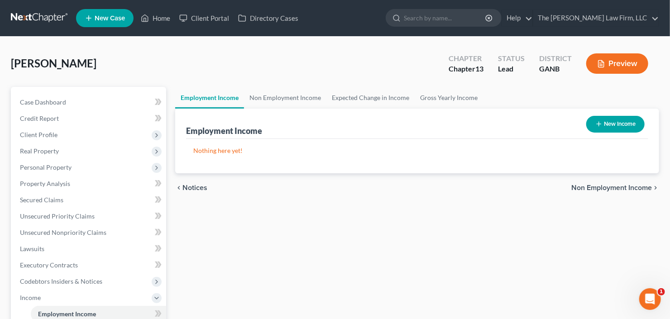
click at [604, 125] on button "New Income" at bounding box center [616, 124] width 58 height 17
select select "0"
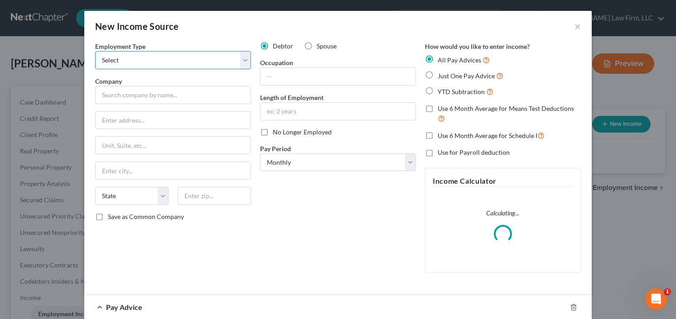
drag, startPoint x: 141, startPoint y: 58, endPoint x: 137, endPoint y: 67, distance: 9.3
click at [141, 58] on select "Select Full or Part Time Employment Self Employment" at bounding box center [173, 60] width 156 height 18
select select "0"
click at [95, 51] on select "Select Full or Part Time Employment Self Employment" at bounding box center [173, 60] width 156 height 18
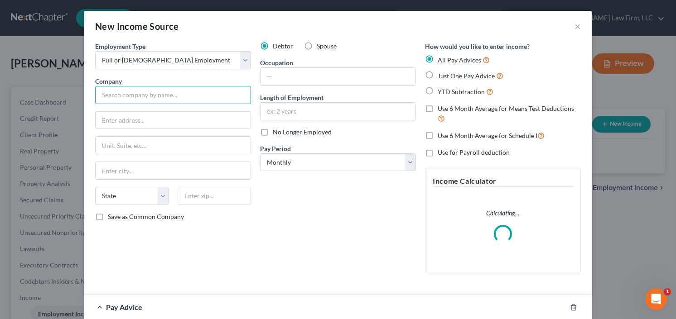
click at [125, 94] on input "text" at bounding box center [173, 95] width 156 height 18
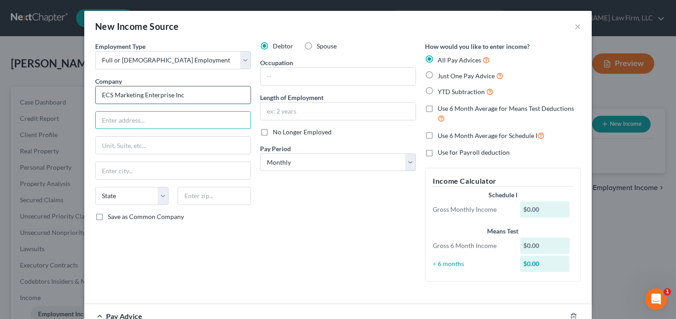
type input "ECS Marketing Enterprise Inc"
type input "3350 Riverview Parway"
type input "30339"
type input "Atlanta"
select select "10"
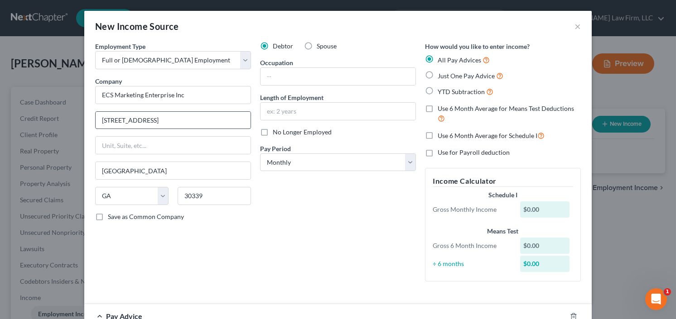
click at [153, 122] on input "3350 Riverview Parway" at bounding box center [173, 120] width 155 height 17
type input "3350 Riverview Parkway"
click at [438, 89] on label "YTD Subtraction" at bounding box center [466, 92] width 56 height 10
click at [441, 89] on input "YTD Subtraction" at bounding box center [444, 90] width 6 height 6
radio input "true"
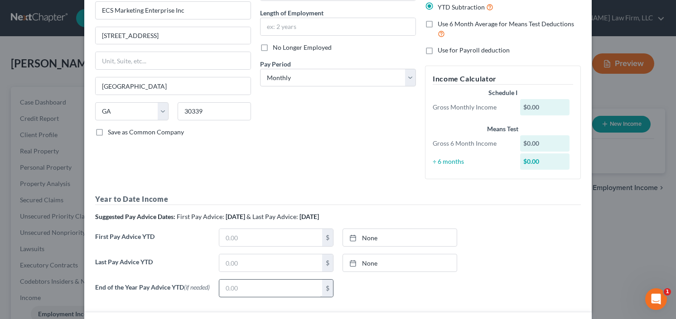
scroll to position [145, 0]
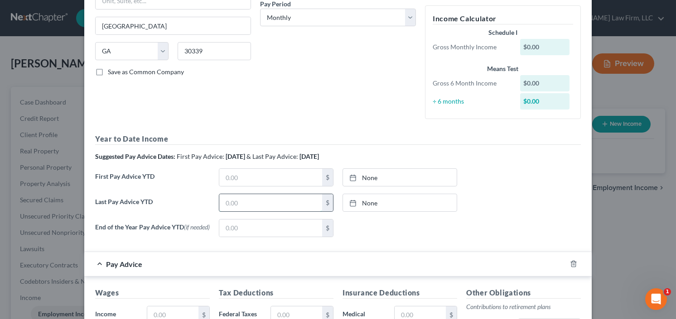
click at [249, 203] on input "text" at bounding box center [270, 202] width 103 height 17
click at [236, 202] on input "33,400.00" at bounding box center [270, 202] width 103 height 17
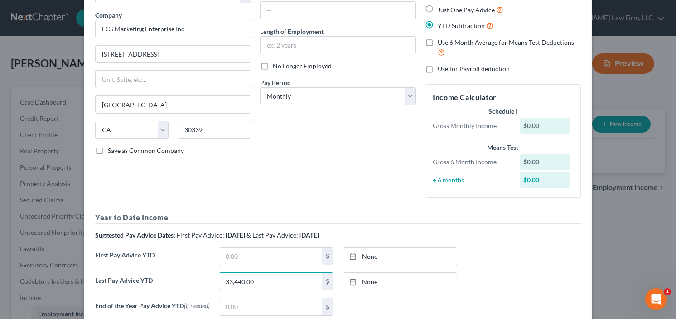
scroll to position [0, 0]
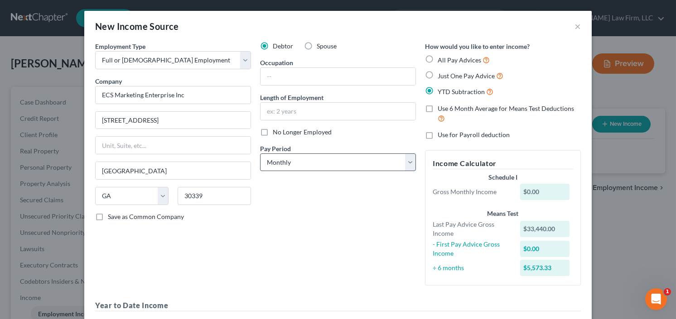
type input "33,440.00"
click at [315, 169] on select "Select Monthly Twice Monthly Every Other Week Weekly" at bounding box center [338, 163] width 156 height 18
select select "1"
click at [260, 154] on select "Select Monthly Twice Monthly Every Other Week Weekly" at bounding box center [338, 163] width 156 height 18
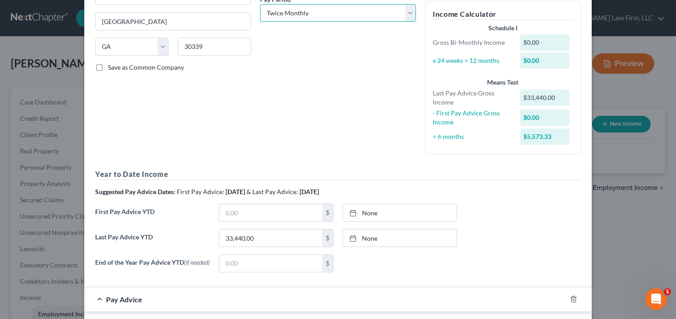
scroll to position [254, 0]
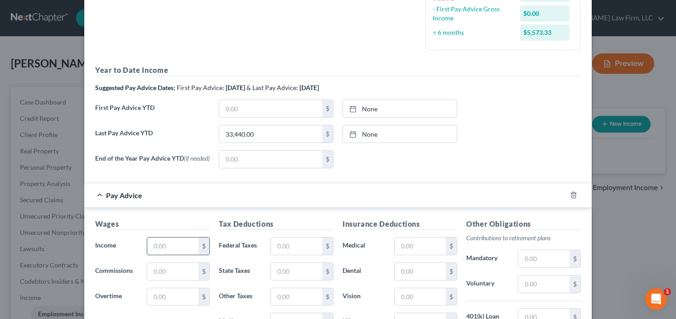
click at [170, 247] on input "text" at bounding box center [172, 246] width 51 height 17
type input "4,400.00"
click at [289, 248] on input "text" at bounding box center [296, 246] width 51 height 17
type input "274.32"
type input "124.33"
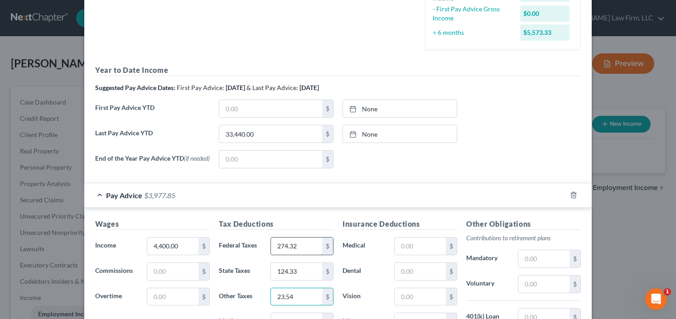
type input "23.54"
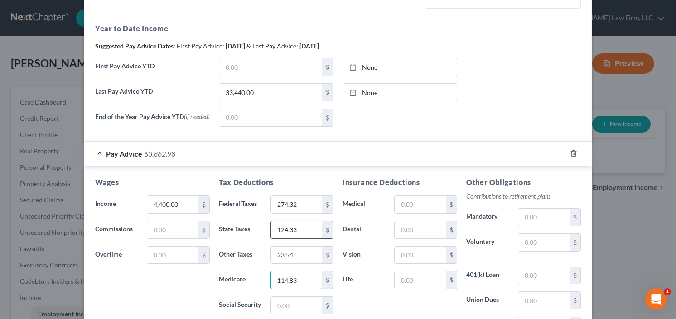
scroll to position [337, 0]
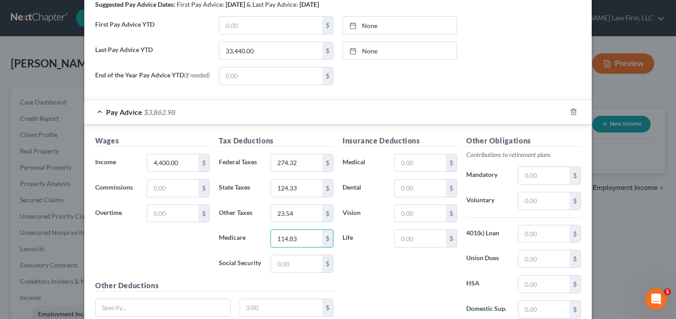
type input "114.83"
click at [397, 173] on div "Insurance Deductions Medical $ Dental $ Vision $ Life $" at bounding box center [400, 230] width 124 height 191
click at [403, 166] on input "text" at bounding box center [420, 162] width 51 height 17
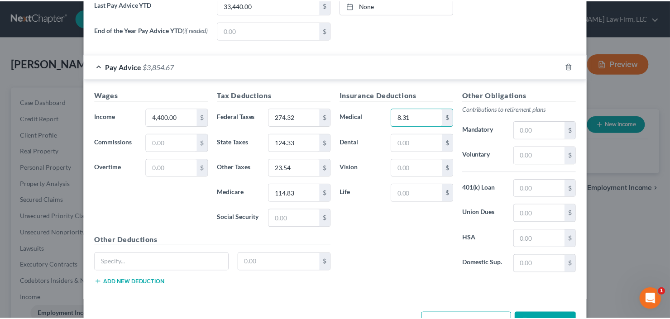
scroll to position [409, 0]
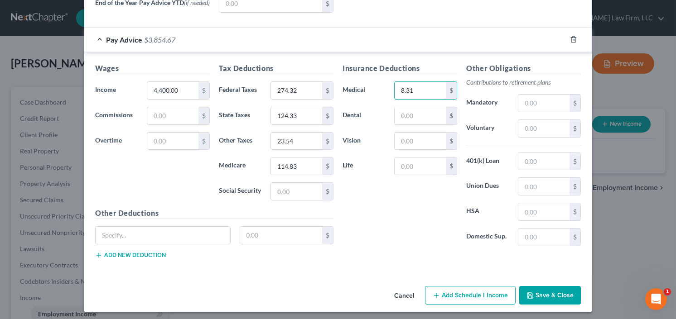
type input "8.31"
click at [547, 293] on button "Save & Close" at bounding box center [550, 295] width 62 height 19
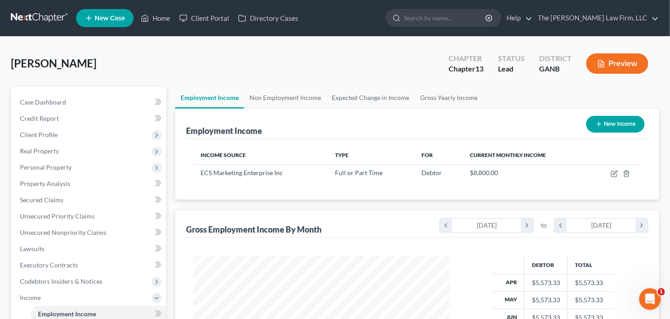
scroll to position [162, 272]
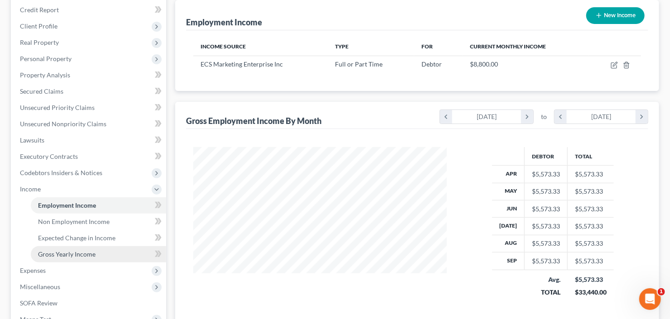
click at [61, 246] on link "Gross Yearly Income" at bounding box center [98, 254] width 135 height 16
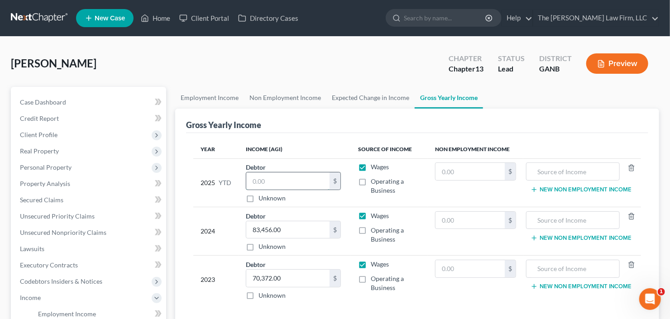
click at [271, 181] on input "text" at bounding box center [287, 181] width 83 height 17
type input "33,440"
click at [466, 170] on input "text" at bounding box center [470, 171] width 69 height 17
type input "1,460"
click at [548, 169] on input "text" at bounding box center [573, 171] width 84 height 17
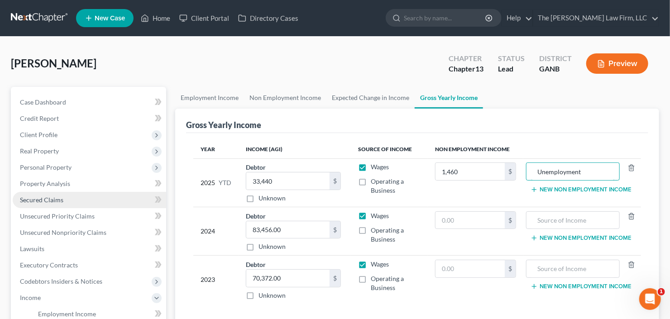
type input "Unemployment"
click at [26, 202] on span "Secured Claims" at bounding box center [41, 200] width 43 height 8
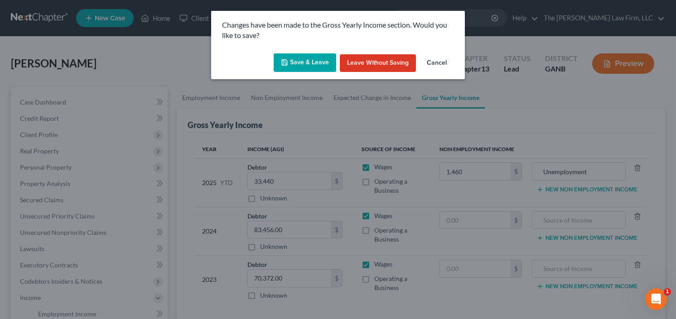
click at [285, 66] on icon "button" at bounding box center [284, 62] width 7 height 7
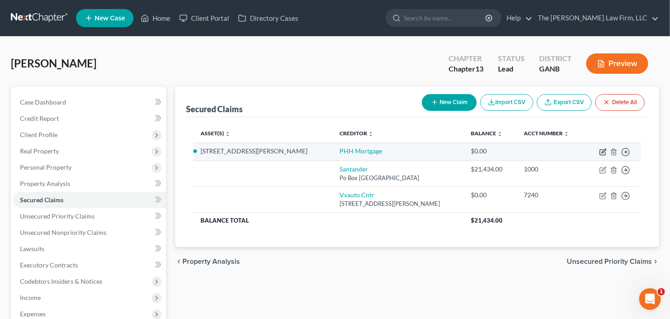
click at [600, 149] on icon "button" at bounding box center [603, 152] width 7 height 7
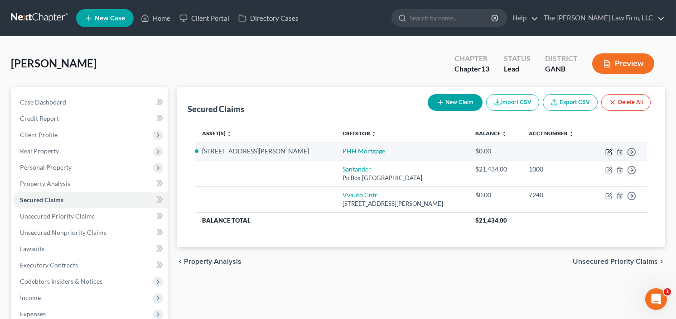
select select "2"
select select "0"
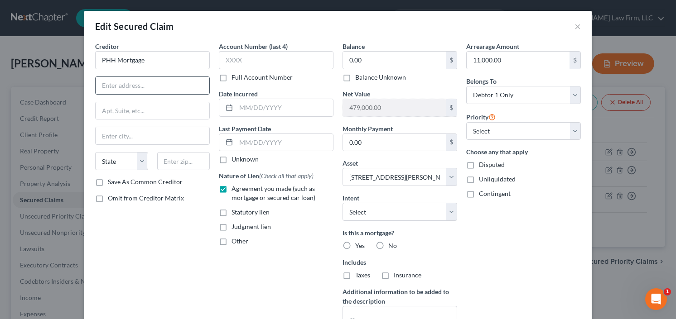
click at [130, 82] on input "text" at bounding box center [153, 85] width 114 height 17
type input "POB 660093"
click at [185, 158] on input "text" at bounding box center [183, 161] width 53 height 18
type input "75266"
type input "Dallas"
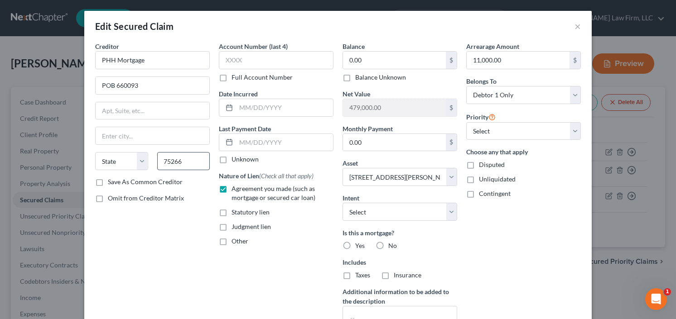
select select "45"
click at [355, 241] on label "Yes" at bounding box center [360, 245] width 10 height 9
click at [359, 241] on input "Yes" at bounding box center [362, 244] width 6 height 6
radio input "true"
click at [473, 61] on input "11,000.00" at bounding box center [518, 60] width 103 height 17
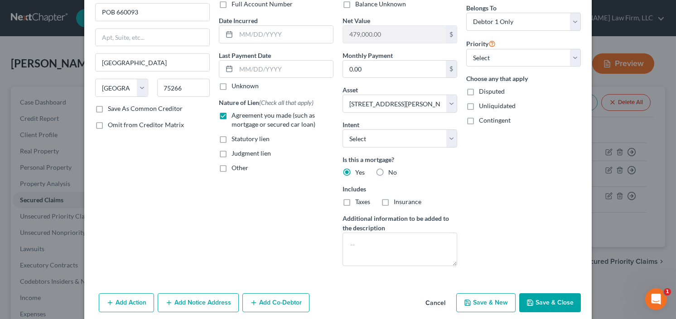
scroll to position [109, 0]
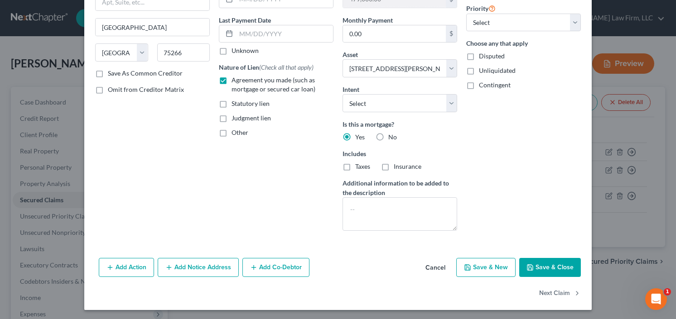
type input "12,000.00"
click at [552, 266] on button "Save & Close" at bounding box center [550, 267] width 62 height 19
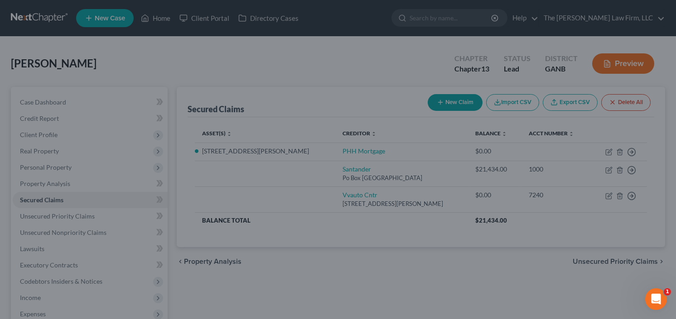
select select "2"
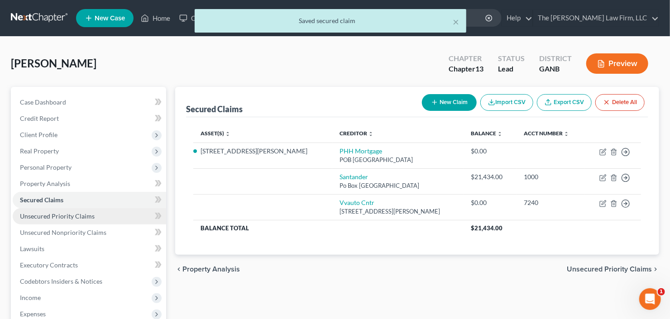
click at [63, 217] on span "Unsecured Priority Claims" at bounding box center [57, 216] width 75 height 8
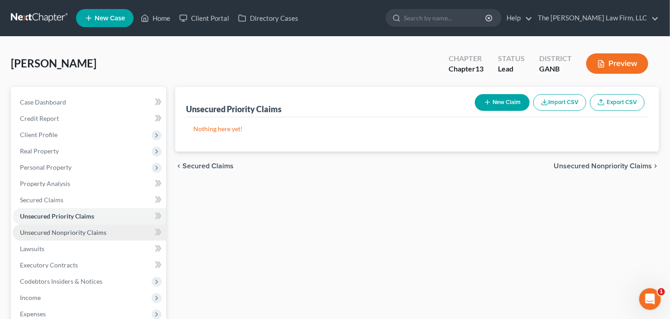
click at [69, 234] on span "Unsecured Nonpriority Claims" at bounding box center [63, 233] width 87 height 8
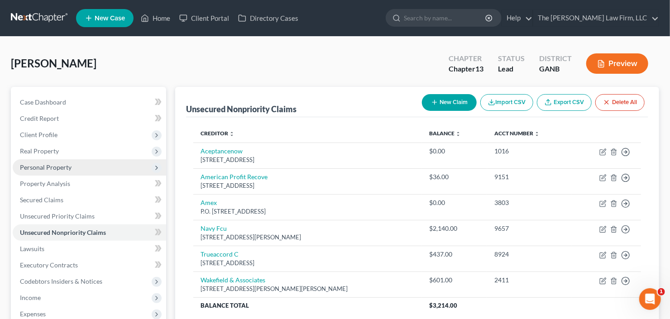
click at [72, 164] on span "Personal Property" at bounding box center [90, 167] width 154 height 16
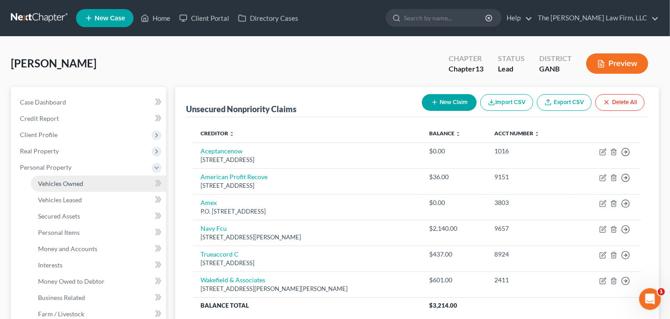
click at [80, 186] on span "Vehicles Owned" at bounding box center [60, 184] width 45 height 8
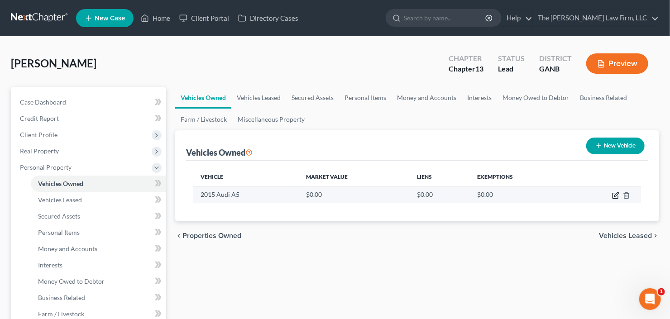
click at [616, 193] on icon "button" at bounding box center [617, 195] width 4 height 4
select select "0"
select select "11"
select select "0"
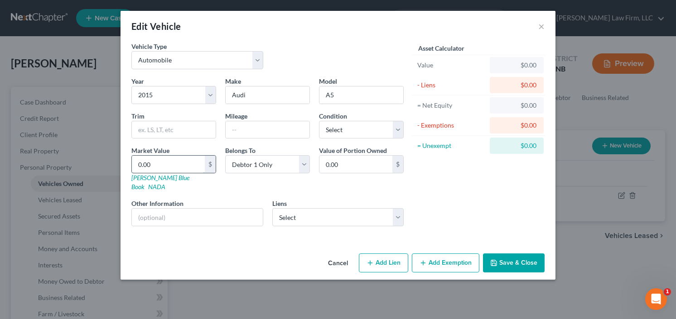
click at [168, 163] on input "0.00" at bounding box center [168, 164] width 73 height 17
type input "6"
type input "6.00"
type input "60"
type input "60.00"
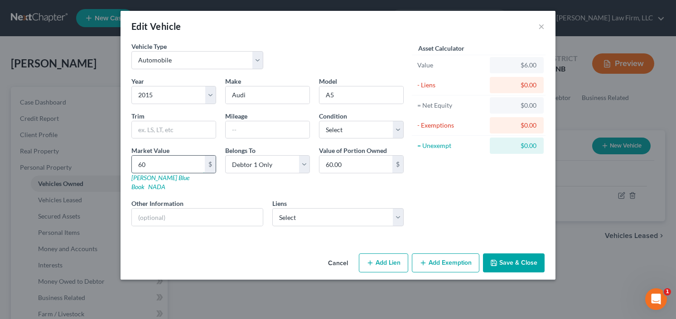
type input "600"
type input "600.00"
type input "6000"
type input "6,000.00"
type input "6,000"
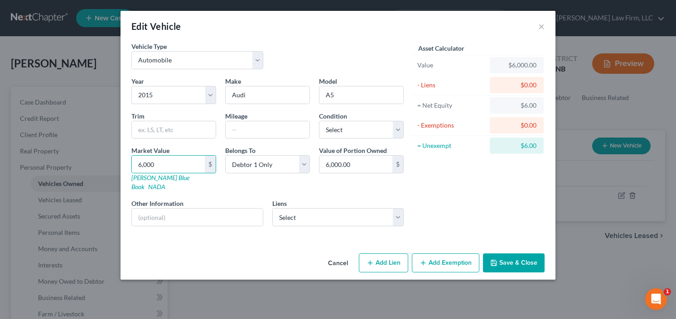
click at [456, 254] on button "Add Exemption" at bounding box center [445, 263] width 67 height 19
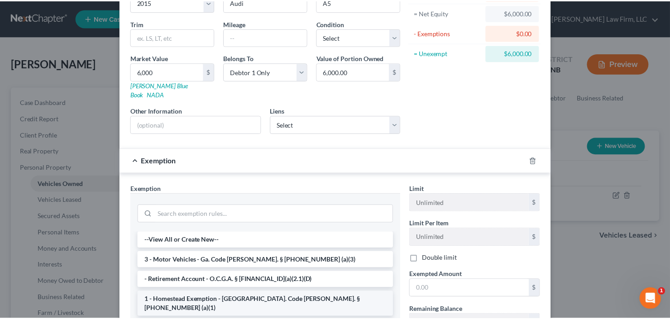
scroll to position [145, 0]
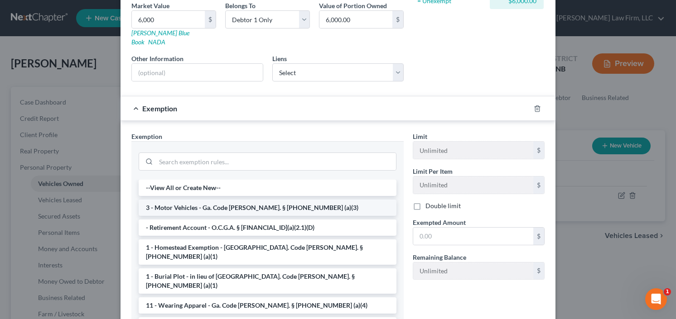
click at [208, 200] on li "3 - Motor Vehicles - Ga. Code Ann. § 44-13-100 (a)(3)" at bounding box center [268, 208] width 258 height 16
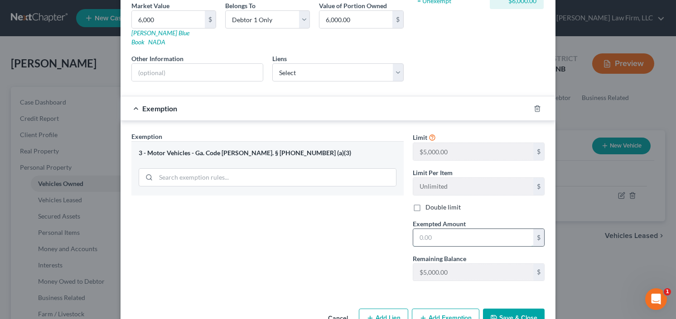
click at [462, 232] on input "text" at bounding box center [473, 237] width 120 height 17
click at [401, 229] on div "Exemption Set must be selected for CA. Exemption * 3 - Motor Vehicles - Ga. Cod…" at bounding box center [338, 210] width 422 height 157
type input "5,000"
click at [518, 309] on button "Save & Close" at bounding box center [514, 318] width 62 height 19
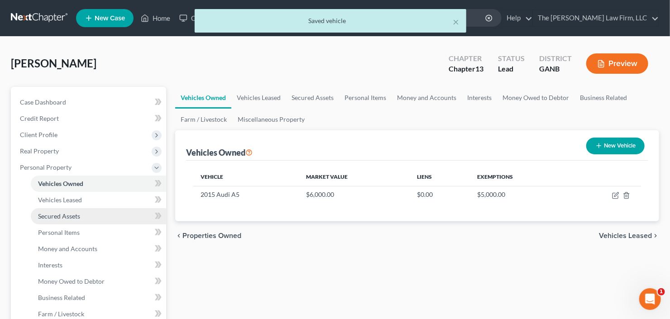
click at [62, 215] on span "Secured Assets" at bounding box center [59, 216] width 42 height 8
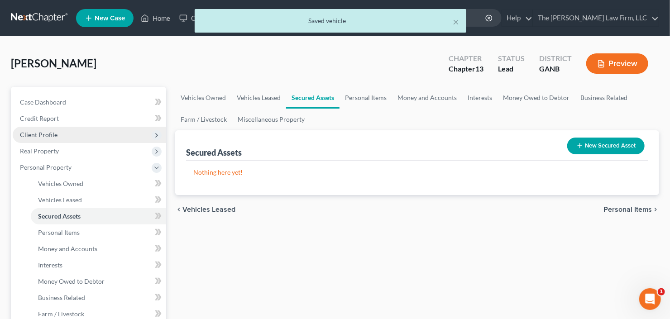
click at [72, 135] on span "Client Profile" at bounding box center [90, 135] width 154 height 16
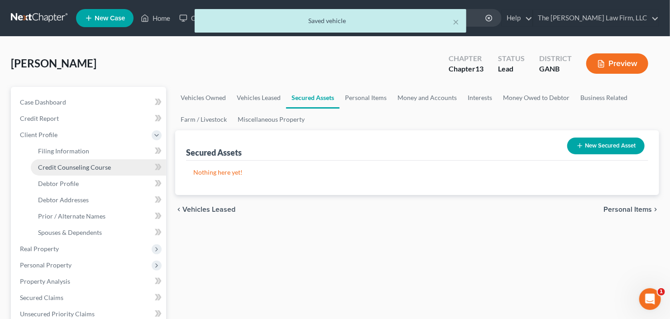
click at [71, 168] on span "Credit Counseling Course" at bounding box center [74, 168] width 73 height 8
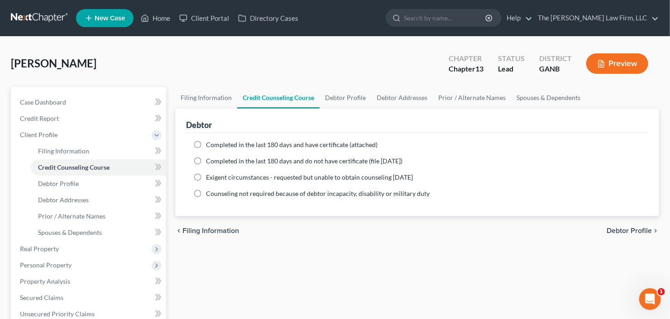
click at [238, 142] on span "Completed in the last 180 days and have certificate (attached)" at bounding box center [292, 145] width 172 height 8
click at [216, 142] on input "Completed in the last 180 days and have certificate (attached)" at bounding box center [213, 143] width 6 height 6
radio input "true"
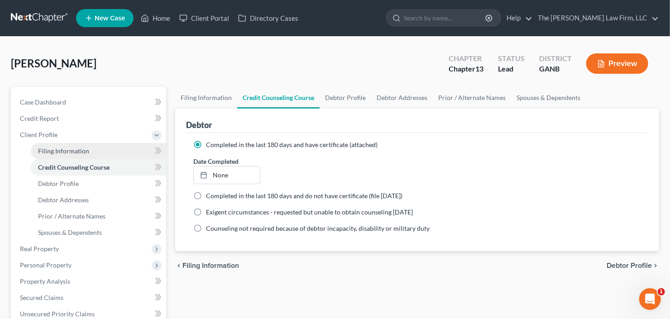
click at [58, 154] on link "Filing Information" at bounding box center [98, 151] width 135 height 16
select select "1"
select select "0"
select select "3"
select select "10"
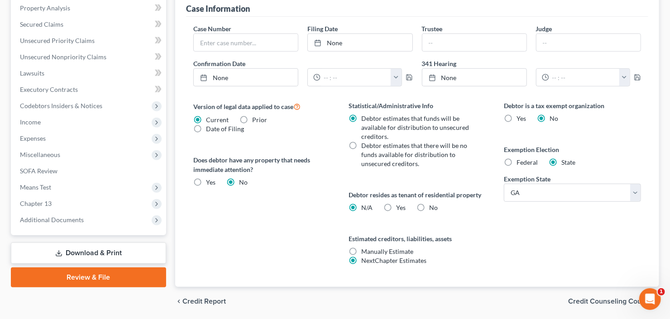
scroll to position [303, 0]
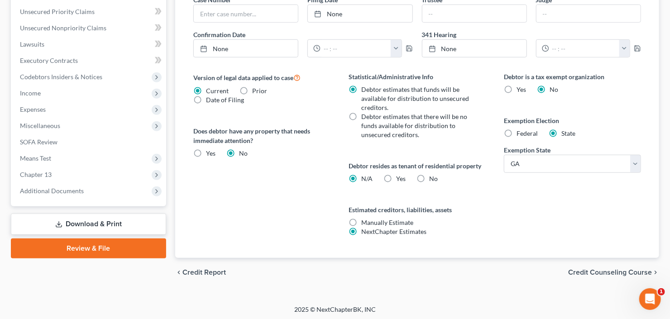
click at [429, 174] on label "No" at bounding box center [433, 178] width 9 height 9
click at [433, 174] on input "No" at bounding box center [436, 177] width 6 height 6
radio input "true"
radio input "false"
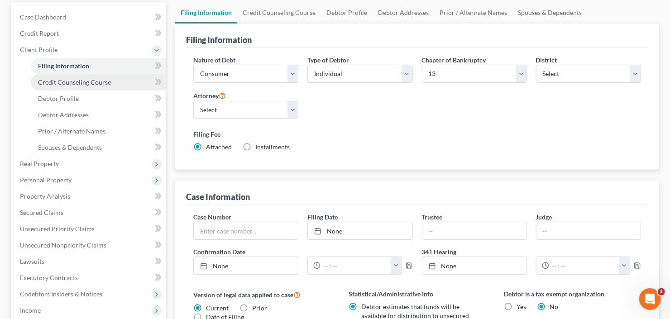
click at [71, 88] on link "Credit Counseling Course" at bounding box center [98, 82] width 135 height 16
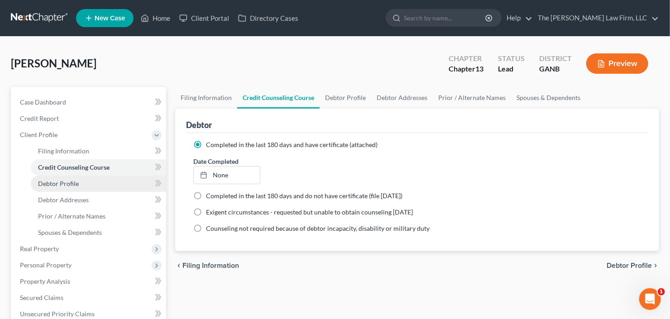
click at [63, 183] on span "Debtor Profile" at bounding box center [58, 184] width 41 height 8
select select "0"
select select "1"
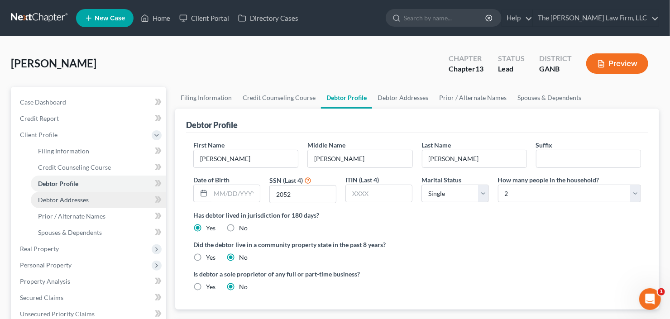
click at [64, 194] on link "Debtor Addresses" at bounding box center [98, 200] width 135 height 16
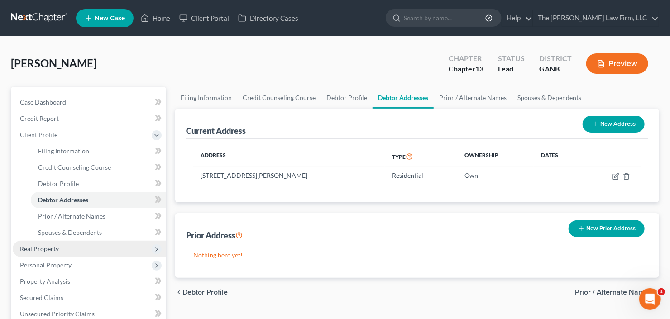
click at [58, 249] on span "Real Property" at bounding box center [90, 249] width 154 height 16
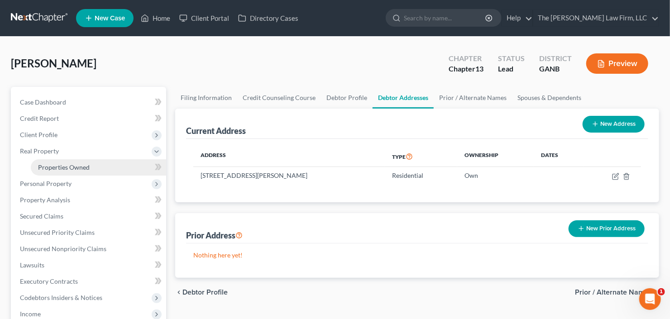
click at [66, 166] on span "Properties Owned" at bounding box center [64, 168] width 52 height 8
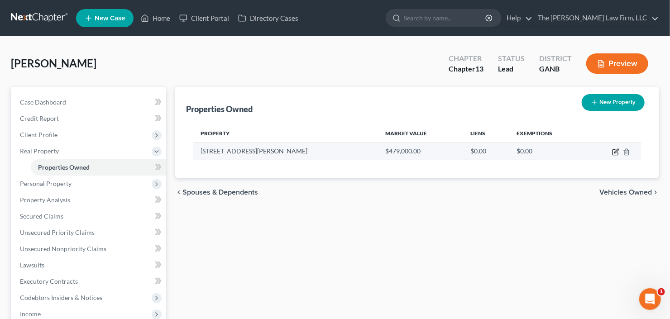
click at [614, 150] on icon "button" at bounding box center [615, 152] width 7 height 7
select select "10"
select select "32"
select select "0"
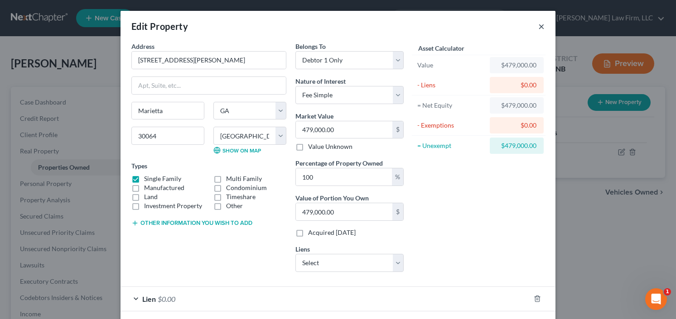
click at [539, 25] on button "×" at bounding box center [541, 26] width 6 height 11
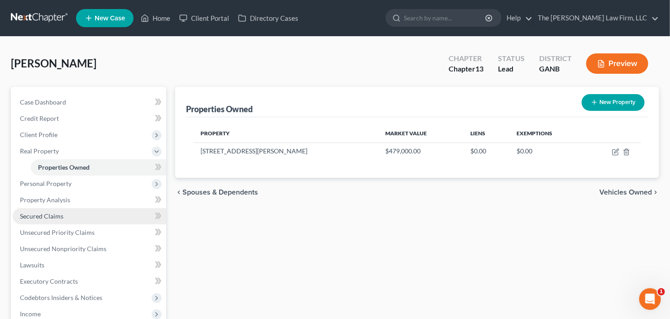
click at [47, 217] on span "Secured Claims" at bounding box center [41, 216] width 43 height 8
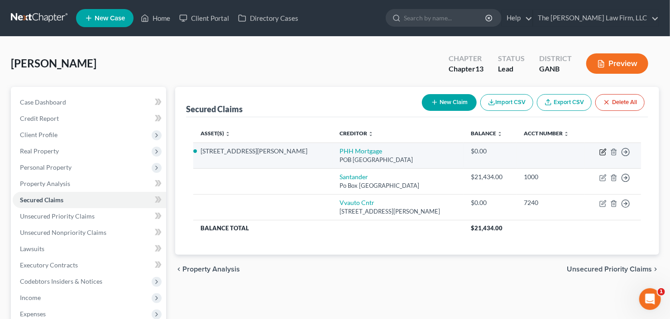
click at [602, 152] on icon "button" at bounding box center [603, 152] width 7 height 7
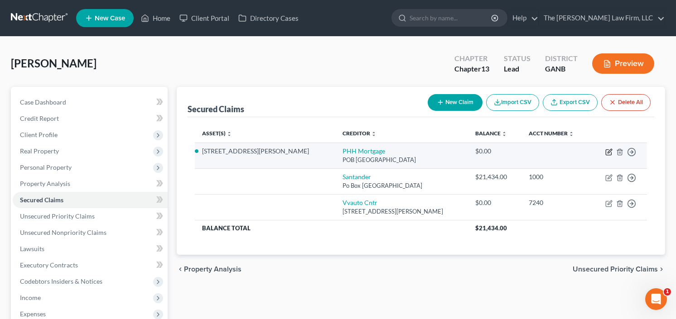
select select "45"
select select "3"
select select "0"
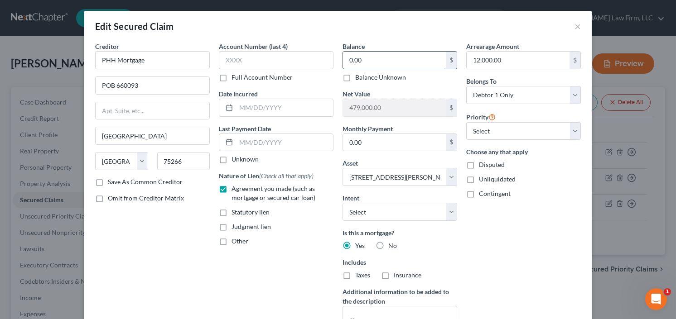
click at [371, 59] on input "0.00" at bounding box center [394, 60] width 103 height 17
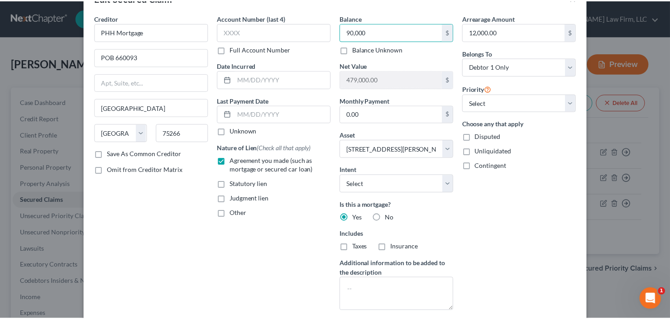
scroll to position [109, 0]
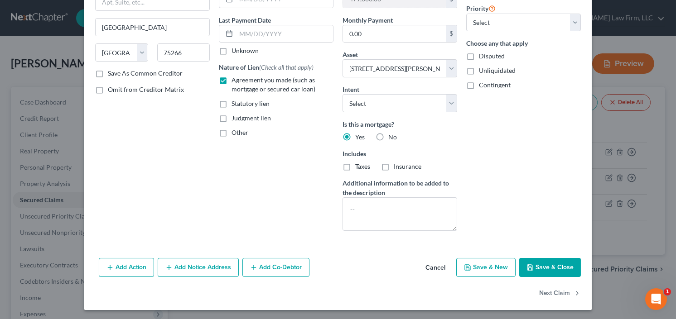
type input "90,000"
click at [530, 265] on icon "button" at bounding box center [529, 267] width 5 height 5
select select
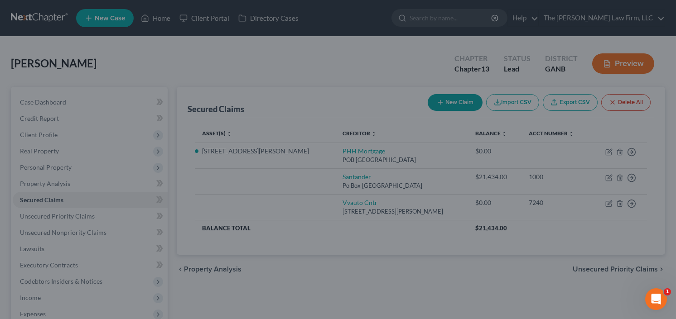
type input "90,000.00"
type input "389,000.00"
select select "3"
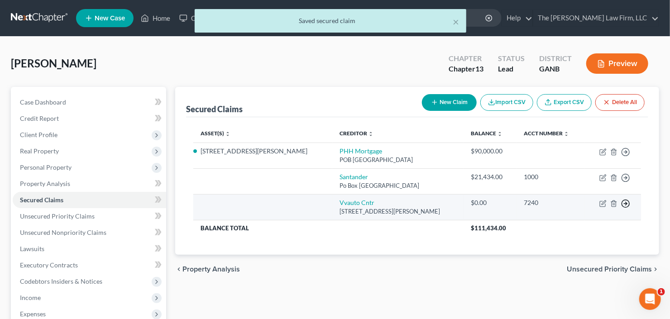
click at [628, 202] on icon "button" at bounding box center [625, 203] width 9 height 9
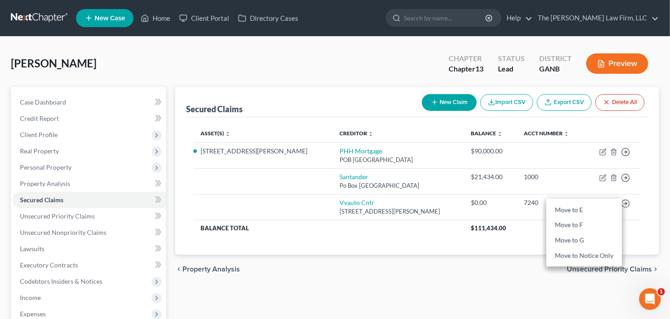
click at [515, 240] on div "Asset(s) expand_more expand_less unfold_more Creditor expand_more expand_less u…" at bounding box center [417, 186] width 462 height 138
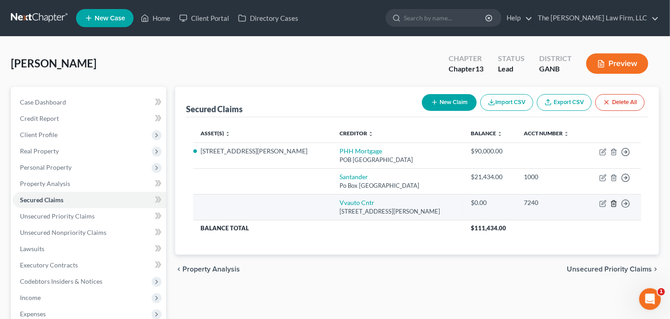
click at [617, 200] on icon "button" at bounding box center [614, 203] width 7 height 7
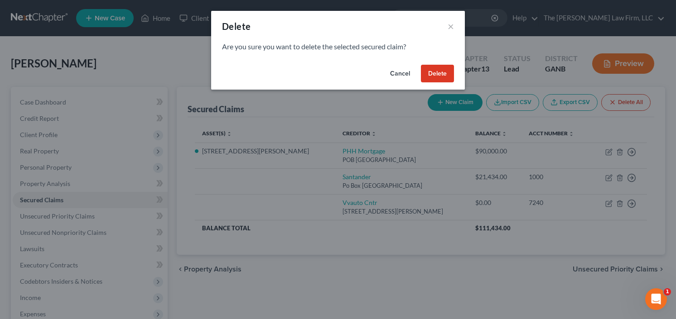
click at [439, 72] on button "Delete" at bounding box center [437, 74] width 33 height 18
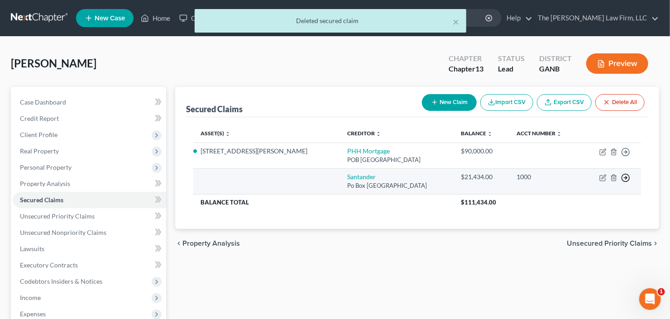
click at [624, 177] on icon "button" at bounding box center [625, 177] width 9 height 9
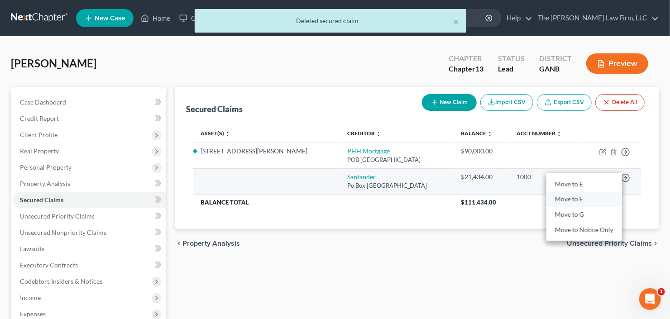
click at [578, 199] on link "Move to F" at bounding box center [585, 199] width 76 height 15
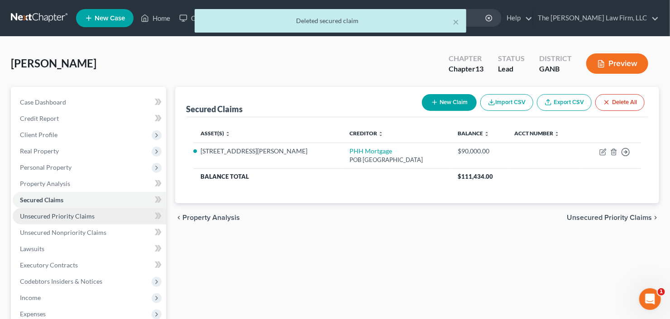
click at [33, 221] on link "Unsecured Priority Claims" at bounding box center [90, 216] width 154 height 16
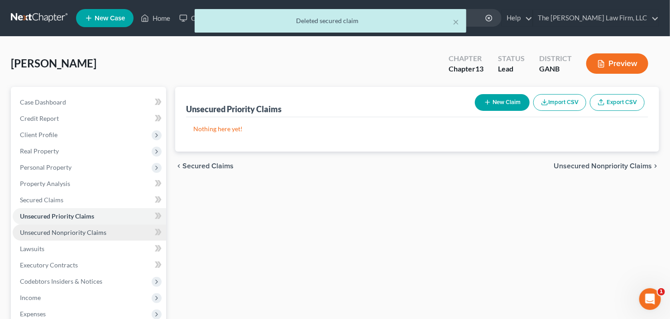
click at [60, 232] on span "Unsecured Nonpriority Claims" at bounding box center [63, 233] width 87 height 8
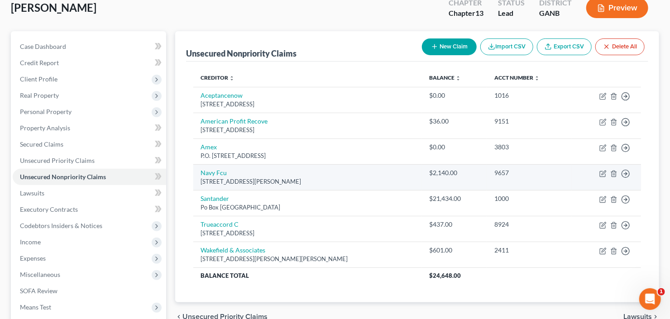
scroll to position [72, 0]
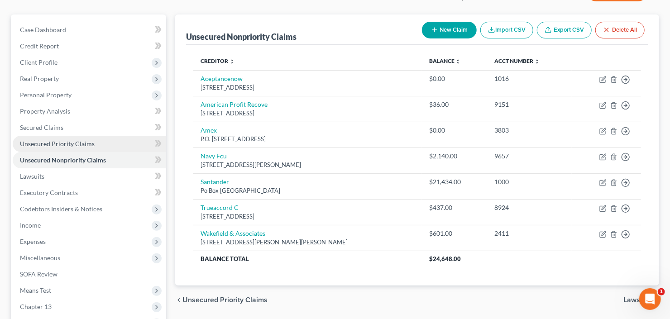
click at [47, 144] on span "Unsecured Priority Claims" at bounding box center [57, 144] width 75 height 8
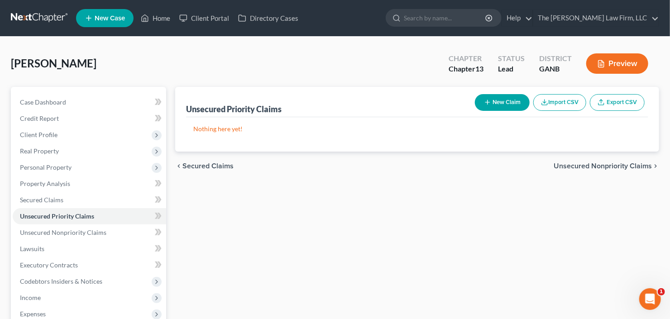
click at [500, 98] on button "New Claim" at bounding box center [502, 102] width 55 height 17
select select "0"
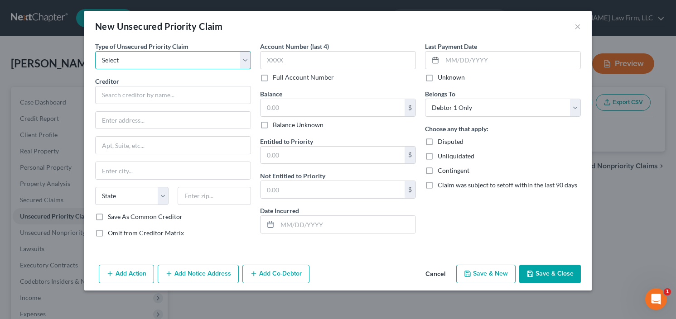
click at [129, 63] on select "Select Taxes & Other Government Units Domestic Support Obligations Extensions o…" at bounding box center [173, 60] width 156 height 18
select select "0"
click at [95, 51] on select "Select Taxes & Other Government Units Domestic Support Obligations Extensions o…" at bounding box center [173, 60] width 156 height 18
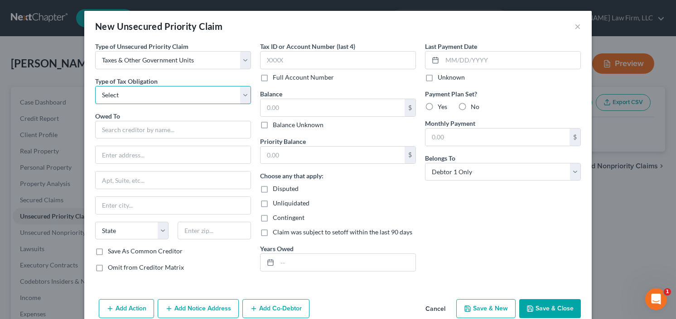
click at [136, 98] on select "Select Federal City State Franchise Tax Board Other" at bounding box center [173, 95] width 156 height 18
select select "0"
click at [95, 86] on select "Select Federal City State Franchise Tax Board Other" at bounding box center [173, 95] width 156 height 18
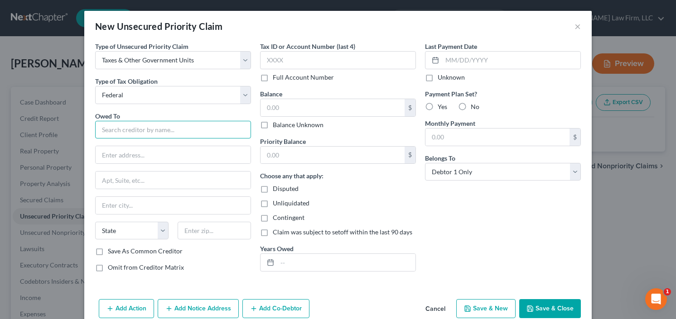
click at [132, 126] on input "text" at bounding box center [173, 130] width 156 height 18
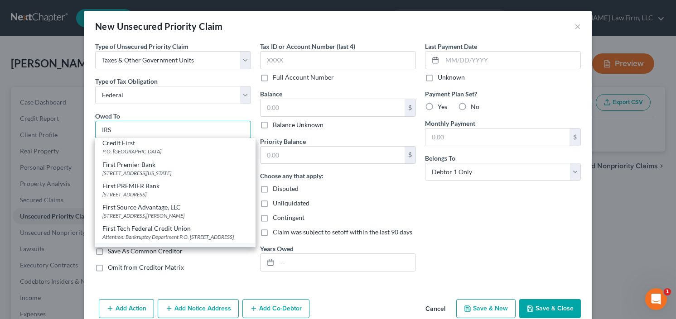
scroll to position [72, 0]
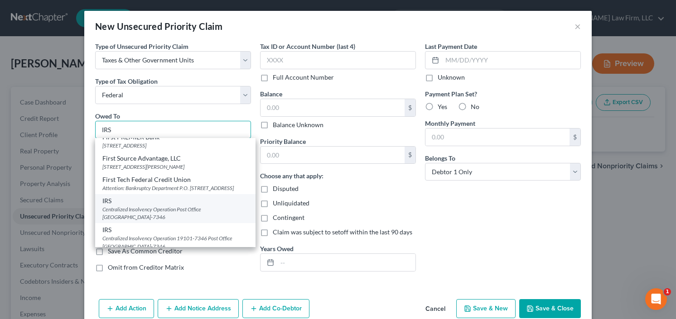
type input "IRS"
click at [139, 215] on div "Centralized Insolvency Operation Post Office Box 7346, Philadelphia, PA 19101-7…" at bounding box center [175, 213] width 146 height 15
type input "Centralized Insolvency Operation"
type input "Post Office Box 7346"
type input "Philadelphia"
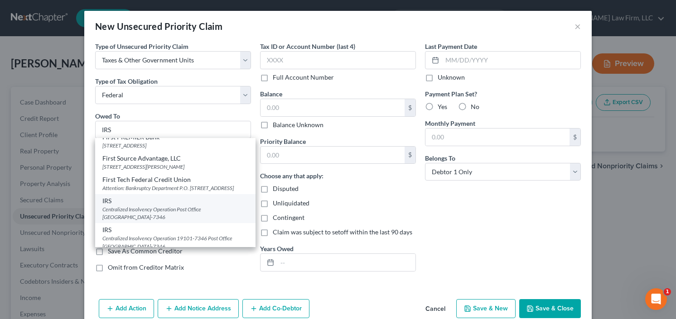
select select "39"
type input "19101-7346"
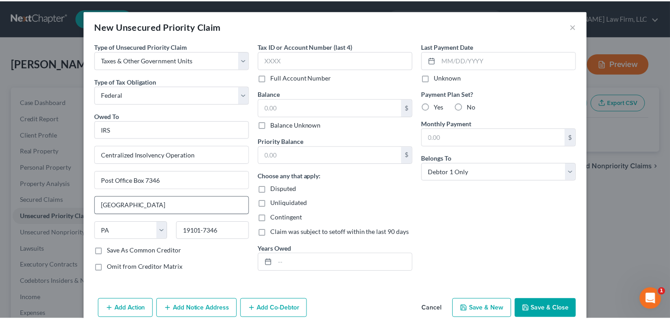
scroll to position [0, 0]
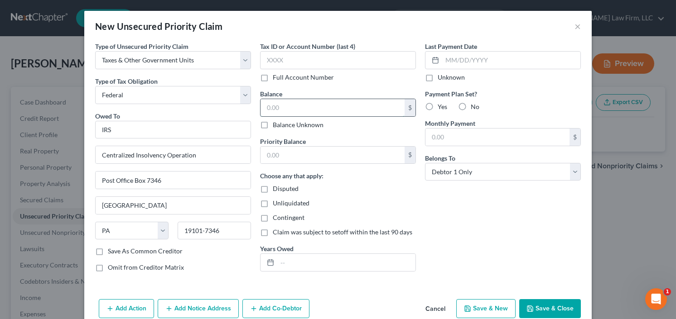
click at [299, 111] on input "text" at bounding box center [332, 107] width 144 height 17
type input "20,000"
click at [558, 312] on button "Save & Close" at bounding box center [550, 308] width 62 height 19
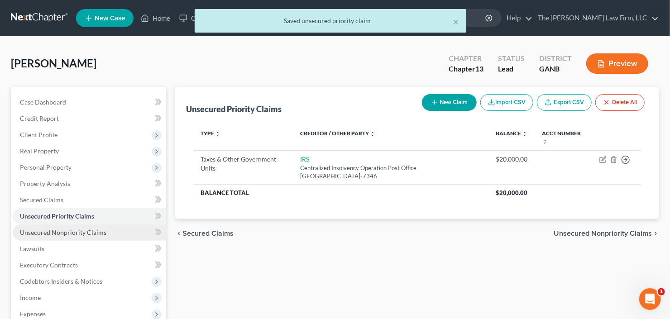
click at [69, 231] on span "Unsecured Nonpriority Claims" at bounding box center [63, 233] width 87 height 8
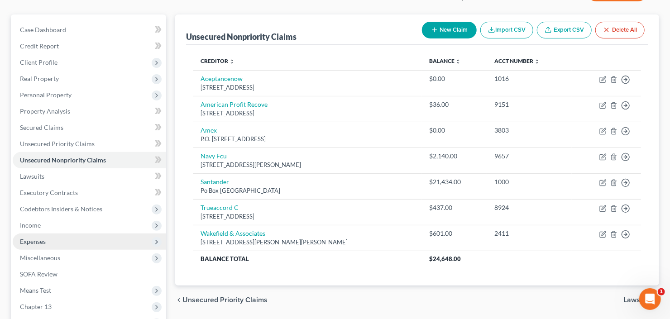
scroll to position [109, 0]
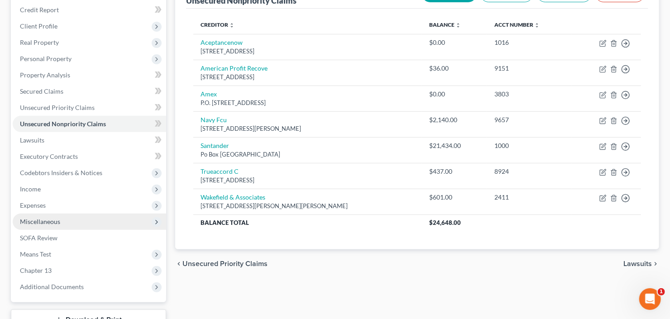
click at [58, 224] on span "Miscellaneous" at bounding box center [40, 222] width 40 height 8
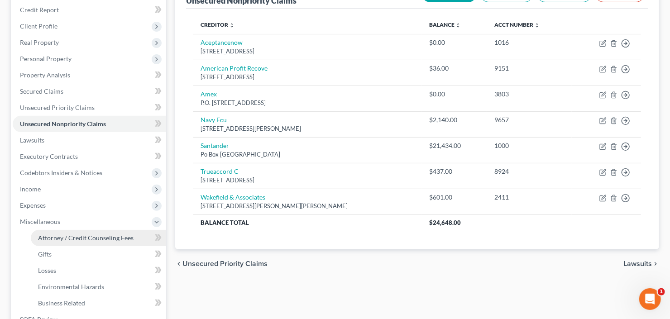
click at [74, 240] on span "Attorney / Credit Counseling Fees" at bounding box center [86, 238] width 96 height 8
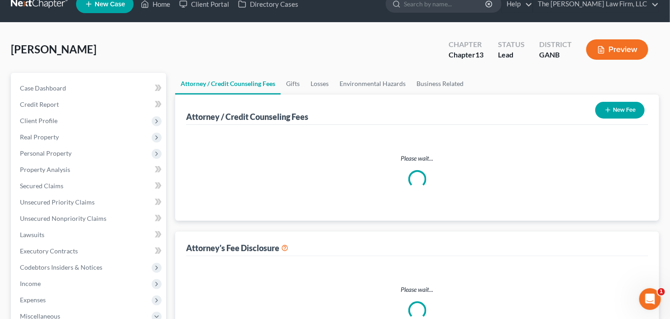
select select "2"
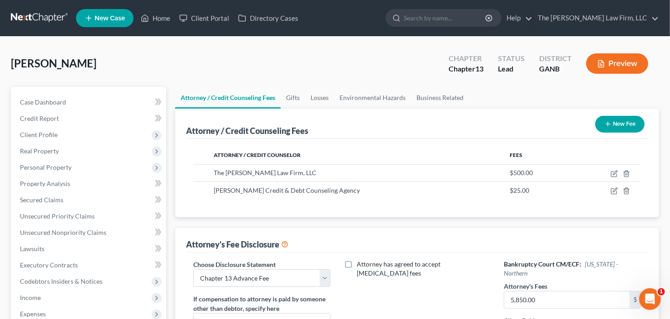
scroll to position [109, 0]
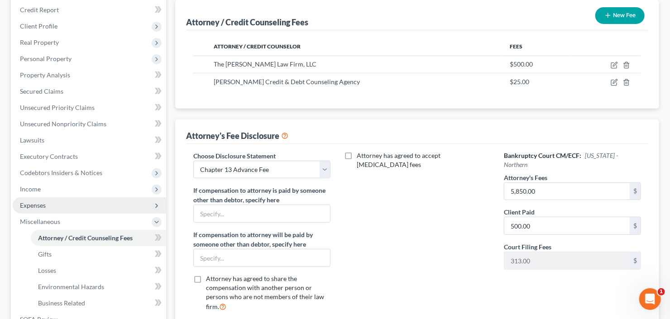
click at [50, 205] on span "Expenses" at bounding box center [90, 205] width 154 height 16
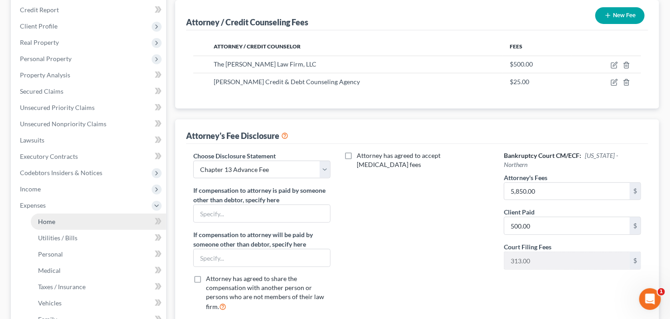
click at [50, 221] on span "Home" at bounding box center [46, 222] width 17 height 8
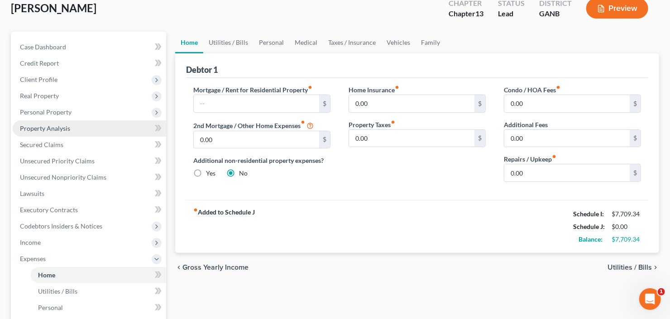
scroll to position [72, 0]
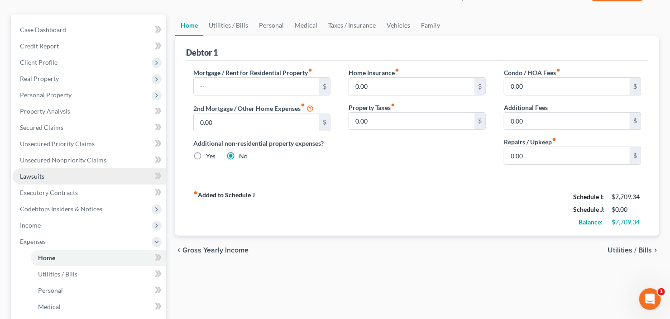
click at [47, 180] on link "Lawsuits" at bounding box center [90, 177] width 154 height 16
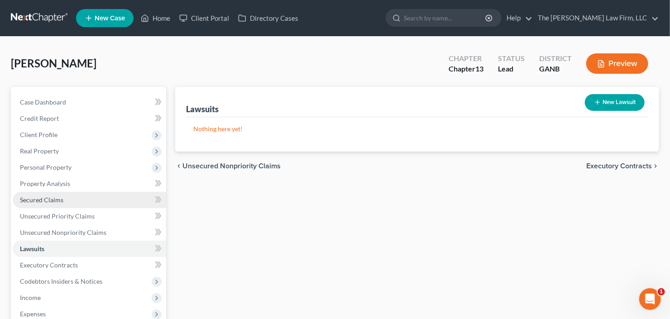
click at [26, 193] on link "Secured Claims" at bounding box center [90, 200] width 154 height 16
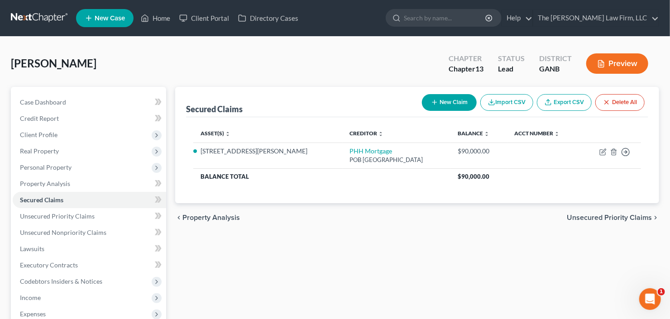
click at [452, 104] on button "New Claim" at bounding box center [449, 102] width 55 height 17
select select "0"
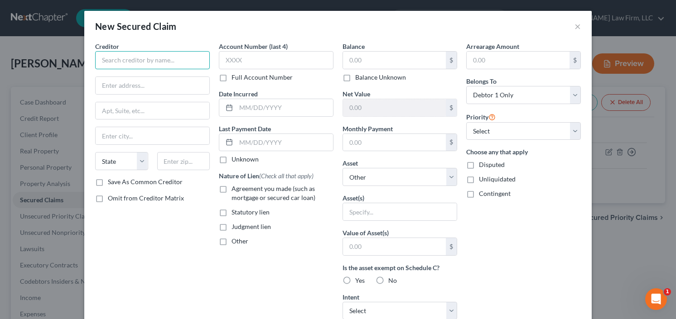
click at [124, 61] on input "text" at bounding box center [152, 60] width 115 height 18
type input "Coulter and Sierra"
type input "2800 Century Parkway Suite 275"
type input "30345"
type input "Atlanta"
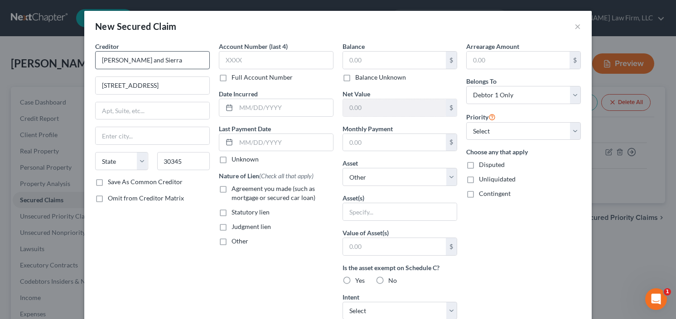
select select "10"
click at [383, 58] on input "text" at bounding box center [394, 60] width 103 height 17
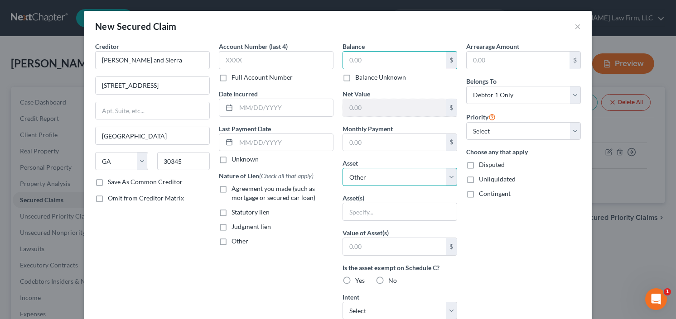
click at [409, 180] on select "Select Other Multiple Assets 2015 Audi A5 - $6000.0 644 Laurel Wood Drive SW - …" at bounding box center [399, 177] width 115 height 18
select select "3"
click at [342, 168] on select "Select Other Multiple Assets 2015 Audi A5 - $6000.0 644 Laurel Wood Drive SW - …" at bounding box center [399, 177] width 115 height 18
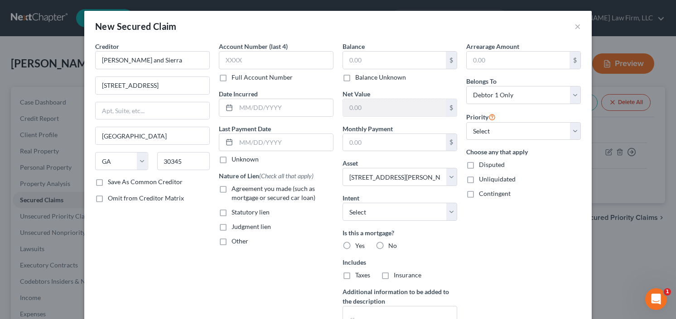
click at [231, 224] on label "Judgment lien" at bounding box center [250, 226] width 39 height 9
click at [235, 224] on input "Judgment lien" at bounding box center [238, 225] width 6 height 6
checkbox input "true"
click at [385, 62] on input "text" at bounding box center [394, 60] width 103 height 17
type input "1,978.00"
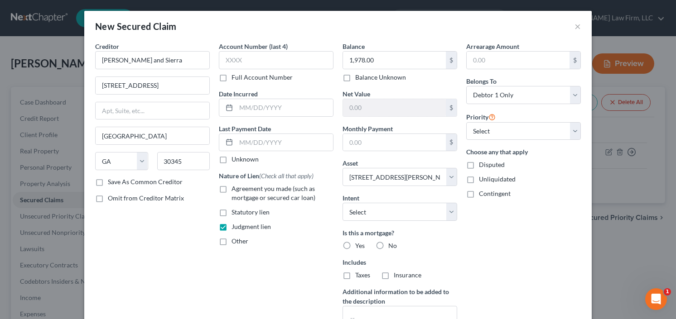
click at [388, 243] on label "No" at bounding box center [392, 245] width 9 height 9
click at [392, 243] on input "No" at bounding box center [395, 244] width 6 height 6
radio input "true"
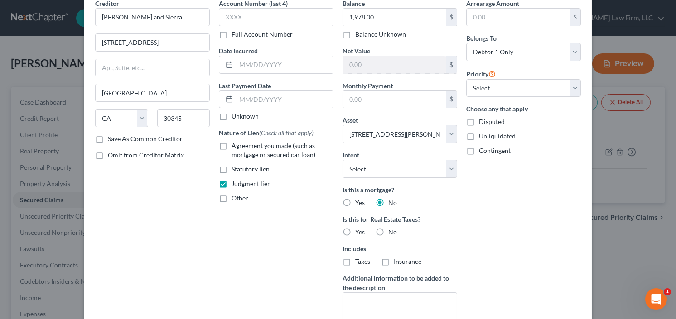
scroll to position [112, 0]
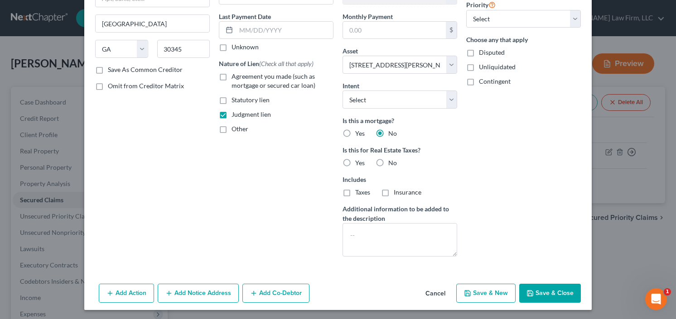
click at [545, 281] on div "Add Action Add Notice Address Add Co-Debtor Cancel Save & New Save & Close" at bounding box center [337, 295] width 507 height 30
click at [544, 289] on button "Save & Close" at bounding box center [550, 293] width 62 height 19
select select
type input "477,022.00"
type input "0.00"
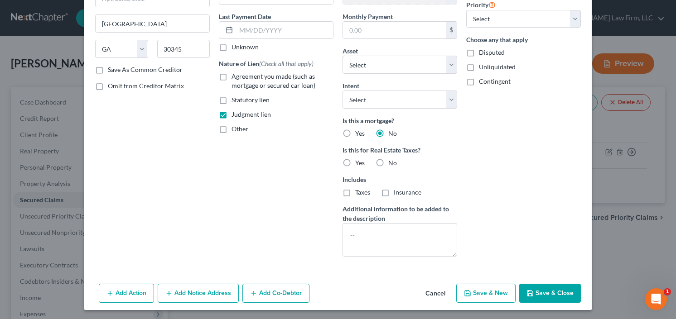
select select "3"
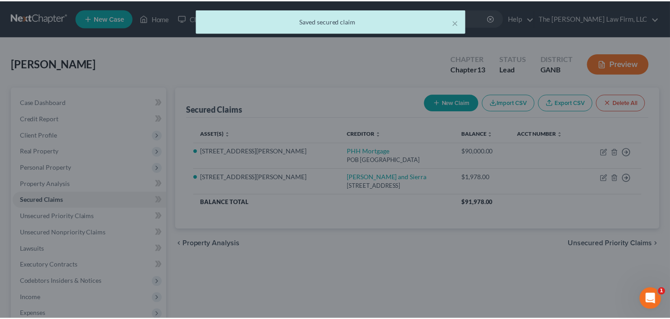
scroll to position [0, 0]
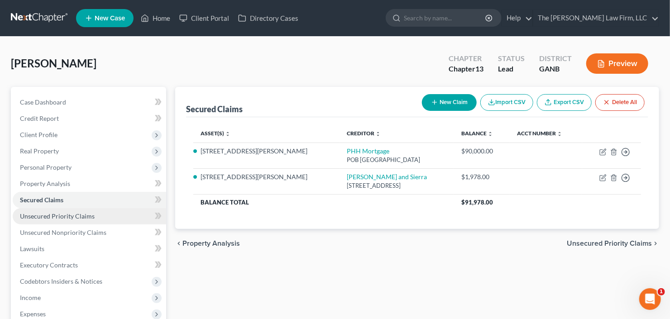
click at [27, 217] on span "Unsecured Priority Claims" at bounding box center [57, 216] width 75 height 8
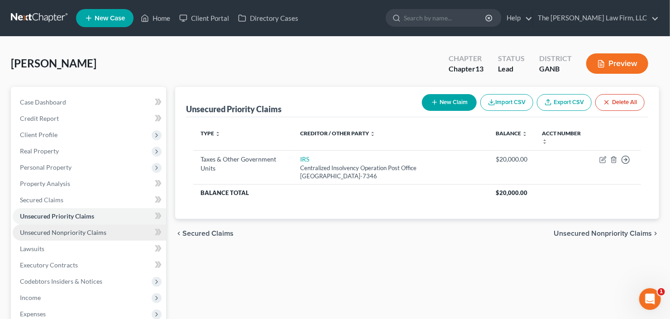
click at [58, 237] on link "Unsecured Nonpriority Claims" at bounding box center [90, 233] width 154 height 16
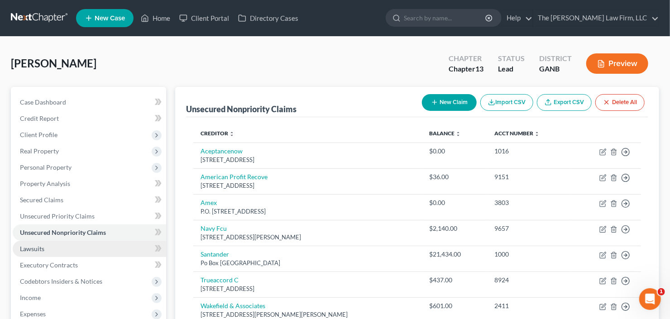
click at [44, 246] on link "Lawsuits" at bounding box center [90, 249] width 154 height 16
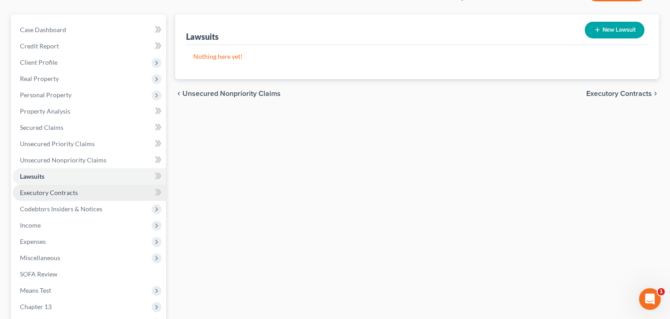
click at [60, 194] on span "Executory Contracts" at bounding box center [49, 193] width 58 height 8
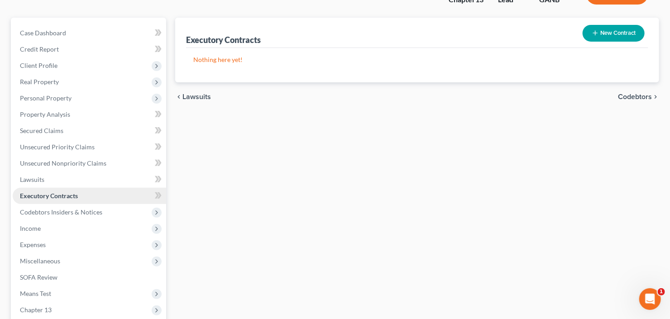
scroll to position [72, 0]
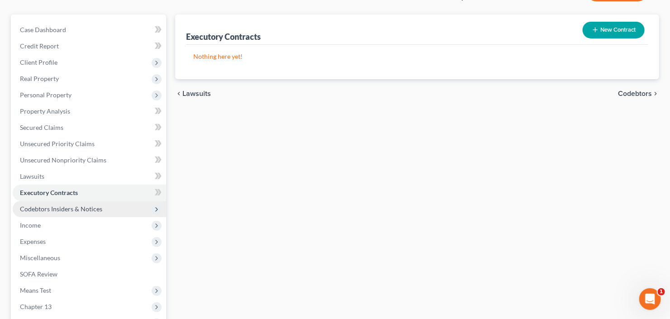
click at [58, 205] on span "Codebtors Insiders & Notices" at bounding box center [61, 209] width 82 height 8
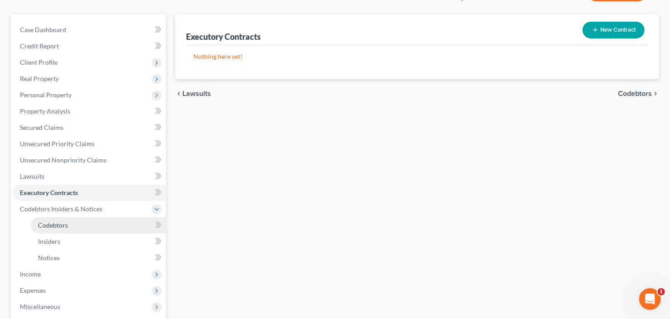
click at [67, 222] on span "Codebtors" at bounding box center [53, 226] width 30 height 8
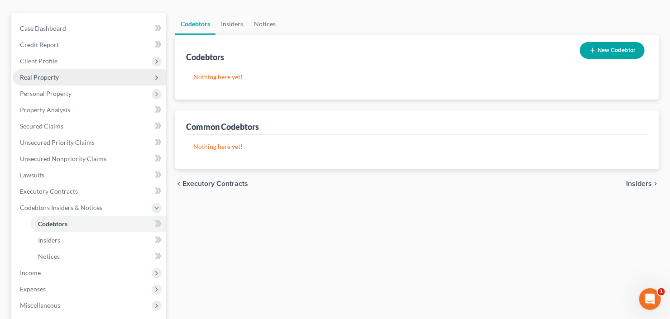
scroll to position [145, 0]
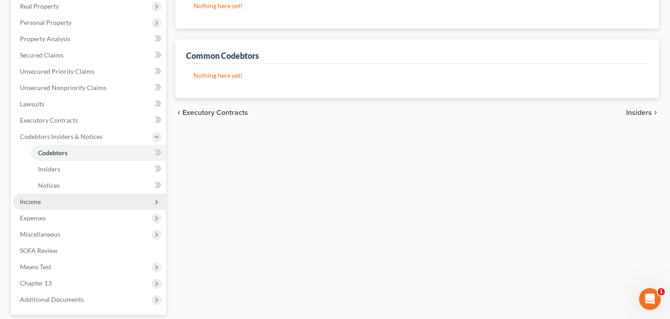
click at [55, 199] on span "Income" at bounding box center [90, 202] width 154 height 16
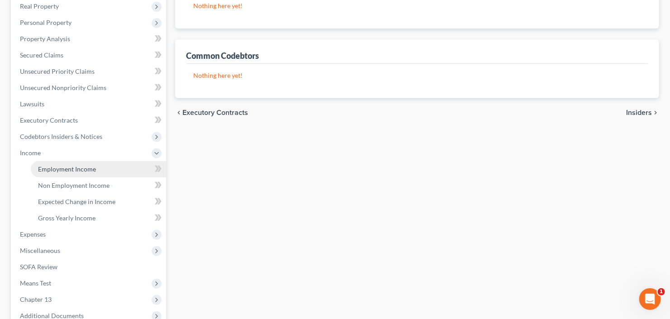
click at [72, 168] on span "Employment Income" at bounding box center [67, 169] width 58 height 8
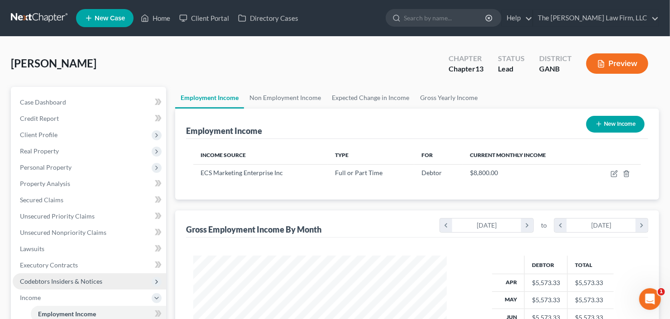
scroll to position [181, 0]
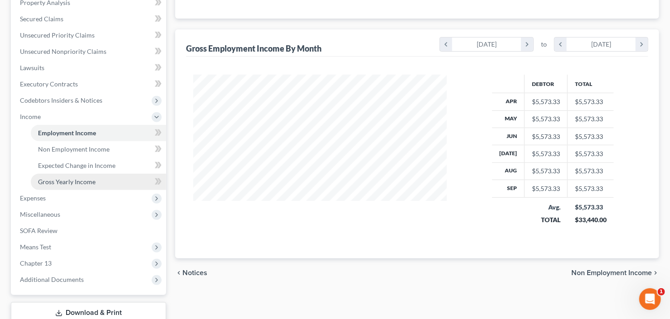
click at [85, 187] on link "Gross Yearly Income" at bounding box center [98, 182] width 135 height 16
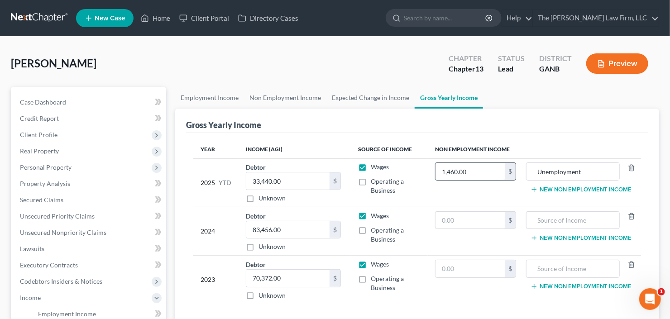
click at [488, 172] on input "1,460.00" at bounding box center [470, 171] width 69 height 17
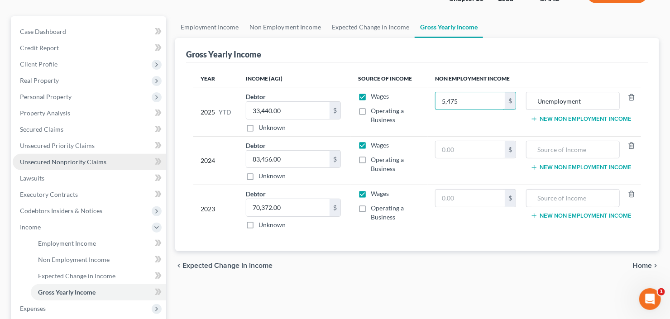
scroll to position [109, 0]
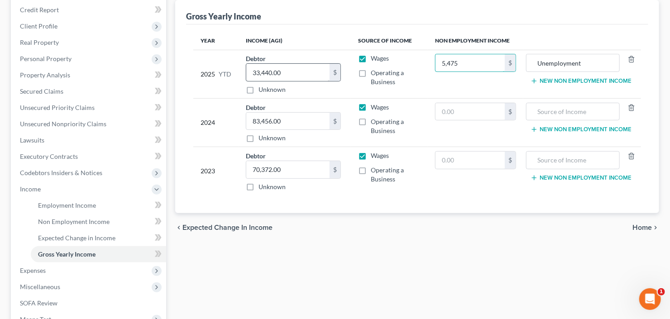
type input "5,475"
click at [295, 71] on input "33,440.00" at bounding box center [287, 72] width 83 height 17
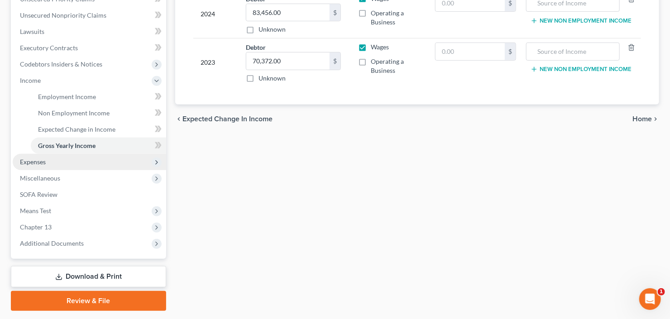
type input "49,400"
click at [64, 160] on span "Expenses" at bounding box center [90, 162] width 154 height 16
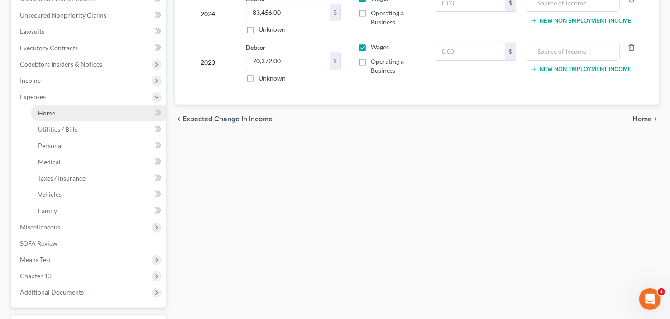
click at [60, 116] on link "Home" at bounding box center [98, 113] width 135 height 16
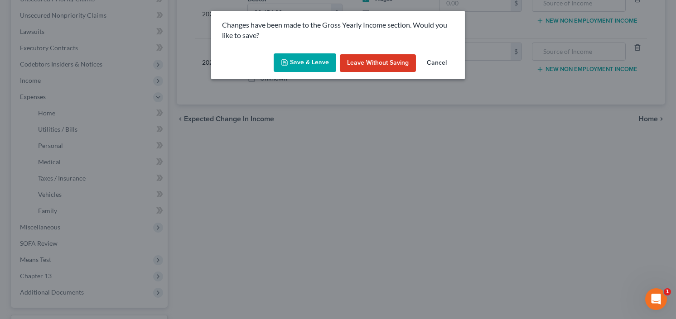
click at [282, 61] on button "Save & Leave" at bounding box center [305, 62] width 63 height 19
type input "5,475.00"
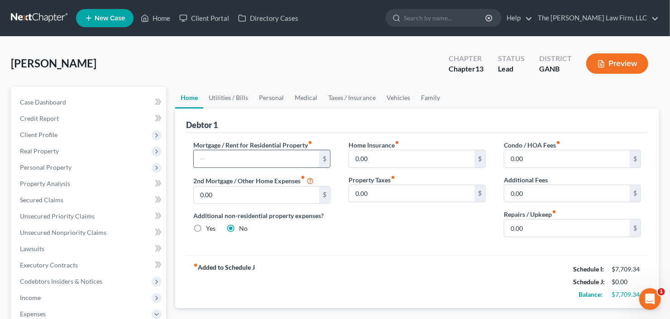
drag, startPoint x: 217, startPoint y: 161, endPoint x: 210, endPoint y: 156, distance: 8.4
click at [217, 161] on input "text" at bounding box center [256, 158] width 125 height 17
click at [32, 199] on span "Secured Claims" at bounding box center [41, 200] width 43 height 8
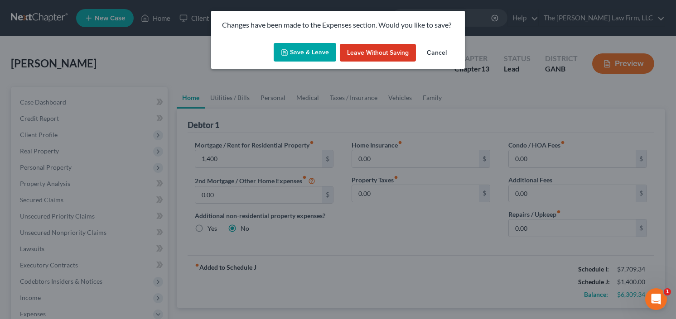
click at [311, 44] on button "Save & Leave" at bounding box center [305, 52] width 63 height 19
type input "1,400.00"
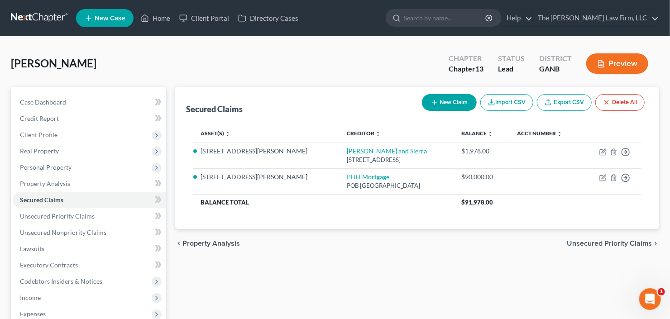
click at [453, 100] on button "New Claim" at bounding box center [449, 102] width 55 height 17
select select "0"
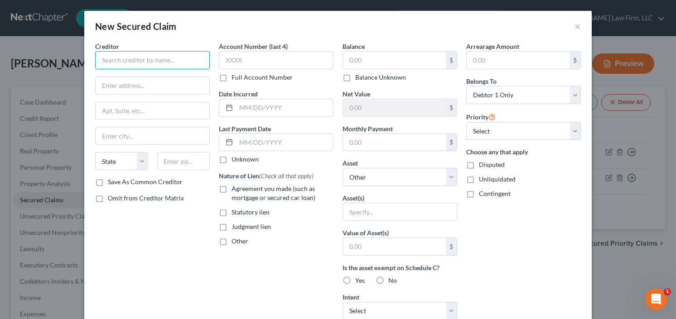
click at [134, 55] on input "text" at bounding box center [152, 60] width 115 height 18
type input "Laurel Springs HOA"
click at [231, 242] on label "Other" at bounding box center [239, 241] width 17 height 9
click at [235, 242] on input "Other" at bounding box center [238, 240] width 6 height 6
checkbox input "true"
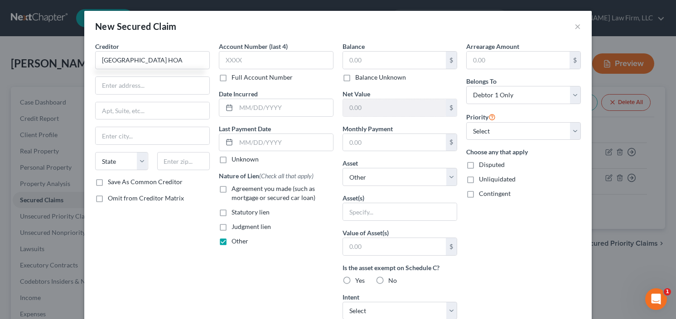
type input "Laurel Springs HOA"
click at [248, 265] on input "text" at bounding box center [276, 262] width 114 height 17
type input "HOA"
click at [404, 176] on select "Select Other Multiple Assets 2015 Audi A5 - $6000.0 644 Laurel Wood Drive SW - …" at bounding box center [399, 177] width 115 height 18
select select "3"
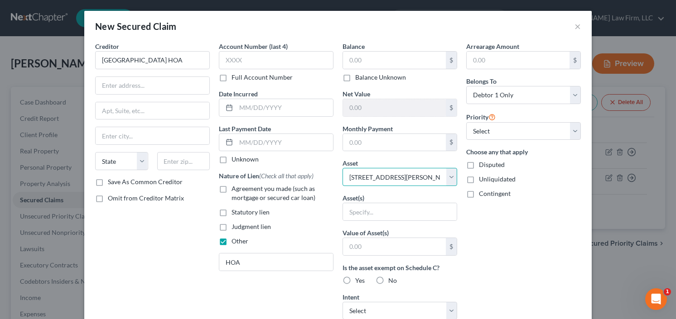
click at [342, 168] on select "Select Other Multiple Assets 2015 Audi A5 - $6000.0 644 Laurel Wood Drive SW - …" at bounding box center [399, 177] width 115 height 18
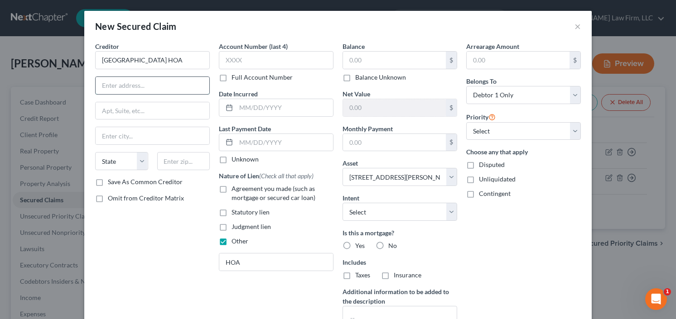
click at [179, 81] on input "text" at bounding box center [153, 85] width 114 height 17
type input "c/o Coulter and Sierra"
click at [159, 112] on input "2800 Century" at bounding box center [153, 110] width 114 height 17
type input "2800 Century Parkway Suite 275"
click at [176, 156] on input "text" at bounding box center [183, 161] width 53 height 18
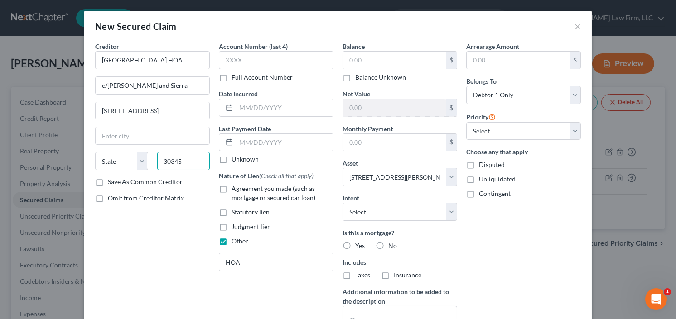
type input "30345"
type input "Atlanta"
select select "10"
click at [355, 245] on label "Yes" at bounding box center [360, 245] width 10 height 9
click at [359, 245] on input "Yes" at bounding box center [362, 244] width 6 height 6
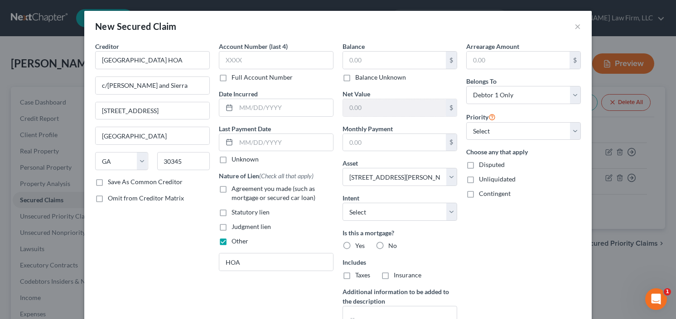
radio input "true"
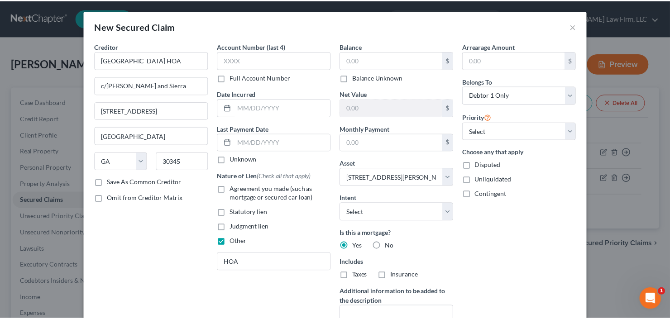
scroll to position [83, 0]
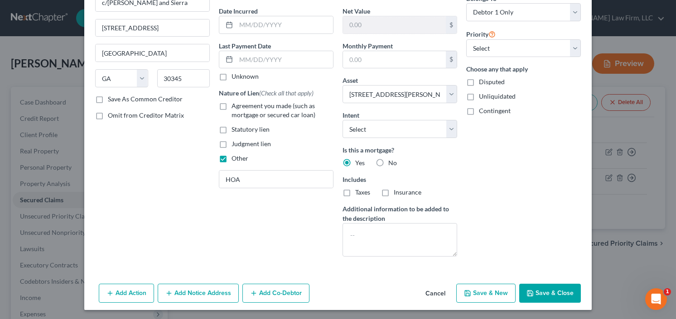
click at [557, 288] on button "Save & Close" at bounding box center [550, 293] width 62 height 19
select select
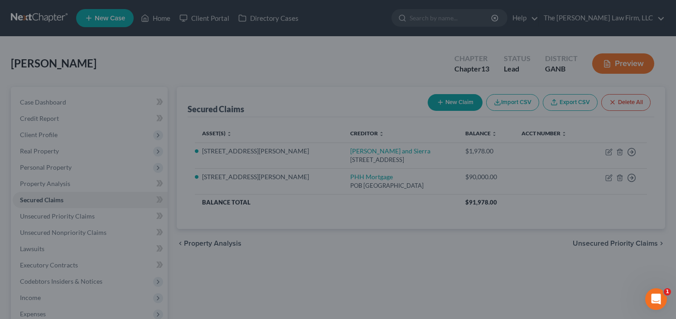
type input "0.00"
type input "479,000.00"
type input "0.00"
select select "3"
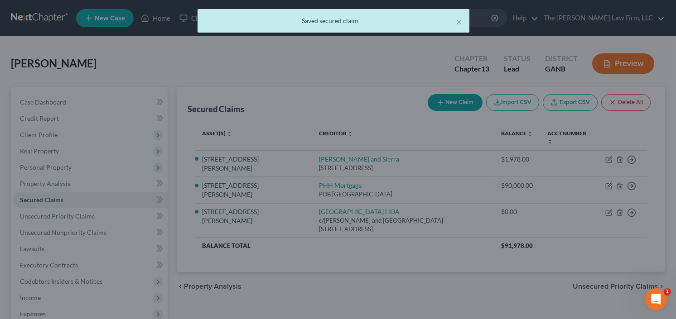
scroll to position [0, 0]
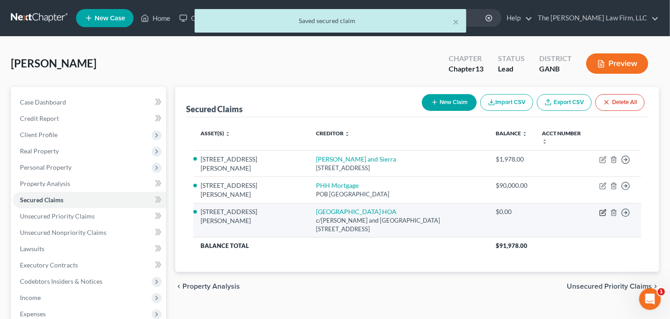
click at [601, 212] on icon "button" at bounding box center [603, 212] width 7 height 7
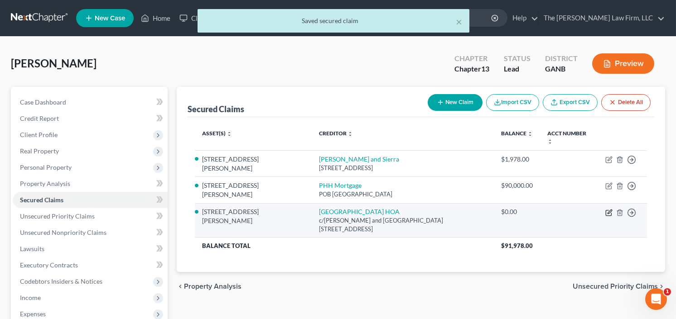
select select "10"
select select "3"
select select "0"
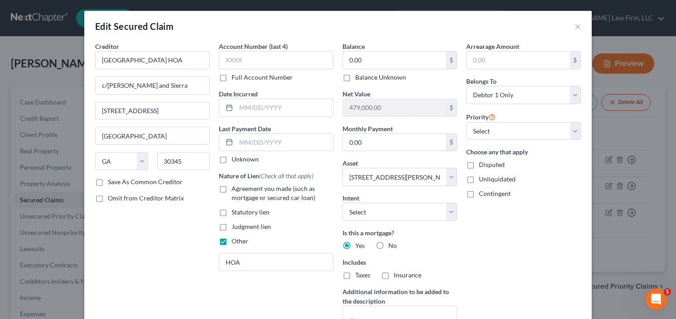
scroll to position [109, 0]
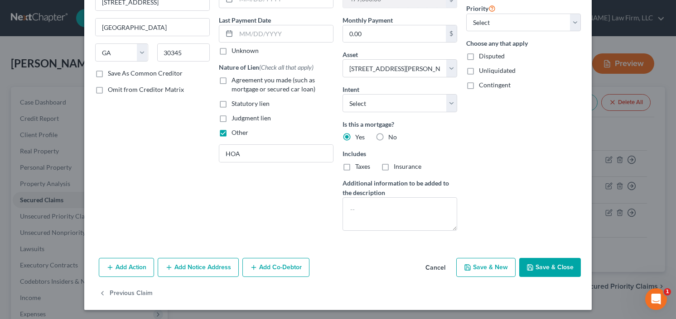
click at [544, 267] on button "Save & Close" at bounding box center [550, 267] width 62 height 19
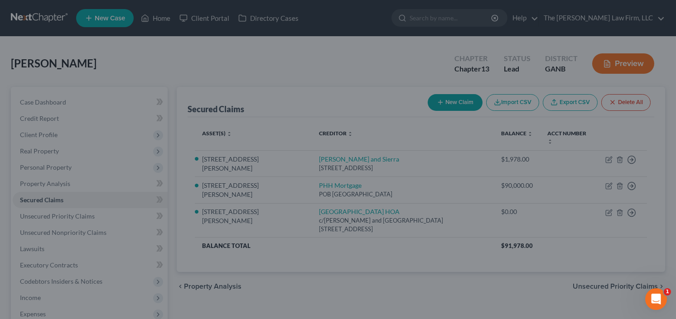
select select "3"
type input "0"
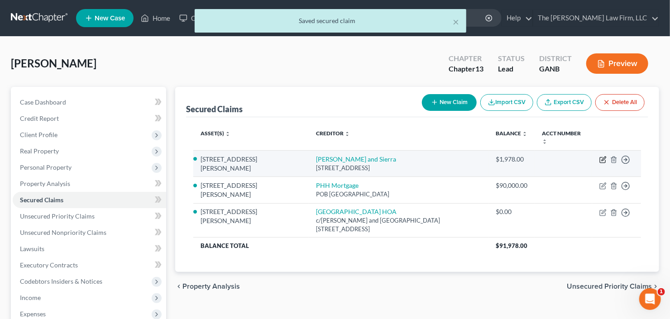
click at [603, 160] on icon "button" at bounding box center [603, 159] width 7 height 7
select select "10"
select select "3"
select select "0"
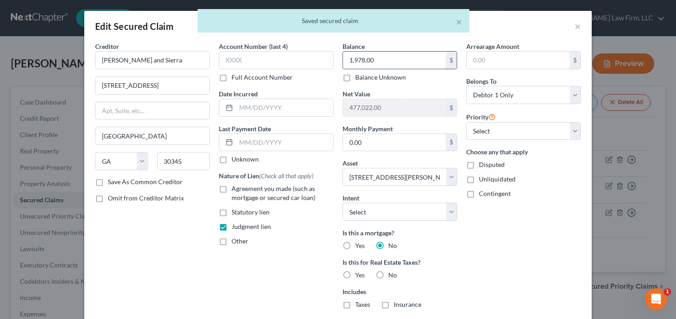
click at [396, 62] on input "1,978.00" at bounding box center [394, 60] width 103 height 17
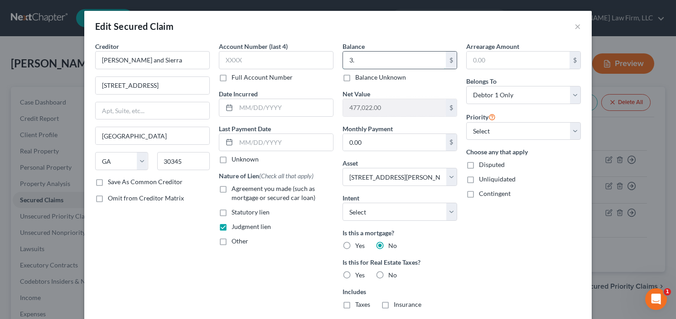
type input "3"
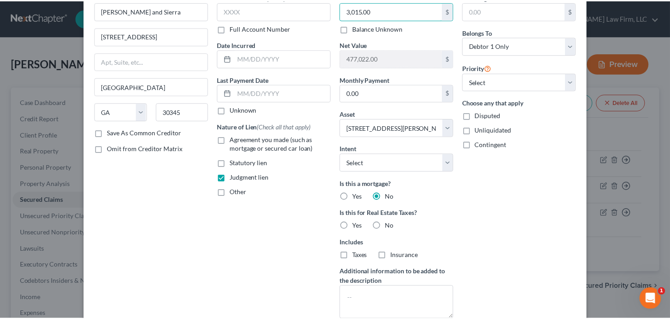
scroll to position [139, 0]
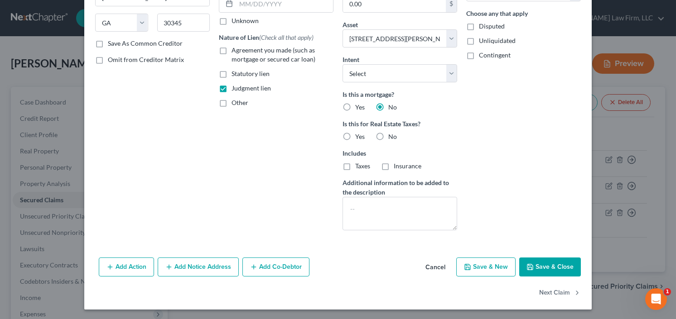
type input "3,015.00"
click at [548, 282] on div "Add Action Add Notice Address Add Co-Debtor Cancel Save & New Save & Close" at bounding box center [337, 269] width 507 height 30
click at [549, 267] on button "Save & Close" at bounding box center [550, 267] width 62 height 19
select select
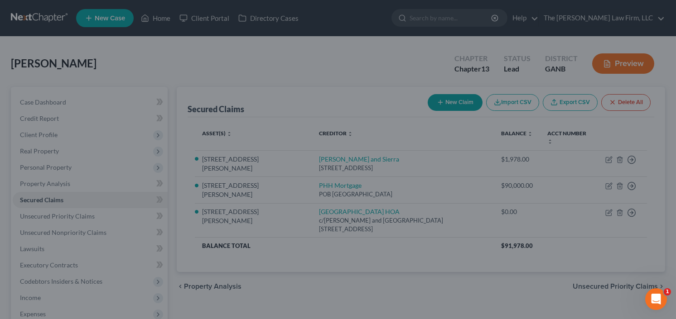
type input "475,985.00"
select select "3"
type input "0"
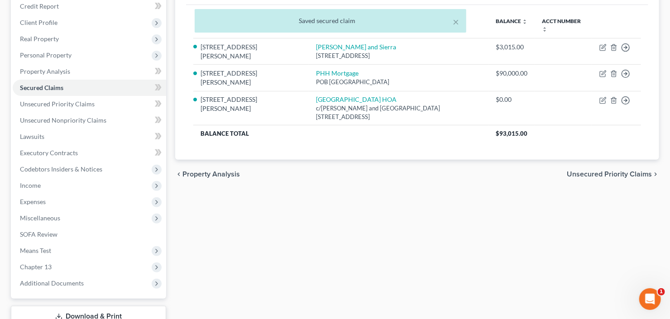
scroll to position [177, 0]
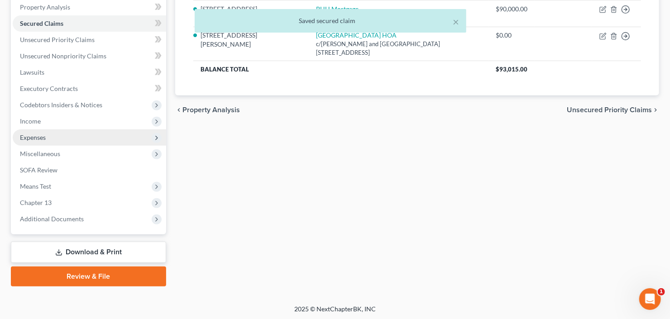
click at [64, 134] on span "Expenses" at bounding box center [90, 138] width 154 height 16
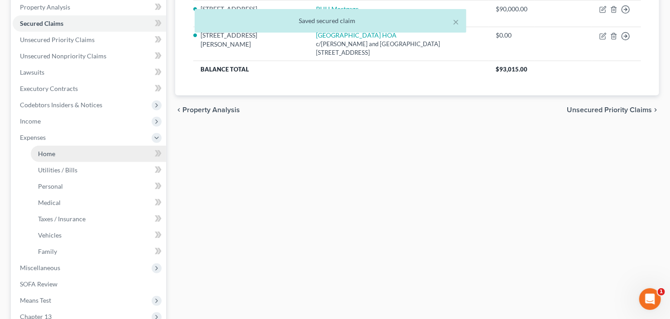
click at [69, 151] on link "Home" at bounding box center [98, 154] width 135 height 16
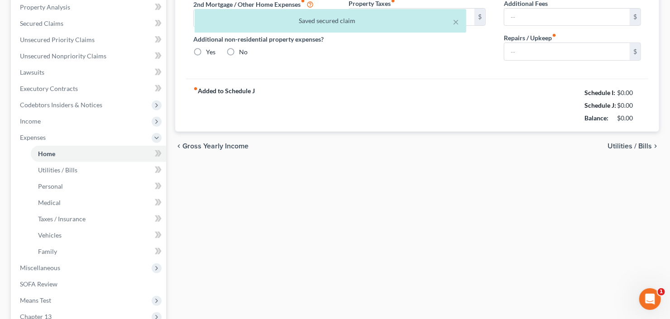
type input "1,400.00"
type input "0.00"
radio input "true"
type input "0.00"
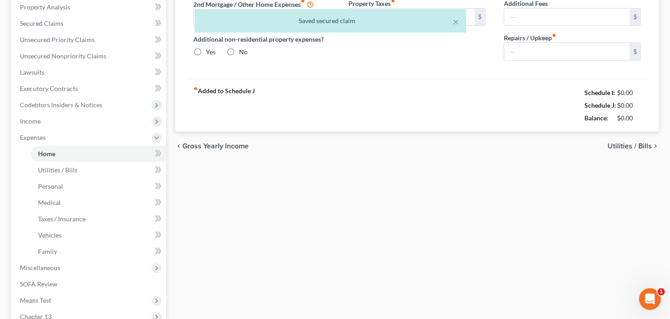
type input "0.00"
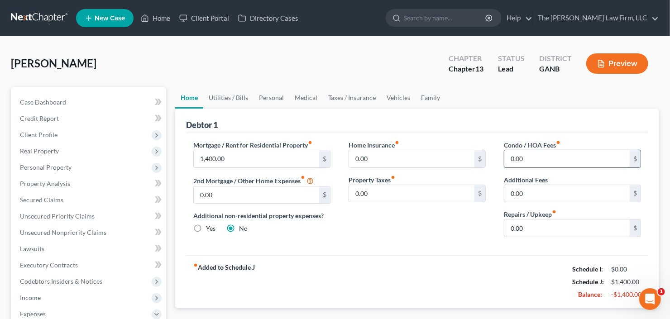
click at [556, 160] on input "0.00" at bounding box center [567, 158] width 125 height 17
type input "58.00"
click at [545, 237] on div "Condo / HOA Fees fiber_manual_record 58.00 $ Additional Fees 0.00 $ Repairs / U…" at bounding box center [572, 192] width 155 height 104
click at [546, 232] on input "0.00" at bounding box center [567, 228] width 125 height 17
type input "100"
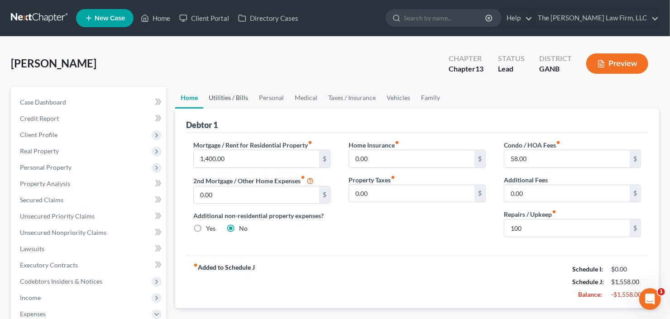
click at [215, 96] on link "Utilities / Bills" at bounding box center [228, 98] width 50 height 22
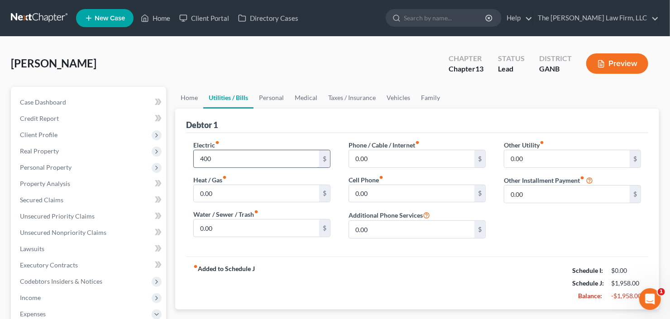
type input "400"
type input "150"
type input "400"
click at [273, 92] on link "Personal" at bounding box center [272, 98] width 36 height 22
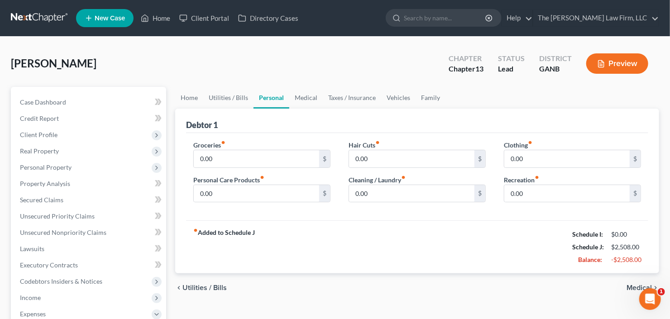
click at [274, 148] on div "Groceries fiber_manual_record 0.00 $" at bounding box center [261, 154] width 137 height 28
click at [246, 166] on input "0.00" at bounding box center [256, 158] width 125 height 17
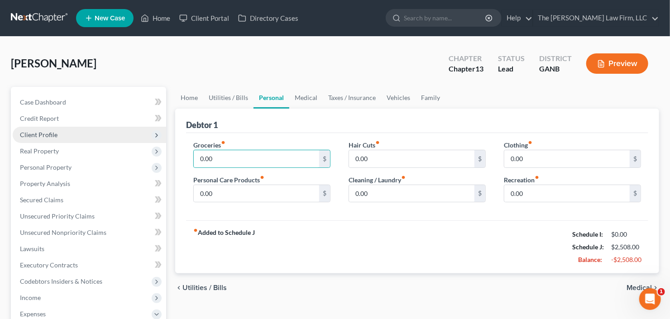
click at [33, 131] on span "Client Profile" at bounding box center [39, 135] width 38 height 8
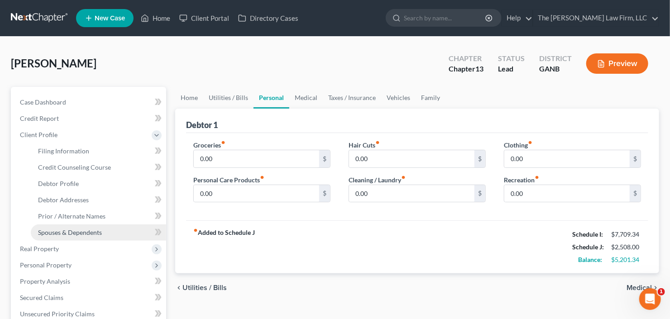
click at [66, 233] on span "Spouses & Dependents" at bounding box center [70, 233] width 64 height 8
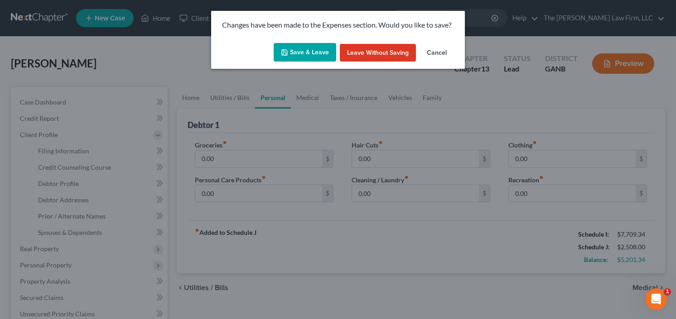
click at [299, 51] on button "Save & Leave" at bounding box center [305, 52] width 63 height 19
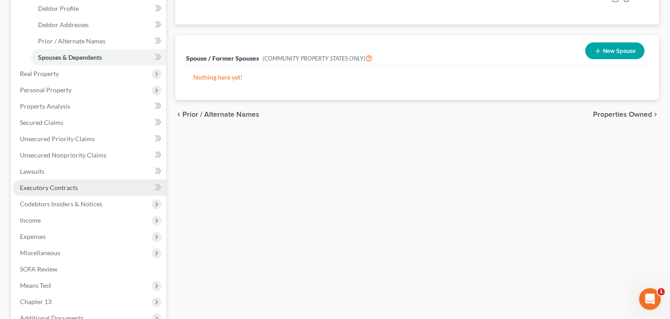
scroll to position [217, 0]
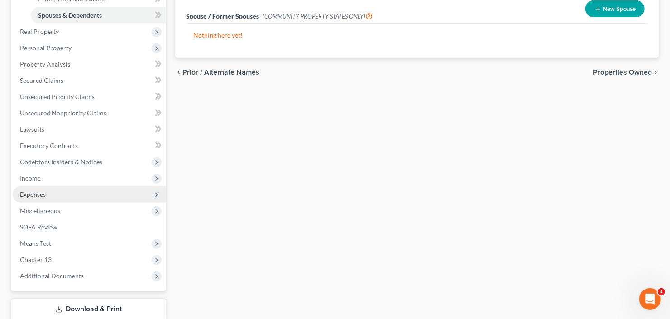
click at [52, 193] on span "Expenses" at bounding box center [90, 195] width 154 height 16
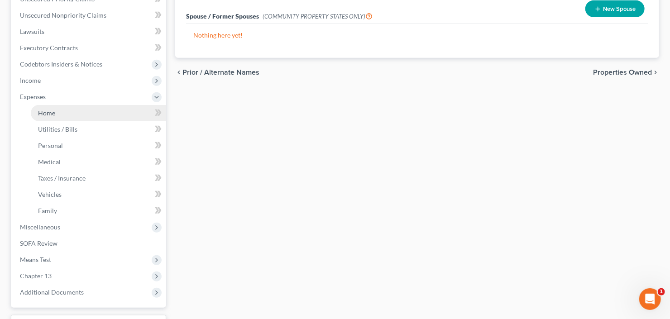
click at [49, 111] on span "Home" at bounding box center [46, 113] width 17 height 8
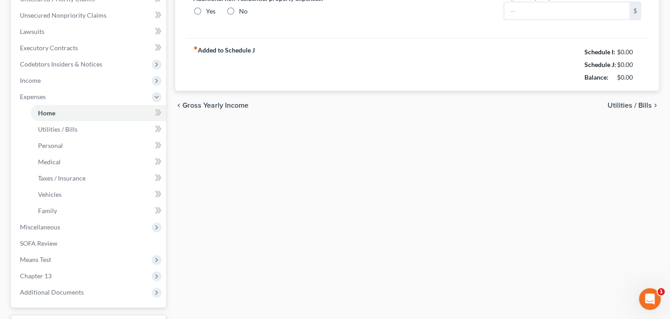
type input "1,400.00"
type input "0.00"
radio input "true"
type input "0.00"
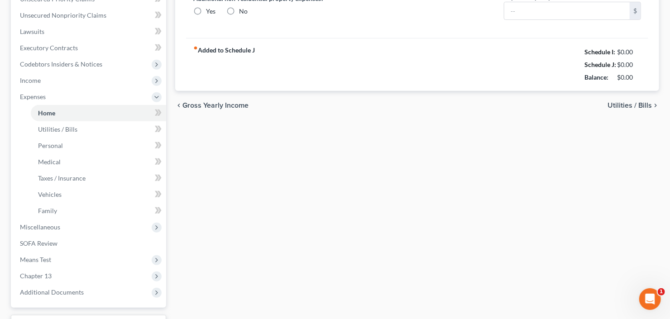
type input "58.00"
type input "0.00"
type input "100.00"
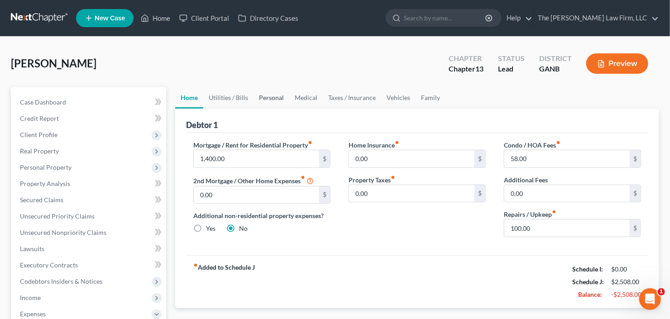
click at [274, 97] on link "Personal" at bounding box center [272, 98] width 36 height 22
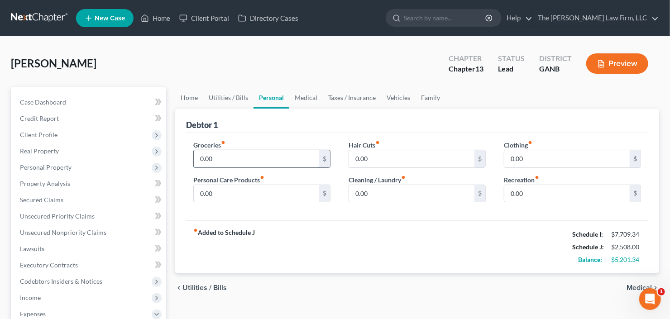
click at [256, 161] on input "0.00" at bounding box center [256, 158] width 125 height 17
type input "1,000"
type input "150"
type input "100"
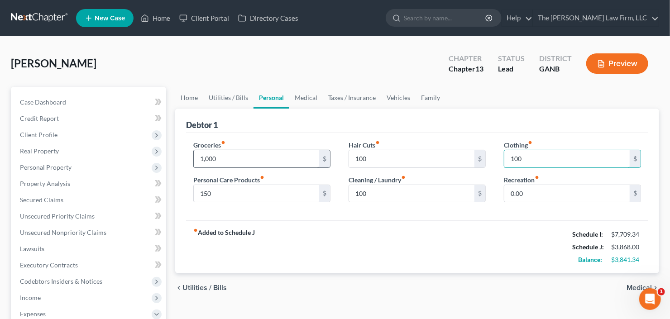
type input "100"
click at [391, 95] on link "Vehicles" at bounding box center [398, 98] width 34 height 22
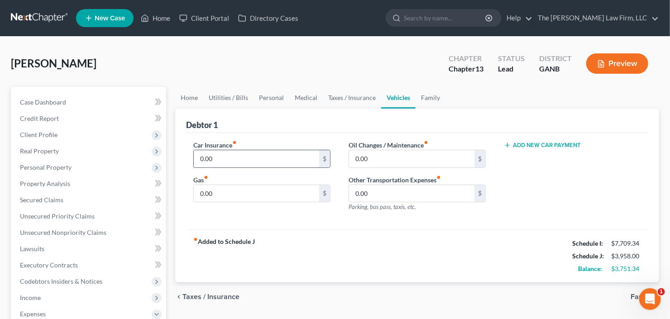
click at [229, 158] on input "0.00" at bounding box center [256, 158] width 125 height 17
type input "226.00"
click at [219, 191] on input "0.00" at bounding box center [256, 193] width 125 height 17
type input "450"
click at [254, 93] on link "Personal" at bounding box center [272, 98] width 36 height 22
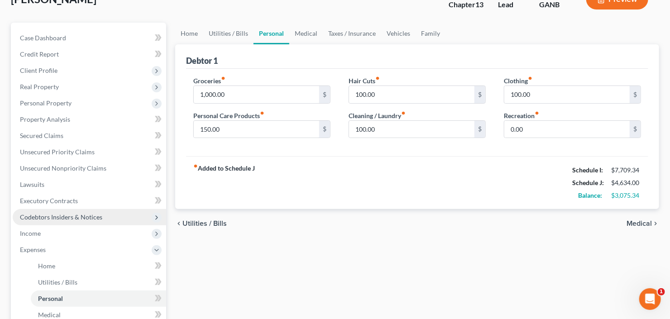
scroll to position [145, 0]
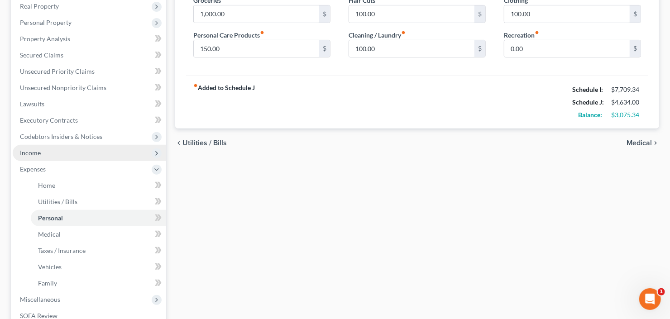
click at [60, 150] on span "Income" at bounding box center [90, 153] width 154 height 16
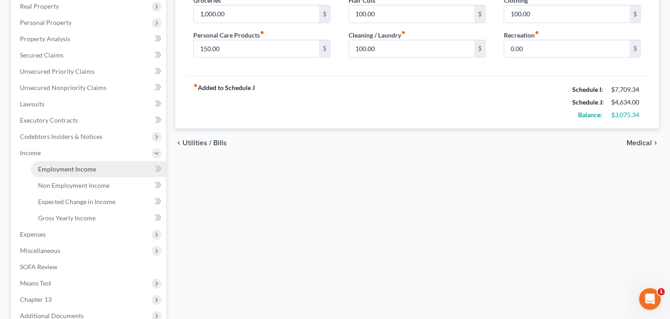
click at [75, 167] on span "Employment Income" at bounding box center [67, 169] width 58 height 8
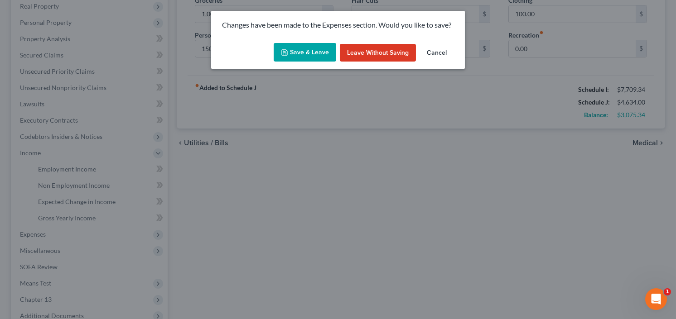
click at [303, 51] on button "Save & Leave" at bounding box center [305, 52] width 63 height 19
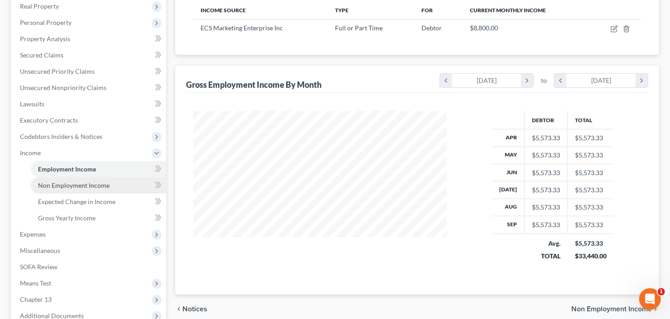
click at [67, 182] on span "Non Employment Income" at bounding box center [74, 186] width 72 height 8
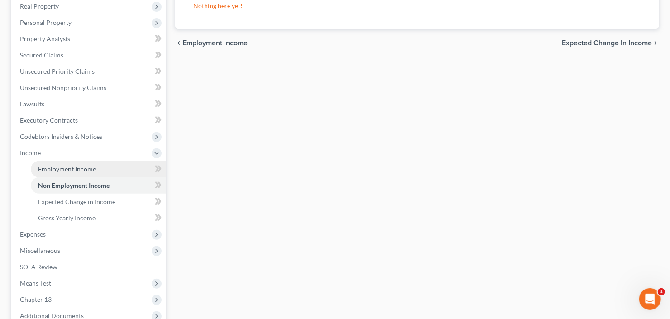
click at [60, 166] on span "Employment Income" at bounding box center [67, 169] width 58 height 8
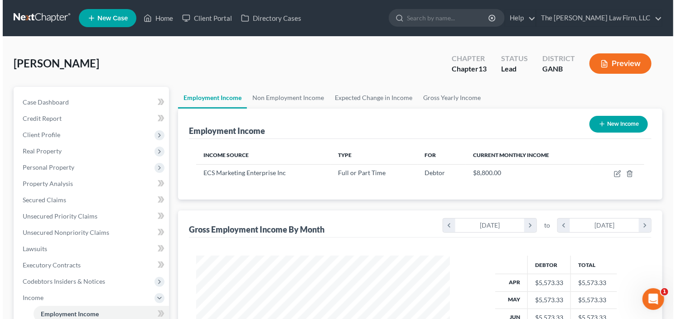
scroll to position [162, 272]
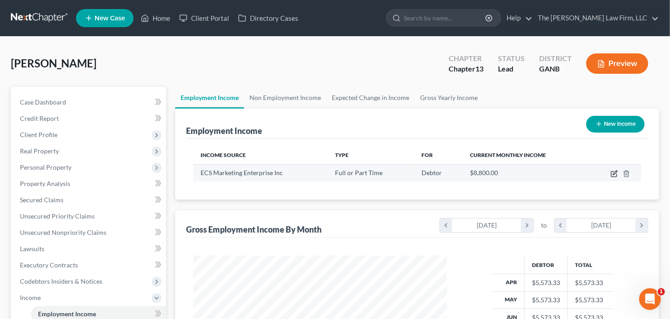
click at [611, 172] on icon "button" at bounding box center [614, 173] width 7 height 7
select select "0"
select select "10"
select select "1"
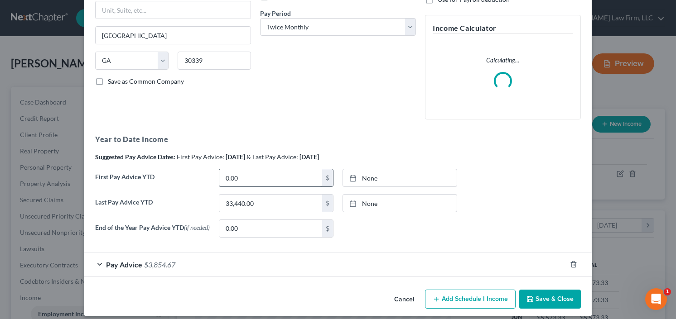
scroll to position [143, 0]
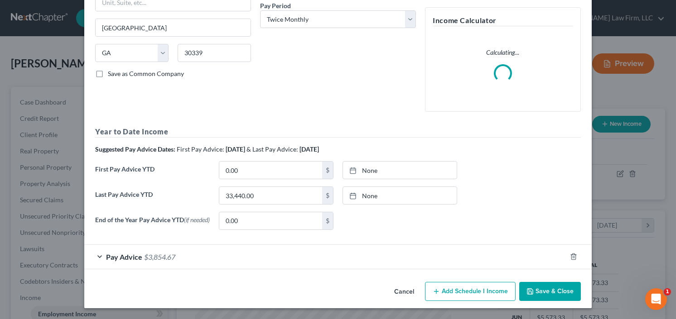
drag, startPoint x: 135, startPoint y: 255, endPoint x: 140, endPoint y: 242, distance: 14.8
click at [134, 255] on span "Pay Advice" at bounding box center [124, 257] width 36 height 9
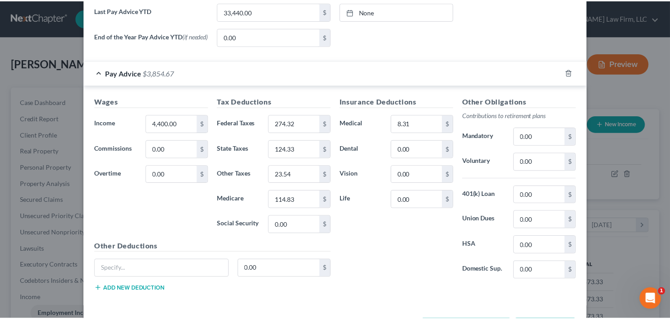
scroll to position [412, 0]
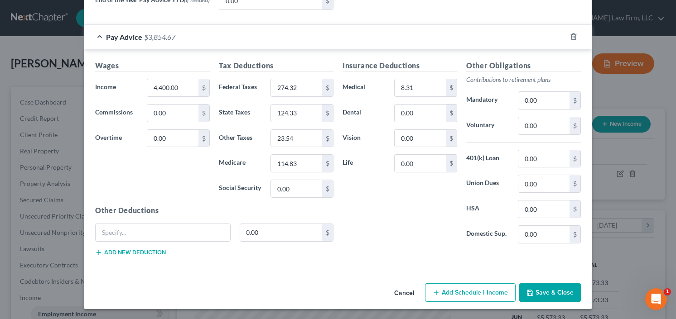
click at [556, 294] on button "Save & Close" at bounding box center [550, 293] width 62 height 19
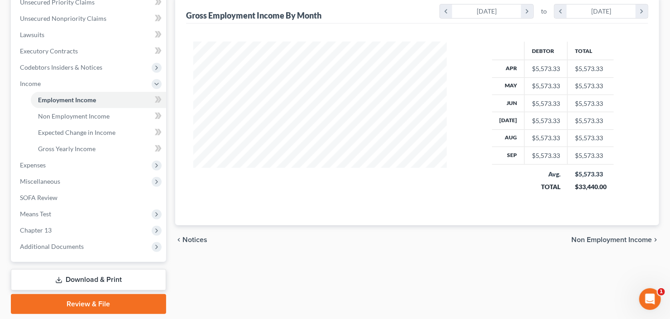
scroll to position [242, 0]
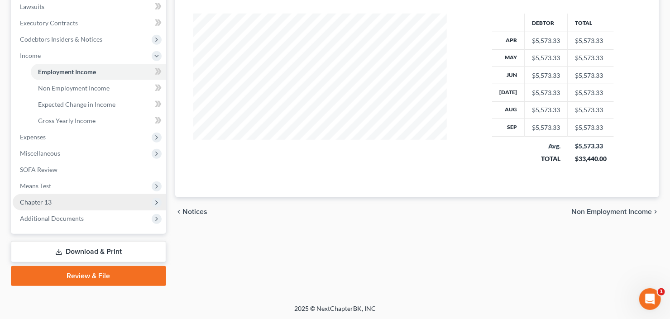
click at [60, 202] on span "Chapter 13" at bounding box center [90, 202] width 154 height 16
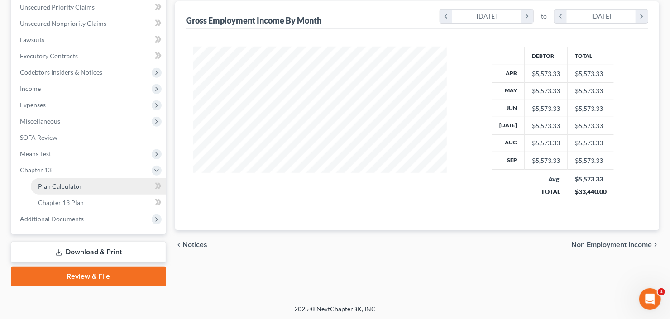
click at [63, 184] on span "Plan Calculator" at bounding box center [60, 187] width 44 height 8
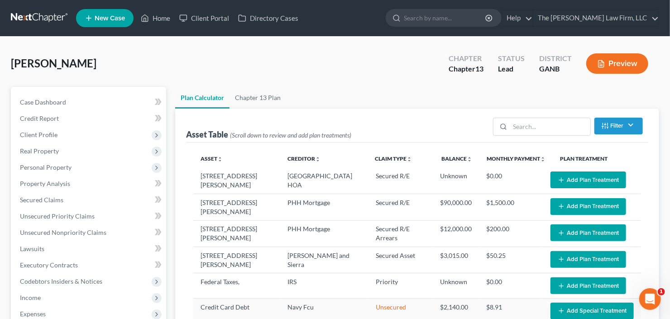
select select "59"
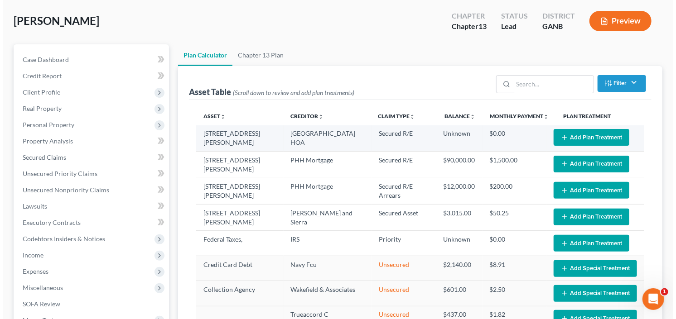
scroll to position [72, 0]
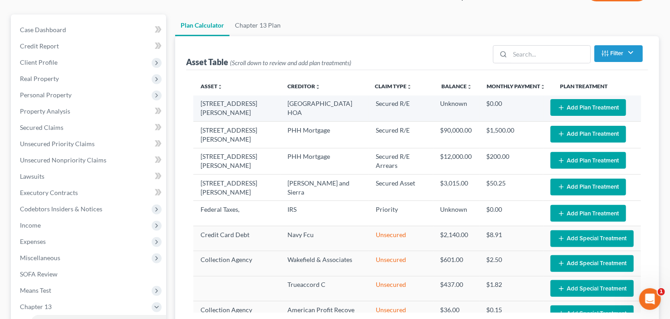
click at [583, 106] on button "Add Plan Treatment" at bounding box center [589, 107] width 76 height 17
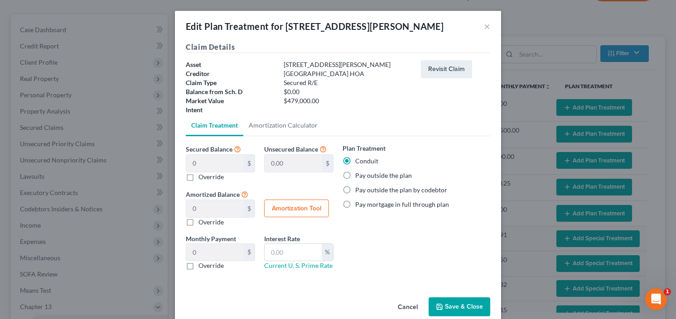
click at [355, 175] on label "Pay outside the plan" at bounding box center [383, 175] width 57 height 9
click at [359, 175] on input "Pay outside the plan" at bounding box center [362, 174] width 6 height 6
radio input "true"
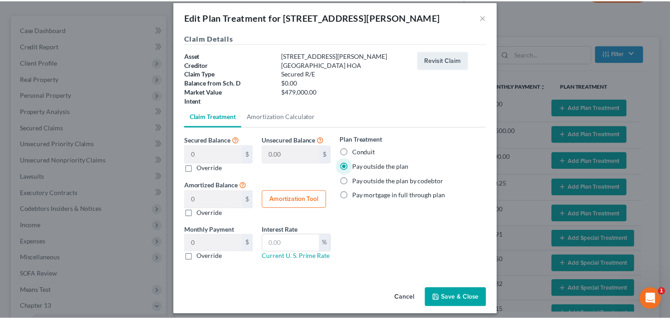
scroll to position [14, 0]
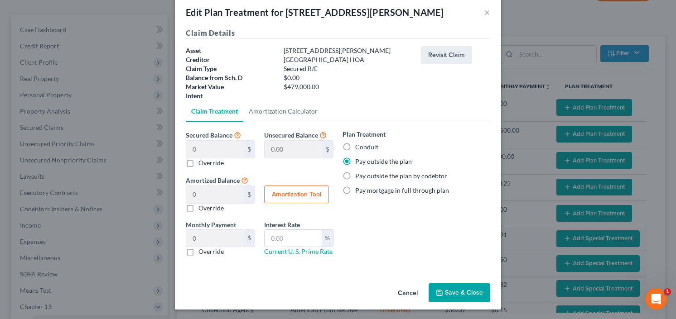
click at [457, 287] on button "Save & Close" at bounding box center [460, 293] width 62 height 19
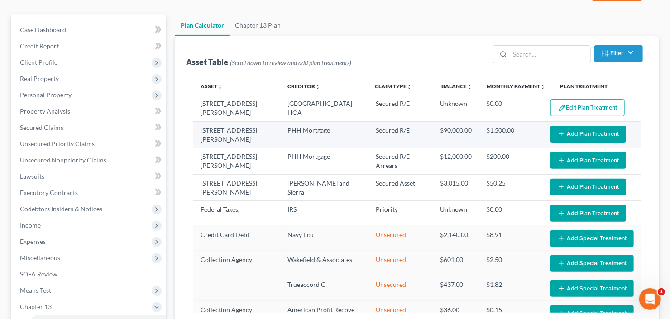
click at [591, 131] on button "Add Plan Treatment" at bounding box center [589, 134] width 76 height 17
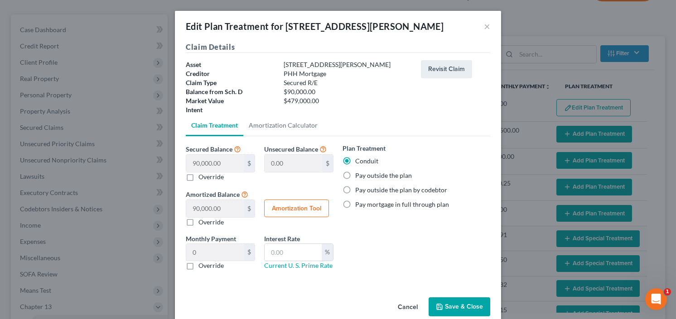
select select "59"
click at [355, 174] on label "Pay outside the plan" at bounding box center [383, 175] width 57 height 9
click at [359, 174] on input "Pay outside the plan" at bounding box center [362, 174] width 6 height 6
radio input "true"
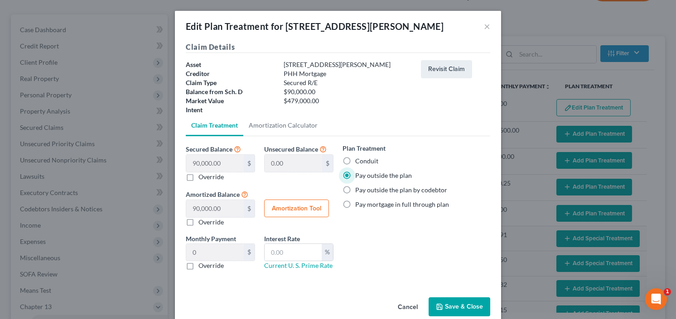
click at [457, 304] on button "Save & Close" at bounding box center [460, 307] width 62 height 19
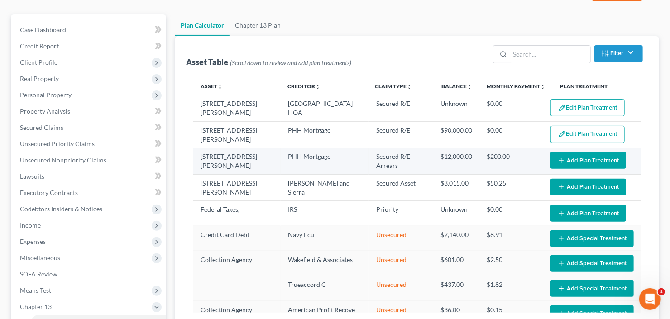
click at [583, 156] on button "Add Plan Treatment" at bounding box center [589, 160] width 76 height 17
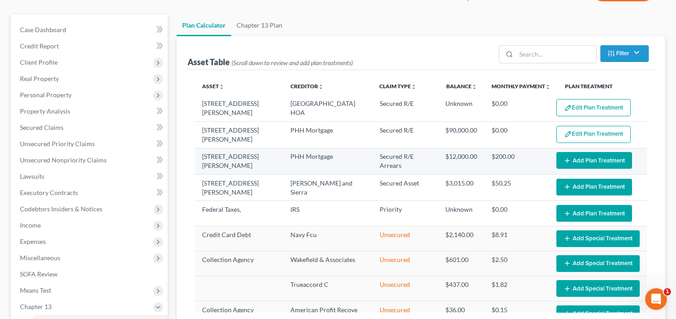
select select "59"
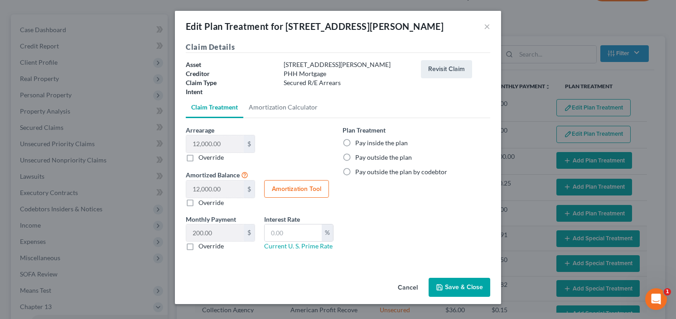
click at [355, 139] on label "Pay inside the plan" at bounding box center [381, 143] width 53 height 9
click at [359, 139] on input "Pay inside the plan" at bounding box center [362, 142] width 6 height 6
radio input "true"
click at [463, 284] on button "Save & Close" at bounding box center [460, 287] width 62 height 19
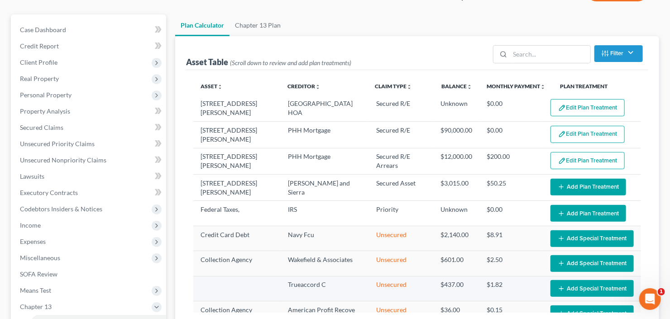
select select "59"
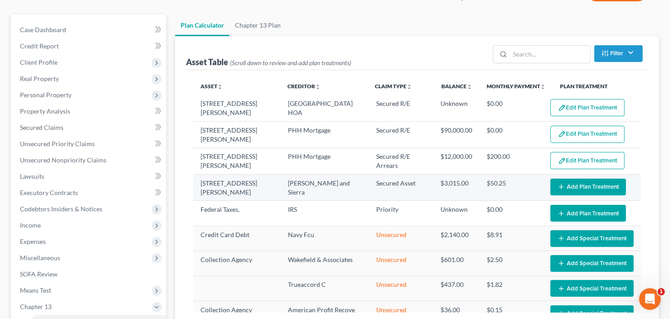
click at [574, 183] on button "Add Plan Treatment" at bounding box center [589, 187] width 76 height 17
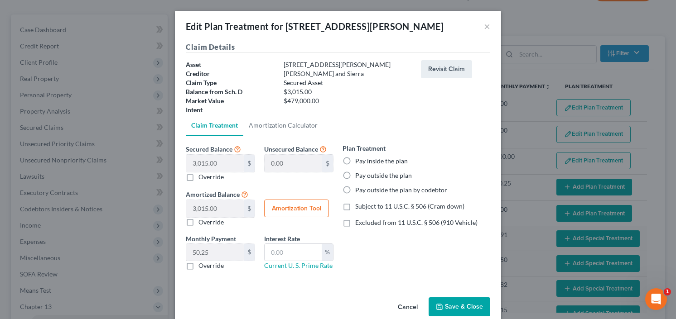
click at [355, 163] on label "Pay inside the plan" at bounding box center [381, 161] width 53 height 9
click at [359, 163] on input "Pay inside the plan" at bounding box center [362, 160] width 6 height 6
radio input "true"
click at [355, 222] on label "Excluded from 11 U.S.C. § 506 (910 Vehicle)" at bounding box center [416, 222] width 122 height 9
click at [359, 222] on input "Excluded from 11 U.S.C. § 506 (910 Vehicle)" at bounding box center [362, 221] width 6 height 6
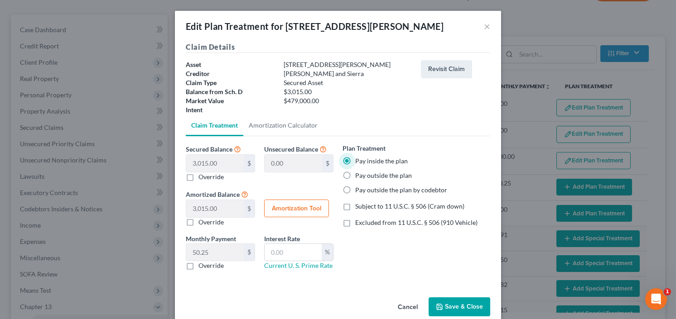
checkbox input "true"
click at [286, 254] on input "text" at bounding box center [293, 252] width 57 height 17
type input "7.25"
click at [466, 301] on button "Save & Close" at bounding box center [460, 307] width 62 height 19
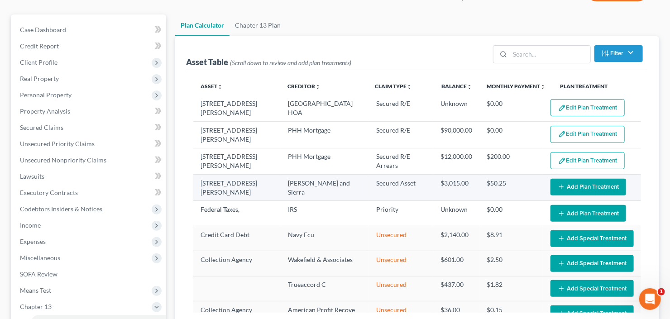
select select "59"
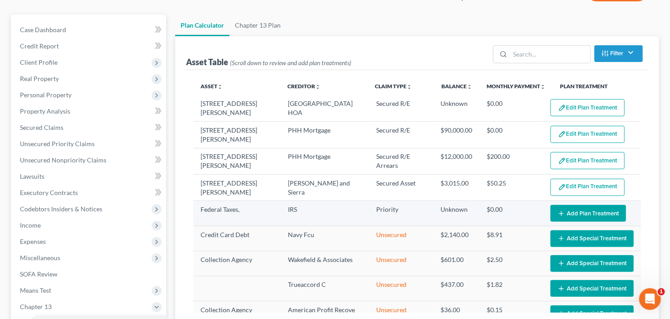
click at [587, 210] on button "Add Plan Treatment" at bounding box center [589, 213] width 76 height 17
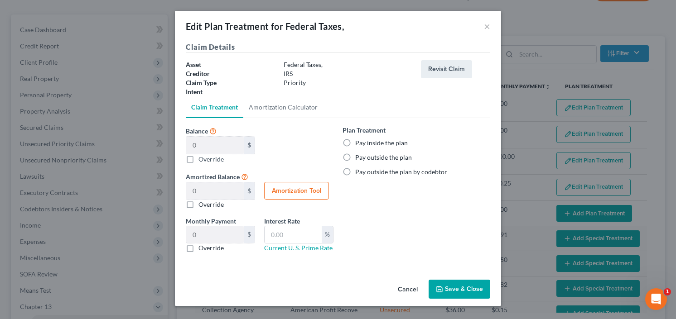
click at [355, 143] on label "Pay inside the plan" at bounding box center [381, 143] width 53 height 9
click at [359, 143] on input "Pay inside the plan" at bounding box center [362, 142] width 6 height 6
radio input "true"
click at [463, 285] on button "Save & Close" at bounding box center [460, 289] width 62 height 19
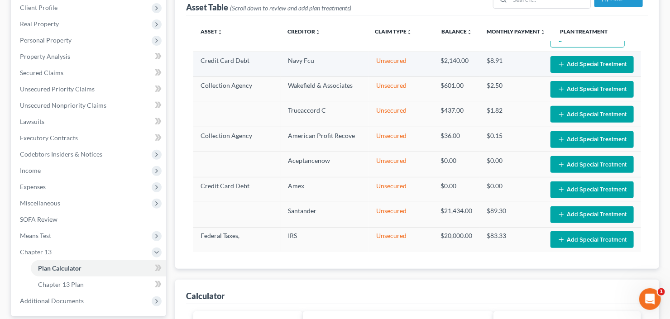
scroll to position [145, 0]
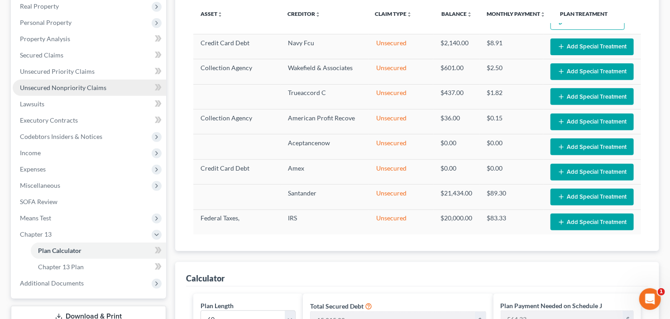
click at [48, 86] on span "Unsecured Nonpriority Claims" at bounding box center [63, 88] width 87 height 8
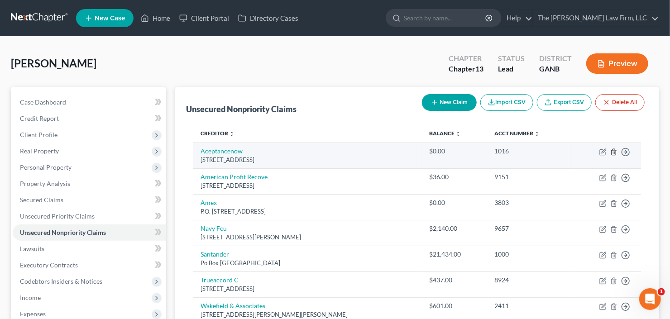
click at [614, 153] on icon "button" at bounding box center [614, 152] width 7 height 7
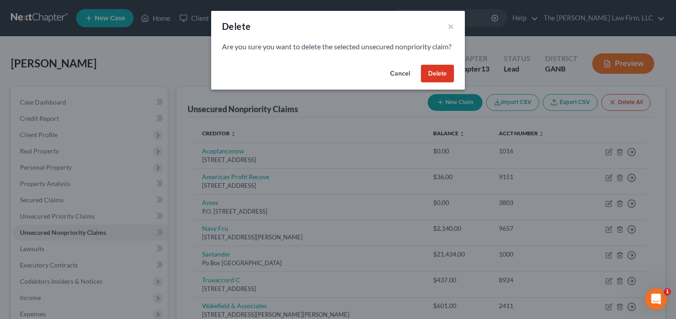
click at [430, 83] on button "Delete" at bounding box center [437, 74] width 33 height 18
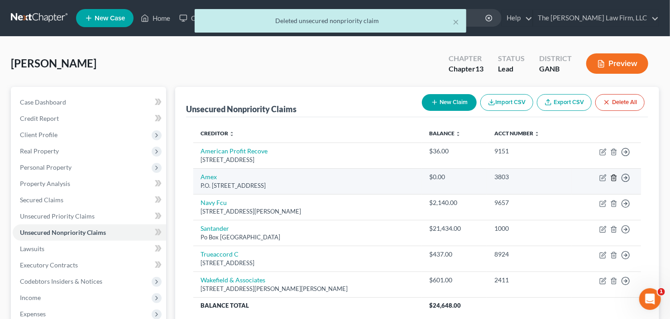
click at [614, 178] on line "button" at bounding box center [614, 179] width 0 height 2
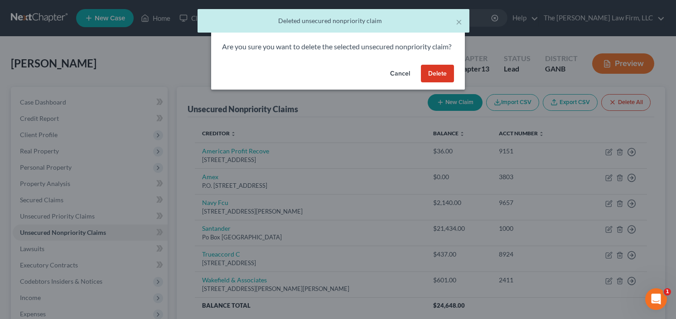
click at [435, 82] on button "Delete" at bounding box center [437, 74] width 33 height 18
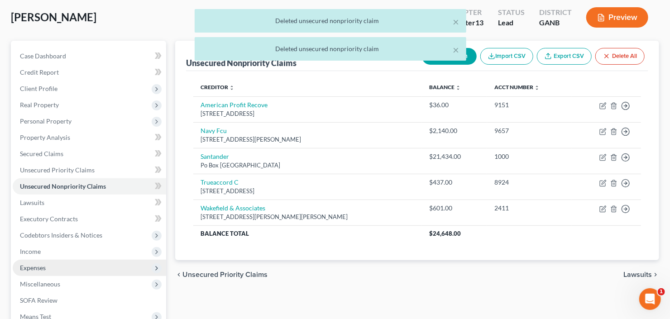
scroll to position [145, 0]
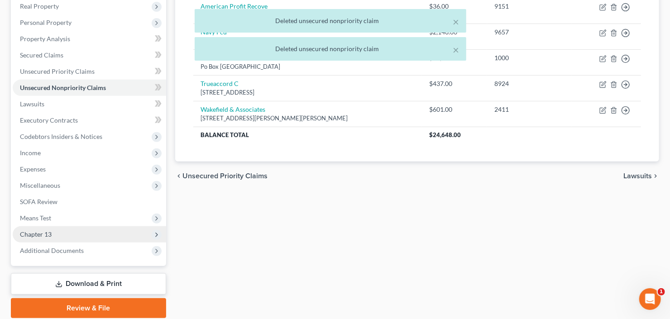
click at [52, 232] on span "Chapter 13" at bounding box center [90, 234] width 154 height 16
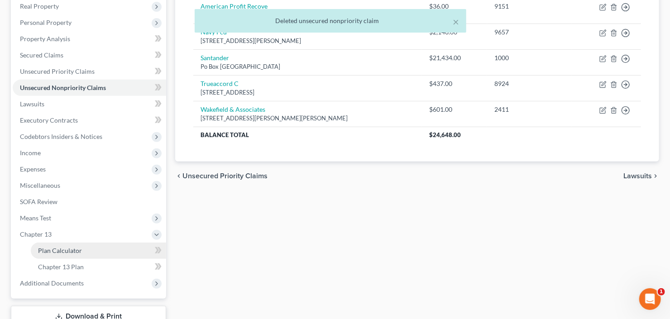
click at [66, 251] on span "Plan Calculator" at bounding box center [60, 251] width 44 height 8
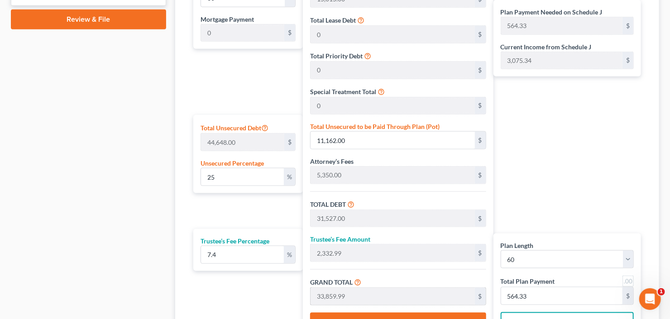
scroll to position [544, 0]
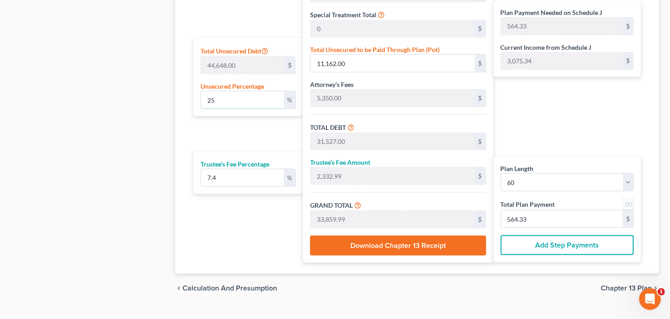
click at [184, 111] on div "Calculator Plan Length 1 2 3 4 5 6 7 8 9 10 11 12 13 14 15 16 17 18 19 20 21 22…" at bounding box center [417, 69] width 484 height 410
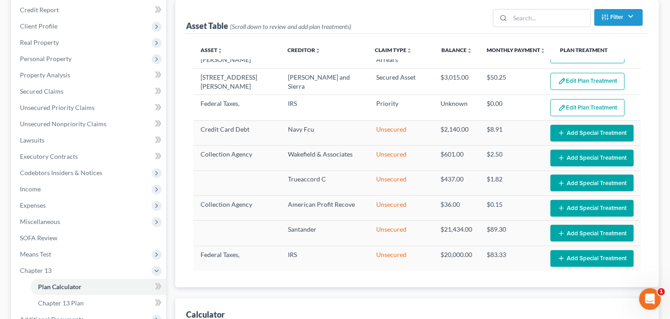
scroll to position [109, 0]
click at [49, 126] on span "Unsecured Nonpriority Claims" at bounding box center [63, 124] width 87 height 8
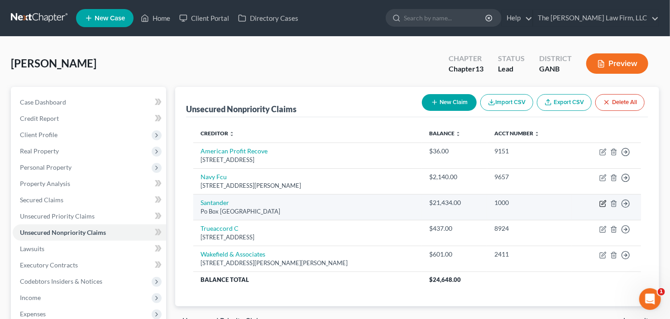
click at [605, 202] on icon "button" at bounding box center [603, 203] width 7 height 7
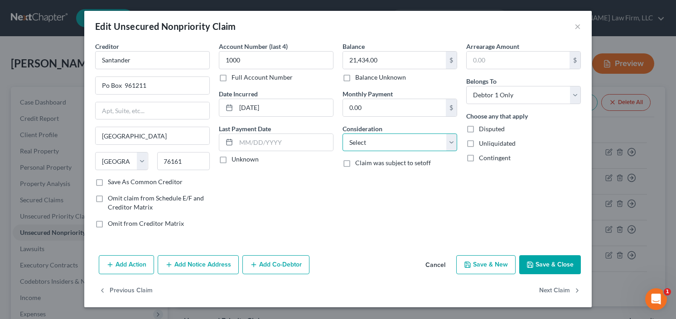
click at [407, 134] on select "Select Cable / Satellite Services Collection Agency Credit Card Debt Debt Couns…" at bounding box center [399, 143] width 115 height 18
click at [342, 134] on select "Select Cable / Satellite Services Collection Agency Credit Card Debt Debt Couns…" at bounding box center [399, 143] width 115 height 18
click at [538, 265] on button "Save & Close" at bounding box center [550, 264] width 62 height 19
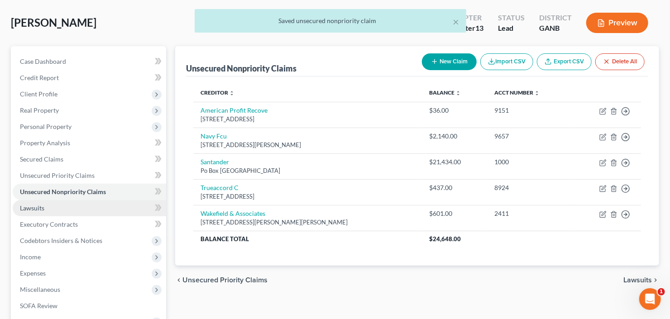
scroll to position [109, 0]
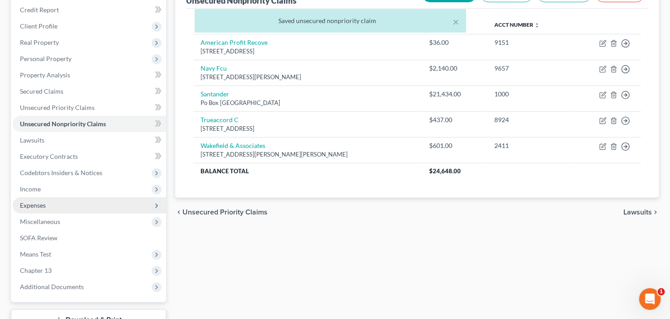
click at [46, 206] on span "Expenses" at bounding box center [90, 205] width 154 height 16
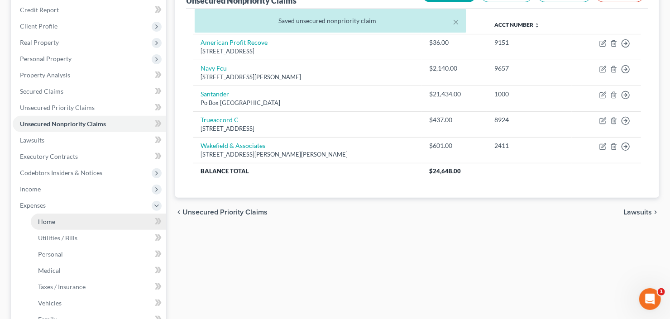
click at [46, 220] on span "Home" at bounding box center [46, 222] width 17 height 8
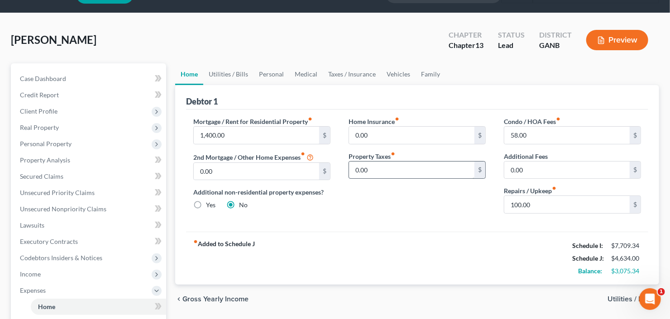
scroll to position [36, 0]
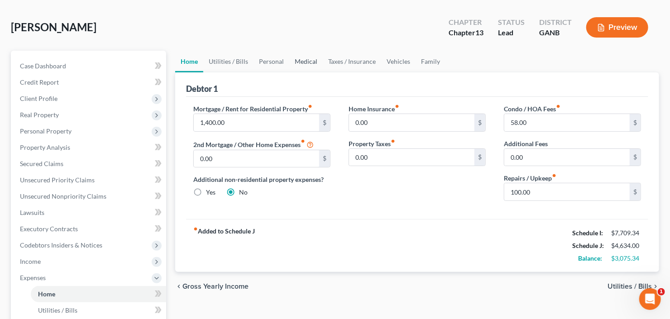
click at [303, 65] on link "Medical" at bounding box center [306, 62] width 34 height 22
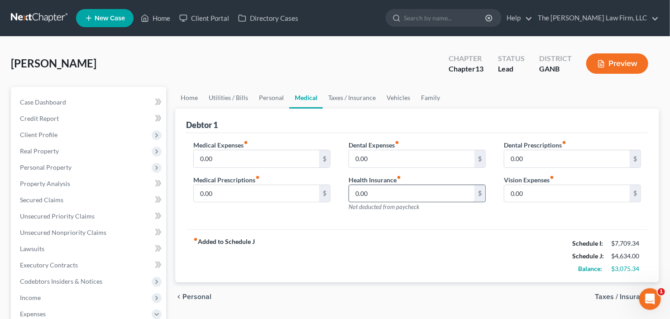
click at [370, 192] on input "0.00" at bounding box center [411, 193] width 125 height 17
click at [345, 101] on link "Taxes / Insurance" at bounding box center [352, 98] width 58 height 22
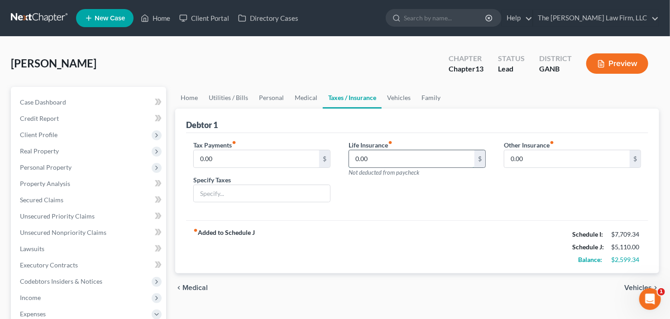
click at [394, 164] on input "0.00" at bounding box center [411, 158] width 125 height 17
click at [393, 159] on input "212.00" at bounding box center [411, 158] width 125 height 17
drag, startPoint x: 366, startPoint y: 159, endPoint x: 347, endPoint y: 160, distance: 19.5
click at [347, 159] on div "Life Insurance fiber_manual_record 212.00 $ Not deducted from paycheck" at bounding box center [417, 175] width 155 height 70
click at [396, 97] on link "Vehicles" at bounding box center [399, 98] width 34 height 22
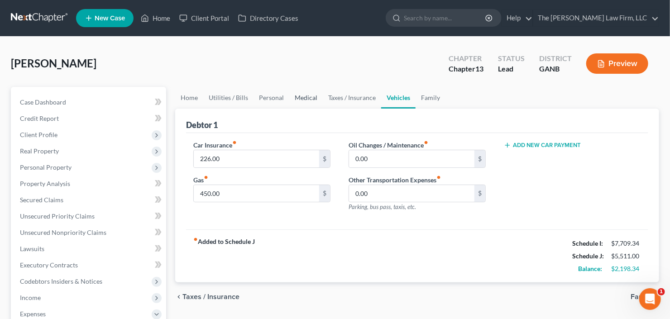
click at [295, 97] on link "Medical" at bounding box center [306, 98] width 34 height 22
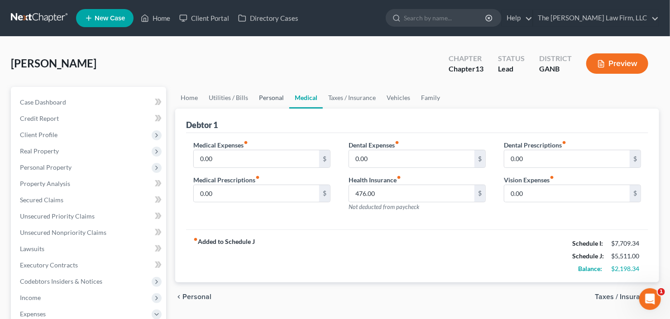
click at [274, 99] on link "Personal" at bounding box center [272, 98] width 36 height 22
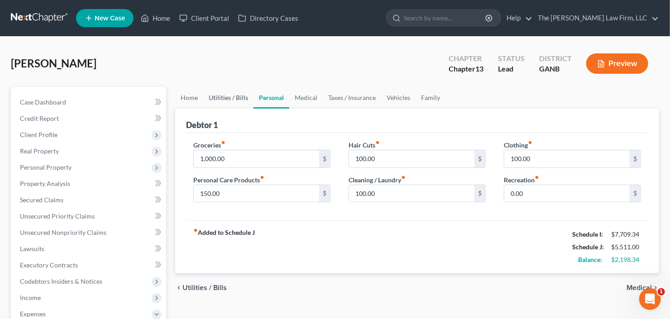
click at [233, 100] on link "Utilities / Bills" at bounding box center [228, 98] width 50 height 22
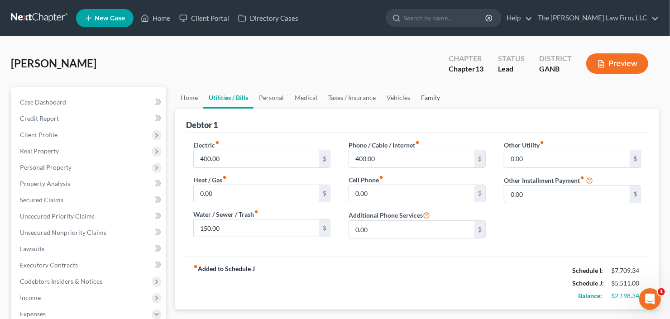
click at [428, 95] on link "Family" at bounding box center [431, 98] width 30 height 22
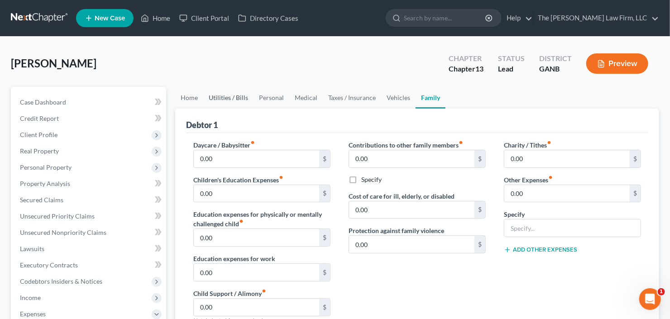
click at [224, 97] on link "Utilities / Bills" at bounding box center [228, 98] width 50 height 22
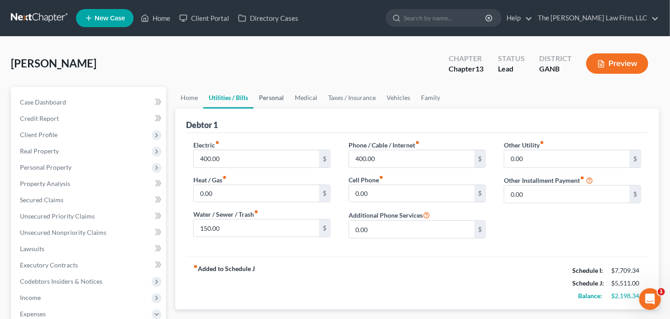
click at [268, 100] on link "Personal" at bounding box center [272, 98] width 36 height 22
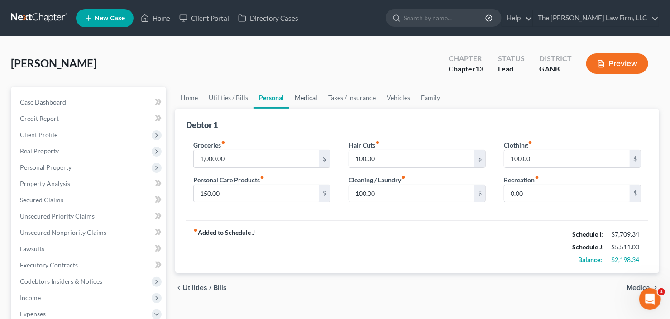
click at [313, 98] on link "Medical" at bounding box center [306, 98] width 34 height 22
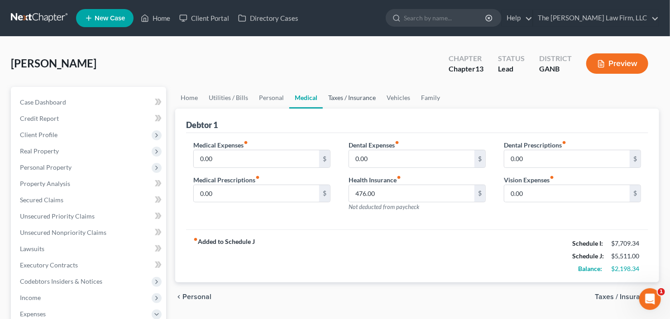
click at [338, 98] on link "Taxes / Insurance" at bounding box center [352, 98] width 58 height 22
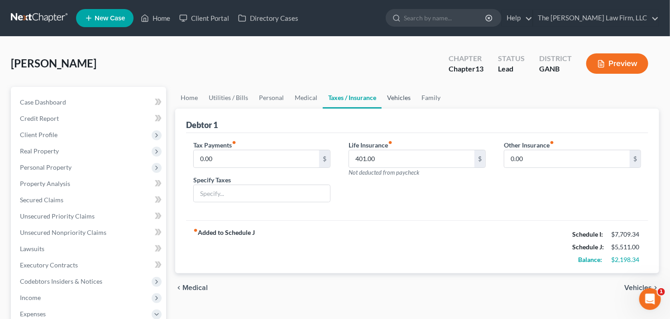
click at [406, 98] on link "Vehicles" at bounding box center [399, 98] width 34 height 22
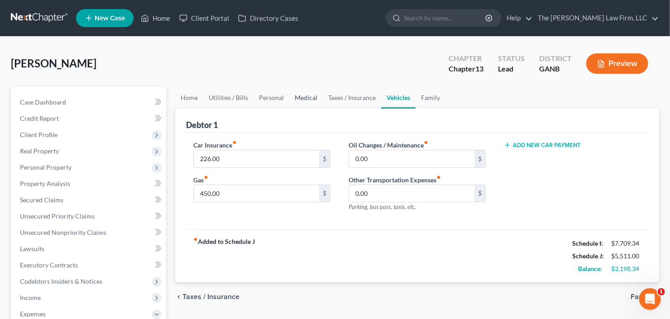
click at [303, 96] on link "Medical" at bounding box center [306, 98] width 34 height 22
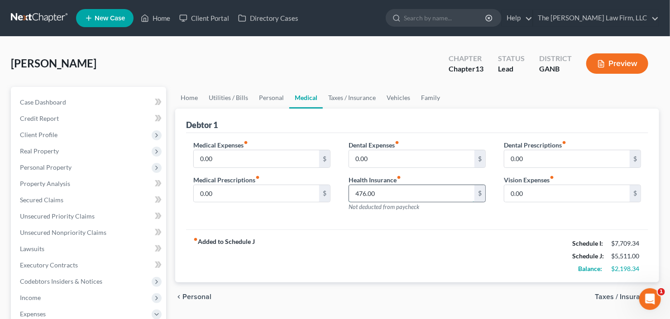
click at [386, 193] on input "476.00" at bounding box center [411, 193] width 125 height 17
click at [271, 103] on link "Personal" at bounding box center [272, 98] width 36 height 22
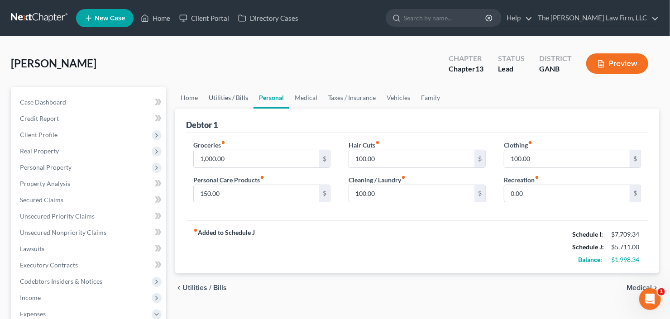
click at [222, 100] on link "Utilities / Bills" at bounding box center [228, 98] width 50 height 22
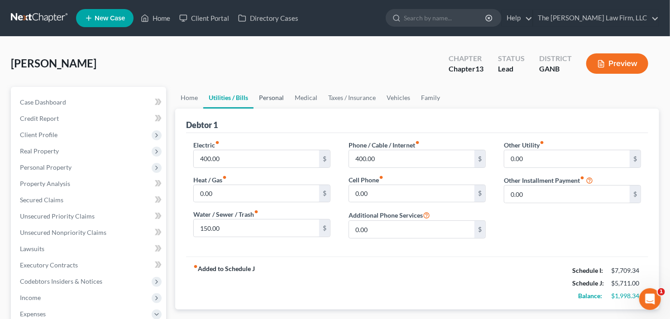
click at [273, 98] on link "Personal" at bounding box center [272, 98] width 36 height 22
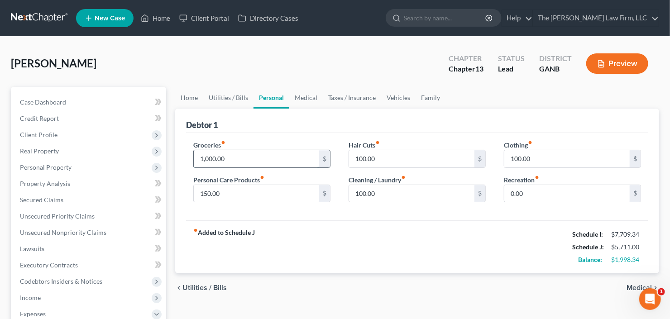
click at [274, 166] on input "1,000.00" at bounding box center [256, 158] width 125 height 17
click at [226, 201] on div "150.00 $" at bounding box center [261, 194] width 137 height 18
click at [230, 193] on input "150.00" at bounding box center [256, 193] width 125 height 17
click at [372, 161] on input "100.00" at bounding box center [411, 158] width 125 height 17
click at [299, 98] on link "Medical" at bounding box center [306, 98] width 34 height 22
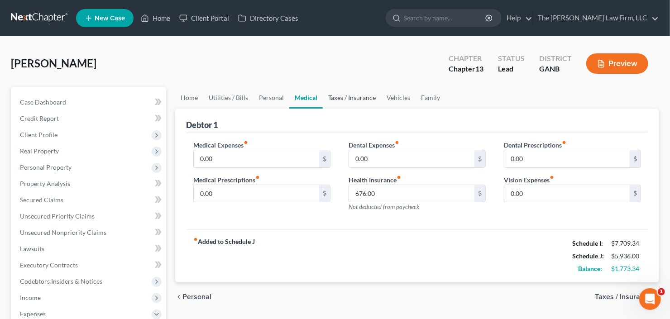
click at [345, 97] on link "Taxes / Insurance" at bounding box center [352, 98] width 58 height 22
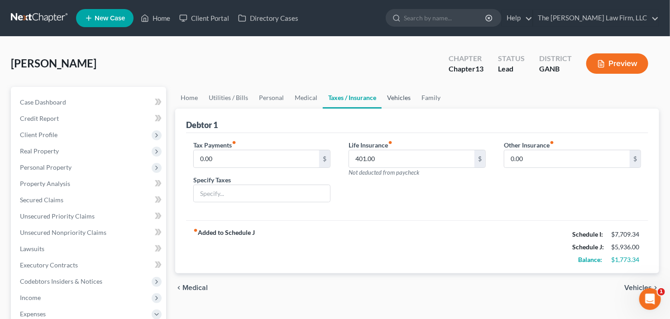
click at [404, 97] on link "Vehicles" at bounding box center [399, 98] width 34 height 22
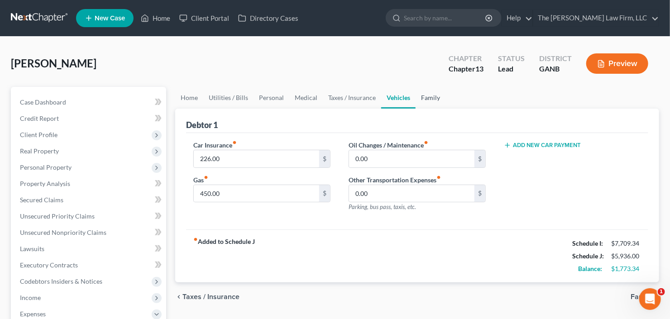
click at [422, 101] on link "Family" at bounding box center [431, 98] width 30 height 22
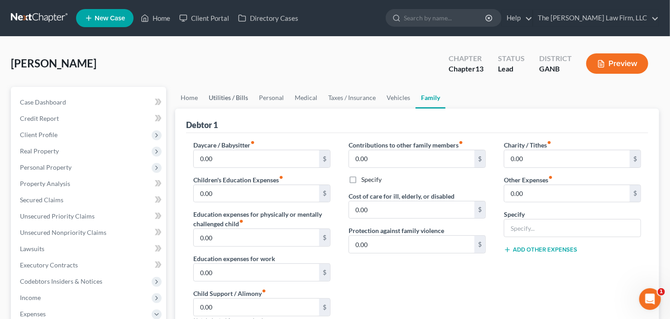
click at [224, 98] on link "Utilities / Bills" at bounding box center [228, 98] width 50 height 22
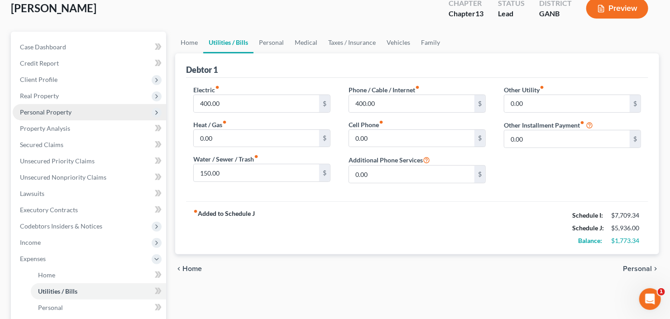
scroll to position [72, 0]
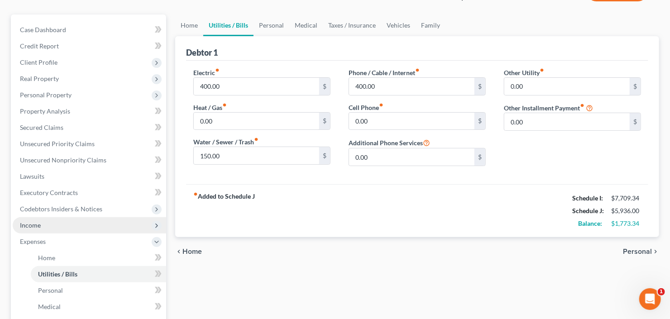
click at [53, 229] on span "Income" at bounding box center [90, 225] width 154 height 16
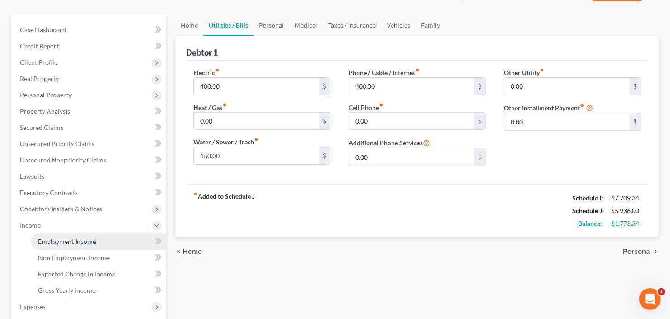
click at [69, 238] on span "Employment Income" at bounding box center [67, 242] width 58 height 8
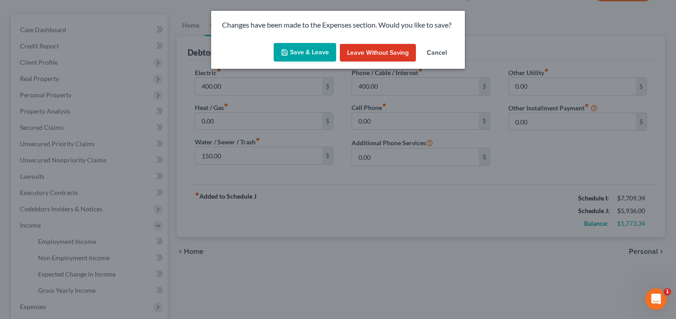
click at [298, 50] on button "Save & Leave" at bounding box center [305, 52] width 63 height 19
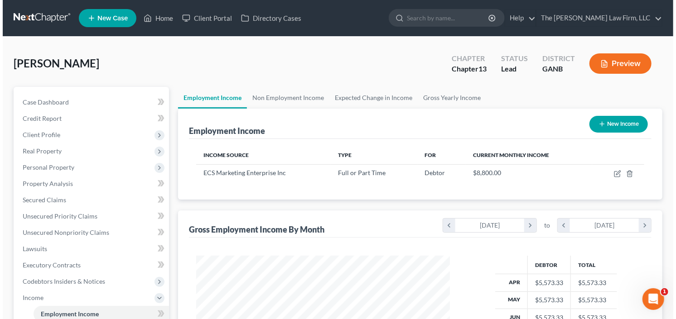
scroll to position [162, 272]
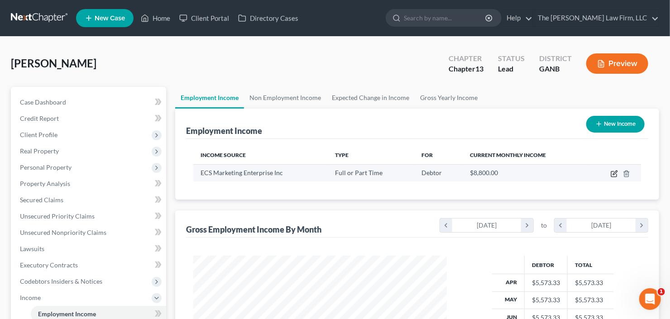
click at [613, 173] on icon "button" at bounding box center [614, 173] width 7 height 7
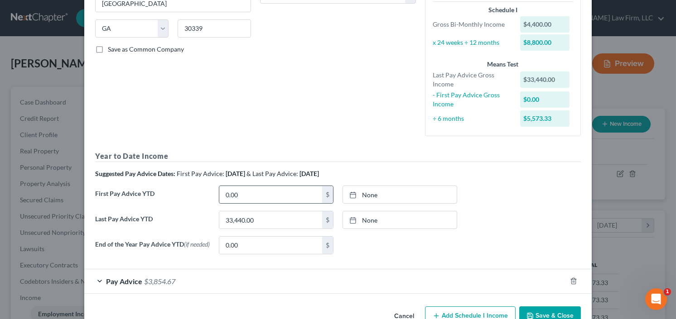
scroll to position [192, 0]
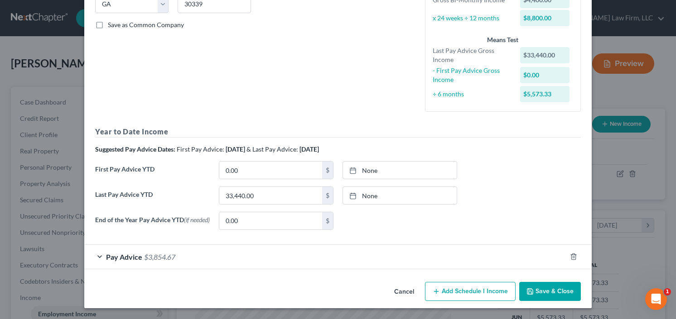
drag, startPoint x: 133, startPoint y: 260, endPoint x: 142, endPoint y: 219, distance: 41.8
click at [134, 260] on span "Pay Advice" at bounding box center [124, 257] width 36 height 9
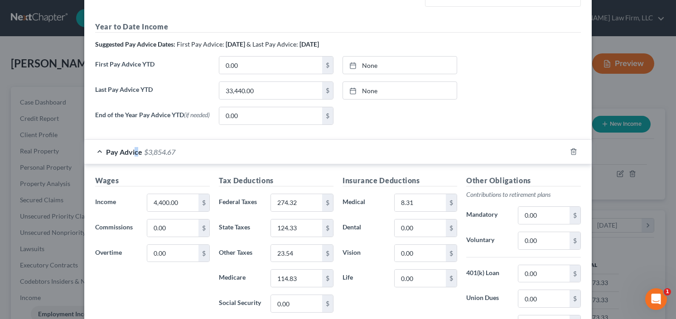
scroll to position [337, 0]
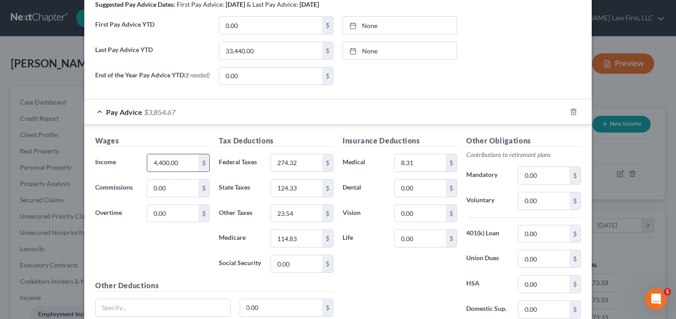
click at [179, 166] on input "4,400.00" at bounding box center [172, 162] width 51 height 17
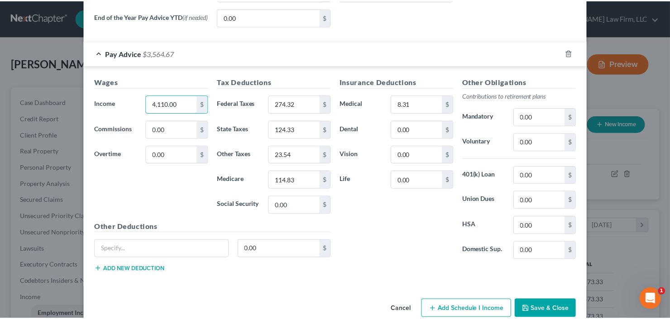
scroll to position [412, 0]
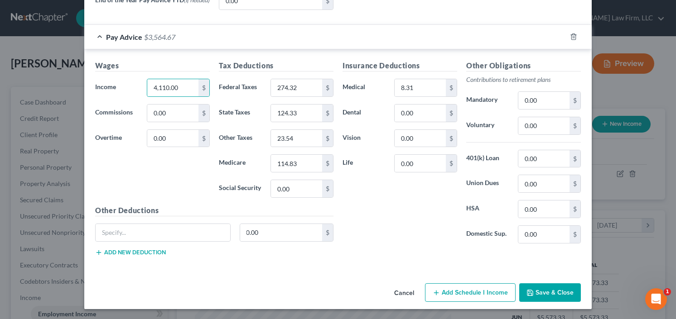
click at [551, 290] on button "Save & Close" at bounding box center [550, 293] width 62 height 19
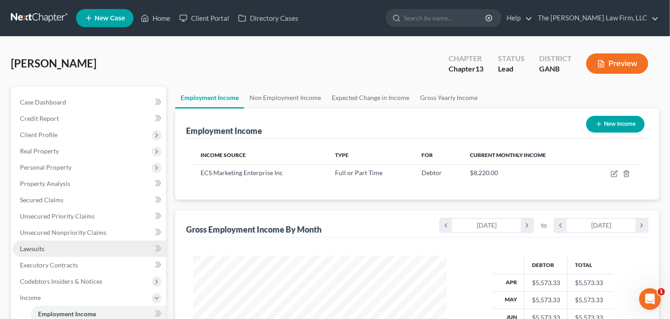
scroll to position [109, 0]
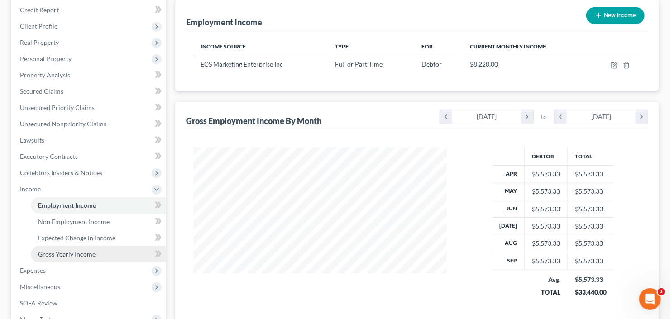
click at [57, 267] on span "Expenses" at bounding box center [90, 271] width 154 height 16
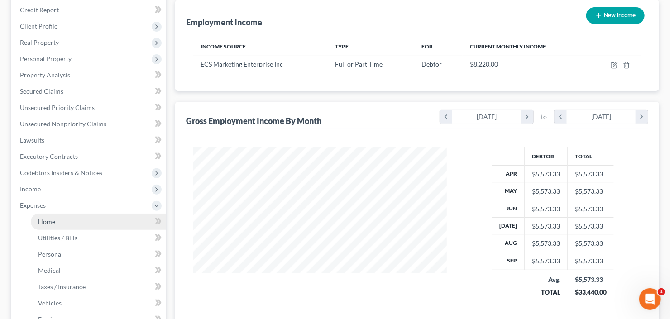
click at [54, 222] on span "Home" at bounding box center [46, 222] width 17 height 8
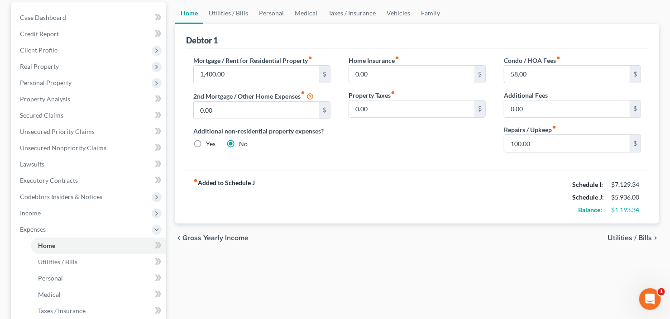
scroll to position [72, 0]
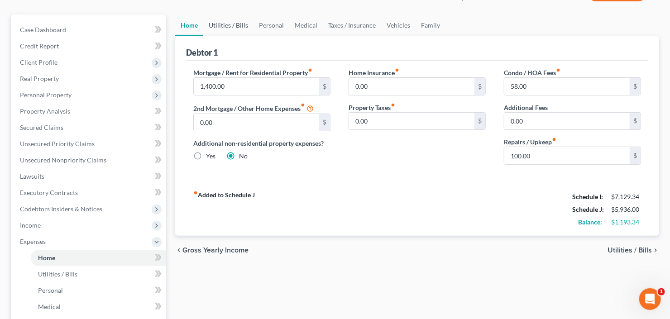
click at [220, 20] on link "Utilities / Bills" at bounding box center [228, 25] width 50 height 22
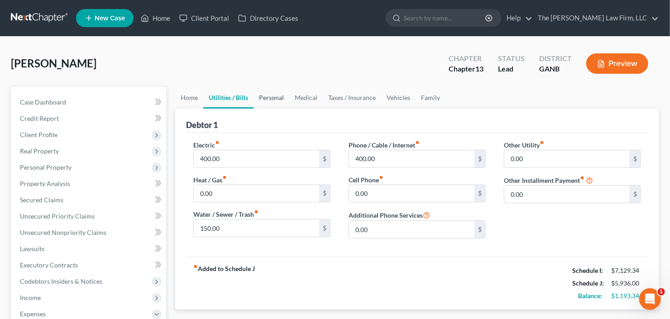
click at [270, 94] on link "Personal" at bounding box center [272, 98] width 36 height 22
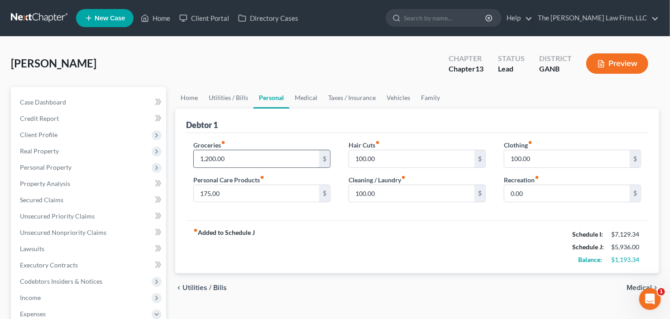
click at [242, 156] on input "1,200.00" at bounding box center [256, 158] width 125 height 17
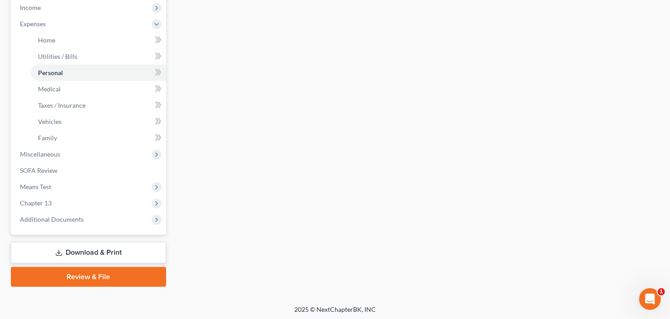
scroll to position [291, 0]
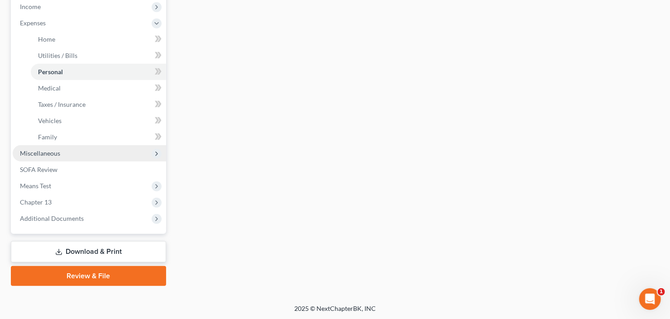
click at [53, 152] on span "Miscellaneous" at bounding box center [40, 153] width 40 height 8
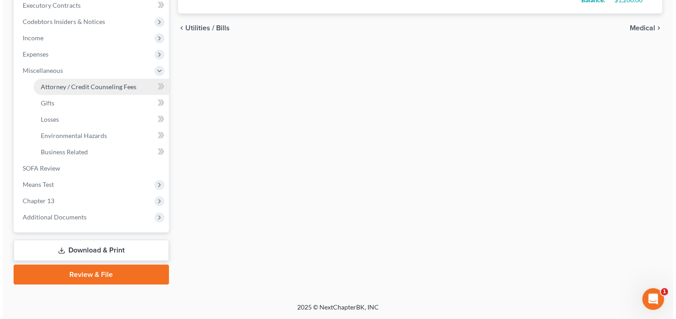
scroll to position [258, 0]
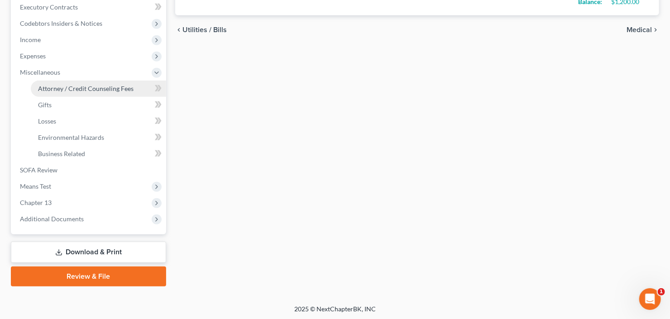
drag, startPoint x: 89, startPoint y: 88, endPoint x: 101, endPoint y: 93, distance: 13.5
click at [89, 88] on span "Attorney / Credit Counseling Fees" at bounding box center [86, 89] width 96 height 8
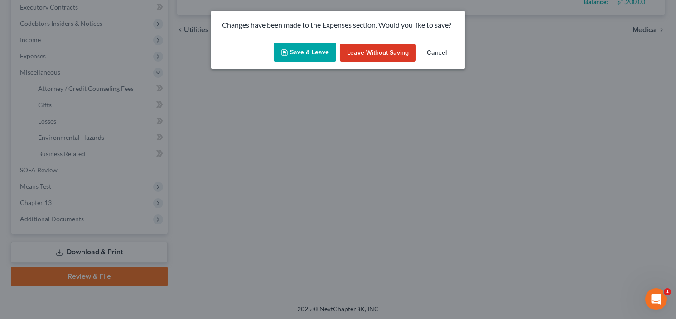
click at [305, 48] on button "Save & Leave" at bounding box center [305, 52] width 63 height 19
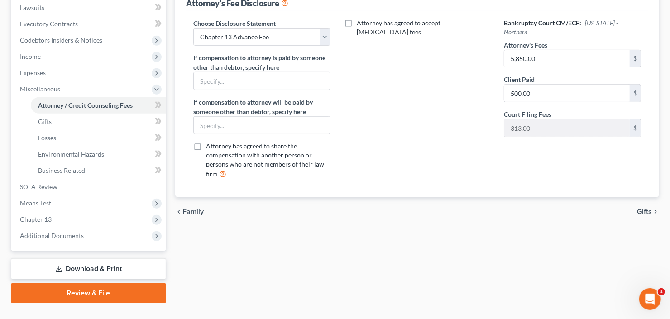
scroll to position [258, 0]
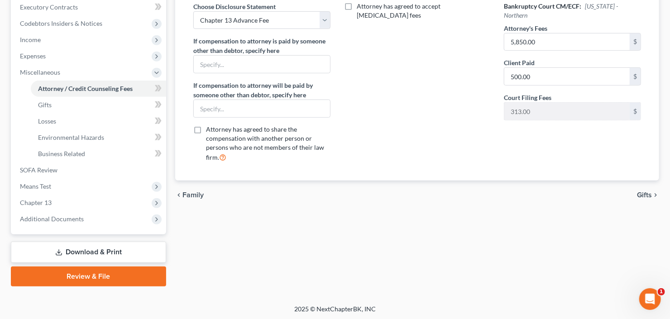
click at [63, 248] on link "Download & Print" at bounding box center [88, 252] width 155 height 21
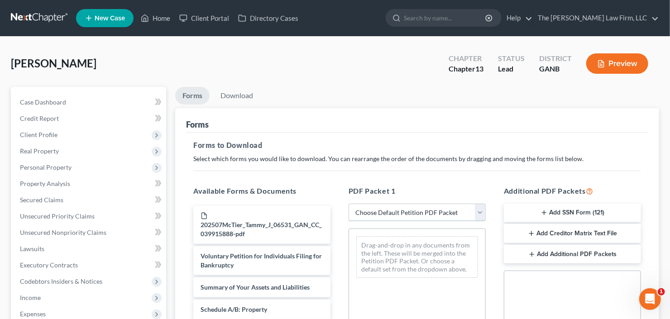
drag, startPoint x: 395, startPoint y: 215, endPoint x: 400, endPoint y: 218, distance: 6.3
click at [395, 214] on select "Choose Default Petition PDF Packet Complete Bankruptcy Petition (all forms and …" at bounding box center [417, 213] width 137 height 18
click at [349, 204] on select "Choose Default Petition PDF Packet Complete Bankruptcy Petition (all forms and …" at bounding box center [417, 213] width 137 height 18
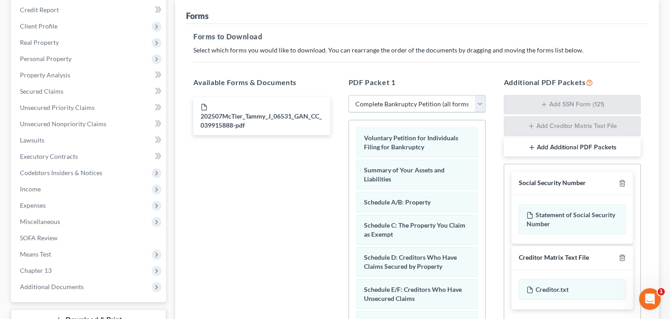
scroll to position [217, 0]
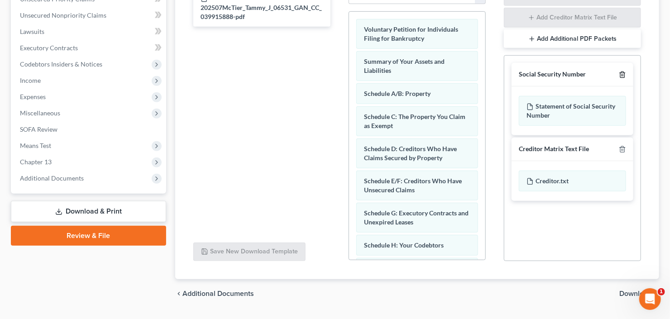
click at [623, 73] on icon "button" at bounding box center [622, 74] width 7 height 7
click at [623, 146] on icon "button" at bounding box center [622, 149] width 7 height 7
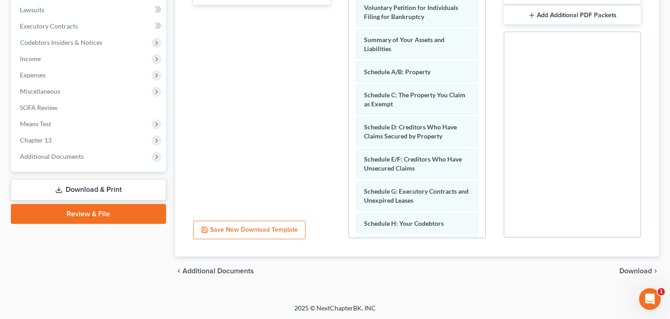
click at [636, 270] on span "Download" at bounding box center [636, 271] width 33 height 7
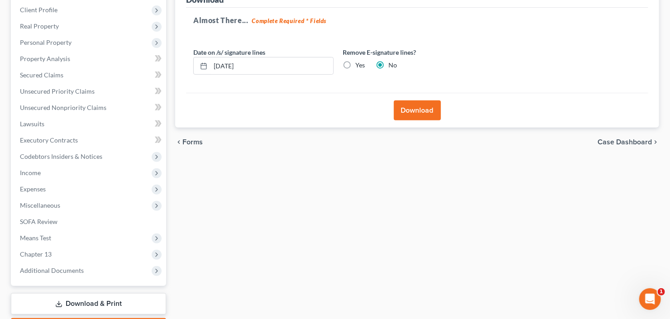
scroll to position [68, 0]
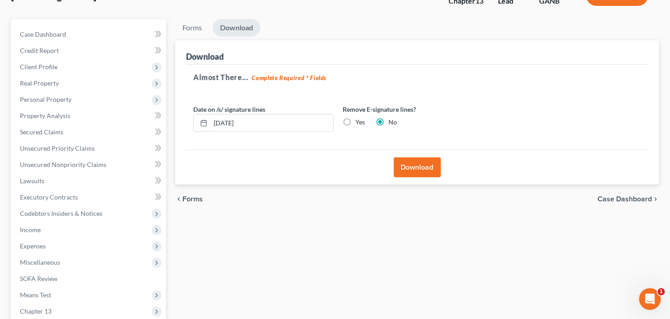
click at [411, 160] on button "Download" at bounding box center [417, 168] width 47 height 20
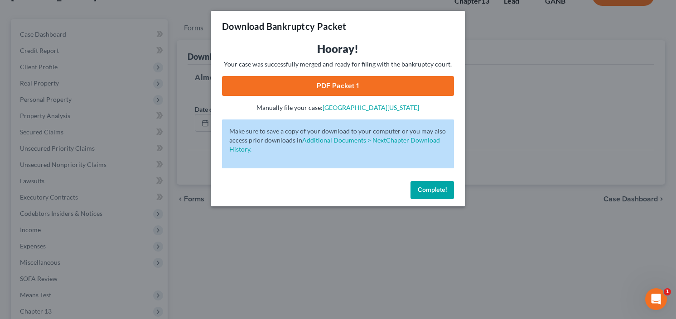
click at [327, 89] on link "PDF Packet 1" at bounding box center [338, 86] width 232 height 20
click at [427, 193] on span "Complete!" at bounding box center [432, 190] width 29 height 8
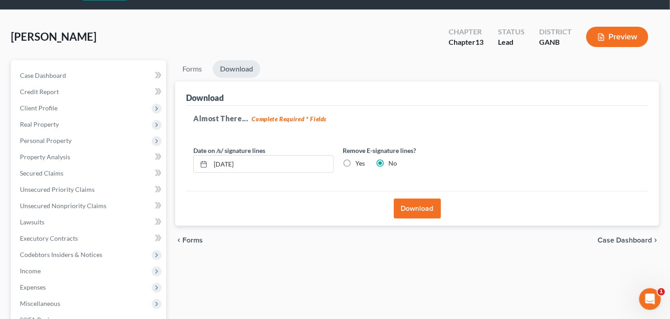
scroll to position [0, 0]
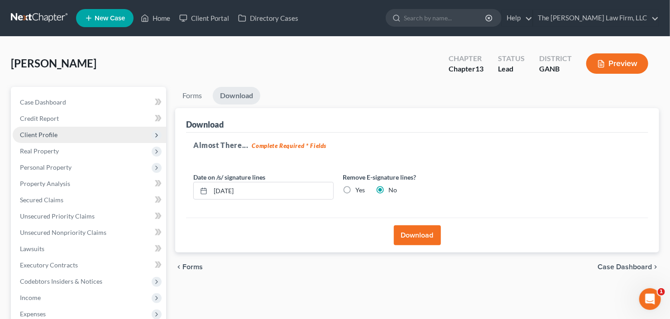
click at [58, 135] on span "Client Profile" at bounding box center [90, 135] width 154 height 16
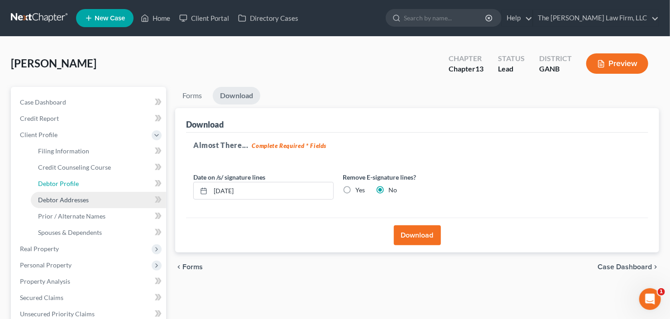
drag, startPoint x: 66, startPoint y: 186, endPoint x: 105, endPoint y: 203, distance: 42.0
click at [66, 186] on span "Debtor Profile" at bounding box center [58, 184] width 41 height 8
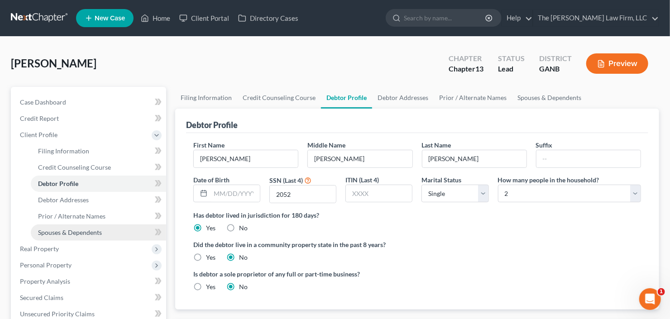
click at [63, 236] on link "Spouses & Dependents" at bounding box center [98, 233] width 135 height 16
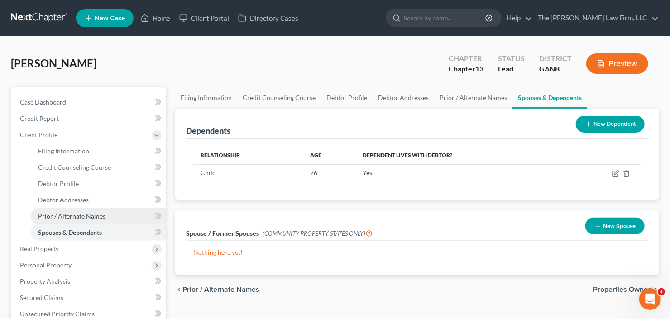
click at [101, 215] on span "Prior / Alternate Names" at bounding box center [71, 216] width 67 height 8
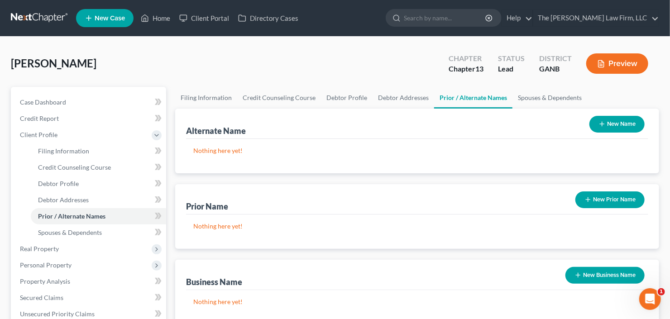
click at [619, 120] on button "New Name" at bounding box center [617, 124] width 55 height 17
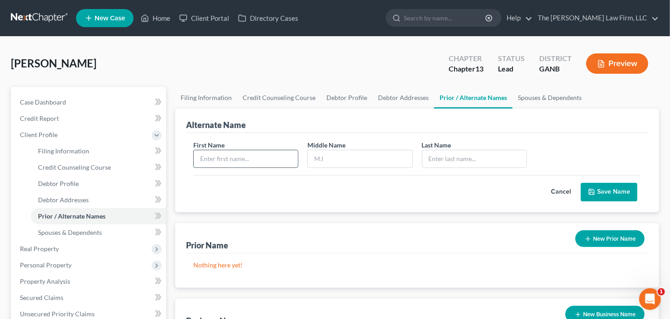
click at [265, 155] on input "text" at bounding box center [246, 158] width 104 height 17
click at [604, 187] on button "Save Name" at bounding box center [609, 192] width 57 height 19
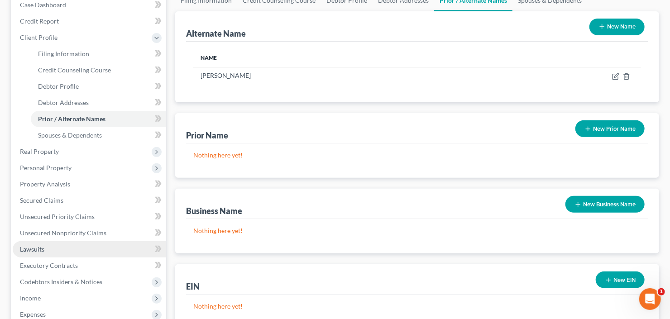
scroll to position [145, 0]
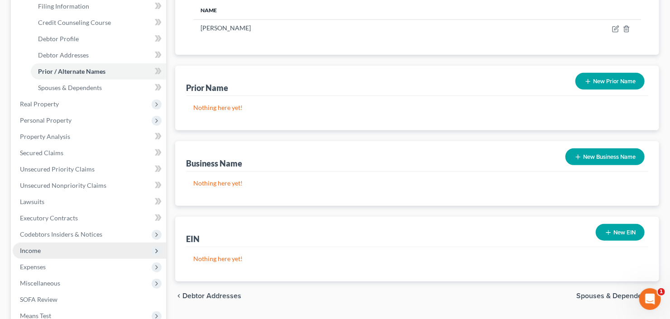
click at [58, 245] on span "Income" at bounding box center [90, 251] width 154 height 16
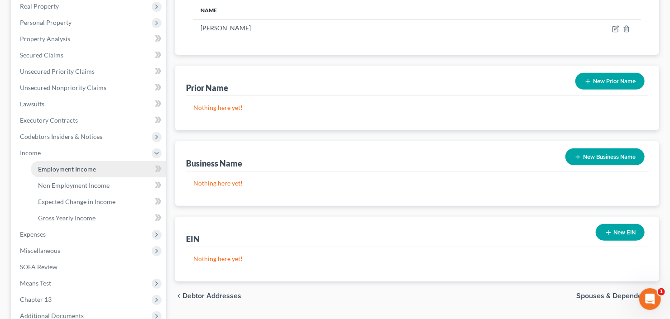
click at [75, 167] on span "Employment Income" at bounding box center [67, 169] width 58 height 8
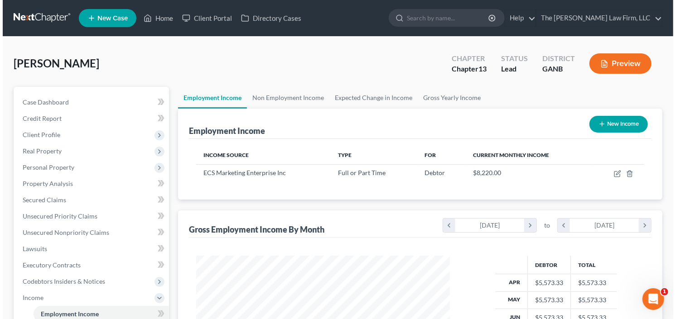
scroll to position [162, 272]
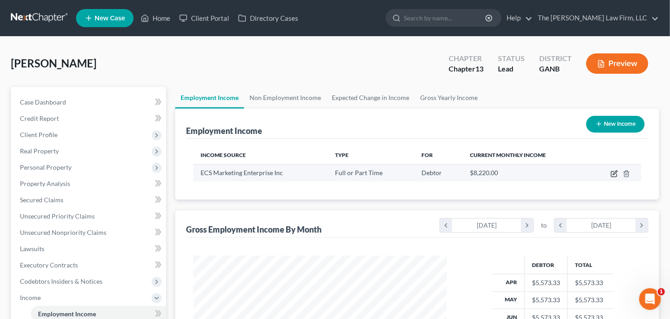
click at [615, 174] on icon "button" at bounding box center [614, 173] width 7 height 7
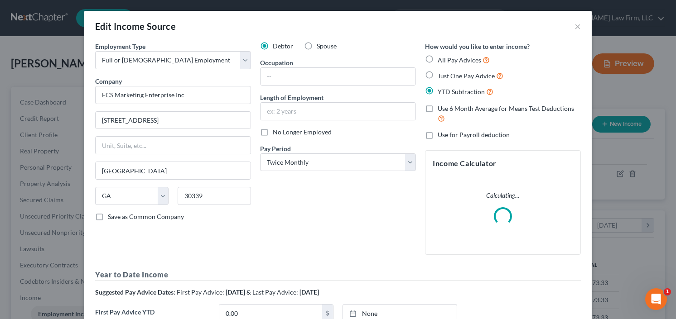
scroll to position [162, 274]
click at [318, 82] on input "text" at bounding box center [337, 76] width 155 height 17
click at [308, 107] on input "text" at bounding box center [337, 111] width 155 height 17
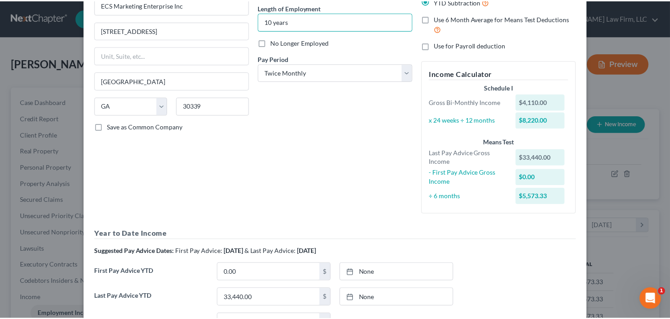
scroll to position [192, 0]
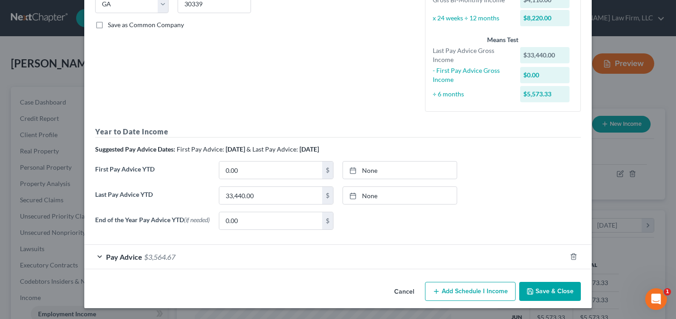
drag, startPoint x: 567, startPoint y: 291, endPoint x: 532, endPoint y: 243, distance: 59.0
click at [567, 291] on button "Save & Close" at bounding box center [550, 291] width 62 height 19
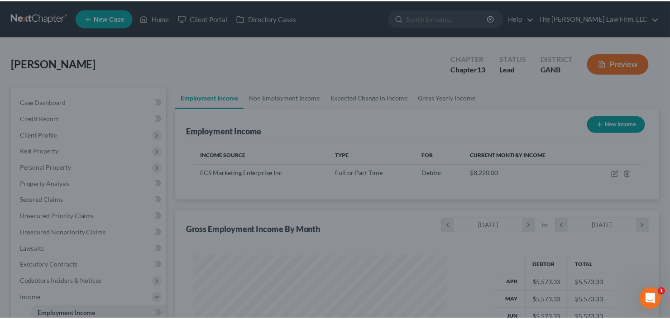
scroll to position [452804, 452694]
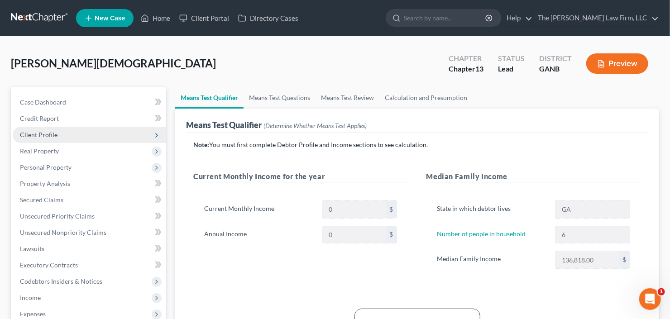
click at [55, 128] on span "Client Profile" at bounding box center [90, 135] width 154 height 16
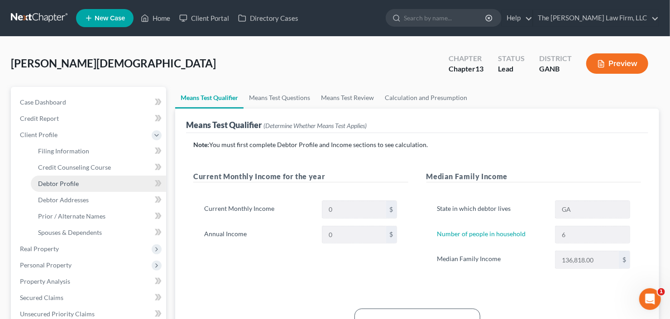
click at [61, 185] on span "Debtor Profile" at bounding box center [58, 184] width 41 height 8
select select "1"
select select "5"
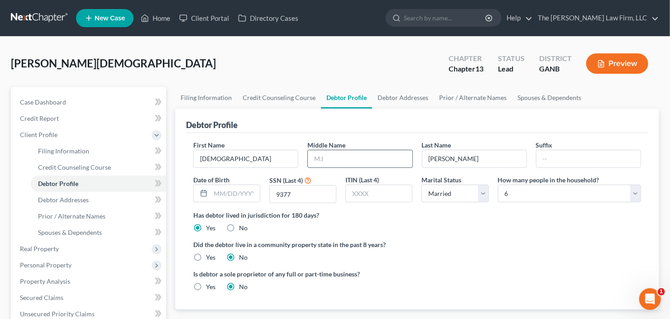
click at [343, 150] on input "text" at bounding box center [360, 158] width 104 height 17
type input "[PERSON_NAME]"
click at [67, 196] on span "Debtor Addresses" at bounding box center [63, 200] width 51 height 8
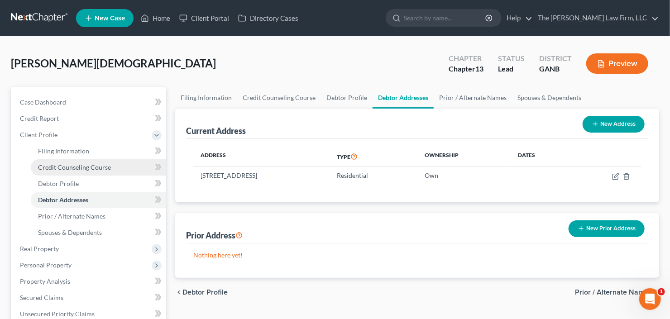
click at [61, 164] on span "Credit Counseling Course" at bounding box center [74, 168] width 73 height 8
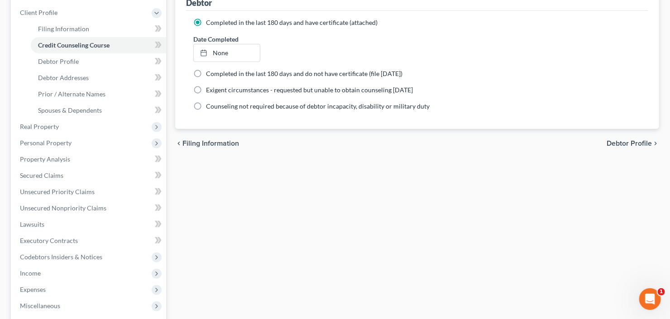
scroll to position [275, 0]
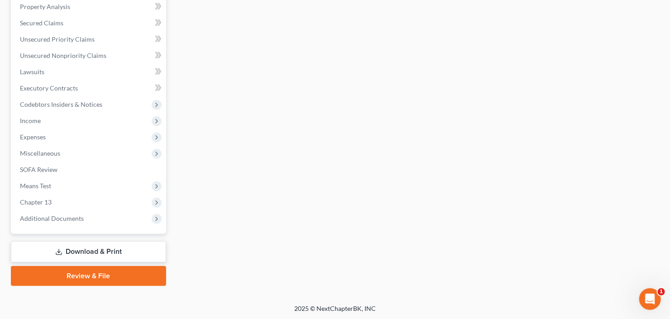
click at [78, 278] on link "Review & File" at bounding box center [88, 276] width 155 height 20
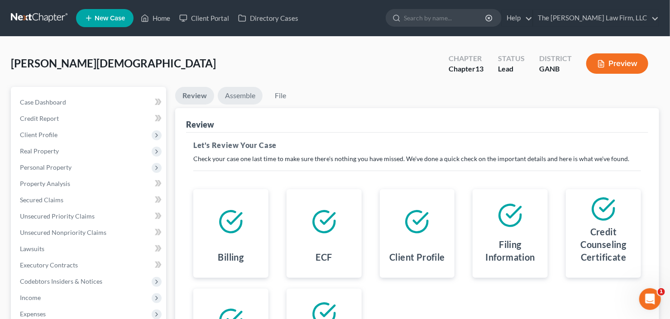
click at [245, 95] on link "Assemble" at bounding box center [240, 96] width 45 height 18
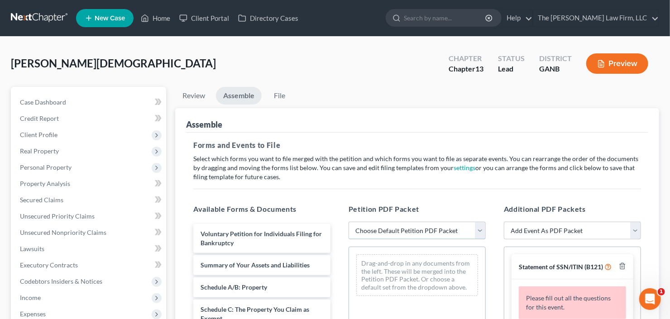
click at [394, 226] on select "Choose Default Petition PDF Packet Complete Bankruptcy Petition (all forms and …" at bounding box center [417, 231] width 137 height 18
click at [349, 222] on select "Choose Default Petition PDF Packet Complete Bankruptcy Petition (all forms and …" at bounding box center [417, 231] width 137 height 18
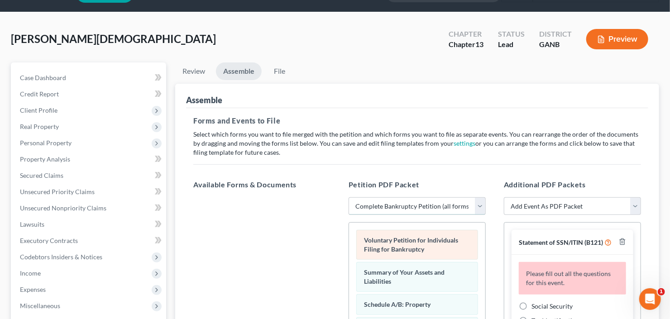
scroll to position [72, 0]
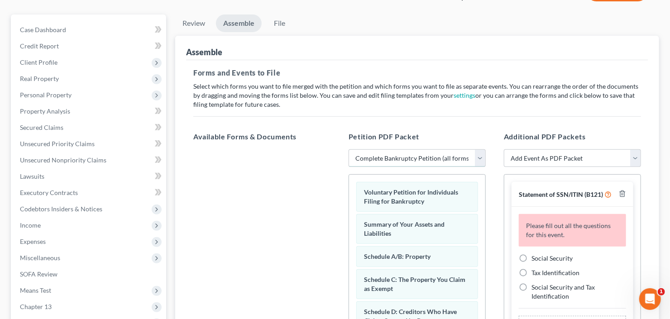
click at [404, 158] on select "Choose Default Petition PDF Packet Complete Bankruptcy Petition (all forms and …" at bounding box center [417, 158] width 137 height 18
select select "1"
click at [349, 149] on select "Choose Default Petition PDF Packet Complete Bankruptcy Petition (all forms and …" at bounding box center [417, 158] width 137 height 18
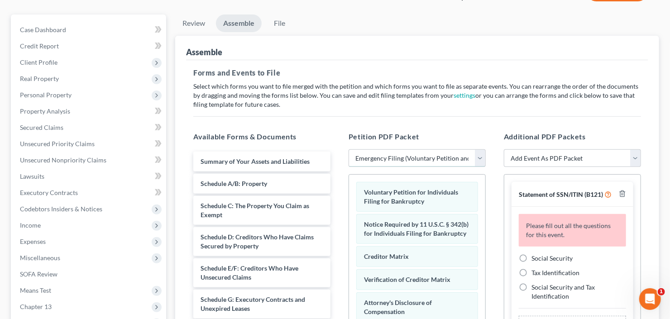
scroll to position [181, 0]
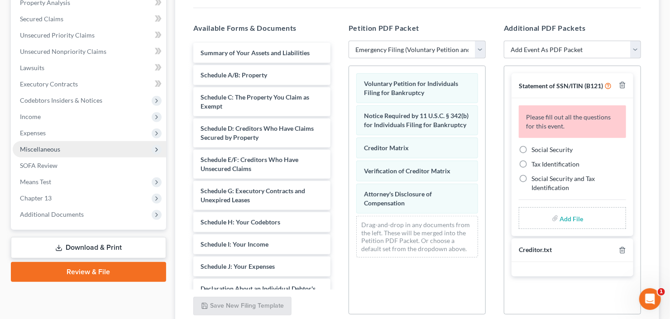
click at [48, 147] on span "Miscellaneous" at bounding box center [40, 149] width 40 height 8
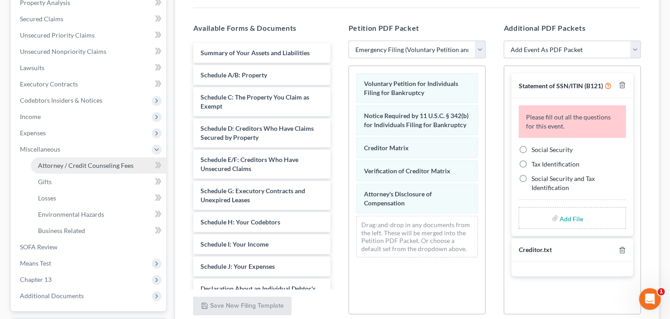
click at [72, 162] on span "Attorney / Credit Counseling Fees" at bounding box center [86, 166] width 96 height 8
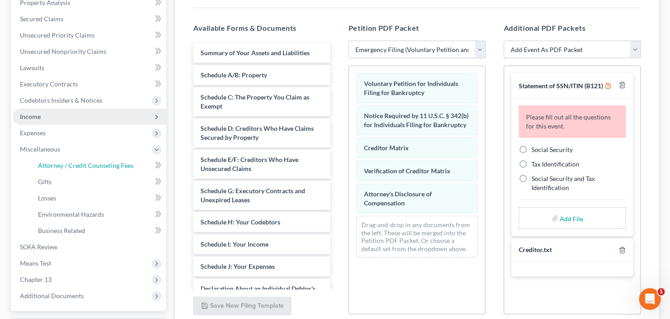
select select "2"
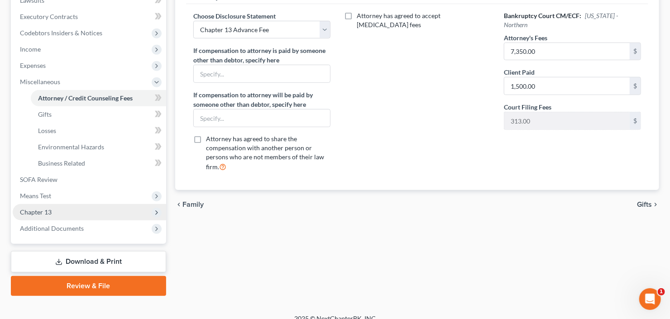
scroll to position [258, 0]
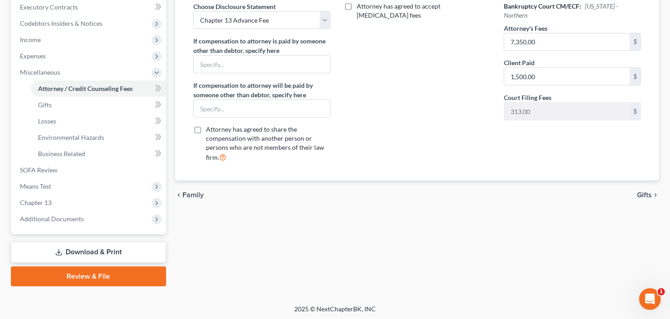
click at [82, 279] on link "Review & File" at bounding box center [88, 277] width 155 height 20
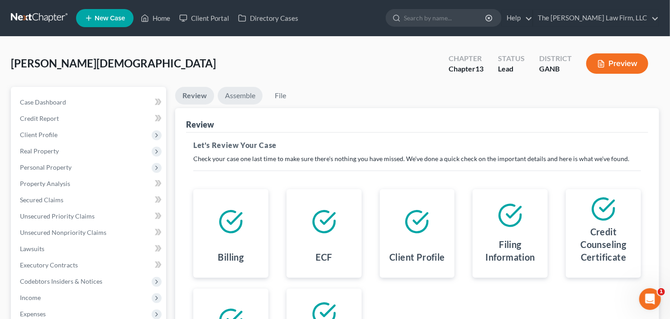
click at [239, 92] on link "Assemble" at bounding box center [240, 96] width 45 height 18
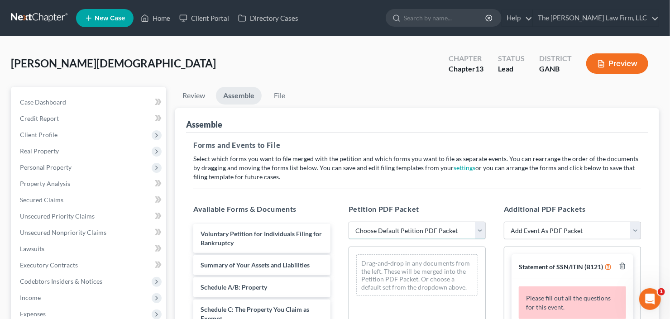
click at [423, 230] on select "Choose Default Petition PDF Packet Complete Bankruptcy Petition (all forms and …" at bounding box center [417, 231] width 137 height 18
select select "1"
click at [349, 222] on select "Choose Default Petition PDF Packet Complete Bankruptcy Petition (all forms and …" at bounding box center [417, 231] width 137 height 18
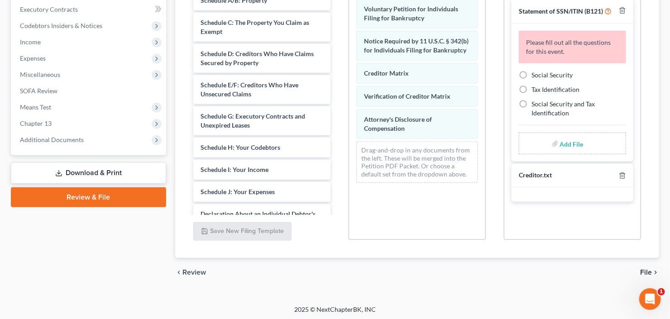
scroll to position [257, 0]
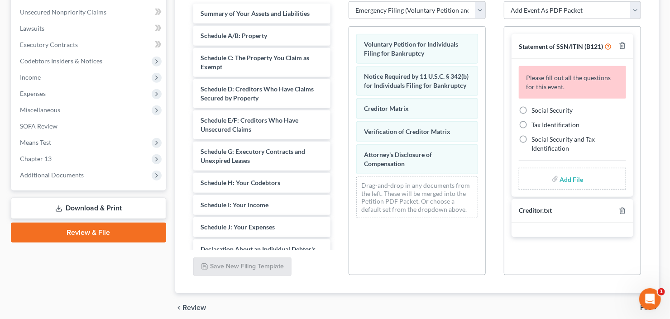
click at [90, 199] on link "Download & Print" at bounding box center [88, 208] width 155 height 21
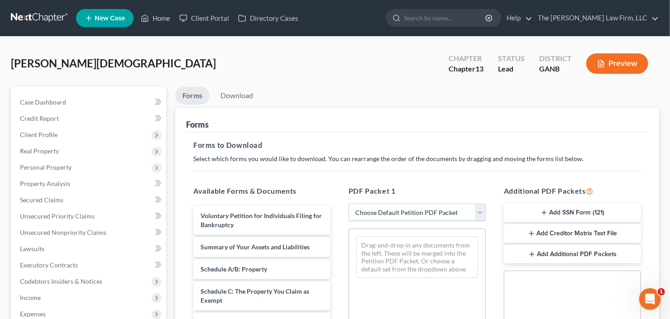
click at [413, 204] on select "Choose Default Petition PDF Packet Complete Bankruptcy Petition (all forms and …" at bounding box center [417, 213] width 137 height 18
select select "1"
click at [349, 204] on select "Choose Default Petition PDF Packet Complete Bankruptcy Petition (all forms and …" at bounding box center [417, 213] width 137 height 18
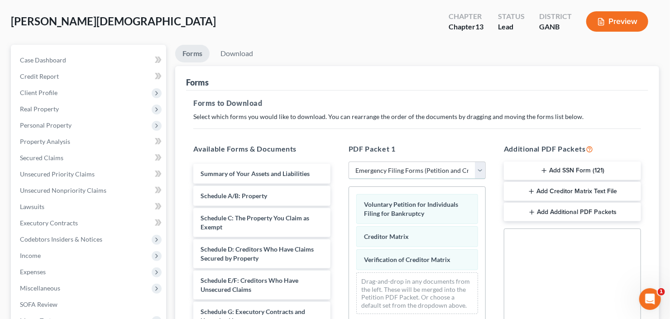
scroll to position [109, 0]
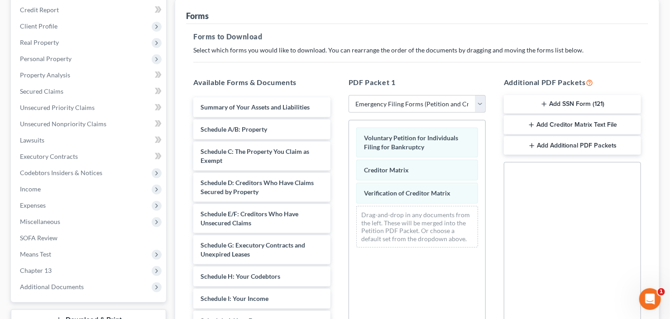
click at [562, 106] on button "Add SSN Form (121)" at bounding box center [572, 104] width 137 height 19
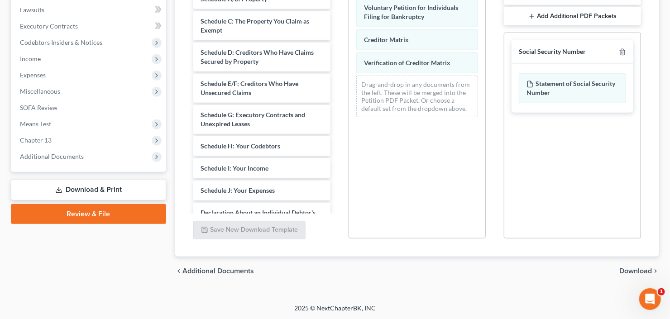
click at [636, 269] on span "Download" at bounding box center [636, 271] width 33 height 7
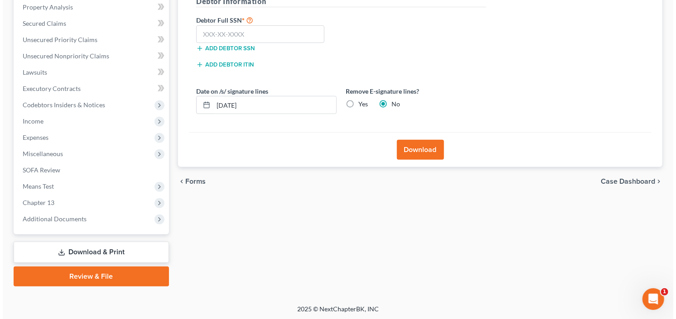
scroll to position [32, 0]
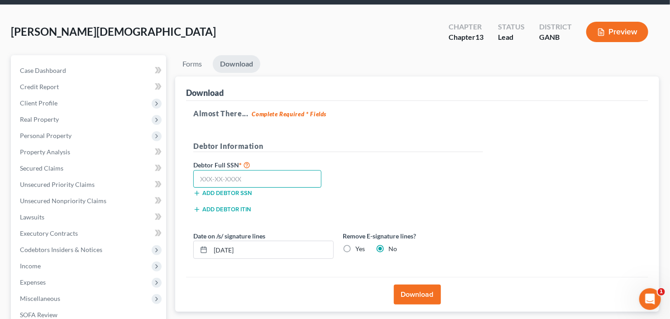
click at [200, 176] on input "text" at bounding box center [257, 179] width 128 height 18
type input "495-96-9377"
click at [408, 292] on button "Download" at bounding box center [417, 295] width 47 height 20
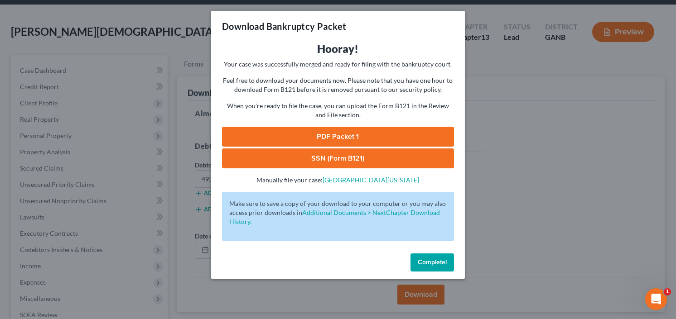
click at [315, 136] on link "PDF Packet 1" at bounding box center [338, 137] width 232 height 20
click at [315, 156] on link "SSN (Form B121)" at bounding box center [338, 159] width 232 height 20
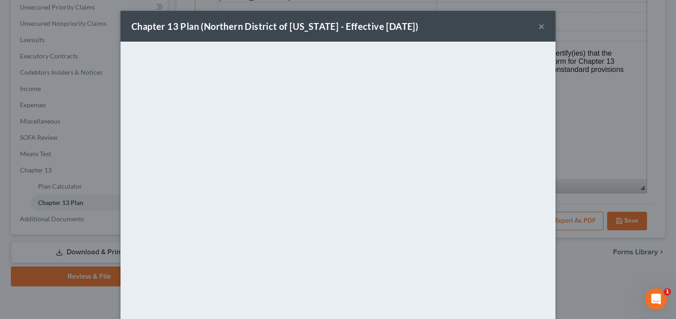
scroll to position [59, 0]
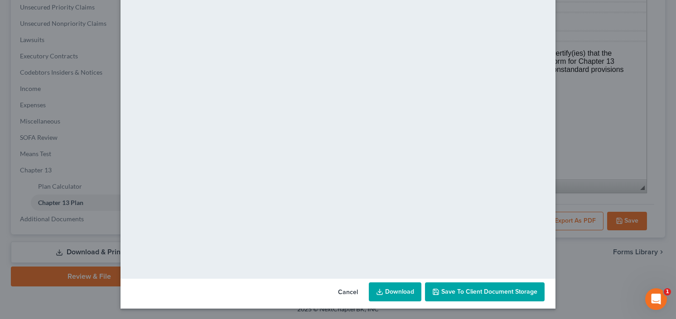
drag, startPoint x: 471, startPoint y: 294, endPoint x: 499, endPoint y: 281, distance: 31.0
click at [471, 294] on span "Save to Client Document Storage" at bounding box center [489, 292] width 96 height 8
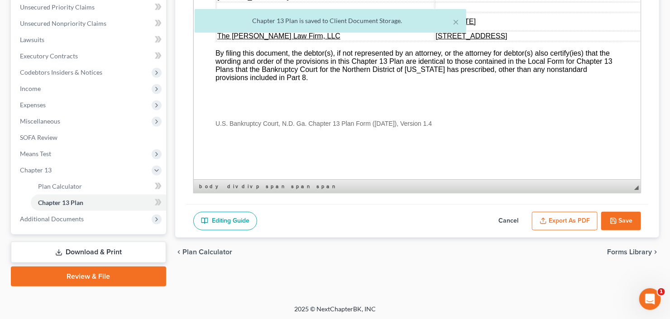
click at [621, 217] on button "Save" at bounding box center [622, 221] width 40 height 19
select select "2"
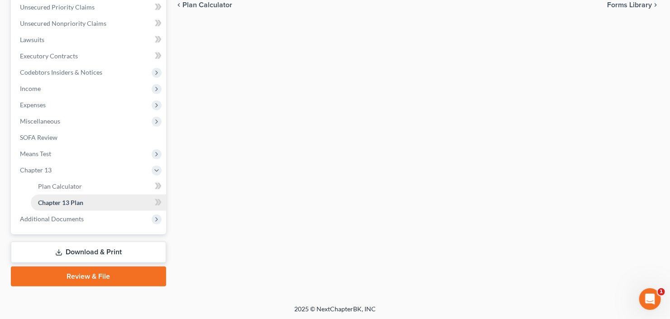
scroll to position [209, 0]
click at [58, 212] on span "Additional Documents" at bounding box center [90, 219] width 154 height 16
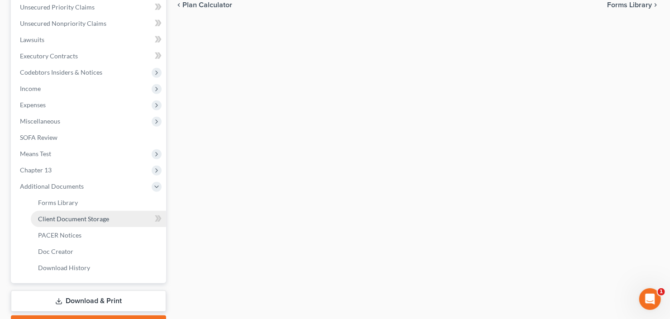
click at [74, 216] on span "Client Document Storage" at bounding box center [73, 219] width 71 height 8
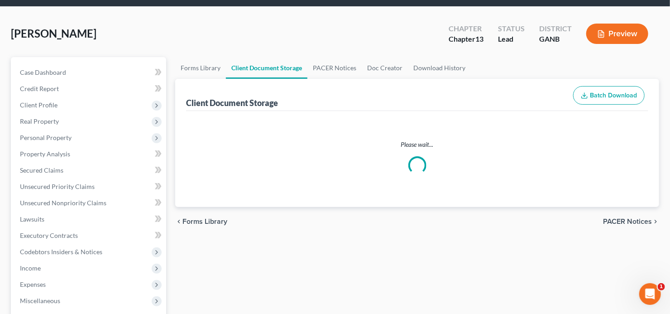
select select "5"
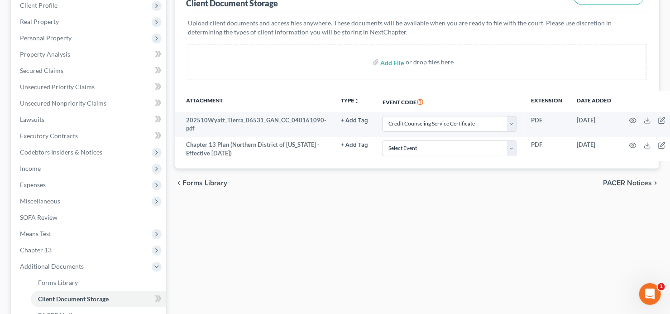
scroll to position [145, 0]
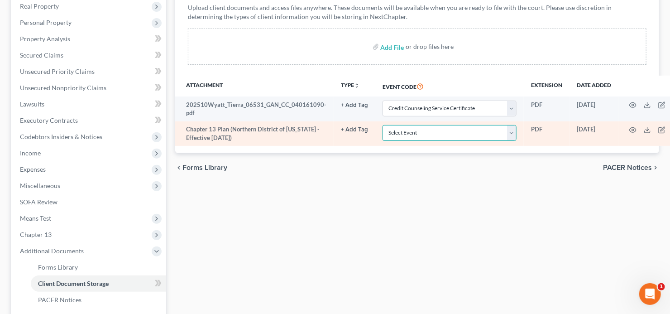
click at [445, 125] on select "Select Event 01 - Chapter 13 Plan - Initial Plan 02-Application to Pay Filing F…" at bounding box center [450, 133] width 134 height 16
select select "0"
click at [383, 125] on select "Select Event 01 - Chapter 13 Plan - Initial Plan 02-Application to Pay Filing F…" at bounding box center [450, 133] width 134 height 16
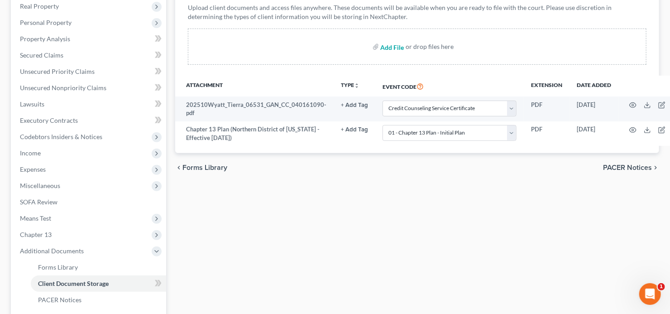
click at [391, 44] on input "file" at bounding box center [392, 47] width 22 height 16
type input "C:\fakepath\[PERSON_NAME] 60 days.pdf"
select select "5"
select select "0"
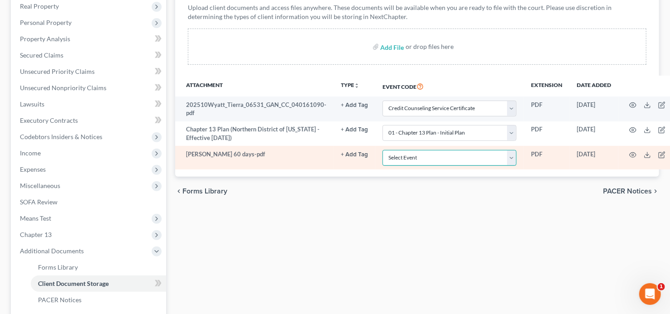
click at [466, 158] on select "Select Event 01 - Chapter 13 Plan - Initial Plan 02-Application to Pay Filing F…" at bounding box center [450, 158] width 134 height 16
select select "35"
click at [383, 150] on select "Select Event 01 - Chapter 13 Plan - Initial Plan 02-Application to Pay Filing F…" at bounding box center [450, 158] width 134 height 16
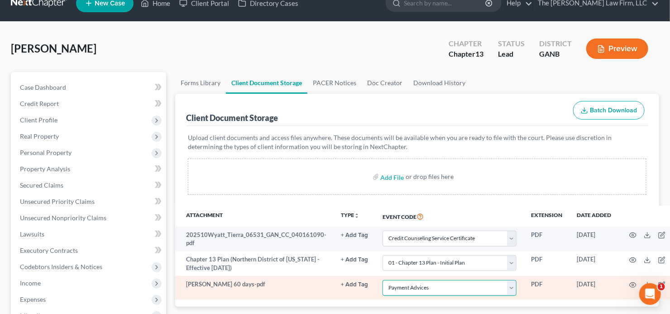
scroll to position [0, 0]
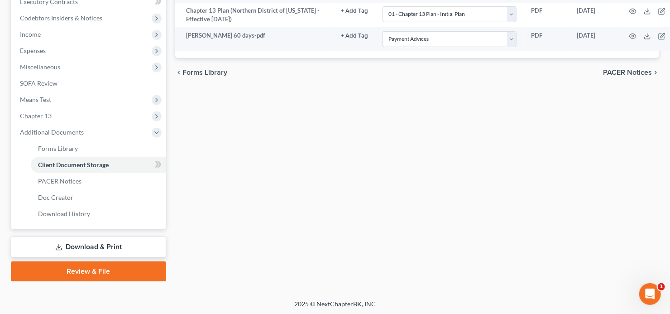
click at [74, 270] on link "Review & File" at bounding box center [88, 271] width 155 height 20
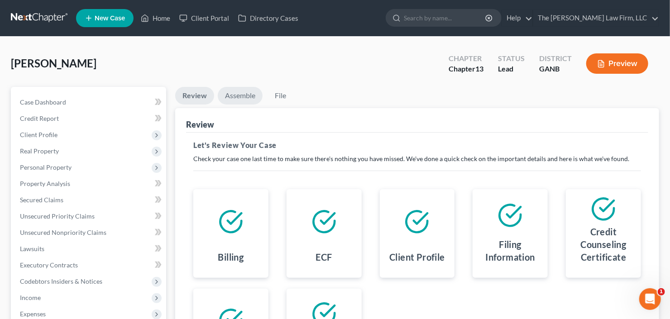
click at [239, 98] on link "Assemble" at bounding box center [240, 96] width 45 height 18
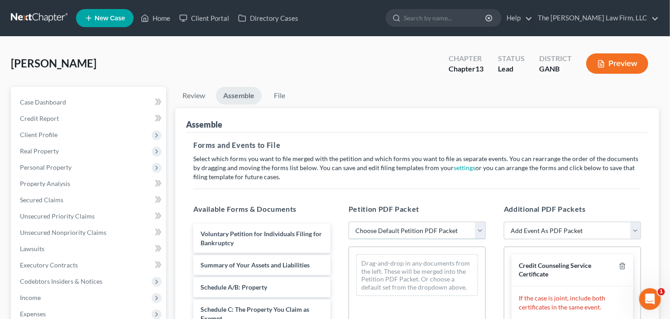
drag, startPoint x: 409, startPoint y: 229, endPoint x: 412, endPoint y: 237, distance: 8.6
click at [409, 229] on select "Choose Default Petition PDF Packet Complete Bankruptcy Petition (all forms and …" at bounding box center [417, 231] width 137 height 18
select select "0"
click at [349, 222] on select "Choose Default Petition PDF Packet Complete Bankruptcy Petition (all forms and …" at bounding box center [417, 231] width 137 height 18
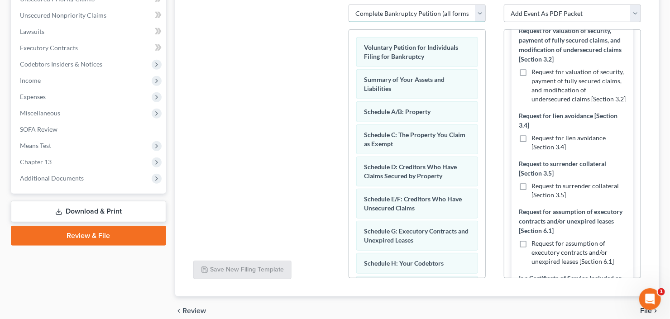
scroll to position [326, 0]
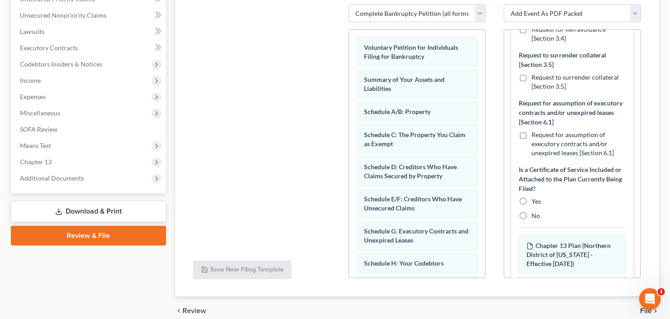
click at [532, 206] on label "Yes" at bounding box center [537, 201] width 10 height 9
click at [535, 203] on input "Yes" at bounding box center [538, 200] width 6 height 6
radio input "true"
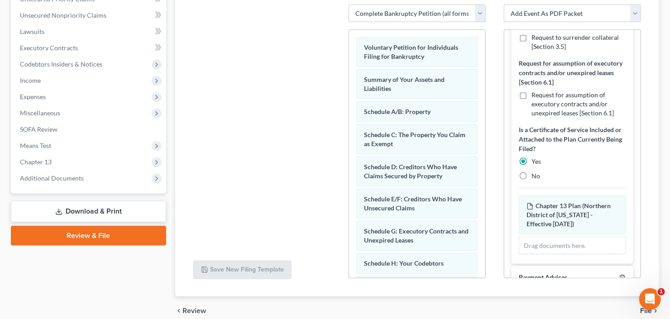
scroll to position [286, 0]
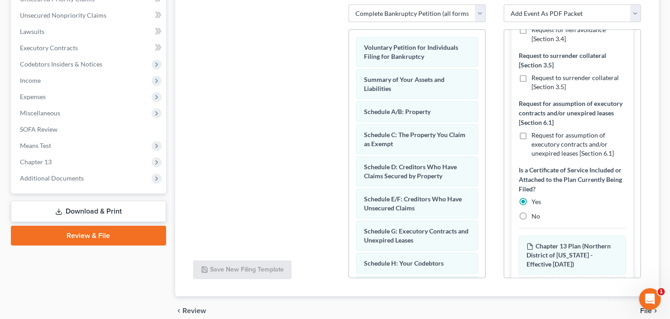
click at [532, 221] on label "No" at bounding box center [536, 216] width 9 height 9
click at [535, 218] on input "No" at bounding box center [538, 215] width 6 height 6
radio input "true"
radio input "false"
click at [532, 221] on label "No" at bounding box center [536, 216] width 9 height 9
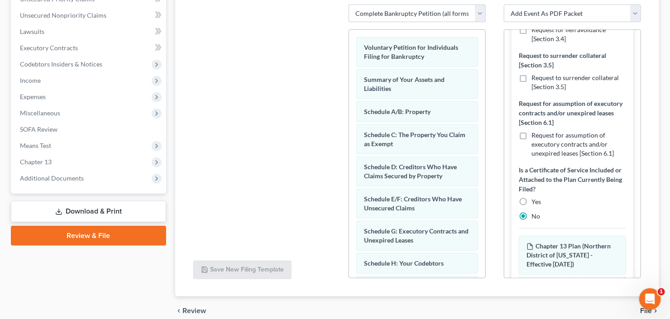
click at [535, 218] on input "No" at bounding box center [538, 215] width 6 height 6
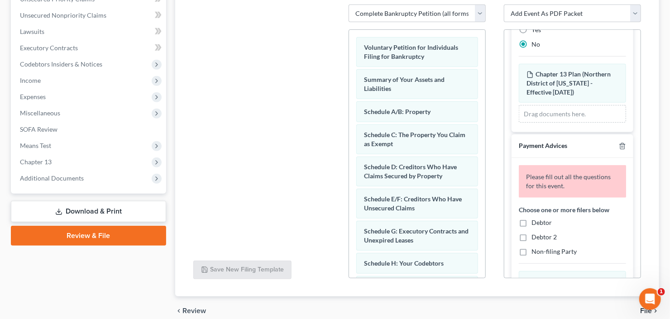
scroll to position [503, 0]
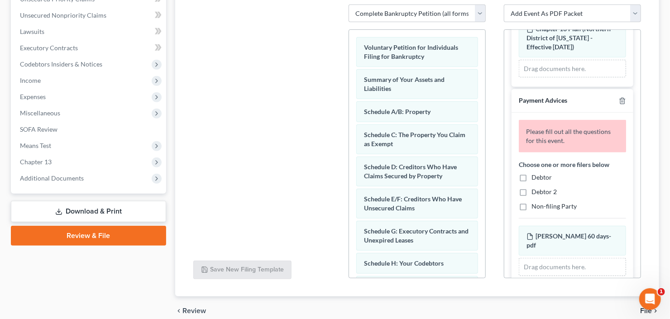
click at [532, 182] on label "Debtor" at bounding box center [542, 177] width 20 height 9
click at [535, 179] on input "Debtor" at bounding box center [538, 176] width 6 height 6
checkbox input "true"
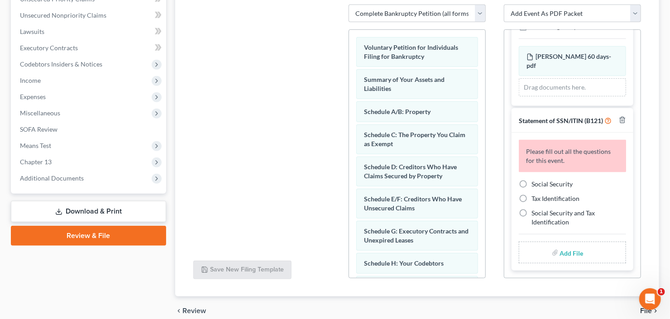
click at [532, 189] on label "Social Security" at bounding box center [552, 184] width 41 height 9
click at [535, 186] on input "Social Security" at bounding box center [538, 183] width 6 height 6
radio input "true"
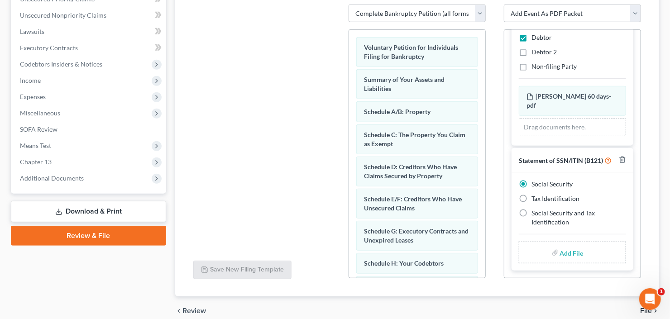
scroll to position [617, 0]
click at [564, 253] on input "file" at bounding box center [571, 253] width 22 height 16
type input "C:\fakepath\Tierra Wyatt b21ex.pdf"
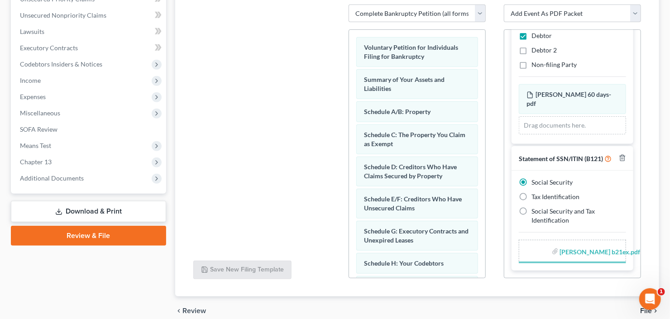
scroll to position [605, 0]
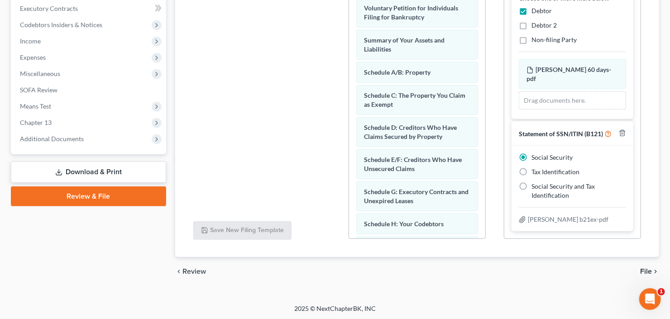
click at [646, 268] on span "File" at bounding box center [646, 271] width 12 height 7
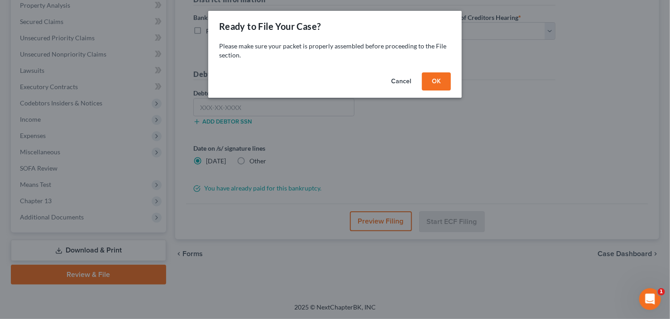
scroll to position [177, 0]
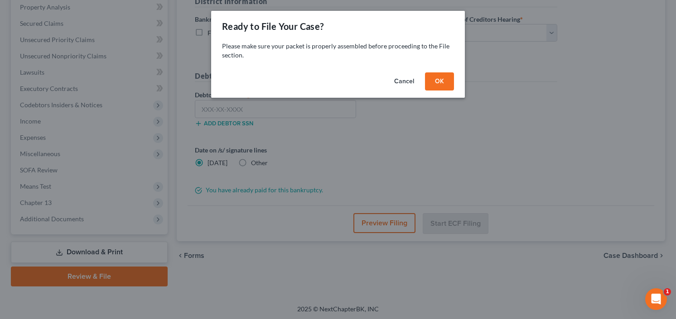
click at [442, 77] on button "OK" at bounding box center [439, 81] width 29 height 18
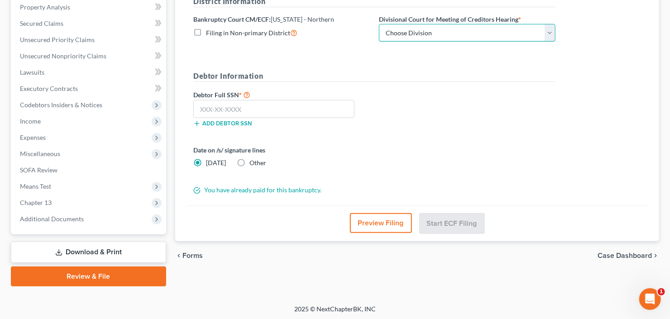
click at [462, 34] on select "Choose Division Atlanta Gainesville Newnan Rome" at bounding box center [467, 33] width 177 height 18
select select "0"
click at [379, 24] on select "Choose Division Atlanta Gainesville Newnan Rome" at bounding box center [467, 33] width 177 height 18
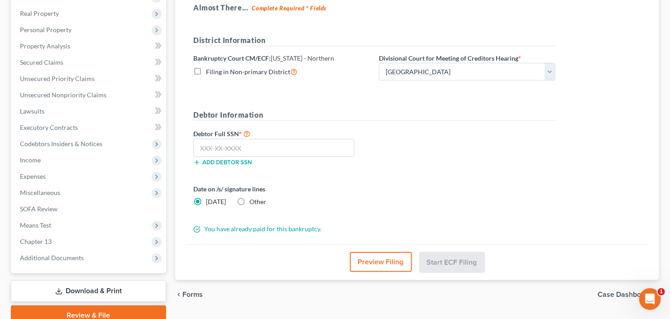
scroll to position [140, 0]
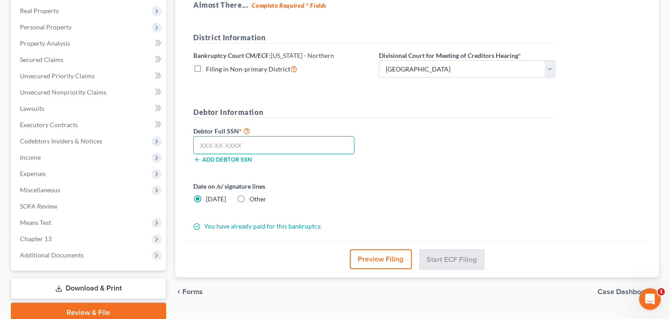
click at [240, 136] on input "text" at bounding box center [273, 145] width 161 height 18
type input "225-67-7583"
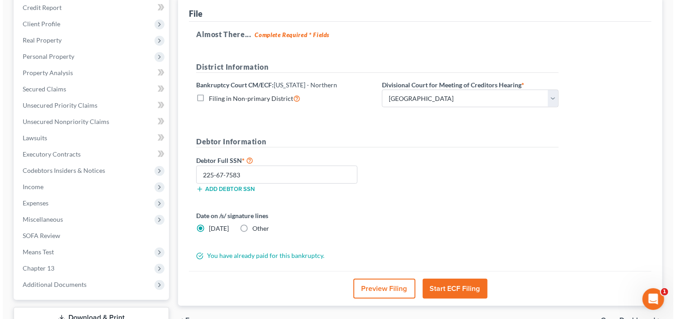
scroll to position [145, 0]
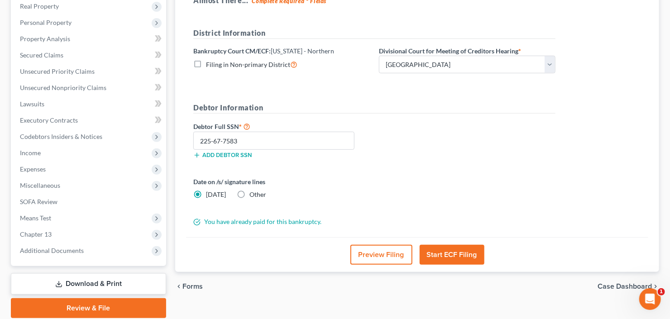
click at [456, 251] on button "Start ECF Filing" at bounding box center [452, 255] width 65 height 20
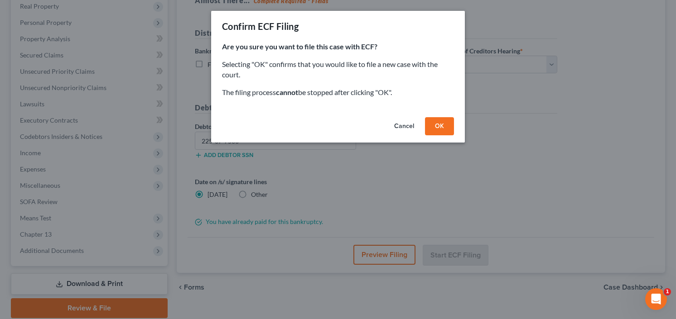
click at [441, 123] on button "OK" at bounding box center [439, 126] width 29 height 18
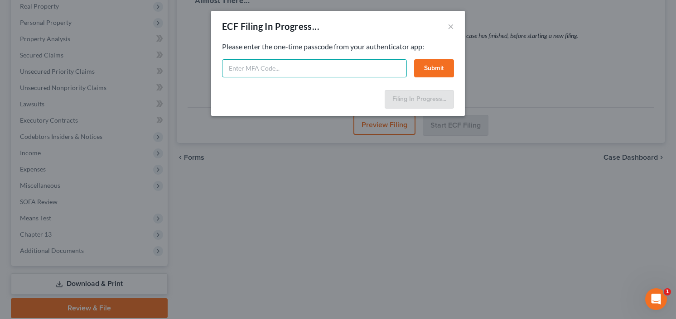
click at [317, 60] on input "text" at bounding box center [314, 68] width 185 height 18
type input "250497"
click at [429, 65] on button "Submit" at bounding box center [434, 68] width 40 height 18
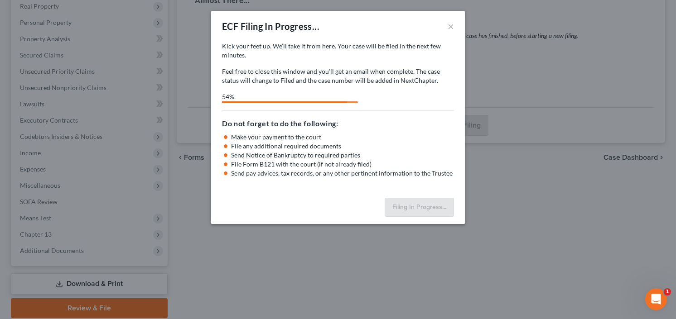
select select "0"
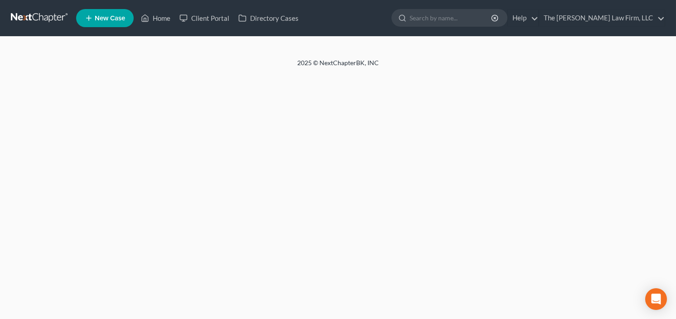
select select "5"
select select "0"
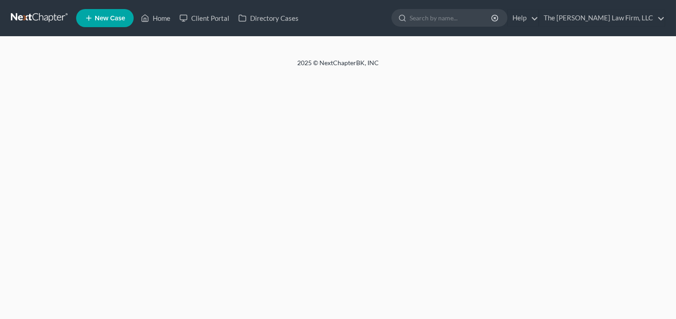
select select "5"
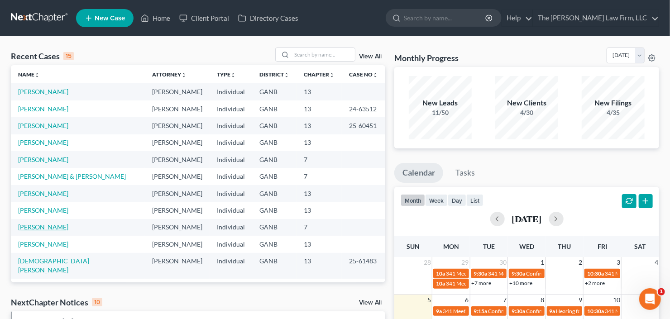
click at [37, 227] on link "[PERSON_NAME]" at bounding box center [43, 227] width 50 height 8
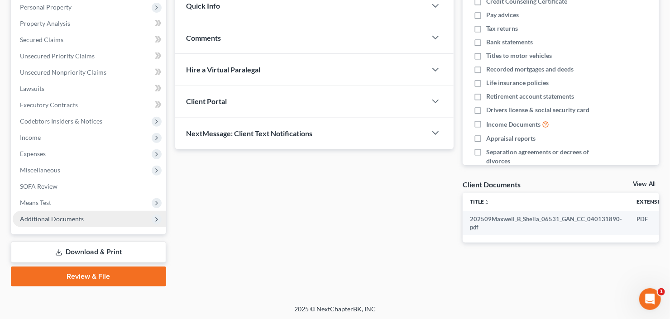
click at [51, 217] on span "Additional Documents" at bounding box center [52, 219] width 64 height 8
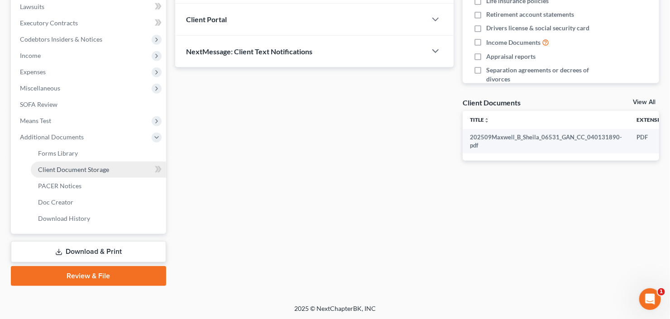
click at [62, 174] on link "Client Document Storage" at bounding box center [98, 170] width 135 height 16
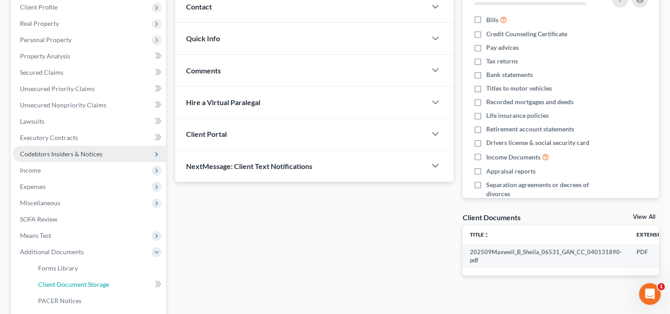
select select "5"
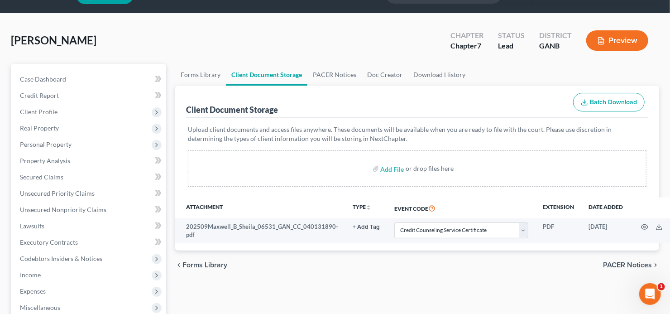
scroll to position [36, 0]
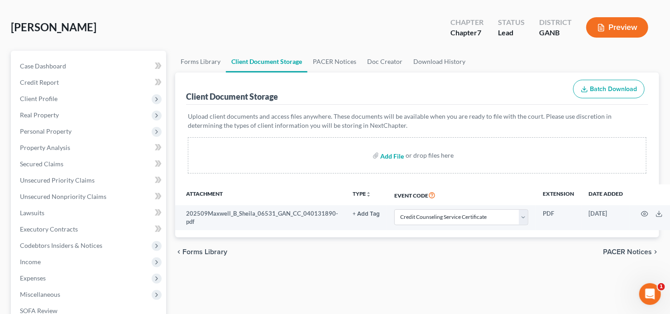
click at [390, 156] on input "file" at bounding box center [392, 155] width 22 height 16
type input "C:\fakepath\S Maxwell Court Form EXStatement Regarding Pay Advices (1).pdf"
select select "5"
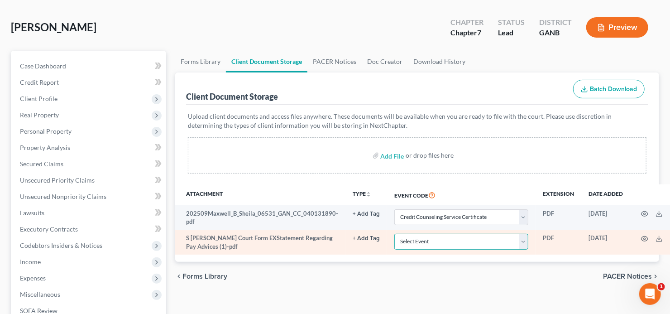
click at [467, 240] on select "Select Event 01 - Chapter 13 Plan - Initial Plan 02-Application to Pay Filing F…" at bounding box center [462, 242] width 134 height 16
click at [395, 234] on select "Select Event 01 - Chapter 13 Plan - Initial Plan 02-Application to Pay Filing F…" at bounding box center [462, 242] width 134 height 16
click at [472, 245] on select "Select Event 01 - Chapter 13 Plan - Initial Plan 02-Application to Pay Filing F…" at bounding box center [462, 242] width 134 height 16
select select "35"
click at [395, 234] on select "Select Event 01 - Chapter 13 Plan - Initial Plan 02-Application to Pay Filing F…" at bounding box center [462, 242] width 134 height 16
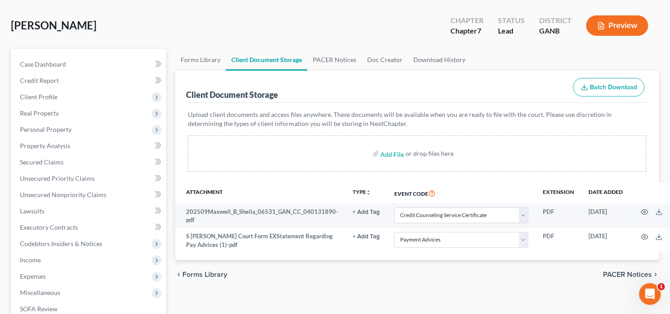
scroll to position [247, 0]
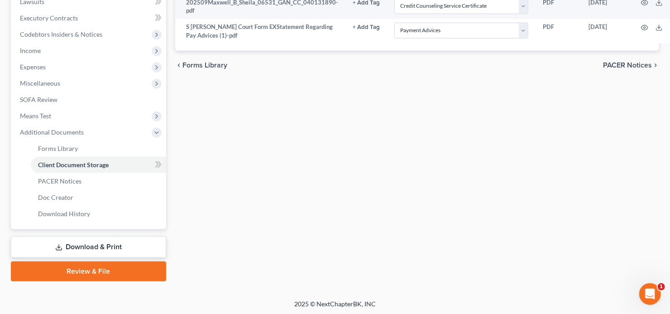
click at [89, 268] on link "Review & File" at bounding box center [88, 271] width 155 height 20
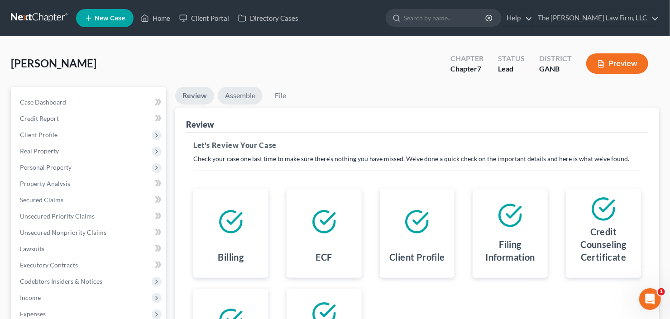
click at [239, 97] on link "Assemble" at bounding box center [240, 96] width 45 height 18
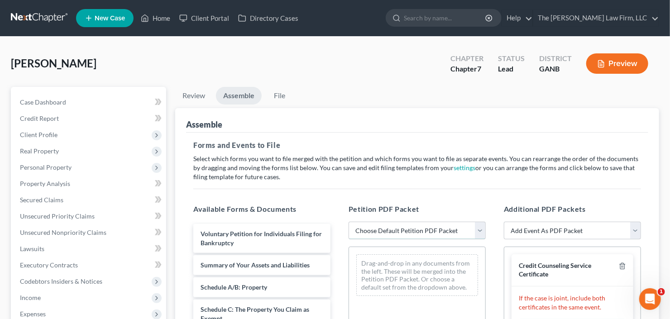
click at [387, 227] on select "Choose Default Petition PDF Packet Complete Bankruptcy Petition (all forms and …" at bounding box center [417, 231] width 137 height 18
select select "0"
click at [349, 222] on select "Choose Default Petition PDF Packet Complete Bankruptcy Petition (all forms and …" at bounding box center [417, 231] width 137 height 18
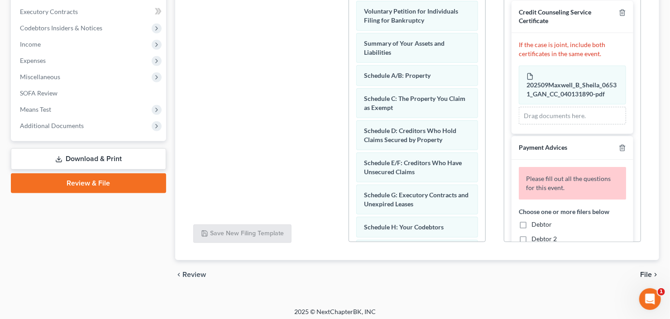
scroll to position [145, 0]
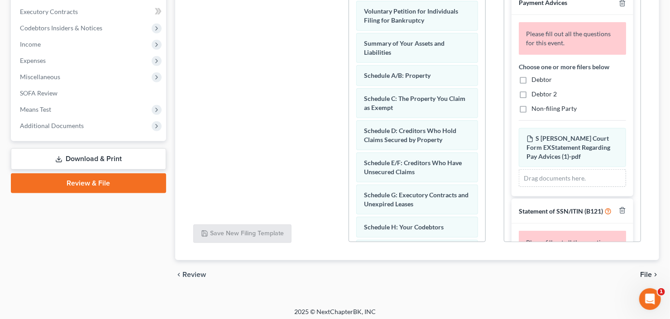
click at [532, 75] on label "Debtor" at bounding box center [542, 79] width 20 height 9
click at [535, 75] on input "Debtor" at bounding box center [538, 78] width 6 height 6
checkbox input "true"
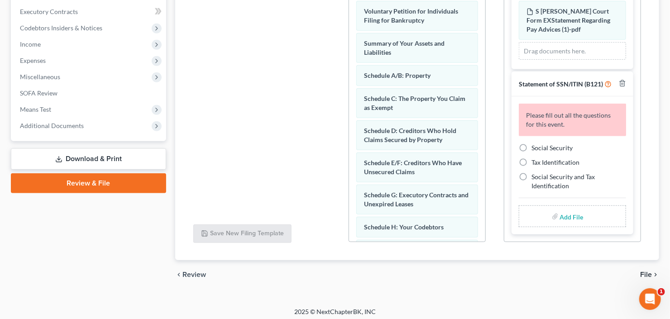
click at [532, 144] on label "Social Security" at bounding box center [552, 148] width 41 height 9
click at [535, 144] on input "Social Security" at bounding box center [538, 147] width 6 height 6
radio input "true"
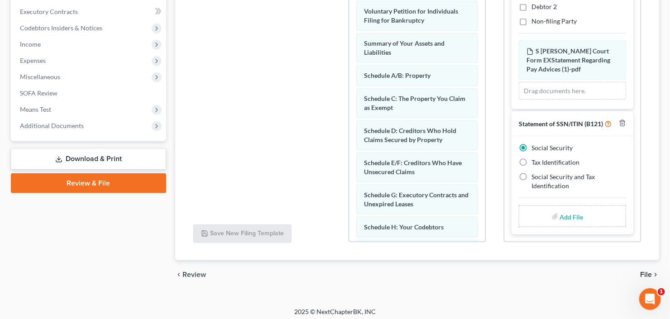
scroll to position [199, 0]
click at [570, 224] on label "Add File" at bounding box center [572, 218] width 25 height 16
click at [570, 217] on input "file" at bounding box center [571, 216] width 22 height 16
type input "C:\fakepath\Sheila Maxwell b21ex.pdf"
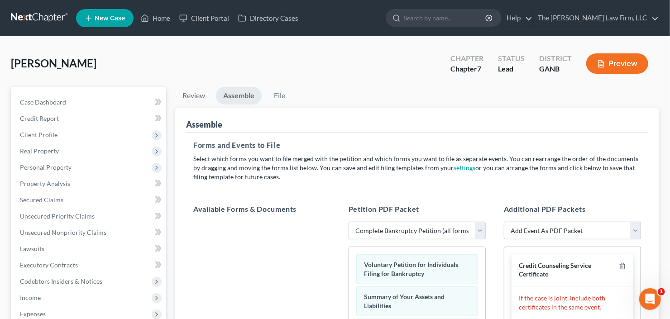
scroll to position [0, 0]
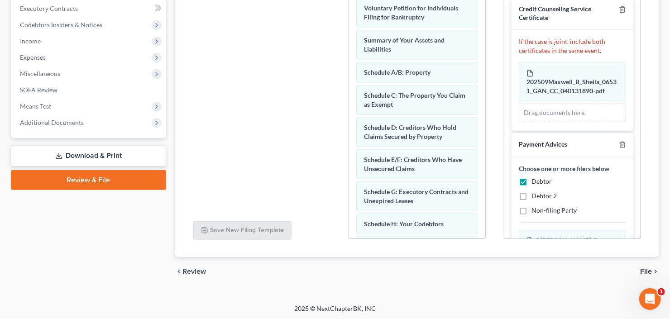
click at [650, 268] on span "File" at bounding box center [646, 271] width 12 height 7
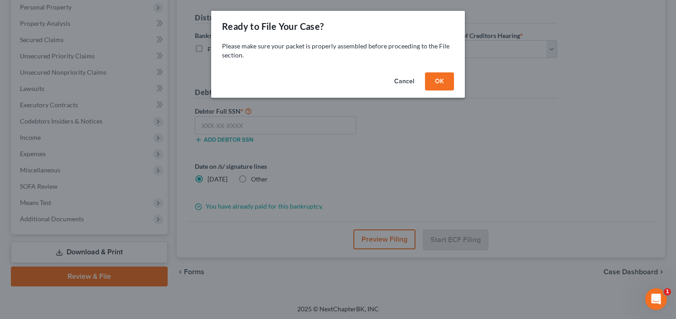
click at [436, 82] on button "OK" at bounding box center [439, 81] width 29 height 18
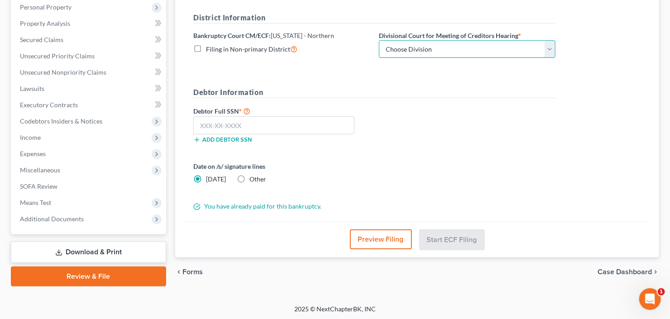
click at [439, 44] on select "Choose Division Atlanta Gainesville Newnan Rome" at bounding box center [467, 49] width 177 height 18
select select "0"
click at [379, 40] on select "Choose Division Atlanta Gainesville Newnan Rome" at bounding box center [467, 49] width 177 height 18
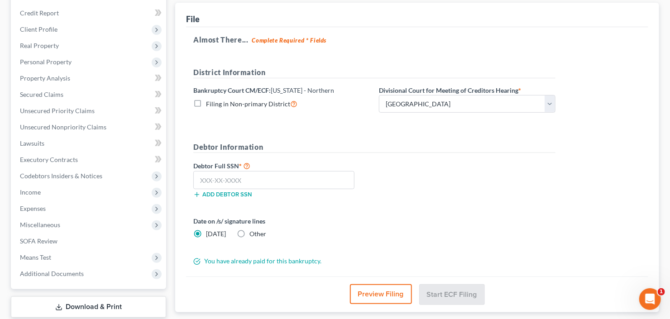
scroll to position [109, 0]
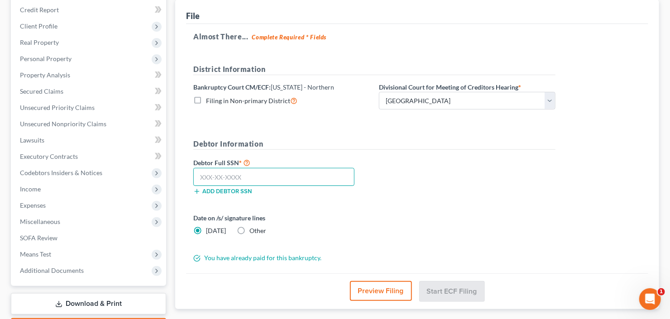
click at [249, 178] on input "text" at bounding box center [273, 177] width 161 height 18
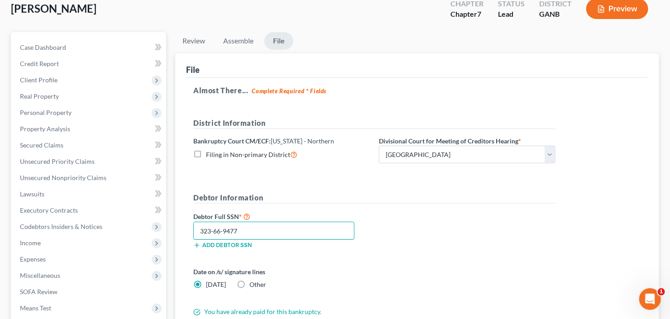
scroll to position [145, 0]
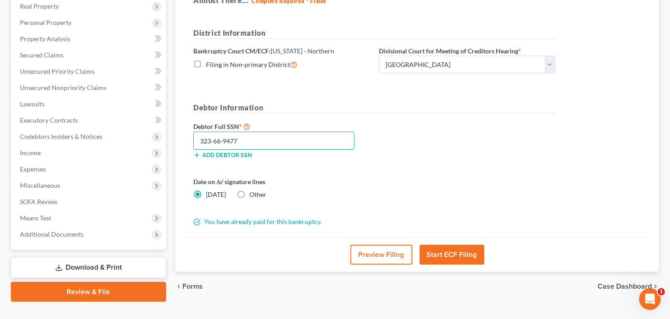
type input "323-66-9477"
drag, startPoint x: 447, startPoint y: 253, endPoint x: 522, endPoint y: 263, distance: 75.8
click at [513, 265] on div "Preview Filing Start ECF Filing" at bounding box center [417, 254] width 462 height 35
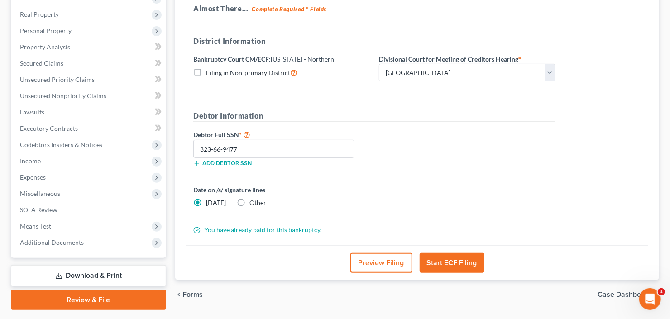
scroll to position [160, 0]
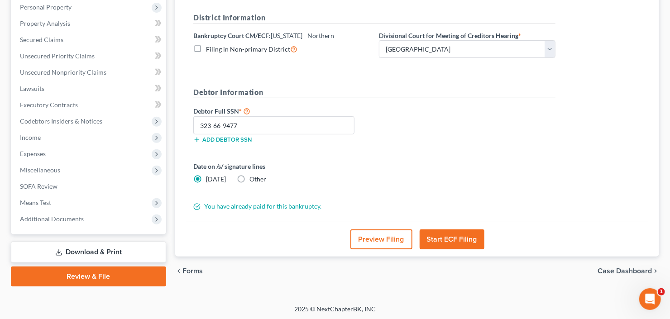
click at [457, 236] on button "Start ECF Filing" at bounding box center [452, 240] width 65 height 20
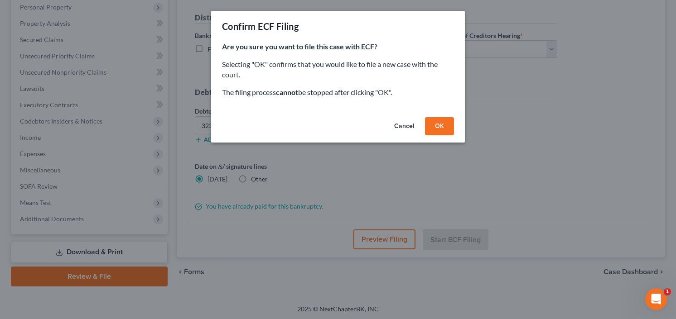
click at [443, 127] on button "OK" at bounding box center [439, 126] width 29 height 18
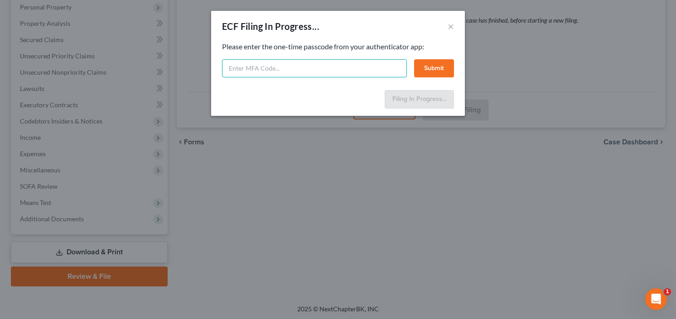
click at [283, 73] on input "text" at bounding box center [314, 68] width 185 height 18
type input "354288"
click at [432, 70] on button "Submit" at bounding box center [434, 68] width 40 height 18
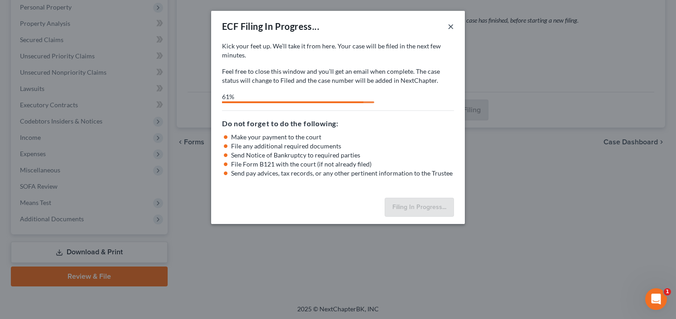
click at [448, 26] on button "×" at bounding box center [451, 26] width 6 height 11
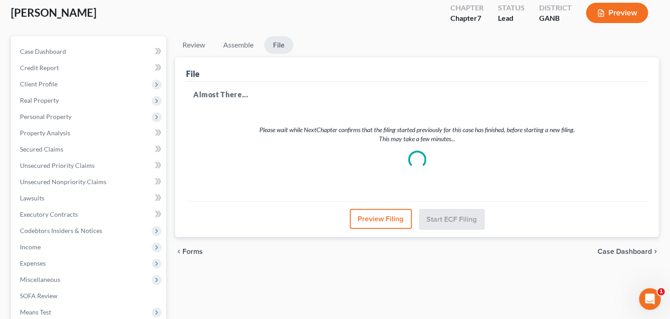
scroll to position [0, 0]
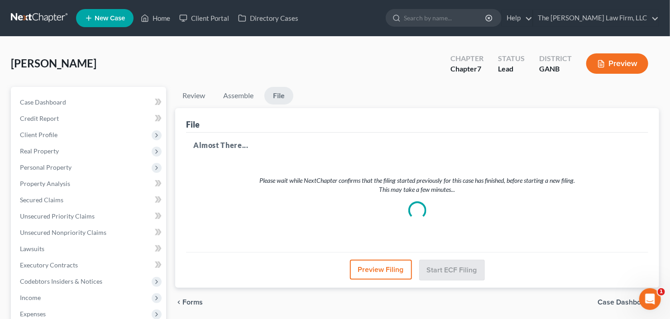
select select "0"
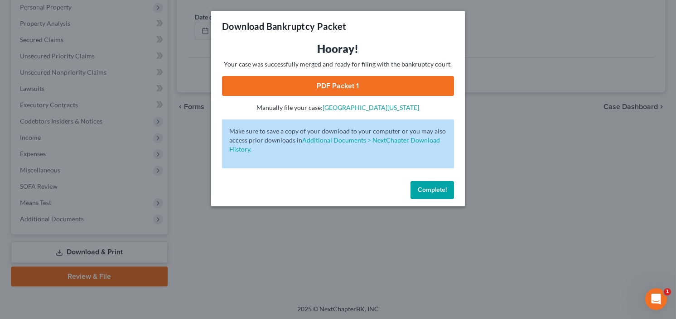
click at [431, 188] on span "Complete!" at bounding box center [432, 190] width 29 height 8
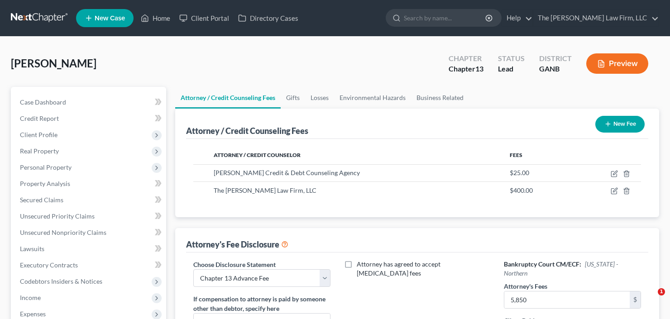
select select "2"
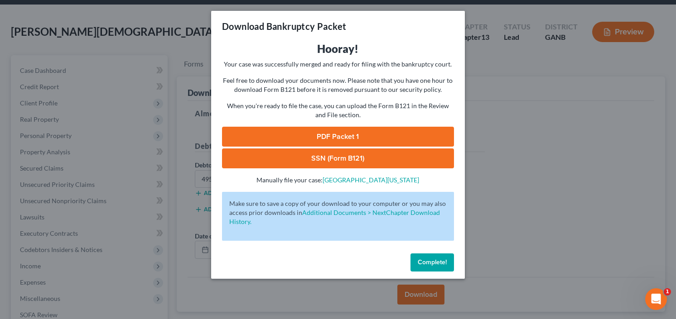
click at [431, 262] on span "Complete!" at bounding box center [432, 263] width 29 height 8
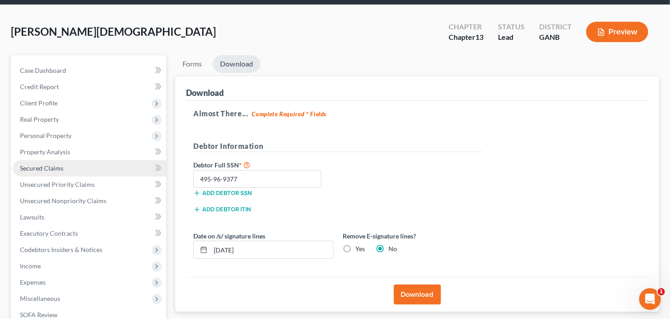
click at [39, 164] on span "Secured Claims" at bounding box center [41, 168] width 43 height 8
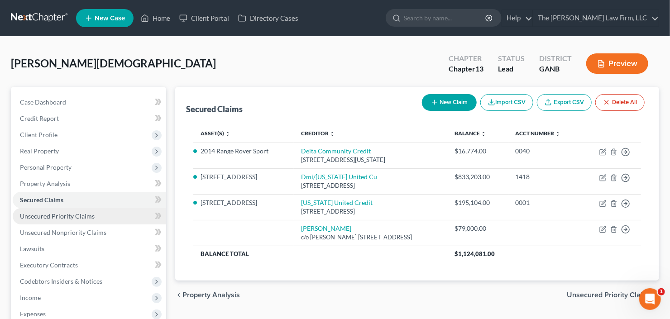
click at [60, 220] on link "Unsecured Priority Claims" at bounding box center [90, 216] width 154 height 16
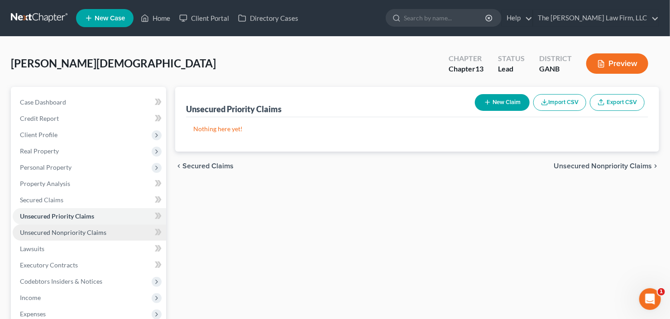
click at [64, 234] on span "Unsecured Nonpriority Claims" at bounding box center [63, 233] width 87 height 8
